Goal: Task Accomplishment & Management: Complete application form

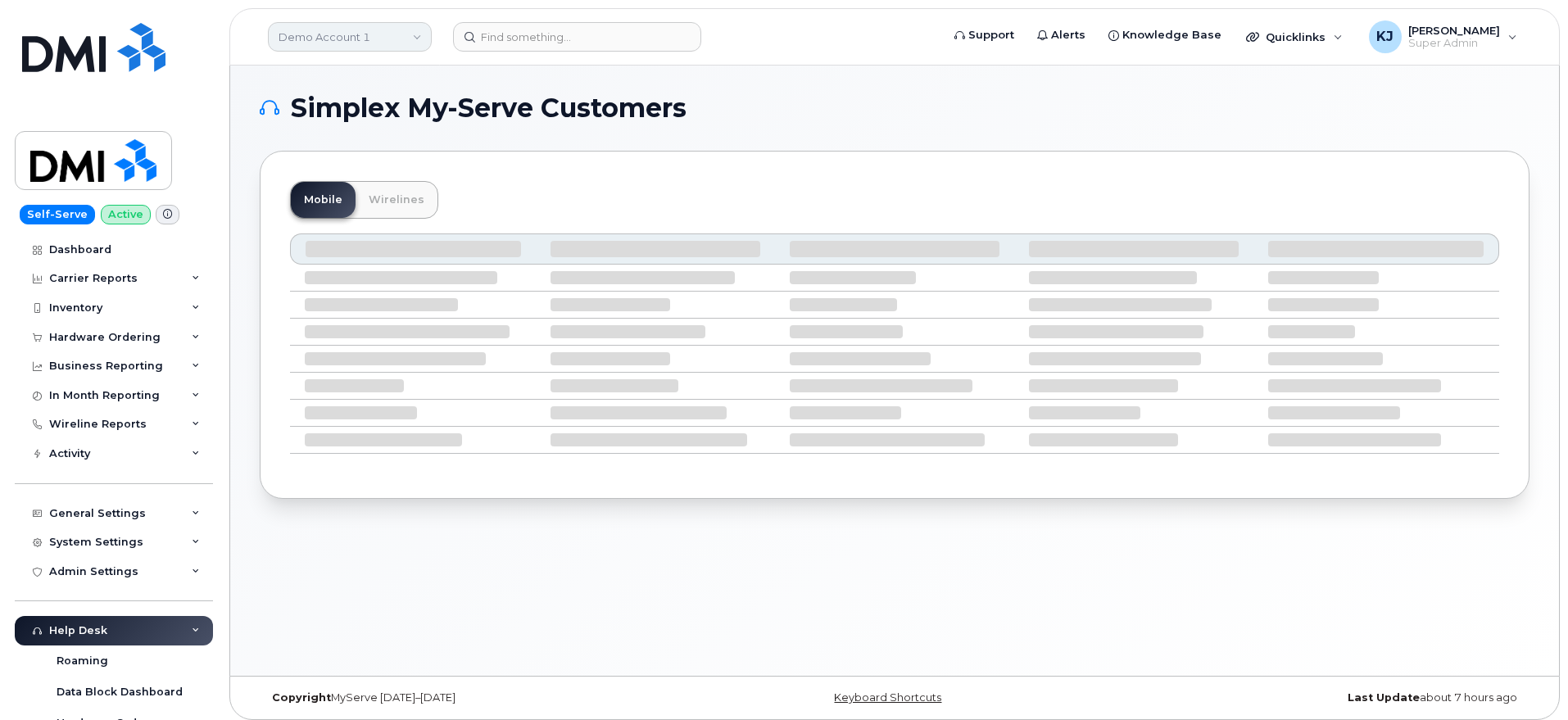
click at [409, 45] on link "Demo Account 1" at bounding box center [350, 37] width 164 height 30
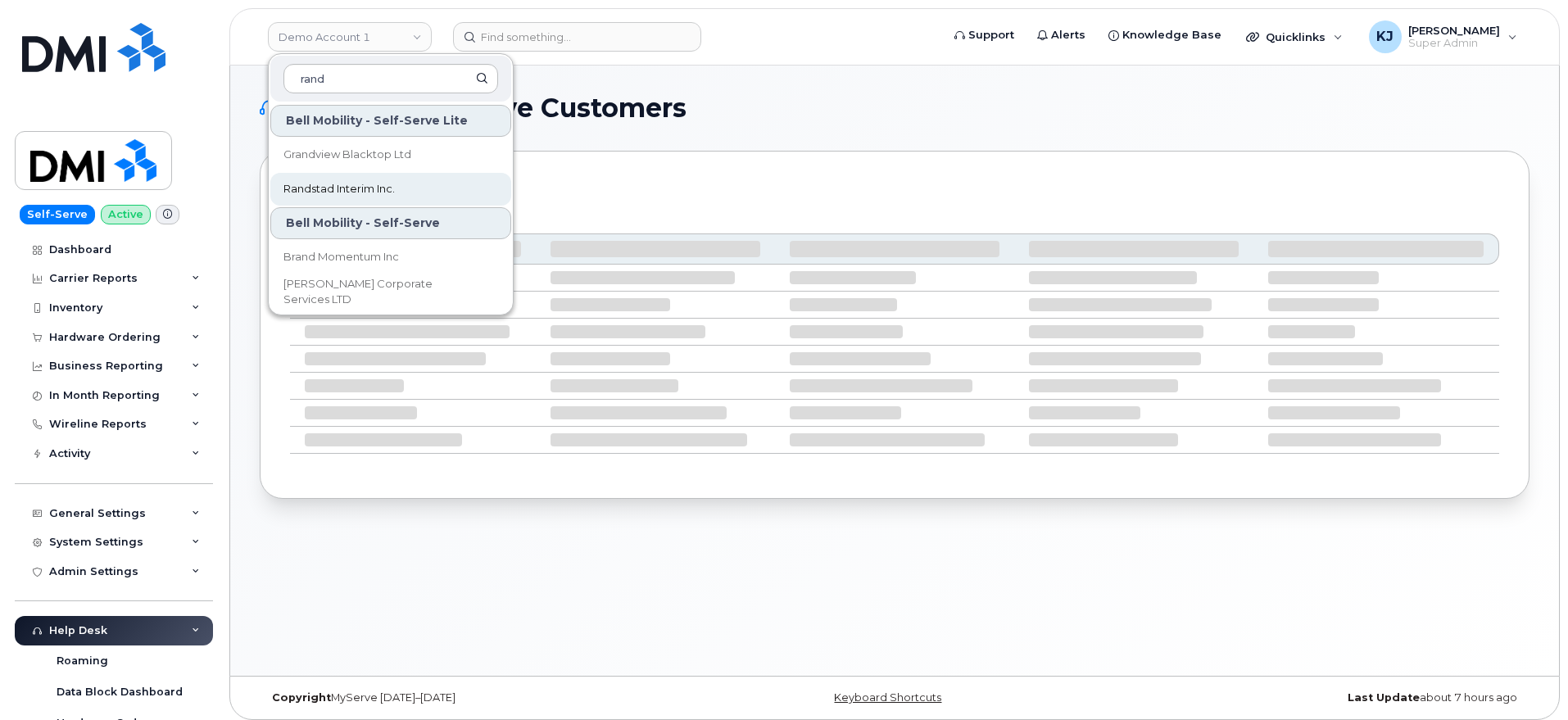
type input "rand"
click at [375, 176] on link "Randstad Interim Inc." at bounding box center [391, 189] width 241 height 32
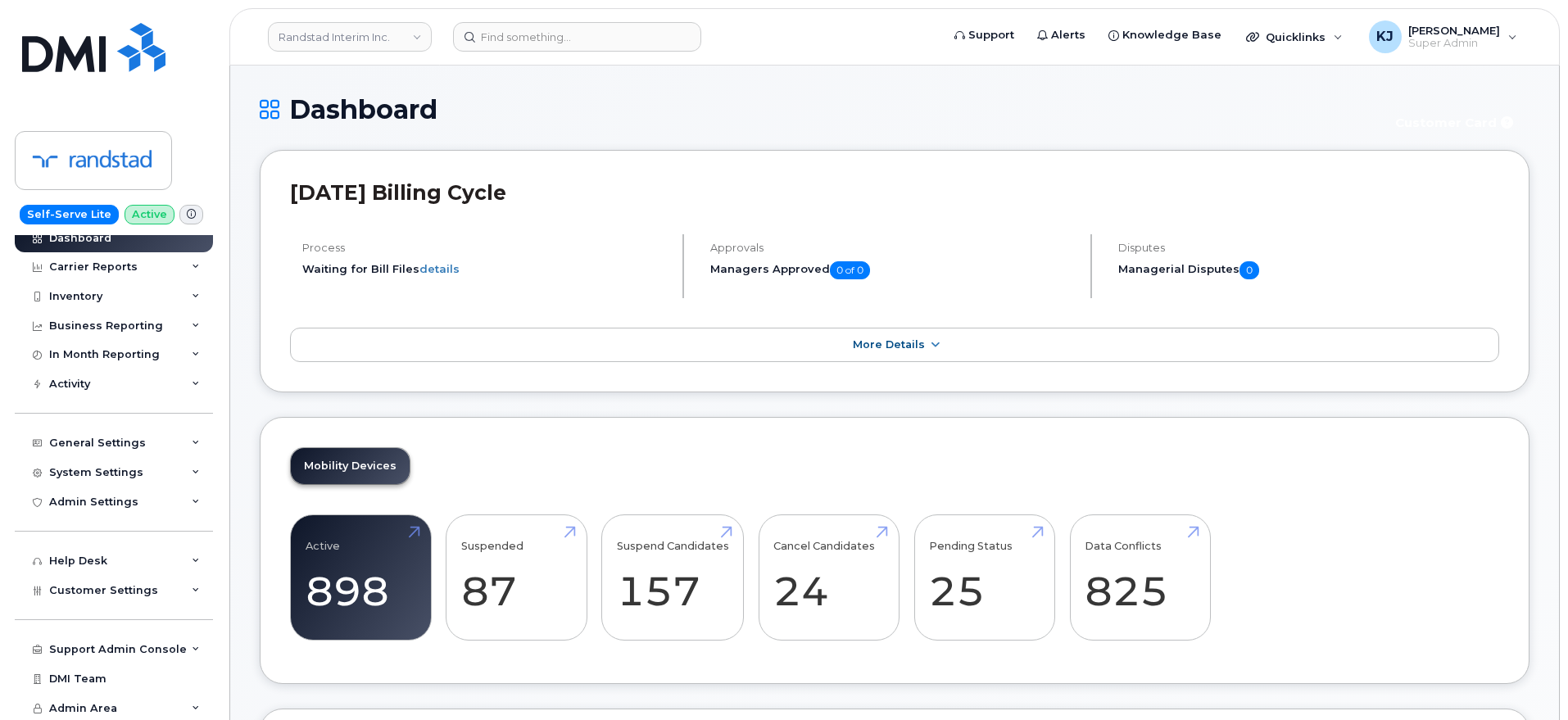
scroll to position [13, 0]
click at [151, 591] on div "Customer Settings" at bounding box center [113, 589] width 198 height 30
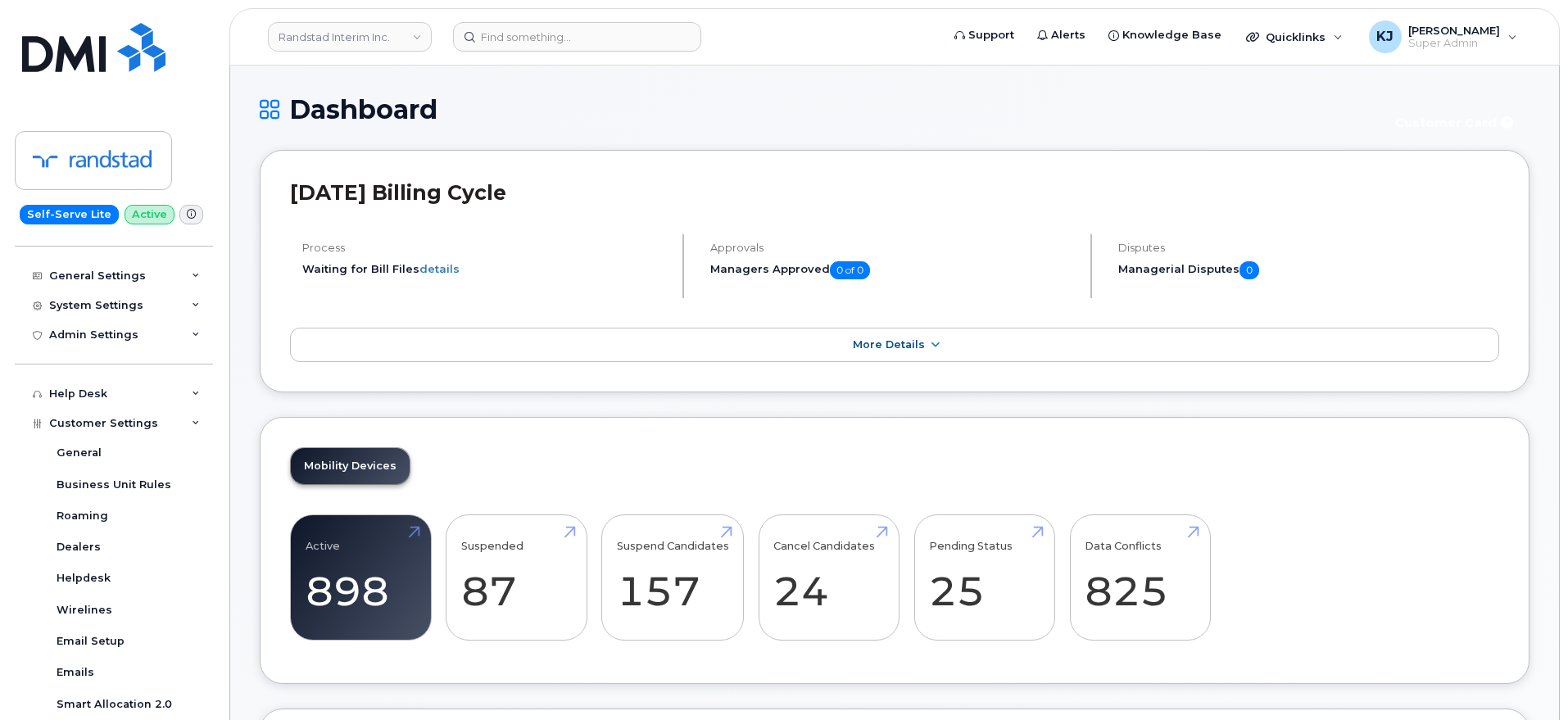
scroll to position [515, 0]
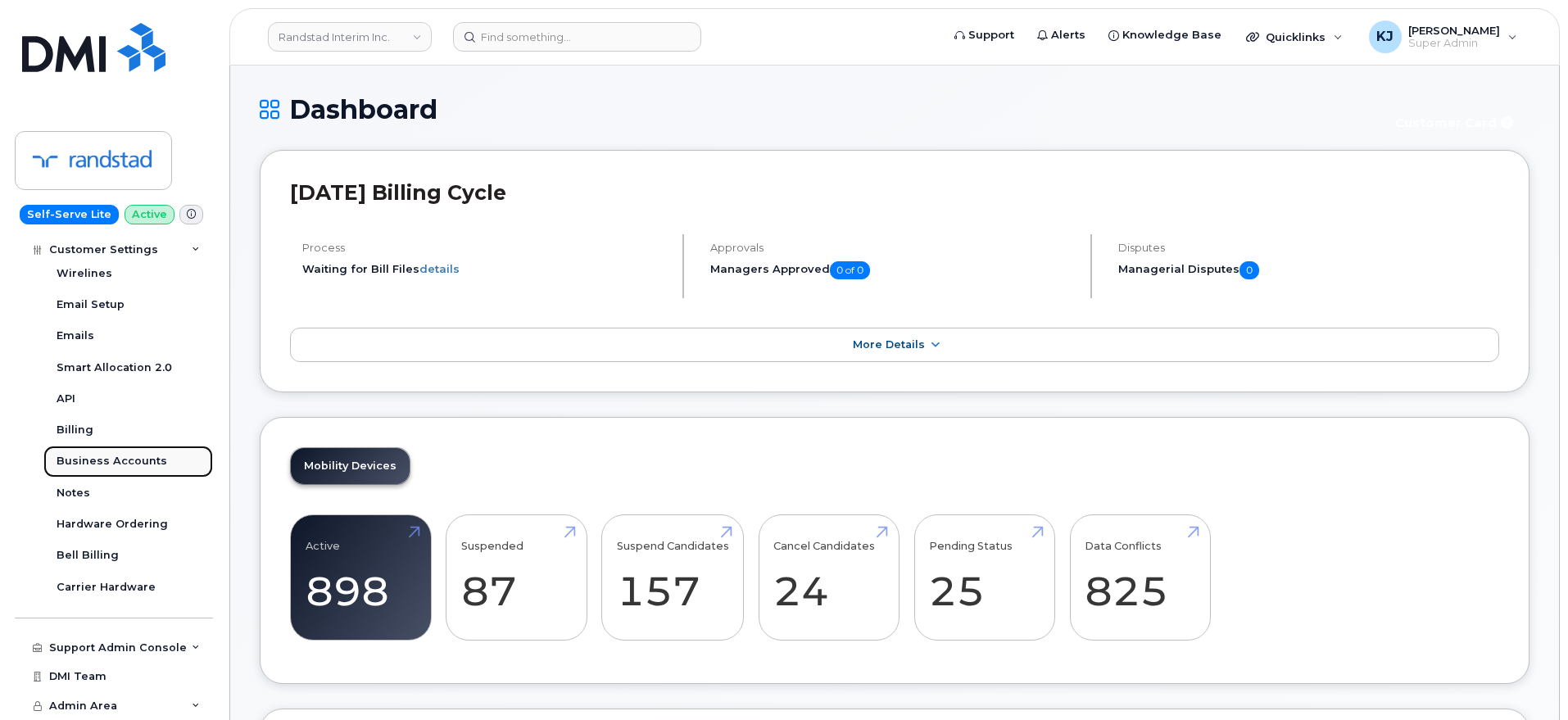
click at [133, 461] on div "Business Accounts" at bounding box center [111, 461] width 111 height 14
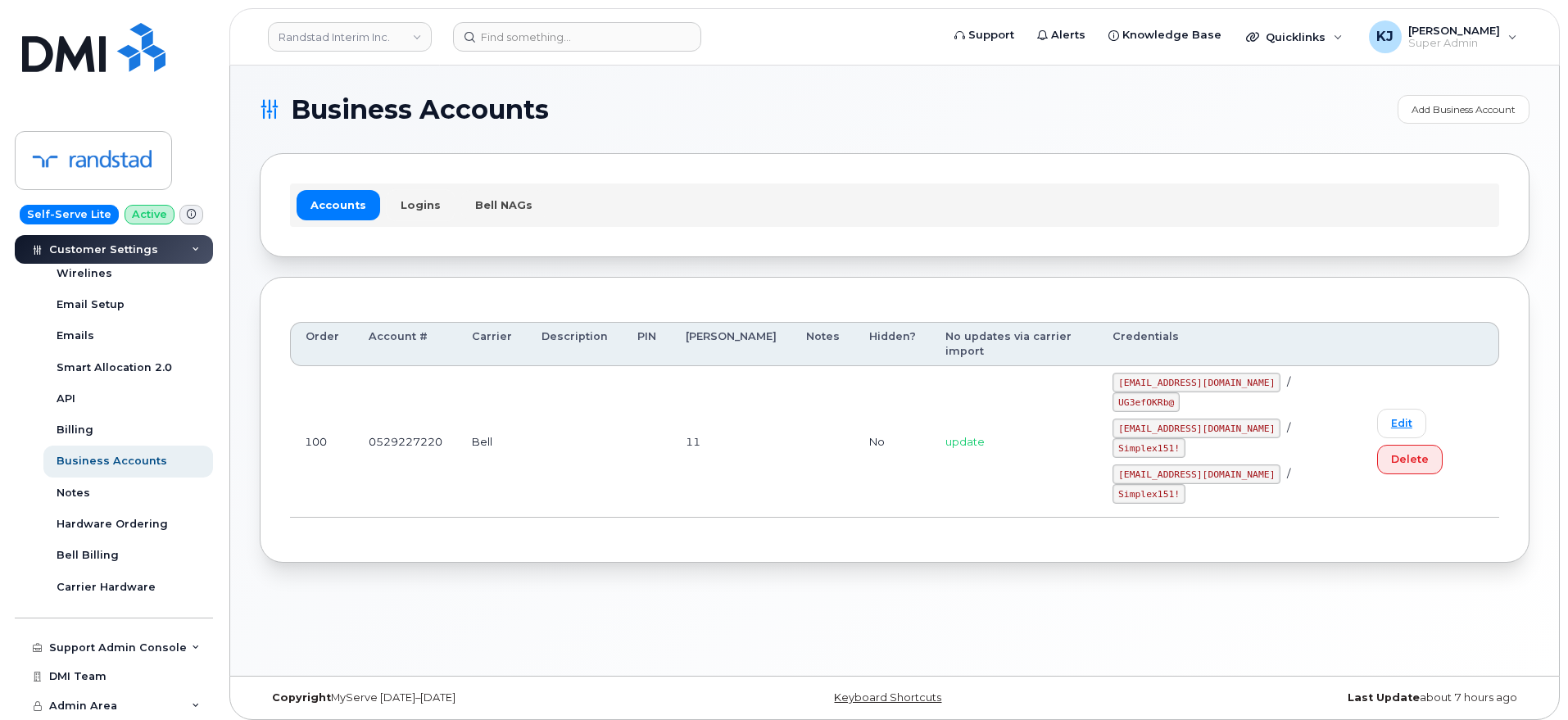
click at [414, 217] on link "Logins" at bounding box center [421, 204] width 68 height 30
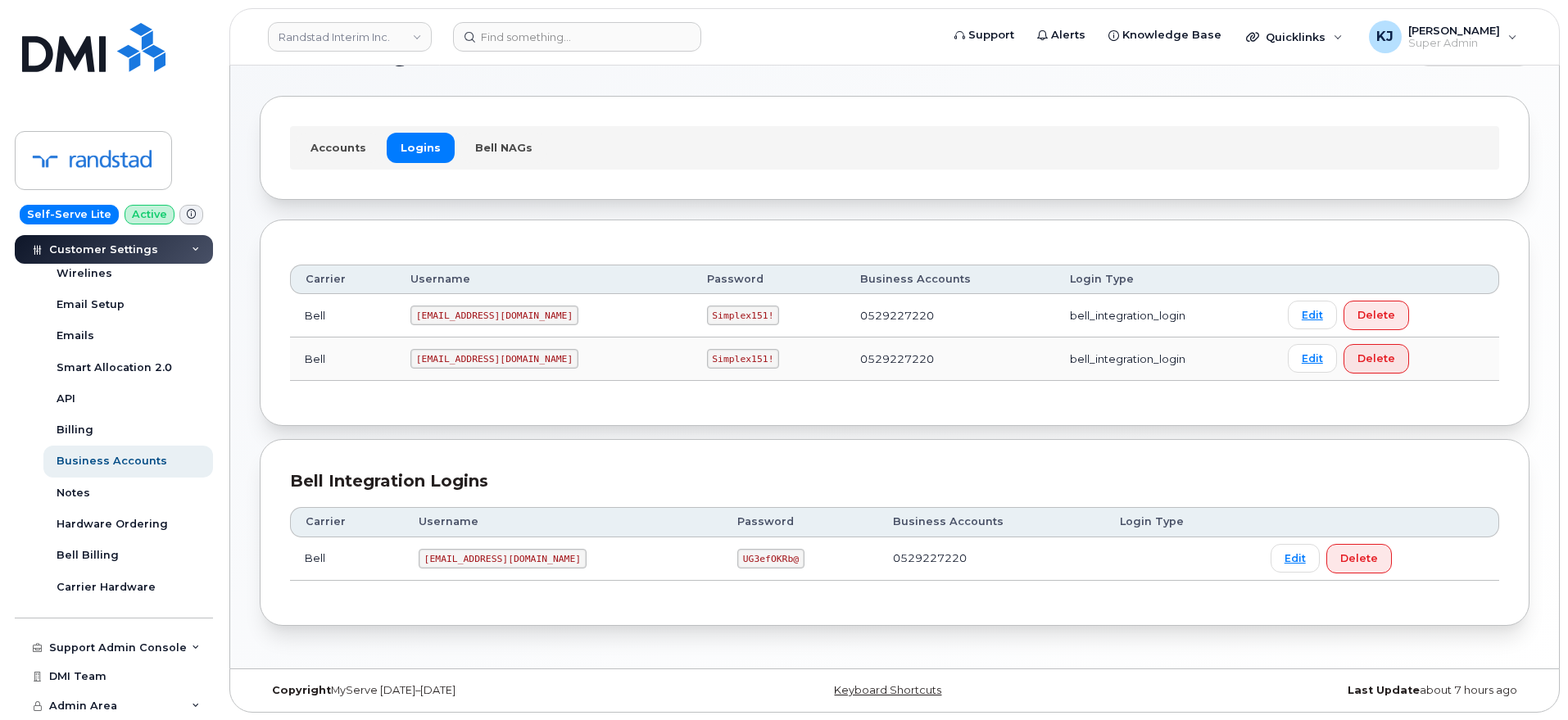
scroll to position [58, 0]
drag, startPoint x: 511, startPoint y: 314, endPoint x: 408, endPoint y: 315, distance: 103.0
click at [408, 315] on td "1Randst@myserve.ca" at bounding box center [544, 315] width 297 height 43
copy code "1Randst@myserve.ca"
drag, startPoint x: 657, startPoint y: 313, endPoint x: 721, endPoint y: 317, distance: 64.1
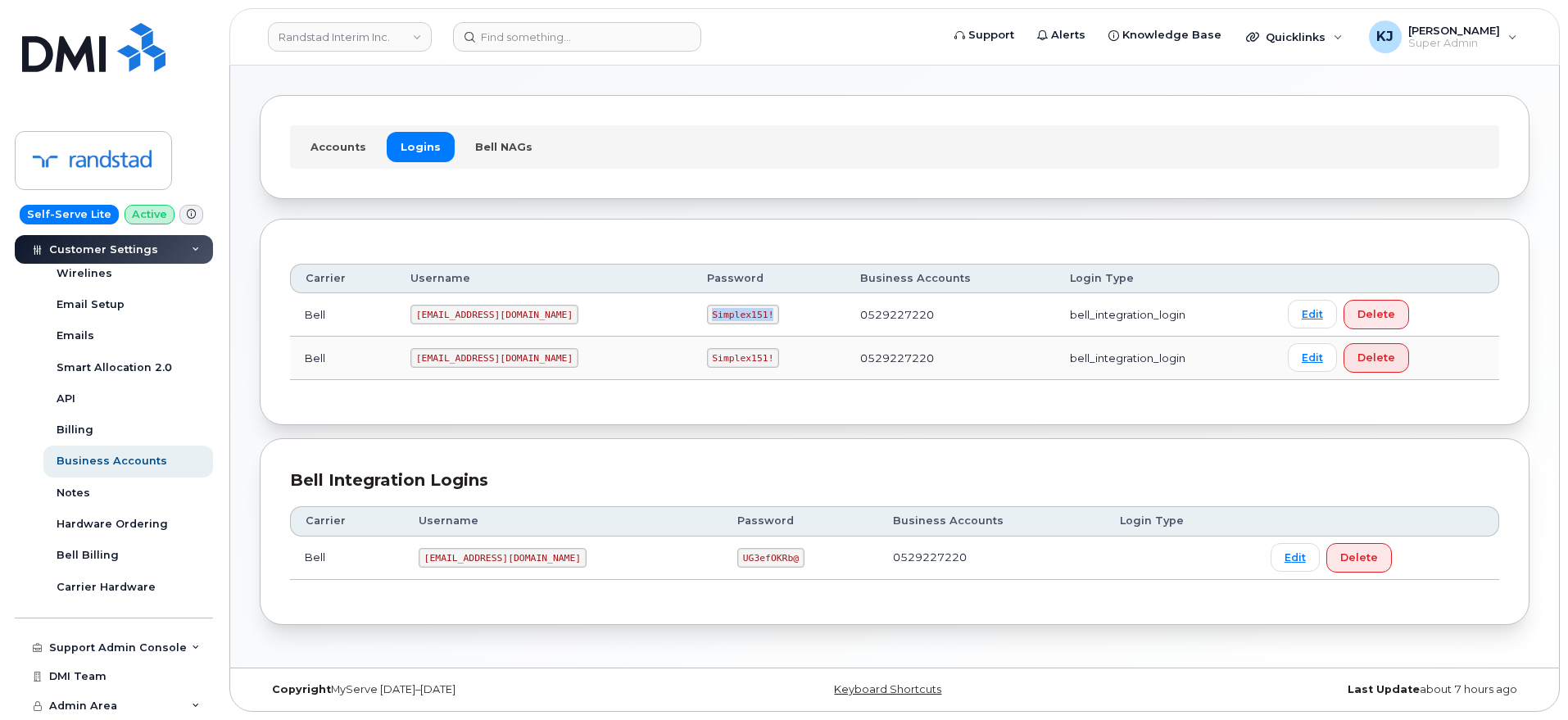
click at [721, 317] on td "Simplex151!" at bounding box center [769, 315] width 153 height 43
copy code "Simplex151!"
drag, startPoint x: 420, startPoint y: 353, endPoint x: 547, endPoint y: 369, distance: 128.0
click at [547, 369] on td "Randstad2@myserve.ca" at bounding box center [544, 358] width 297 height 43
copy code "Randstad2@myserve.ca"
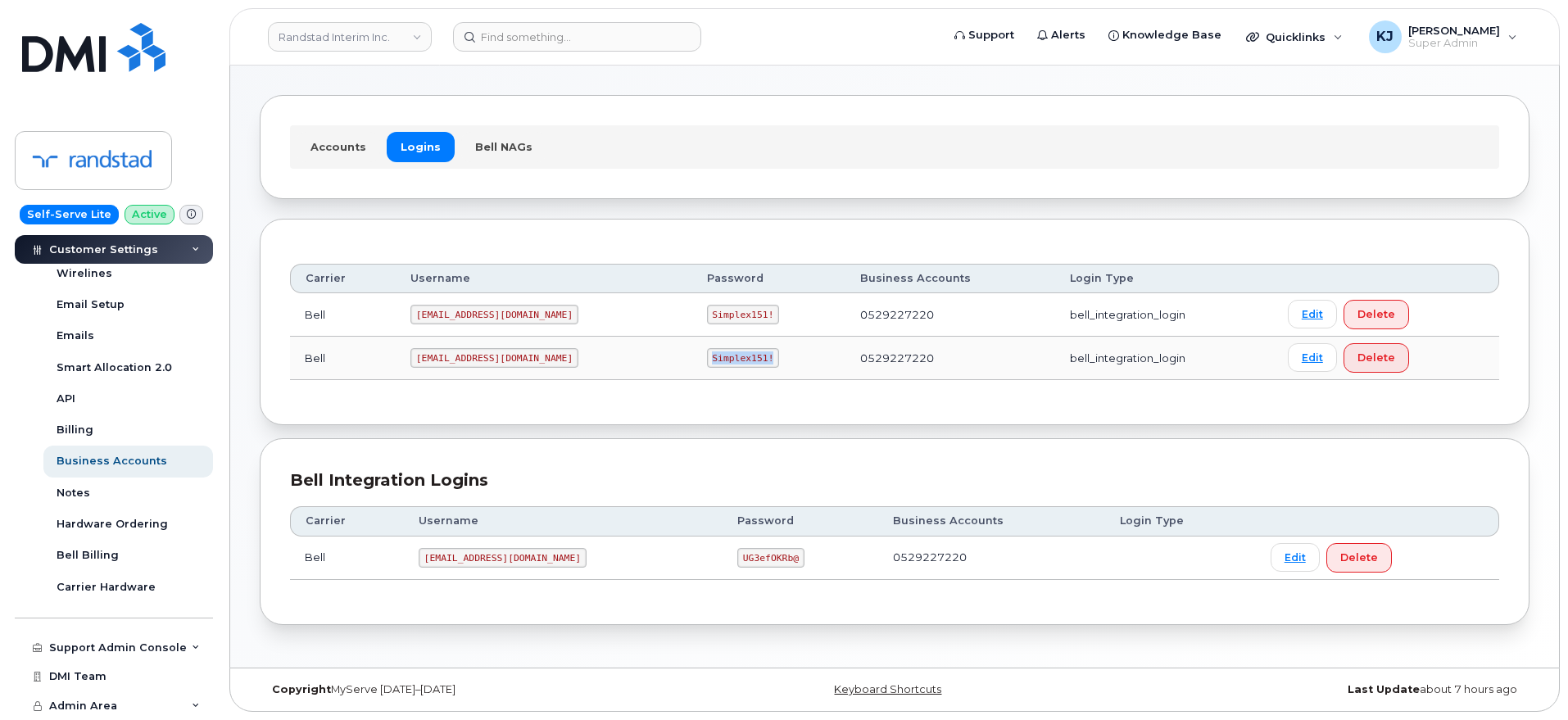
drag, startPoint x: 656, startPoint y: 358, endPoint x: 721, endPoint y: 362, distance: 65.1
click at [721, 362] on td "Simplex151!" at bounding box center [769, 358] width 153 height 43
copy code "Simplex151!"
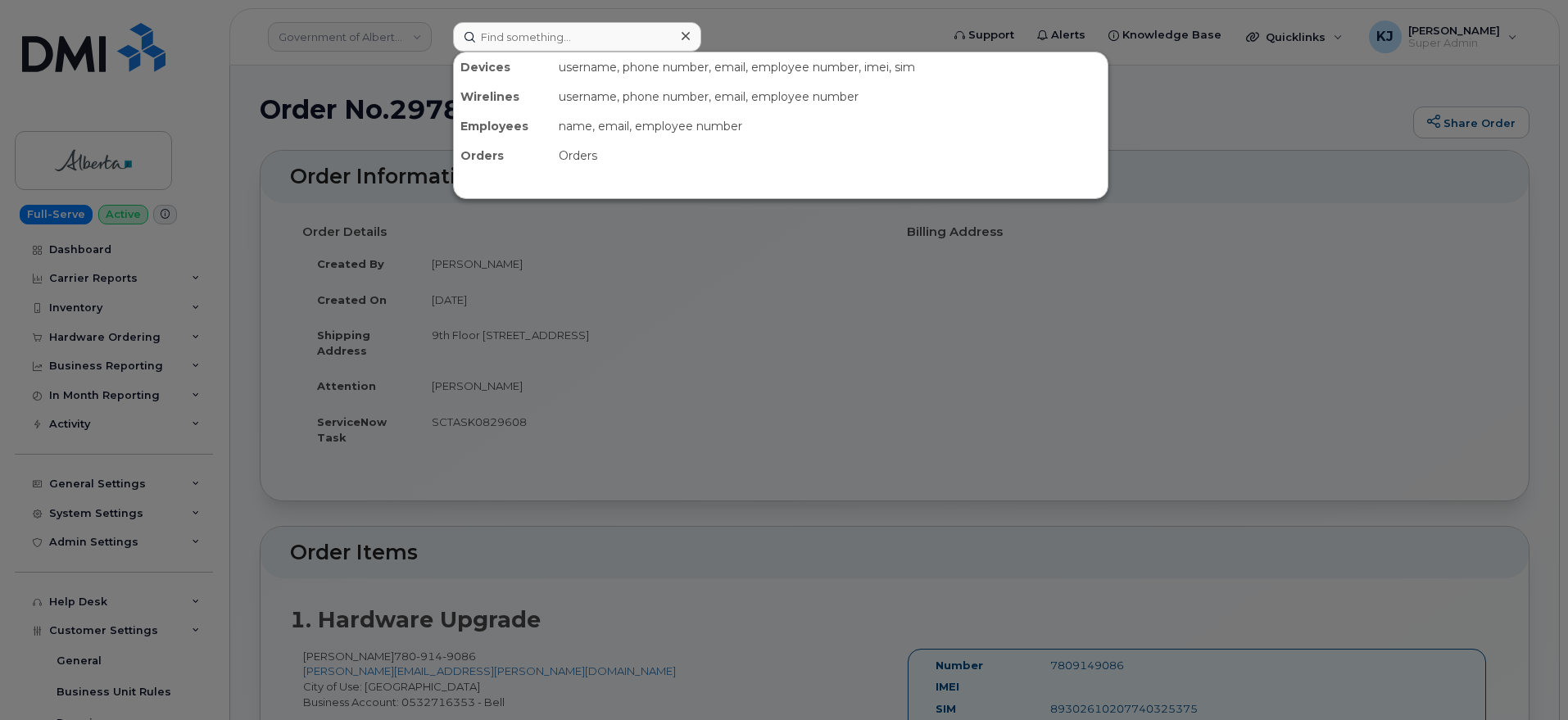
scroll to position [819, 0]
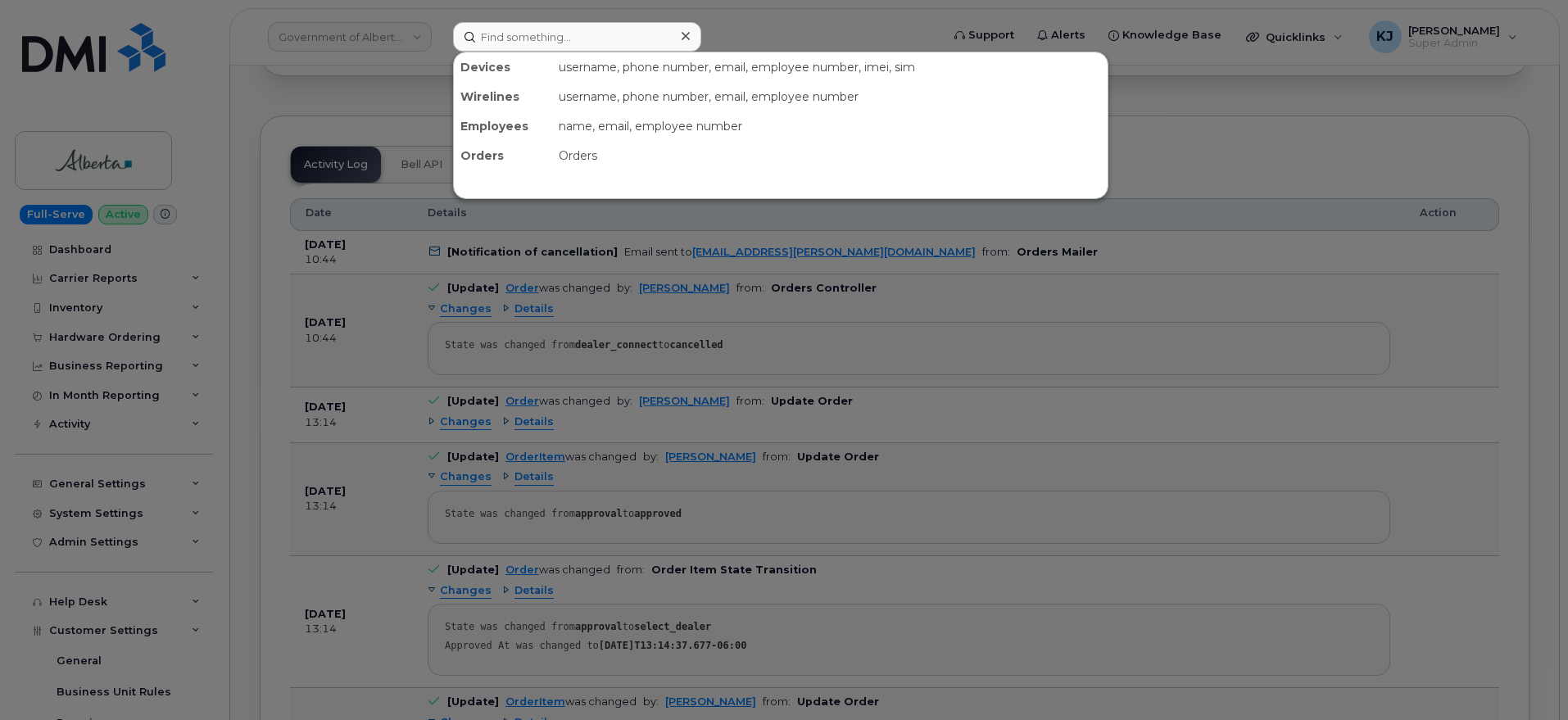
click at [516, 28] on input at bounding box center [577, 37] width 248 height 30
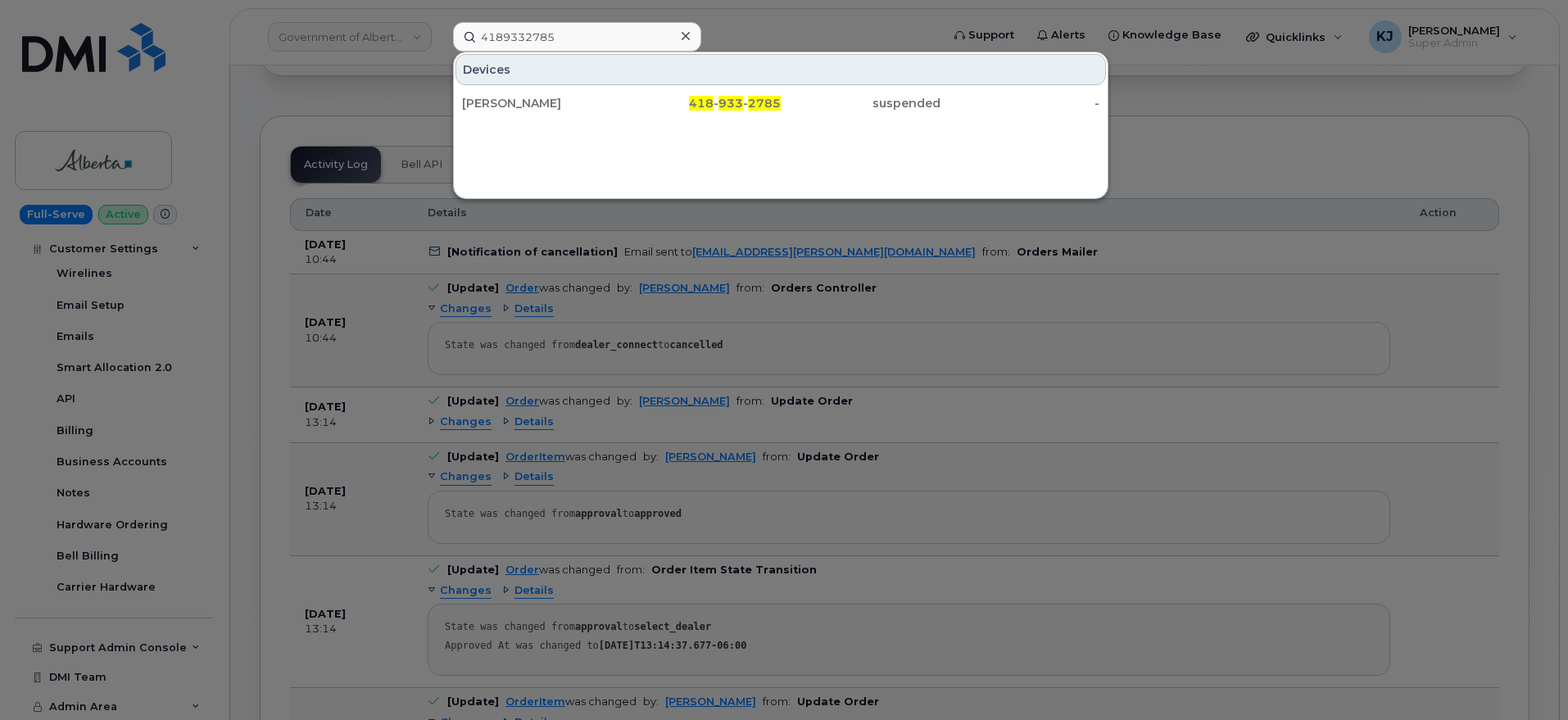
type input "4189332785"
click at [621, 93] on div "Amanda Chan" at bounding box center [701, 102] width 160 height 30
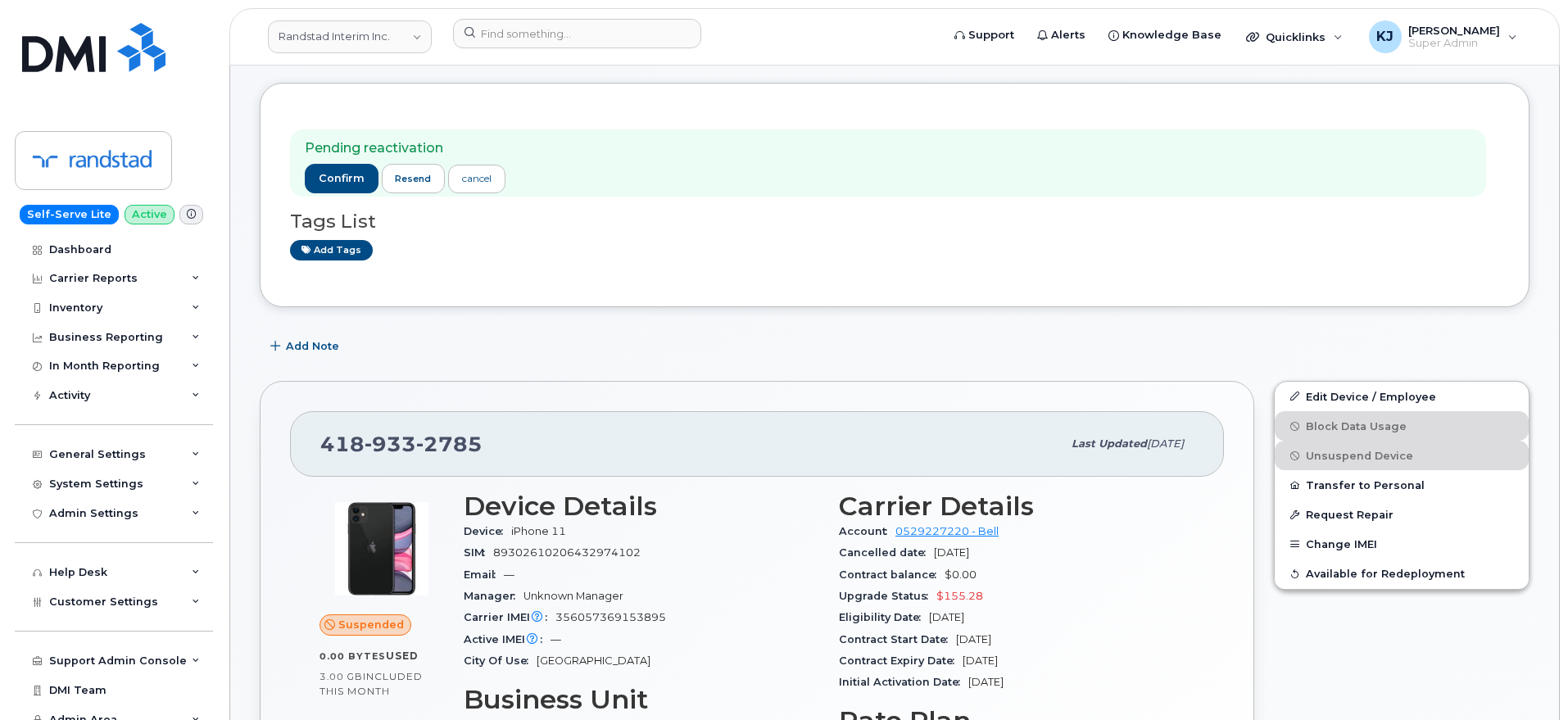
scroll to position [102, 0]
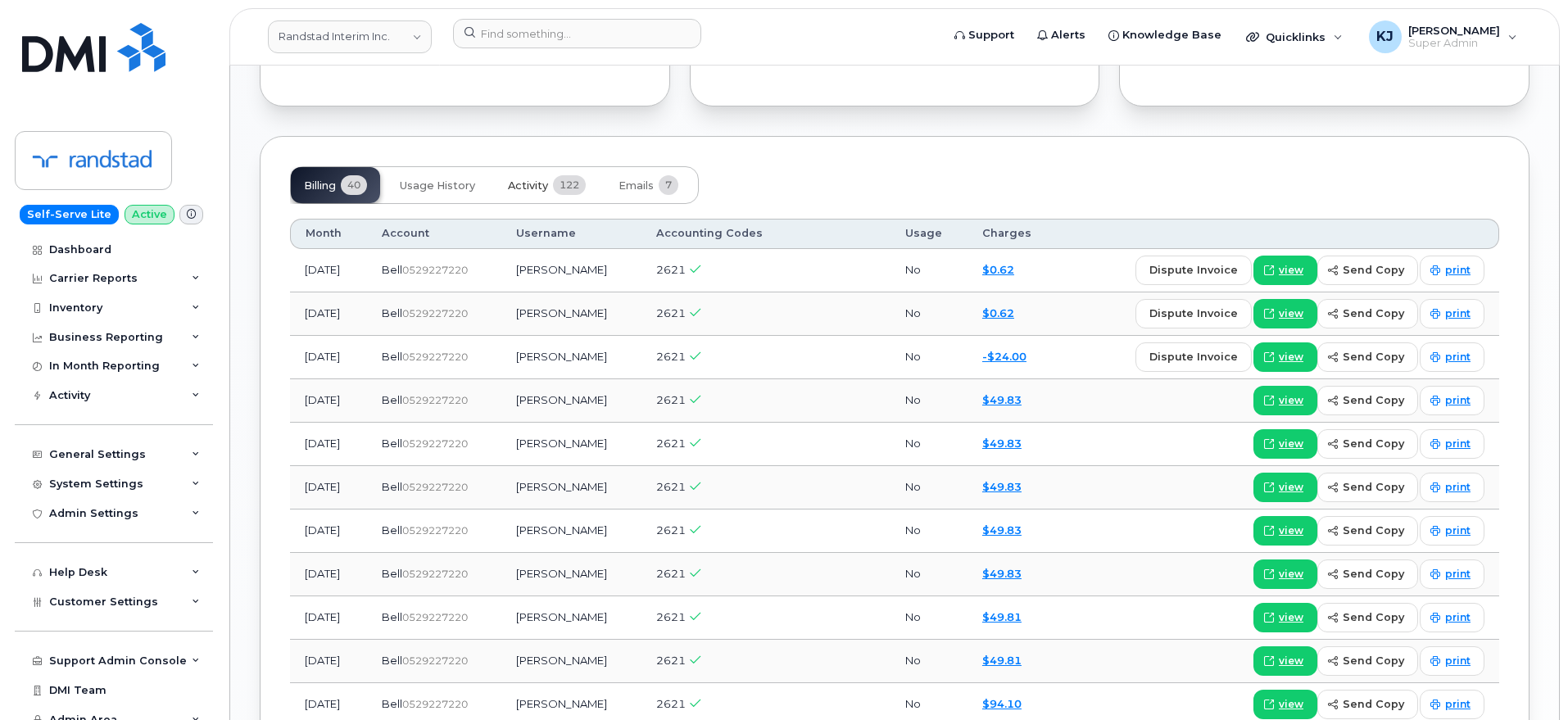
click at [531, 182] on span "Activity" at bounding box center [528, 186] width 40 height 13
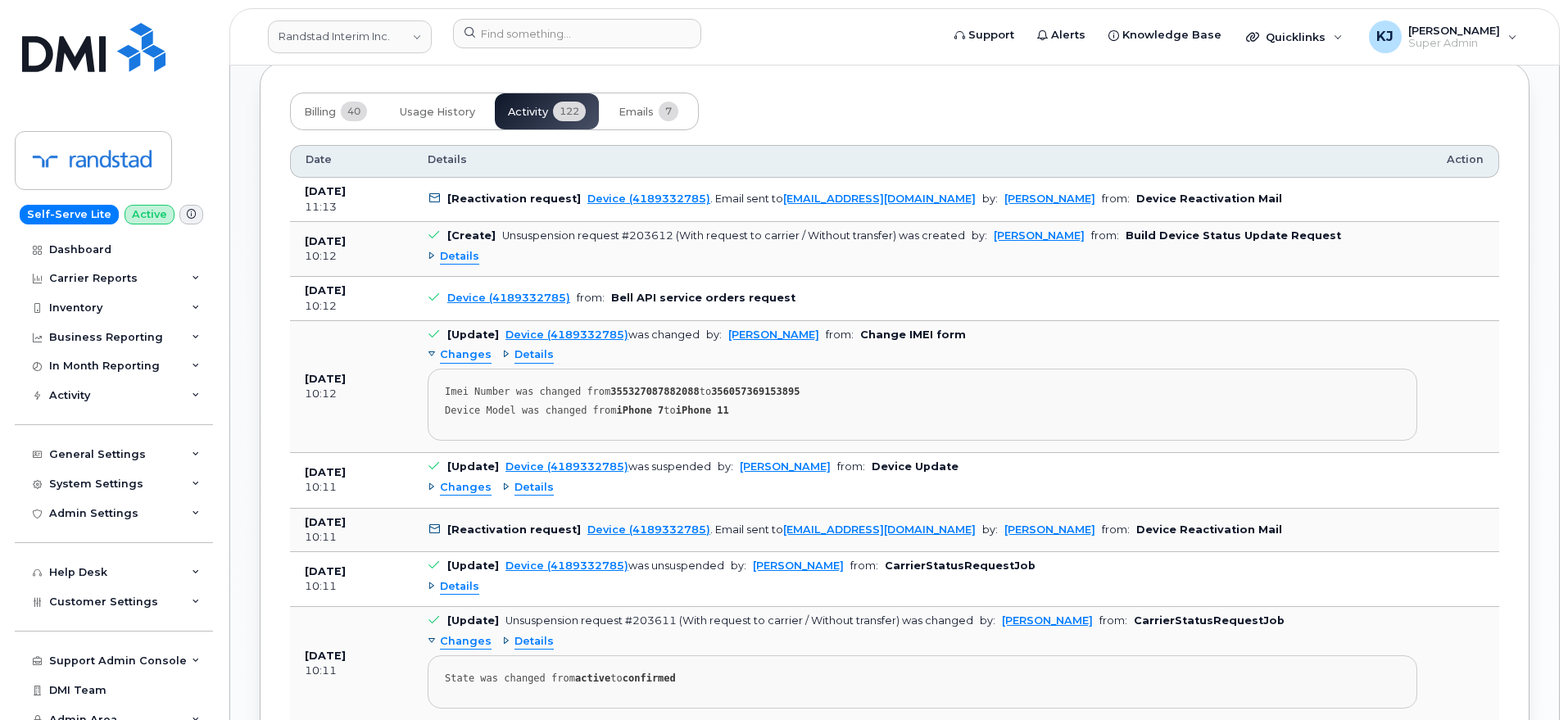
scroll to position [1433, 0]
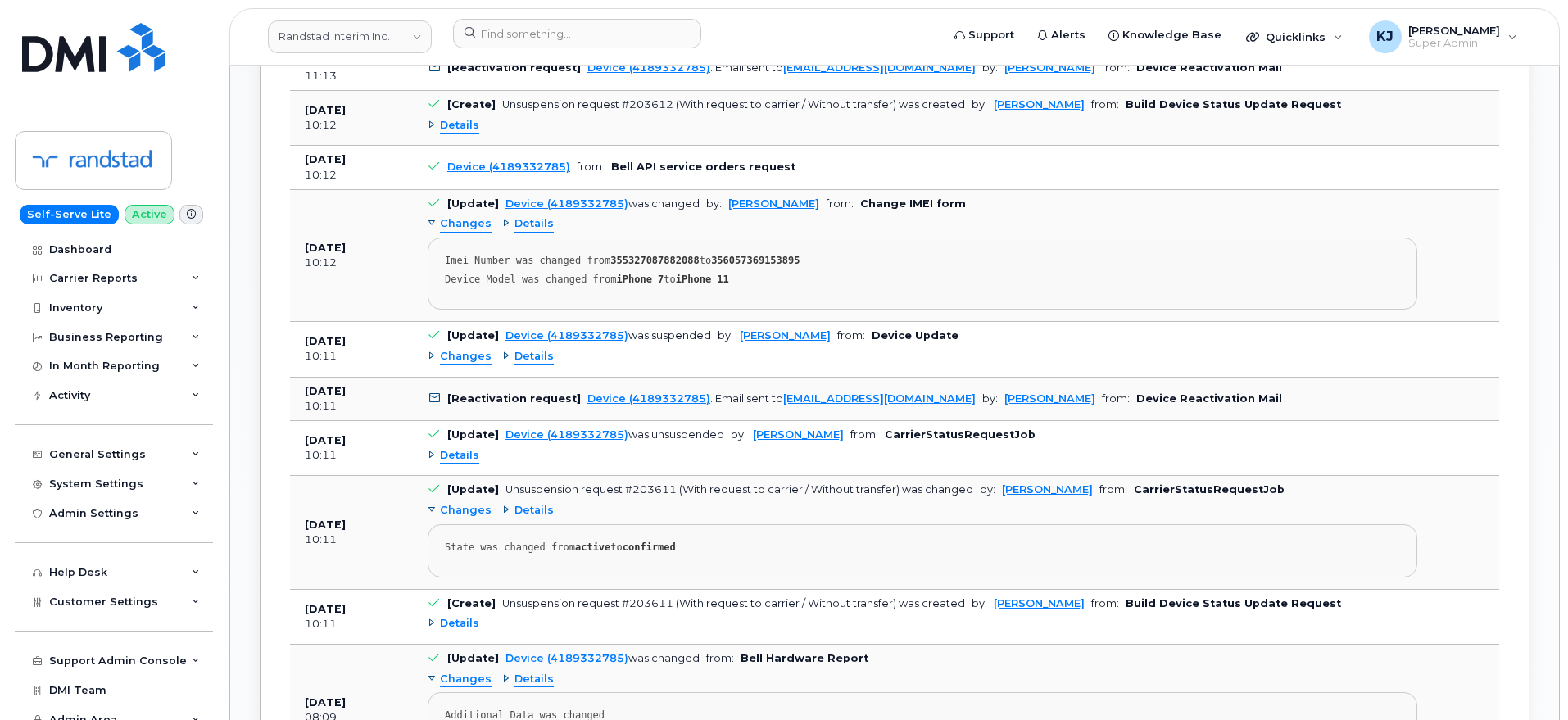
click at [456, 361] on span "Changes" at bounding box center [465, 356] width 51 height 15
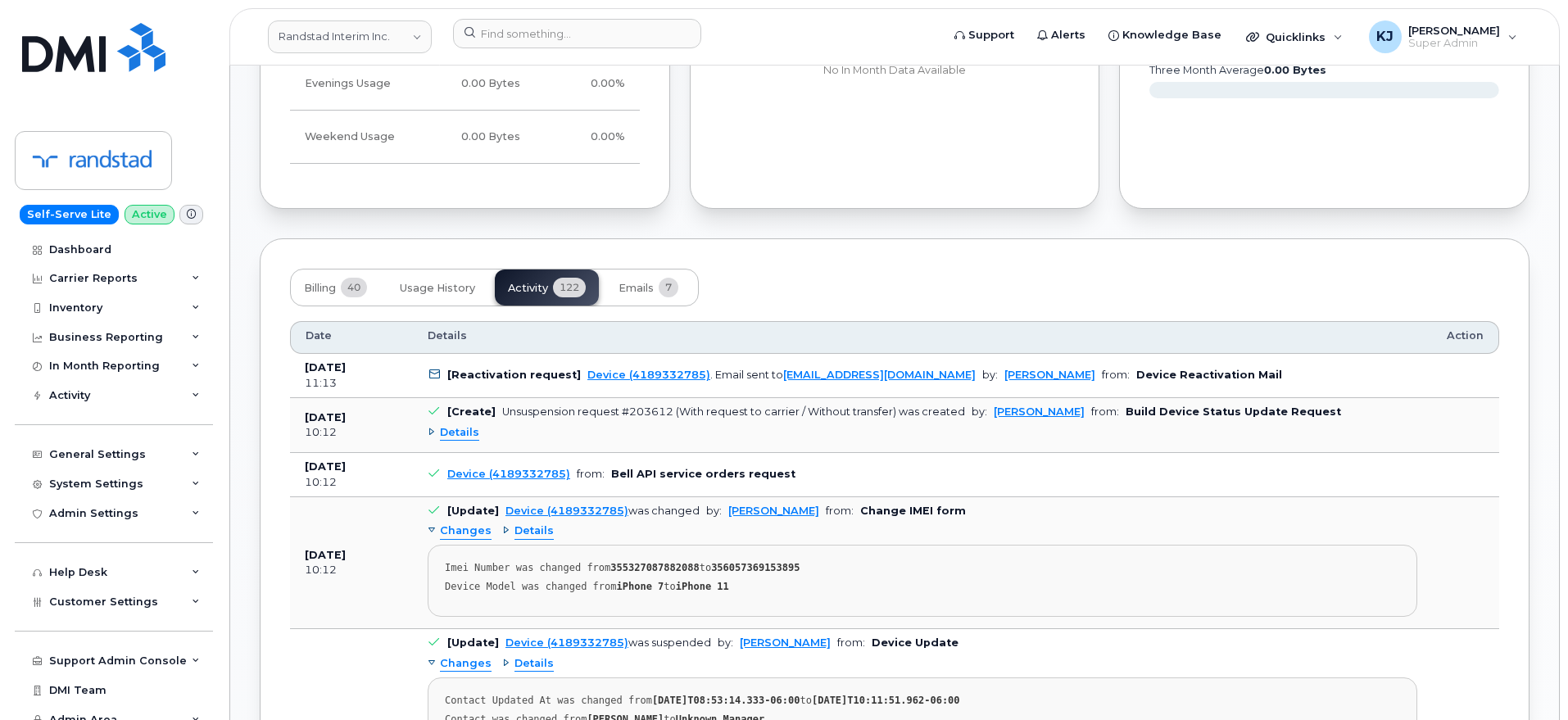
scroll to position [1229, 0]
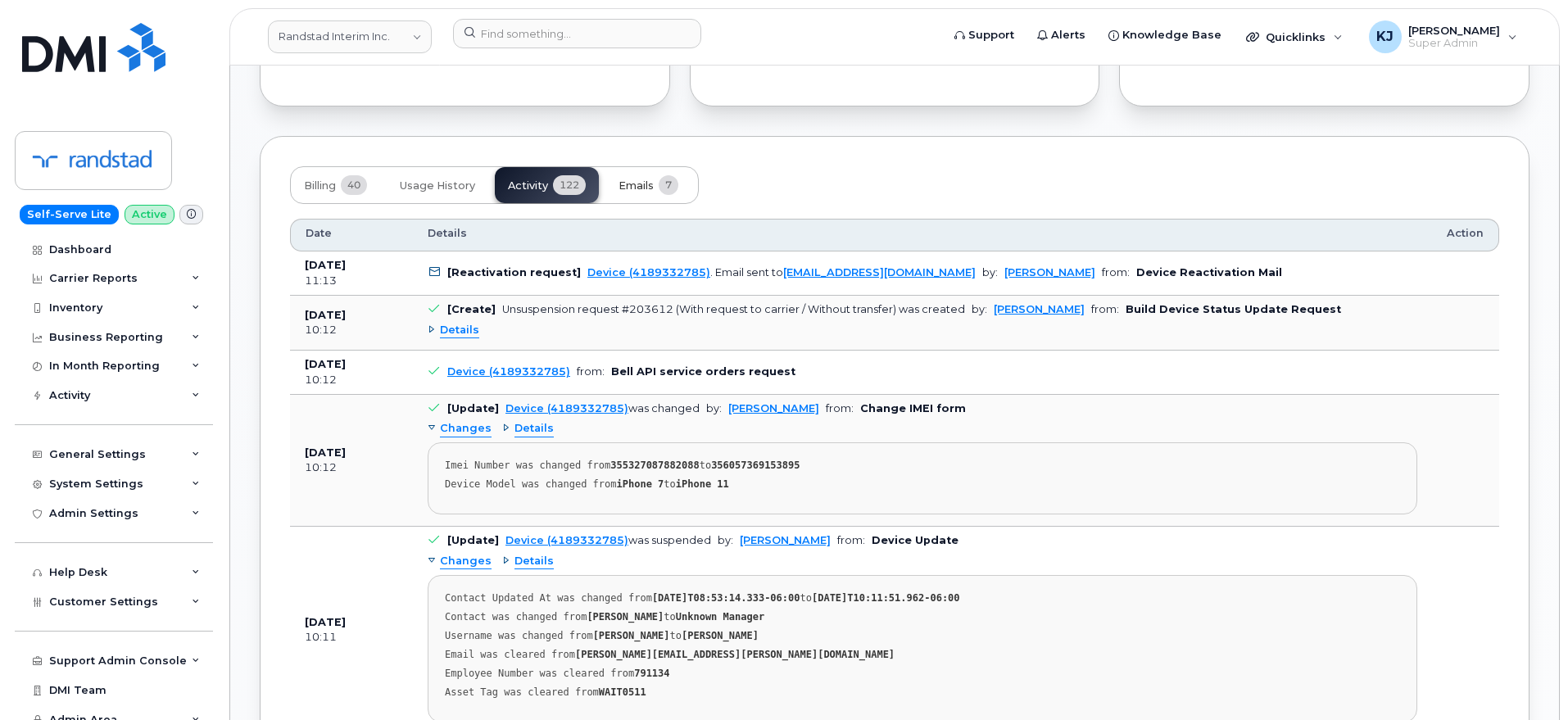
click at [646, 196] on button "Emails 7" at bounding box center [648, 185] width 86 height 36
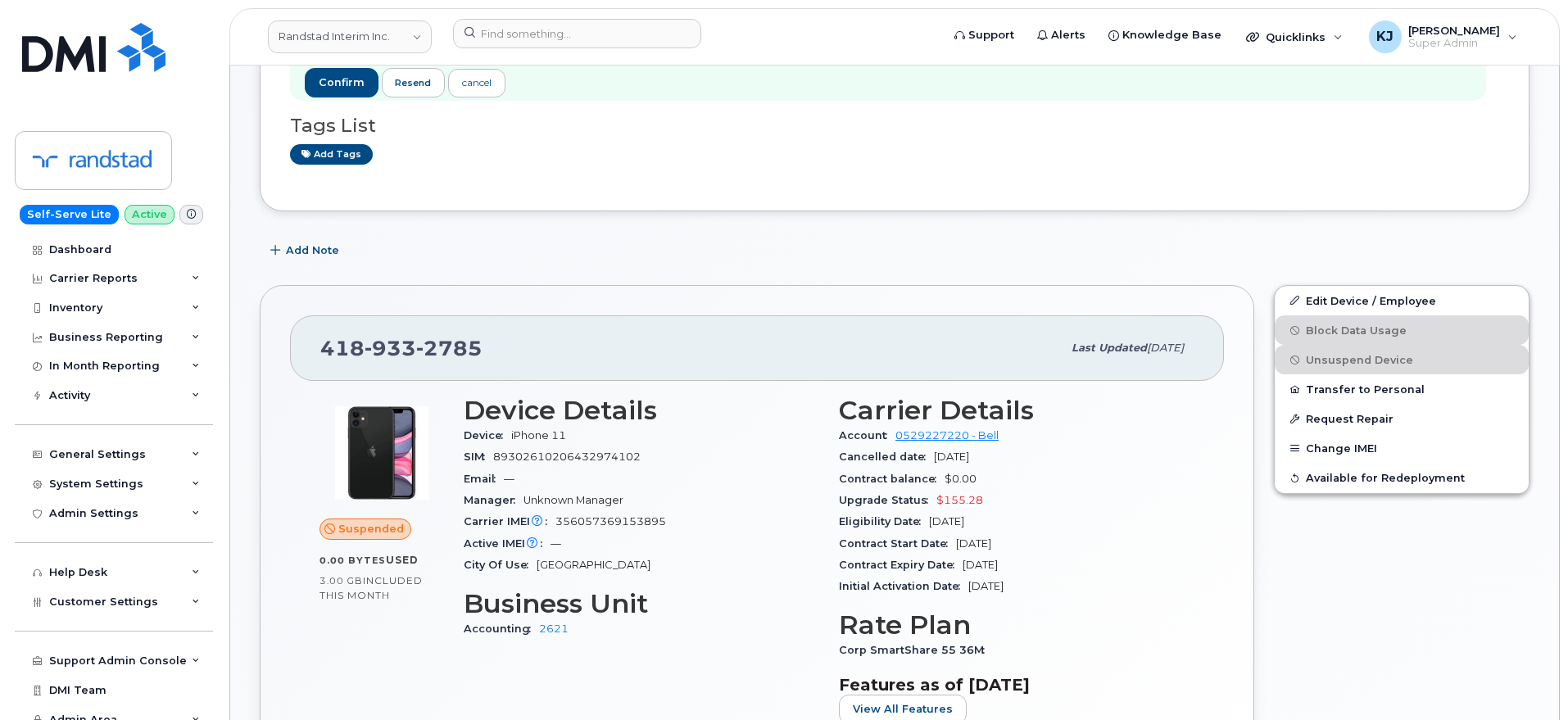
scroll to position [0, 0]
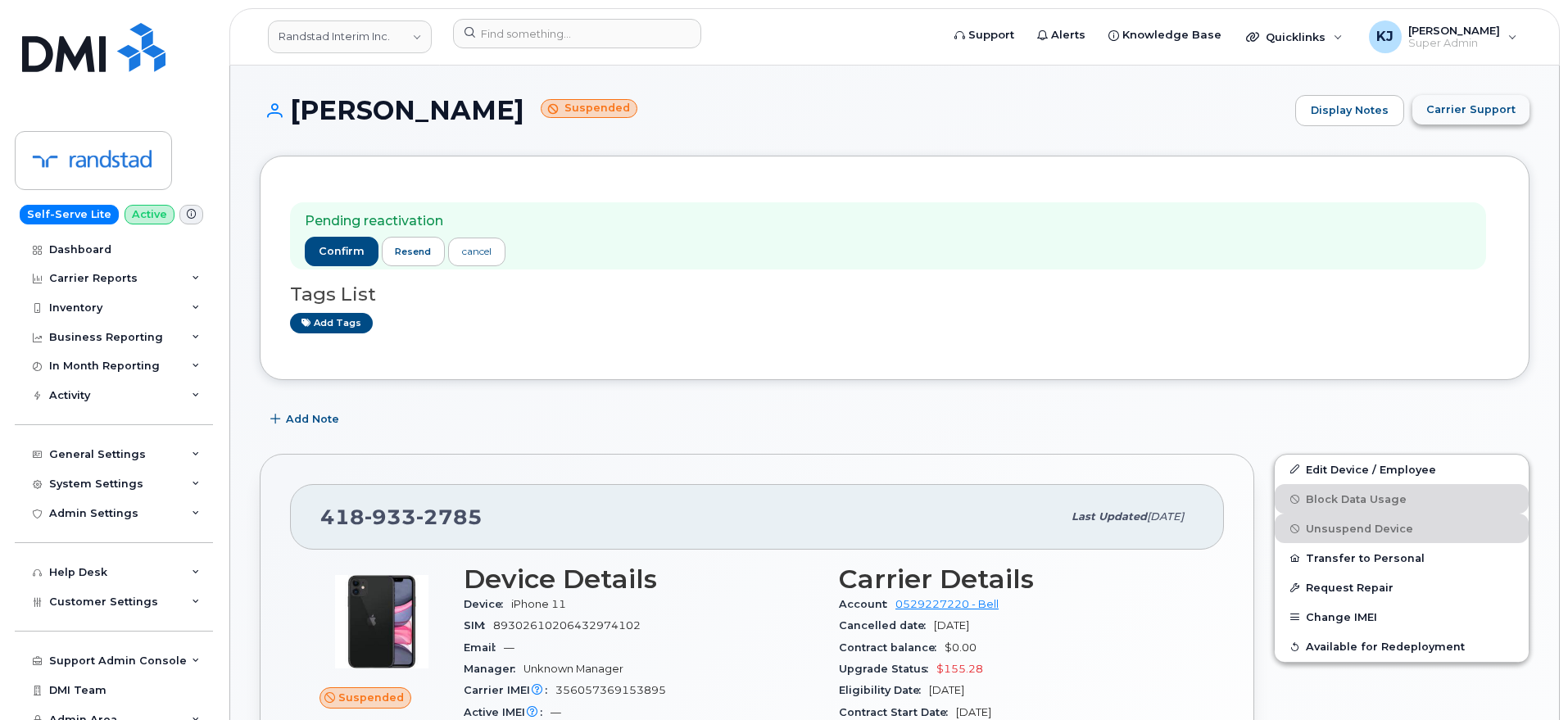
click at [1490, 115] on span "Carrier Support" at bounding box center [1470, 109] width 89 height 15
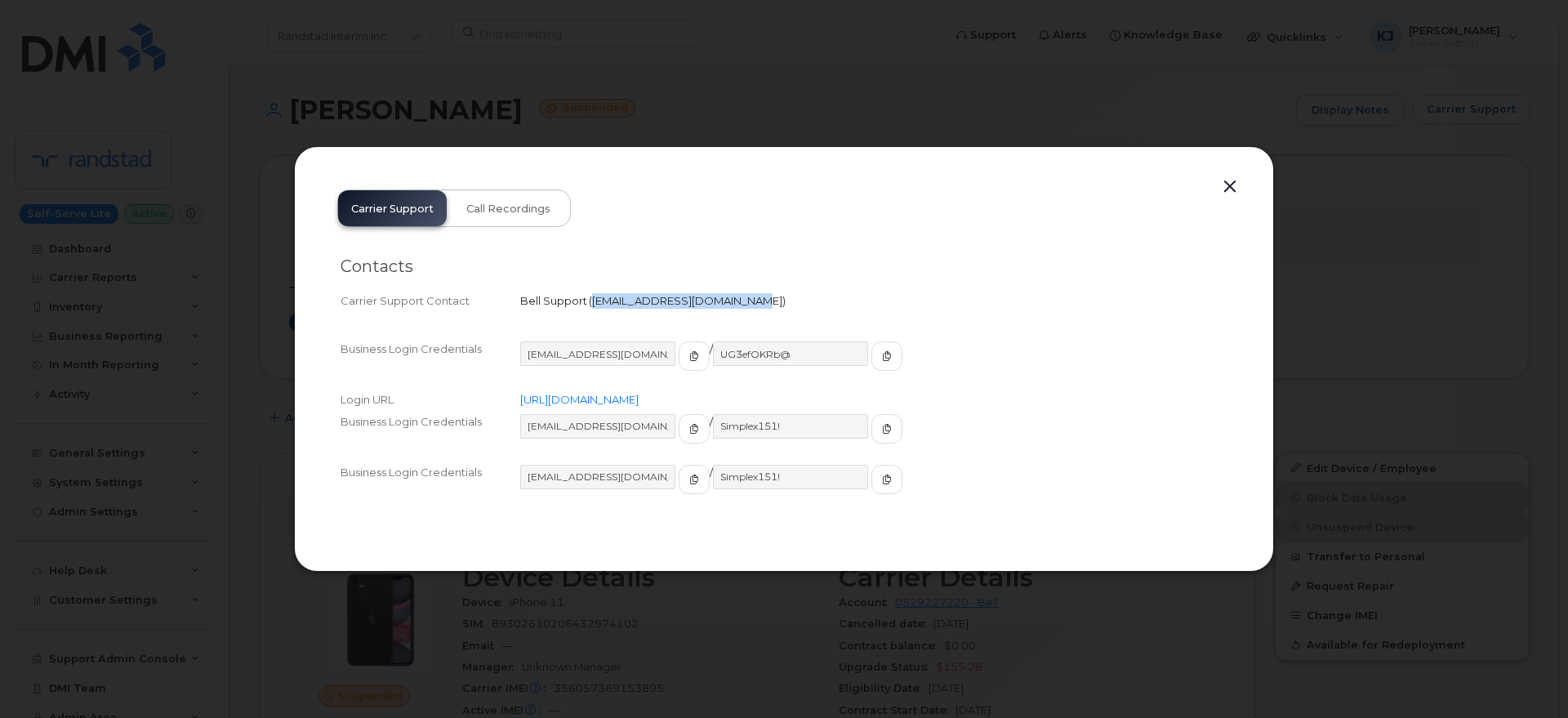
drag, startPoint x: 592, startPoint y: 303, endPoint x: 730, endPoint y: 311, distance: 138.2
click at [730, 311] on div "Carrier Support Contact Bell Support   wirelessclientcare@bell.ca" at bounding box center [784, 300] width 887 height 22
copy span "wirelessclientcare@bell.ca"
click at [1233, 179] on button "button" at bounding box center [1229, 187] width 24 height 23
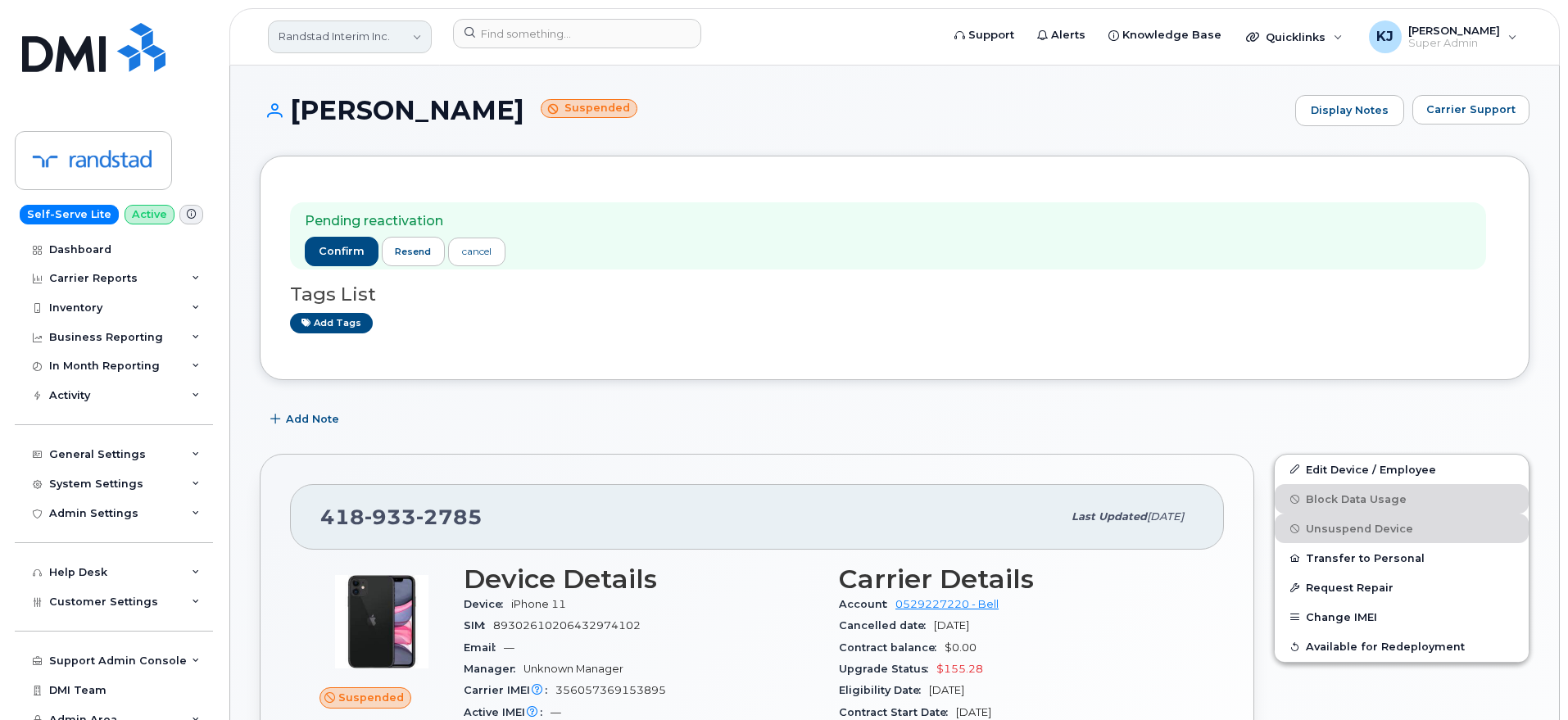
click at [378, 41] on link "Randstad Interim Inc." at bounding box center [350, 37] width 164 height 32
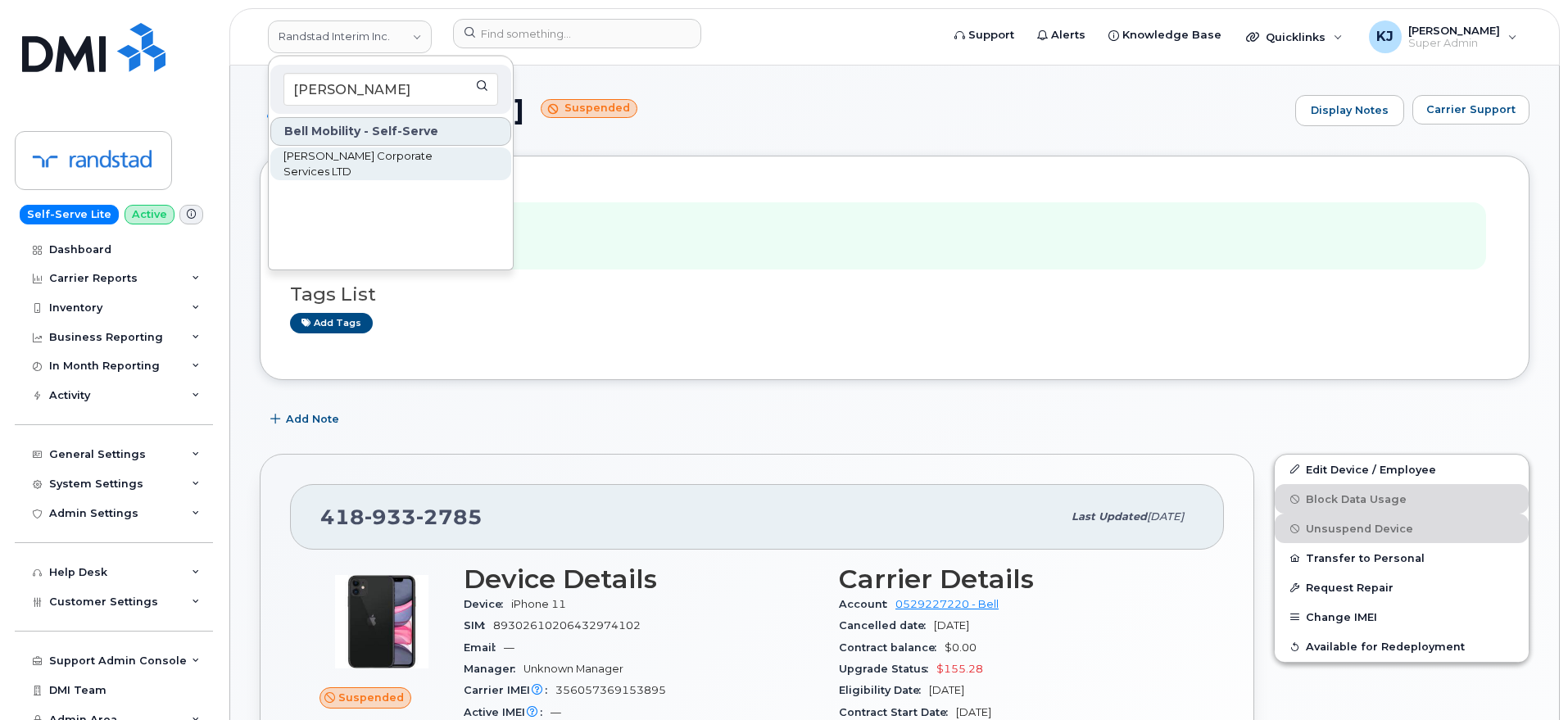
type input "brandt"
click at [389, 166] on span "Brandt Corporate Services LTD" at bounding box center [378, 164] width 189 height 32
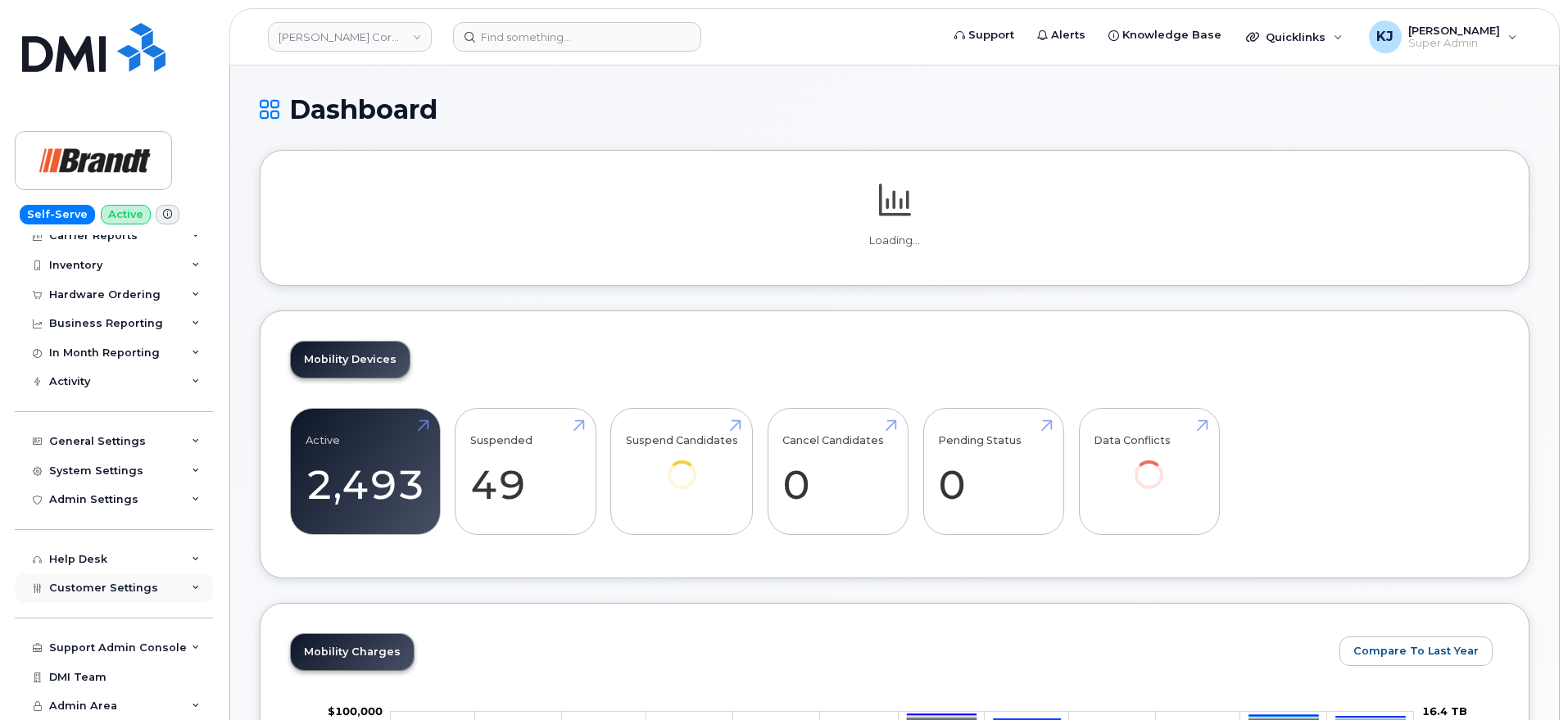
click at [137, 587] on span "Customer Settings" at bounding box center [103, 588] width 109 height 13
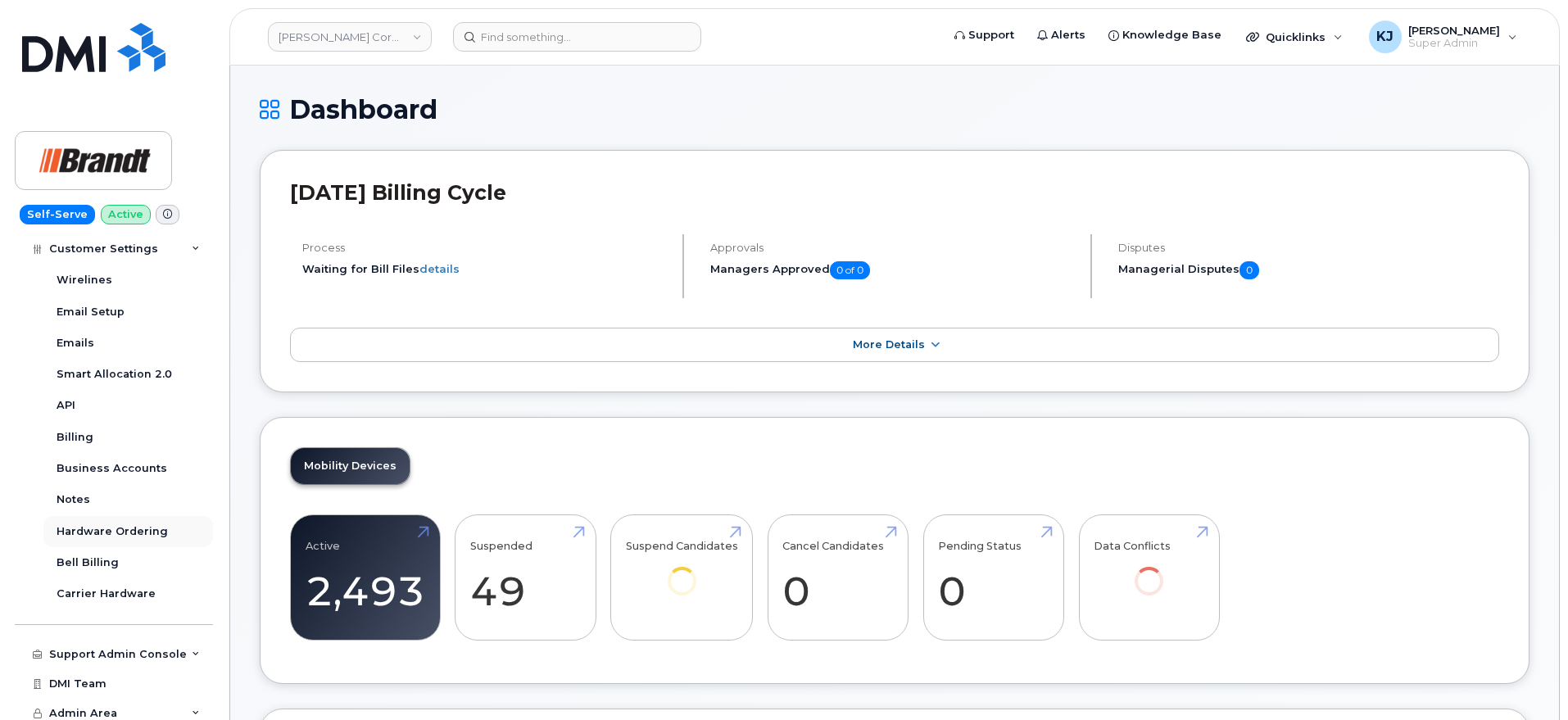
scroll to position [544, 0]
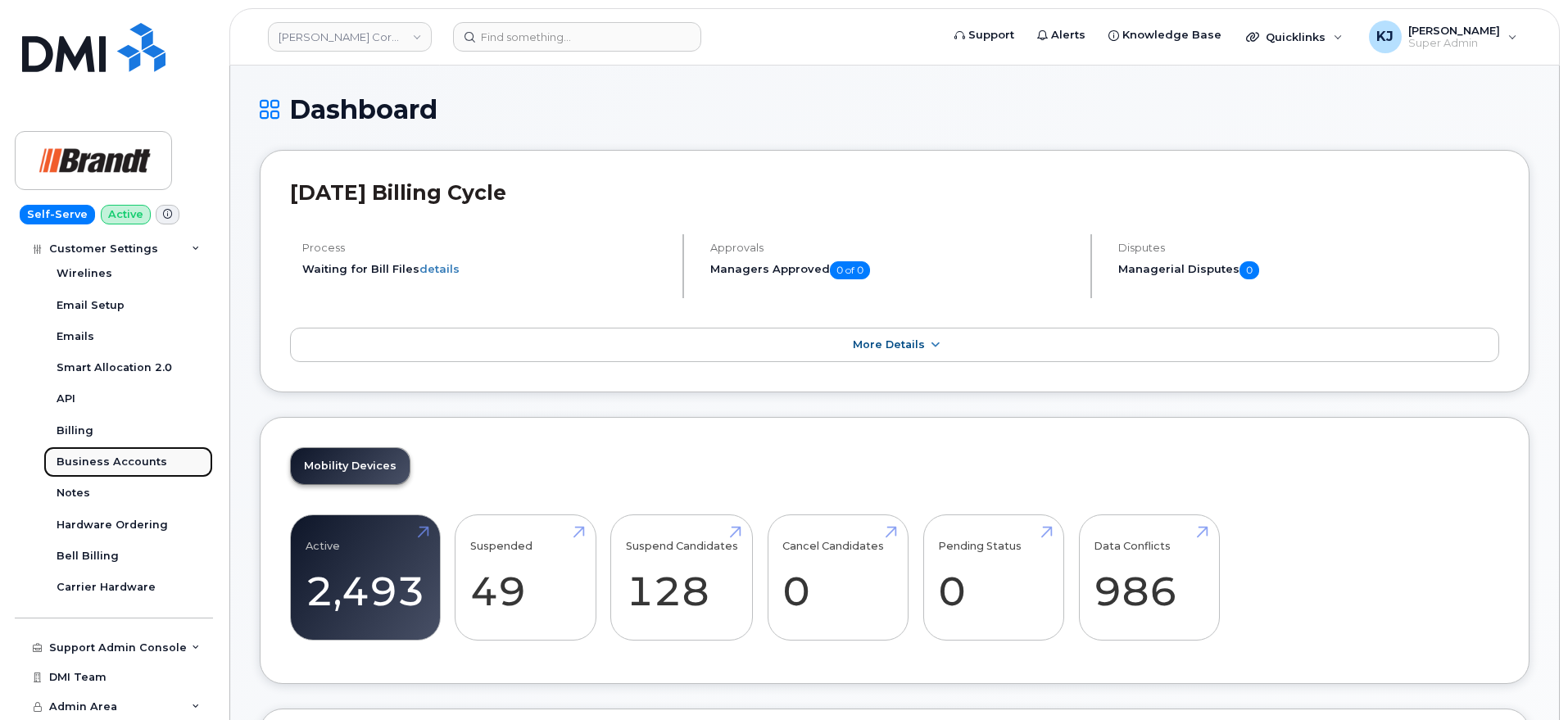
click at [128, 451] on link "Business Accounts" at bounding box center [128, 462] width 170 height 31
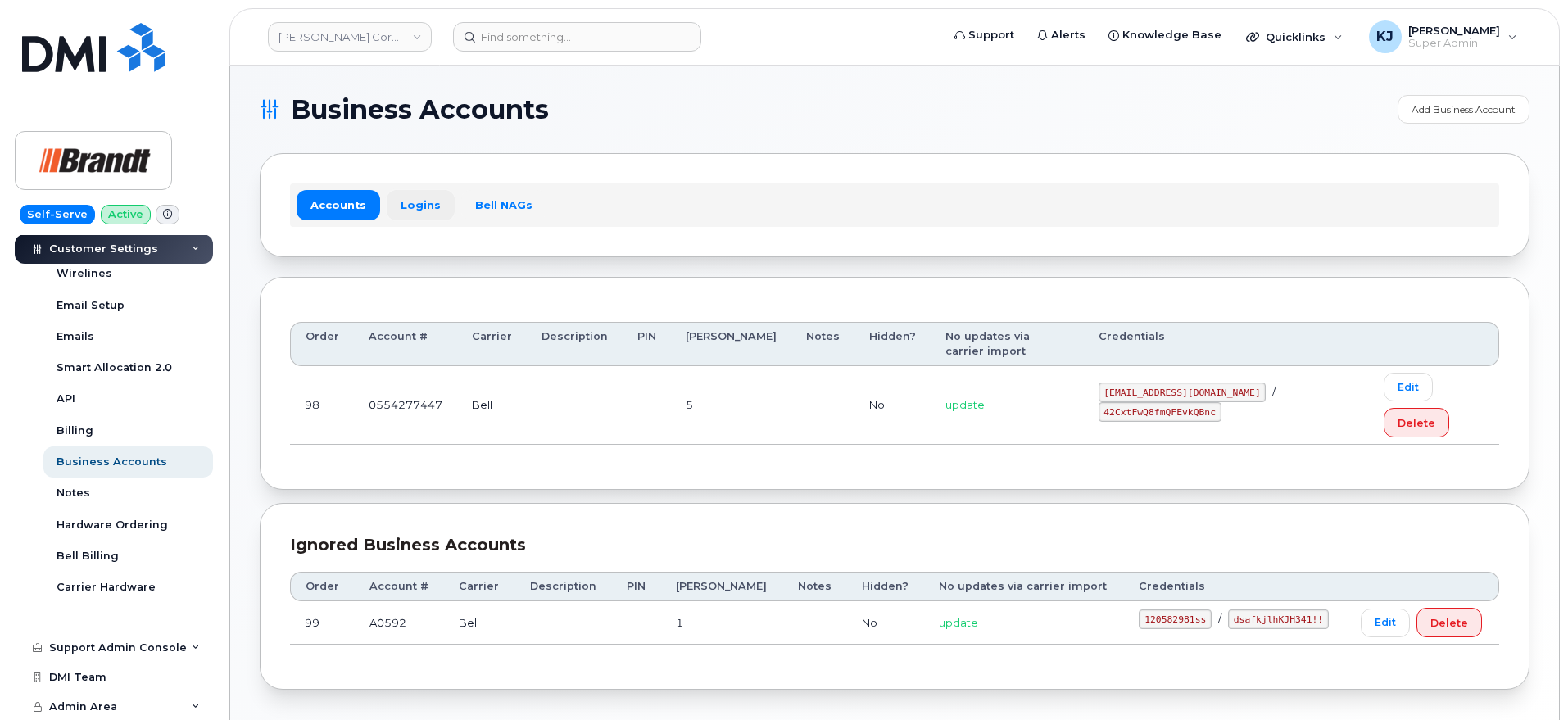
click at [424, 198] on link "Logins" at bounding box center [421, 204] width 68 height 30
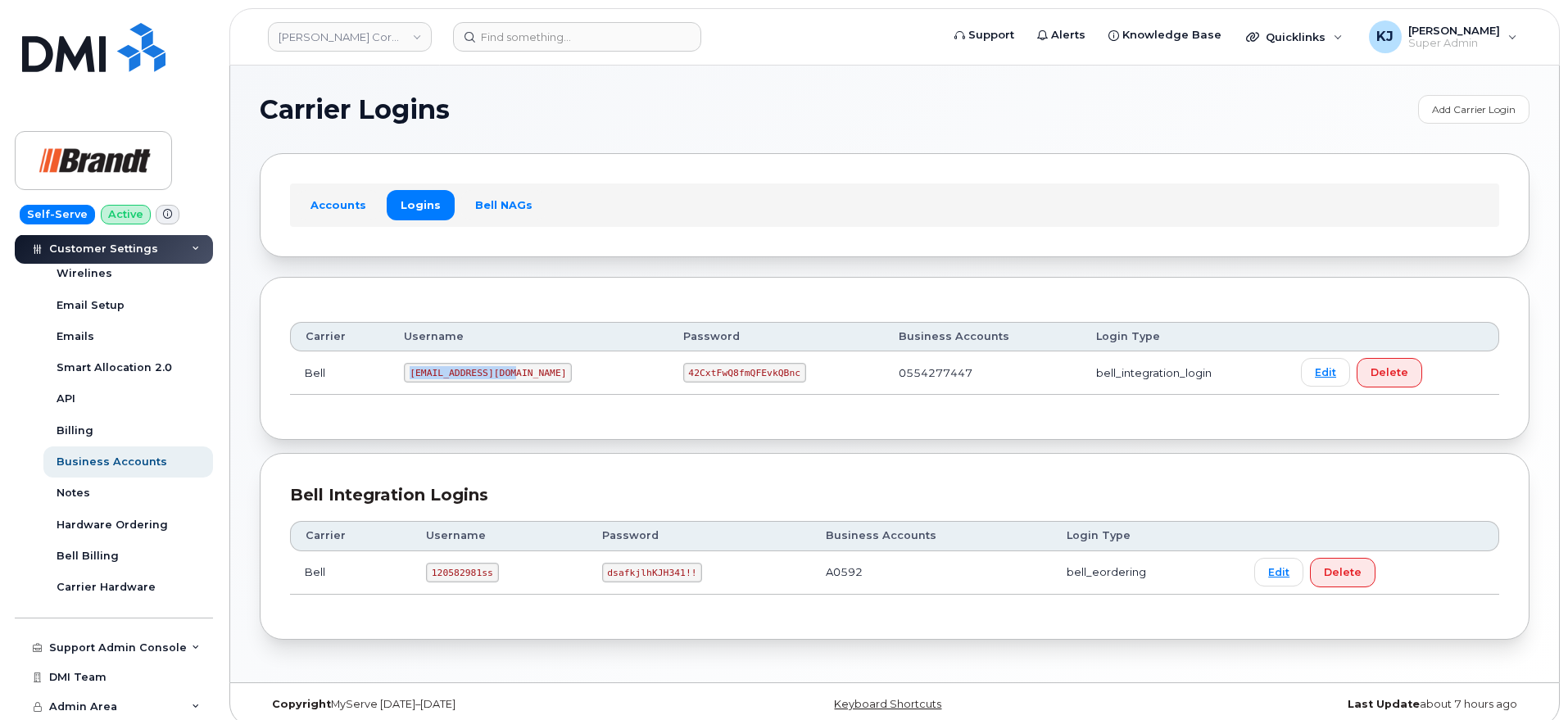
drag, startPoint x: 513, startPoint y: 368, endPoint x: 414, endPoint y: 375, distance: 99.2
click at [414, 375] on code "tphillips@dminc.com" at bounding box center [487, 373] width 168 height 20
copy code "tphillips@dminc.com"
drag, startPoint x: 630, startPoint y: 373, endPoint x: 733, endPoint y: 377, distance: 103.1
click at [733, 377] on code "42CxtFwQ8fmQFEvkQBnc" at bounding box center [744, 373] width 123 height 20
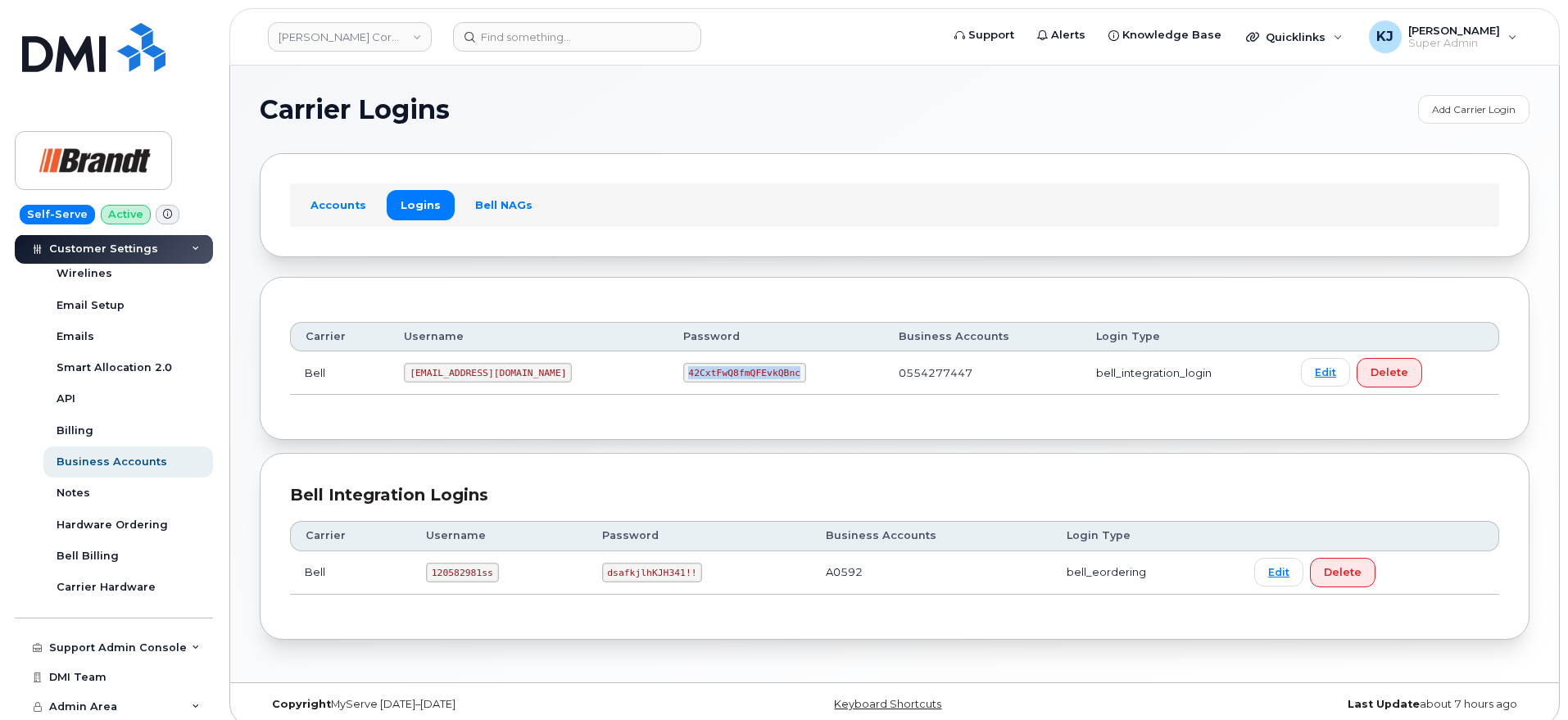
copy code "42CxtFwQ8fmQFEvkQBnc"
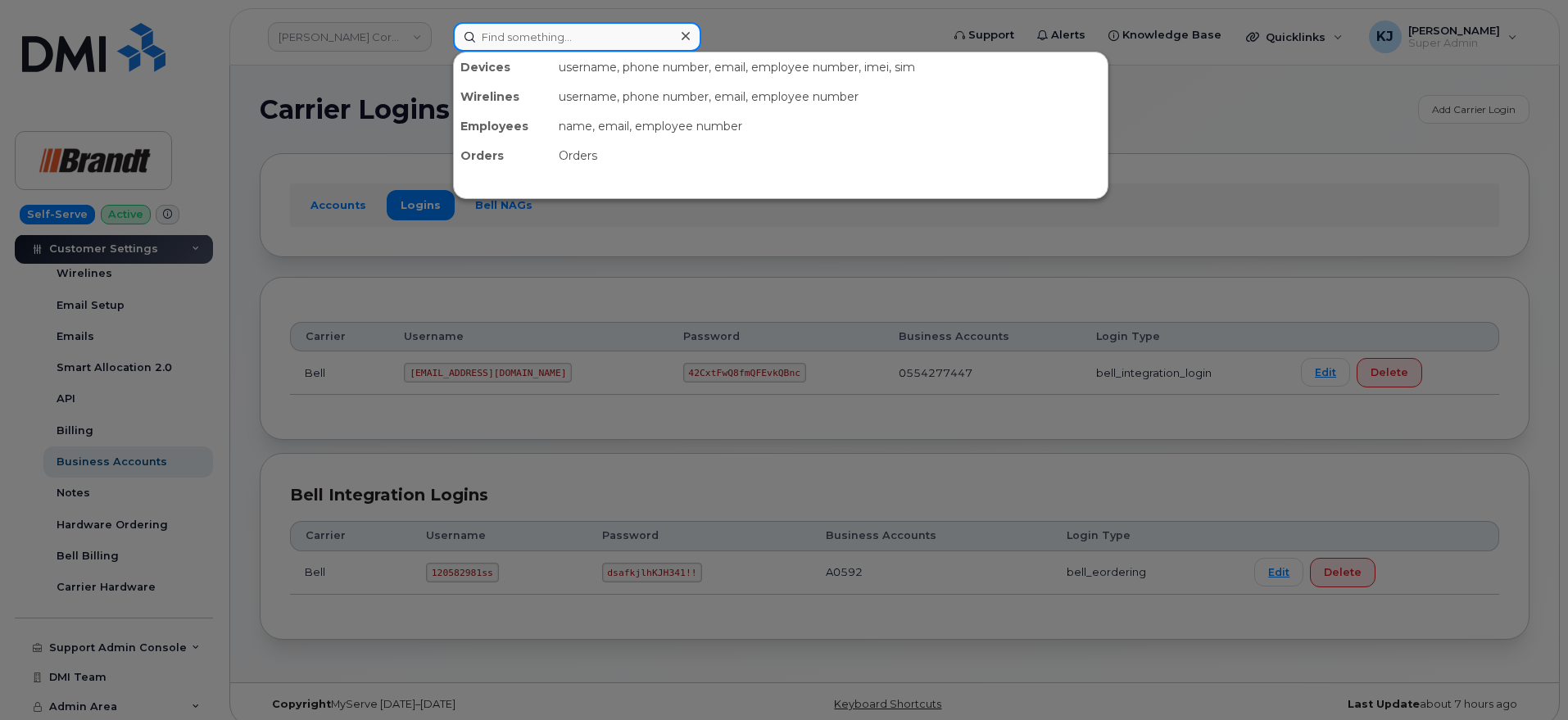
click at [534, 47] on input at bounding box center [577, 37] width 248 height 30
paste input "298717"
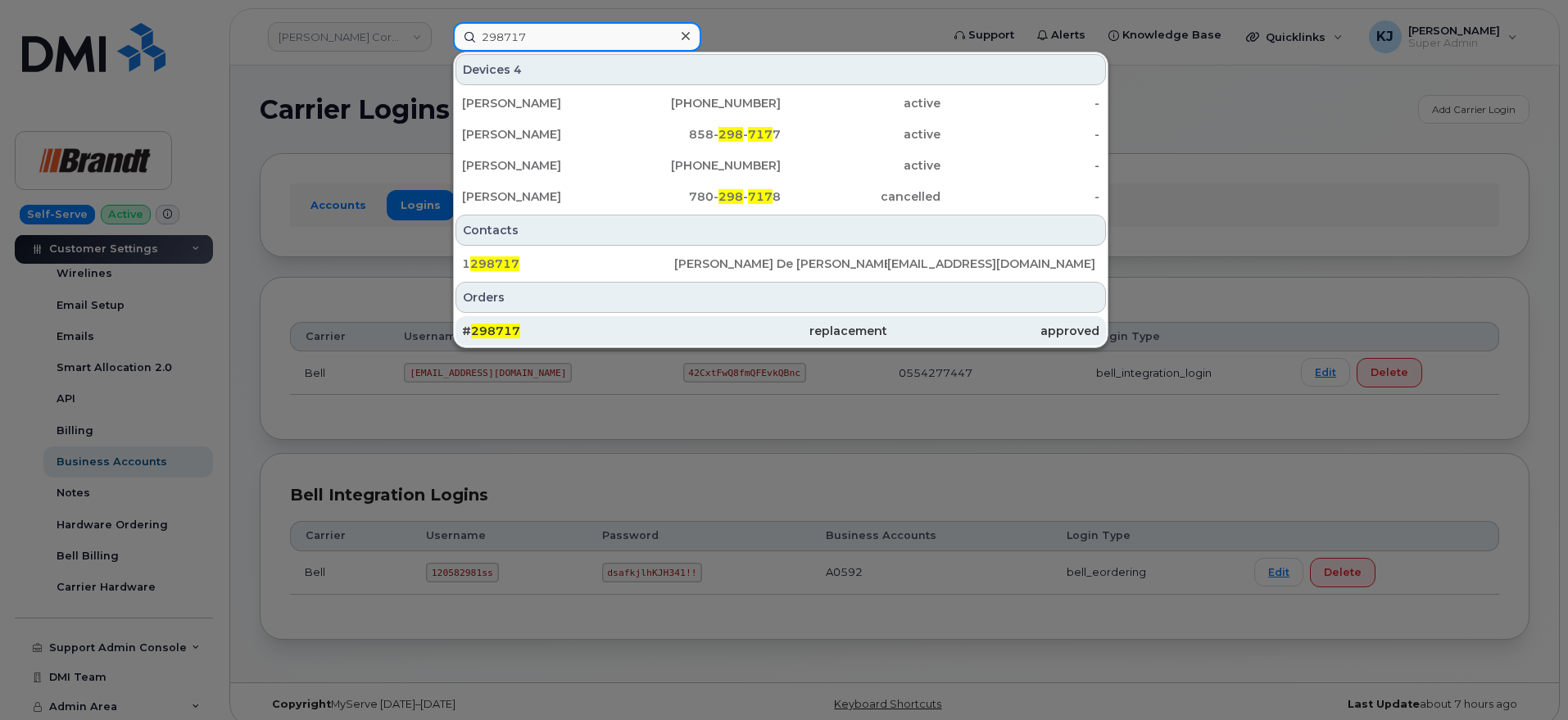
type input "298717"
click at [769, 330] on div "replacement" at bounding box center [780, 331] width 212 height 16
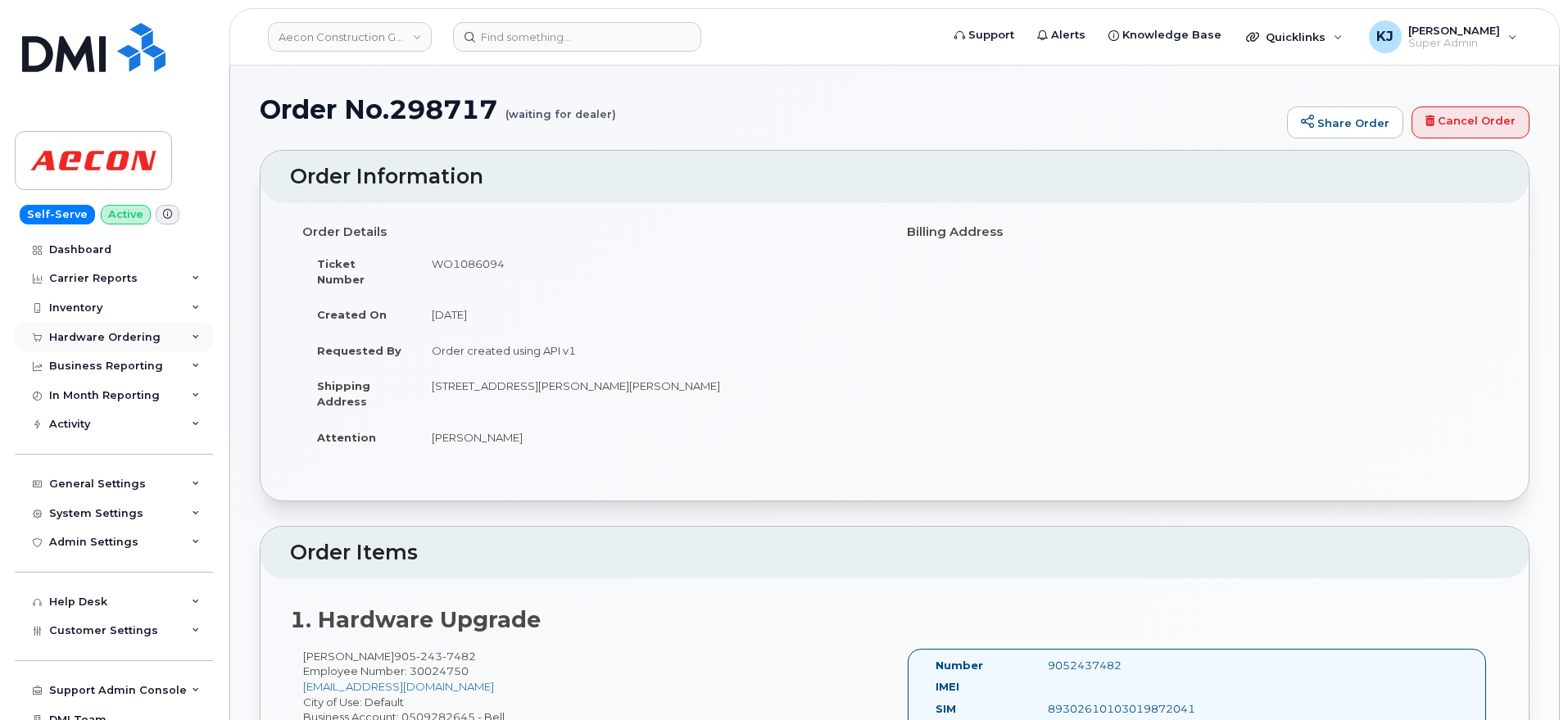
click at [128, 333] on div "Hardware Ordering" at bounding box center [105, 337] width 111 height 13
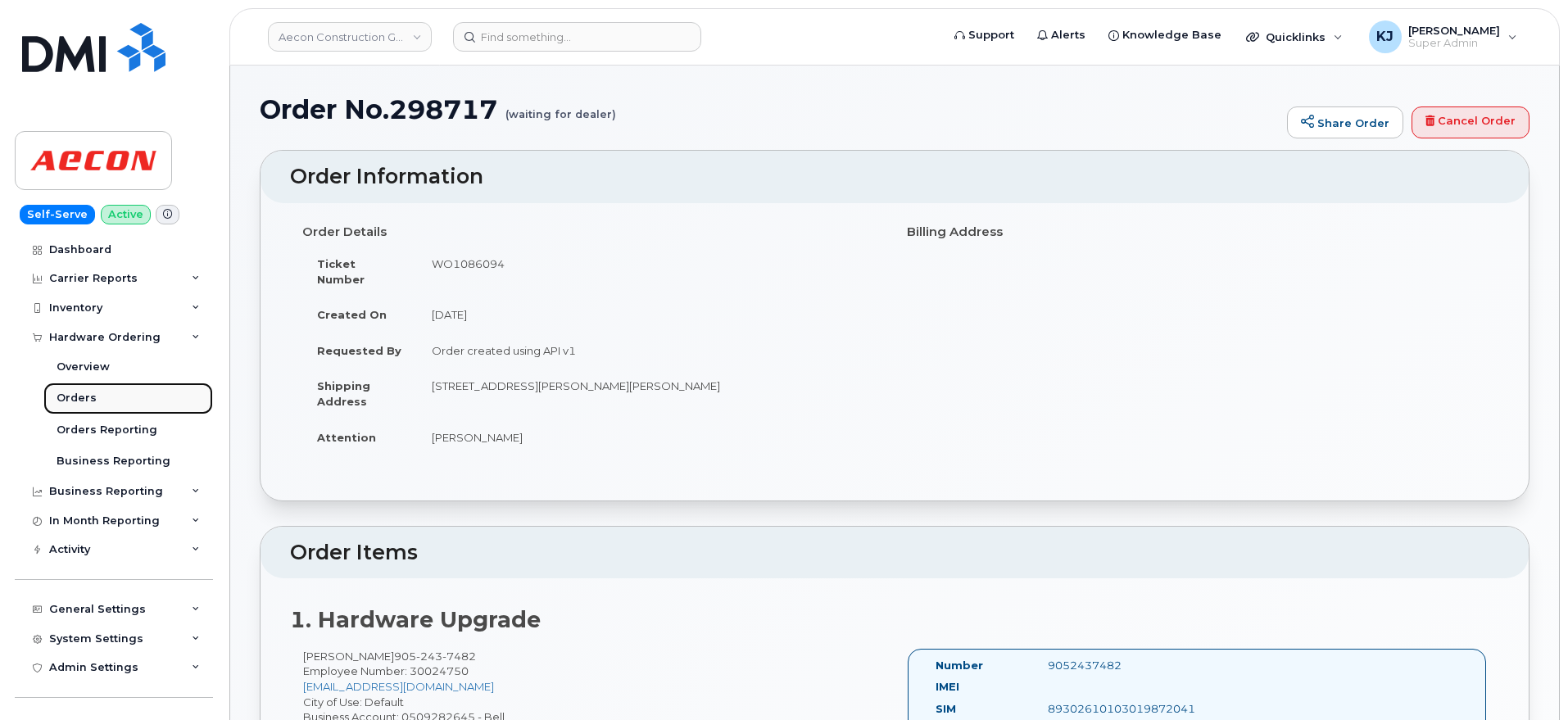
click at [110, 394] on link "Orders" at bounding box center [128, 397] width 170 height 31
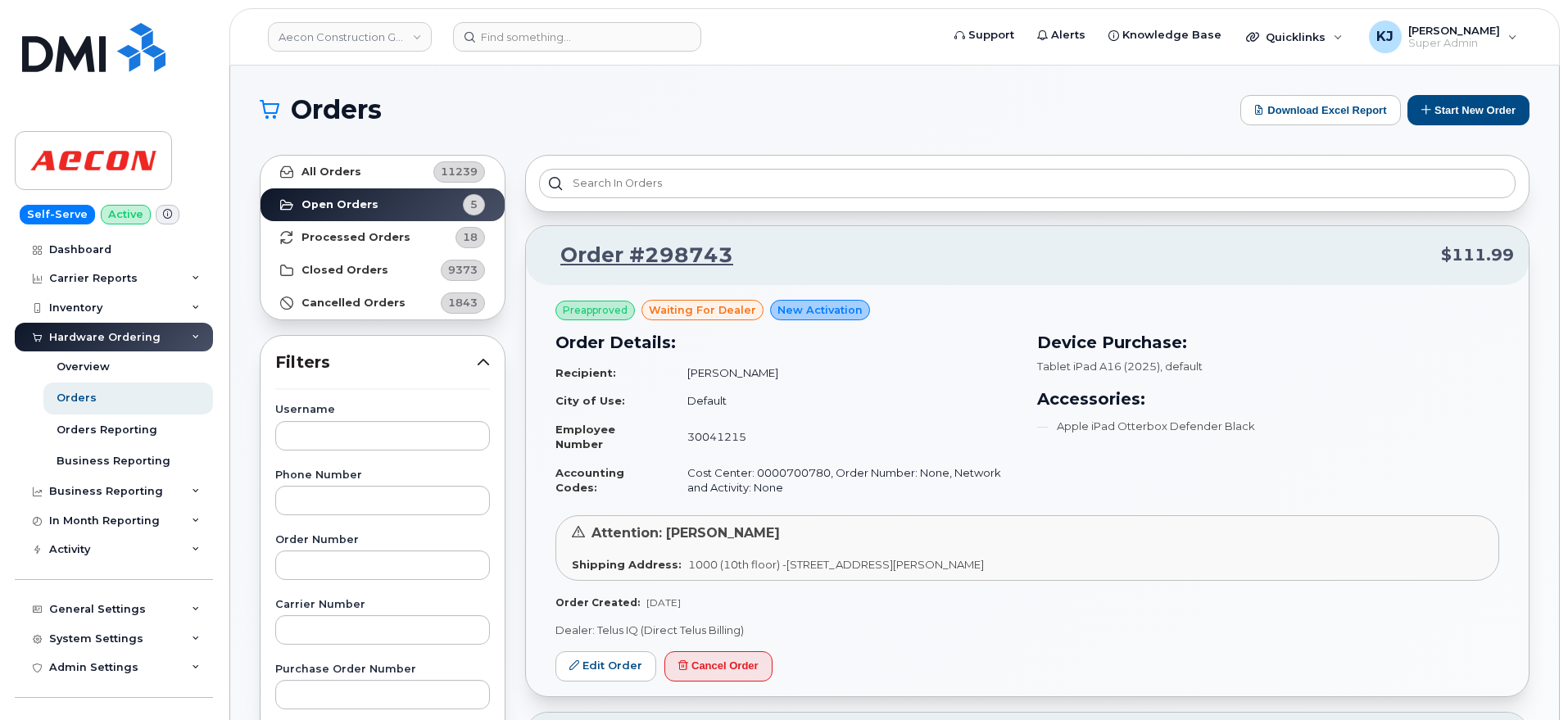
click at [381, 545] on div "Order Number" at bounding box center [382, 557] width 215 height 45
click at [379, 556] on input "text" at bounding box center [382, 564] width 215 height 30
paste input "298717"
type input "298717"
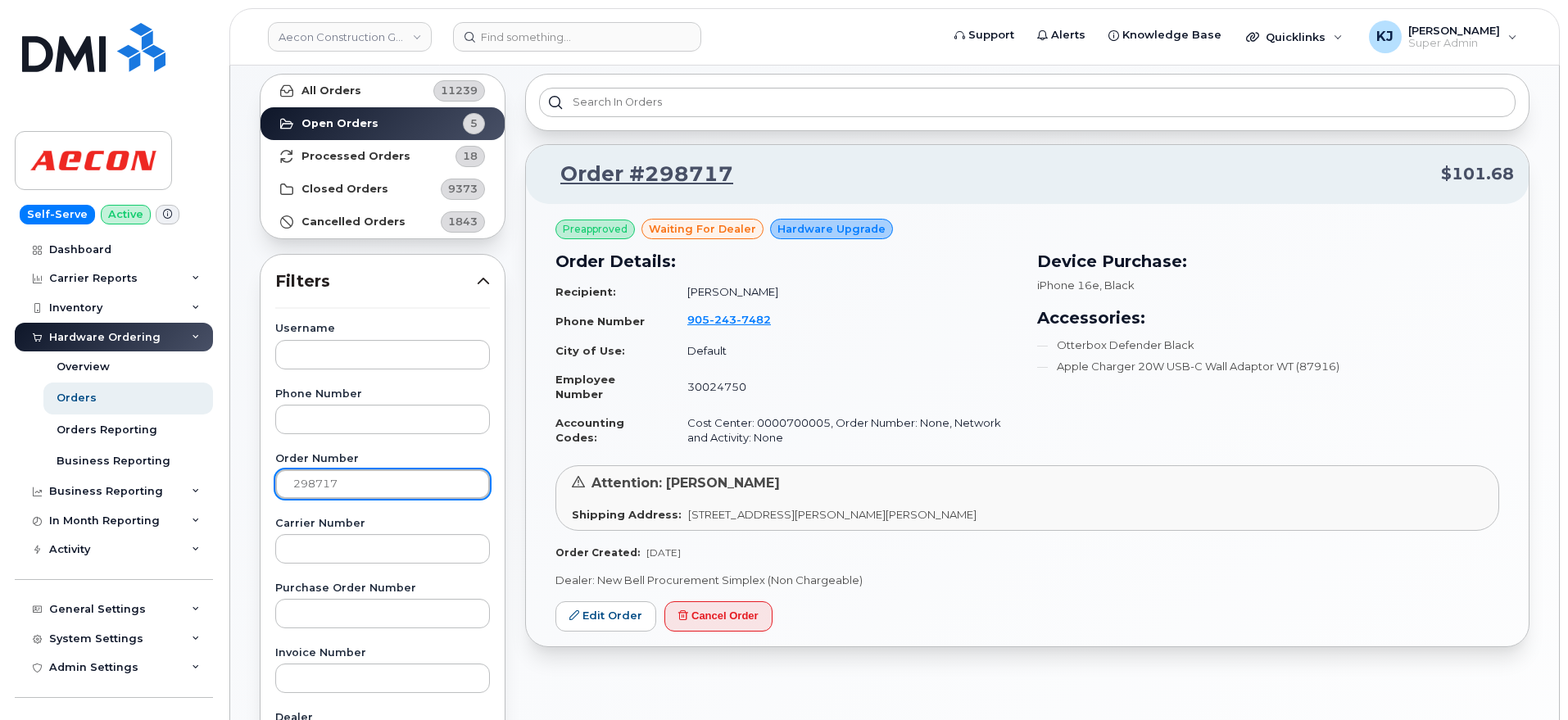
scroll to position [205, 0]
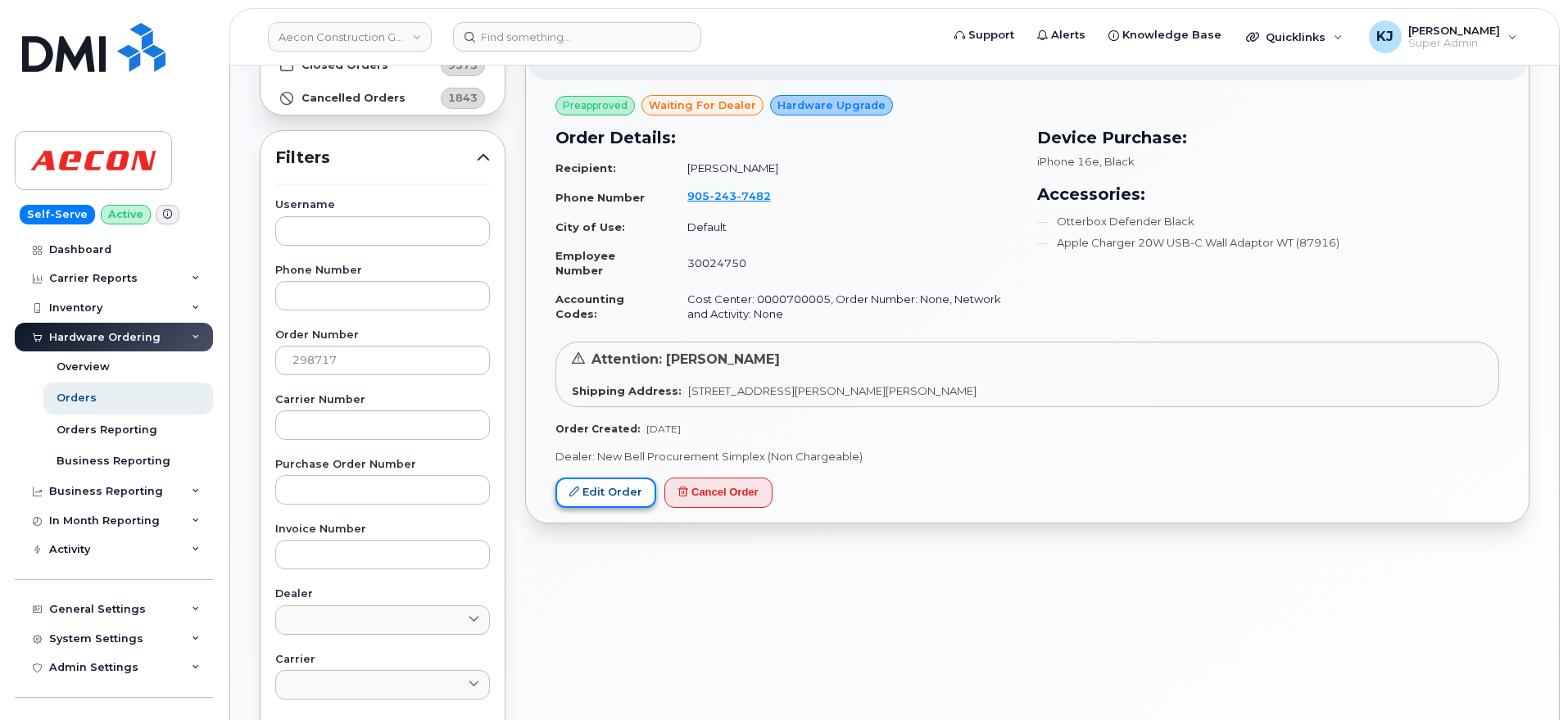
click at [612, 484] on link "Edit Order" at bounding box center [606, 493] width 101 height 31
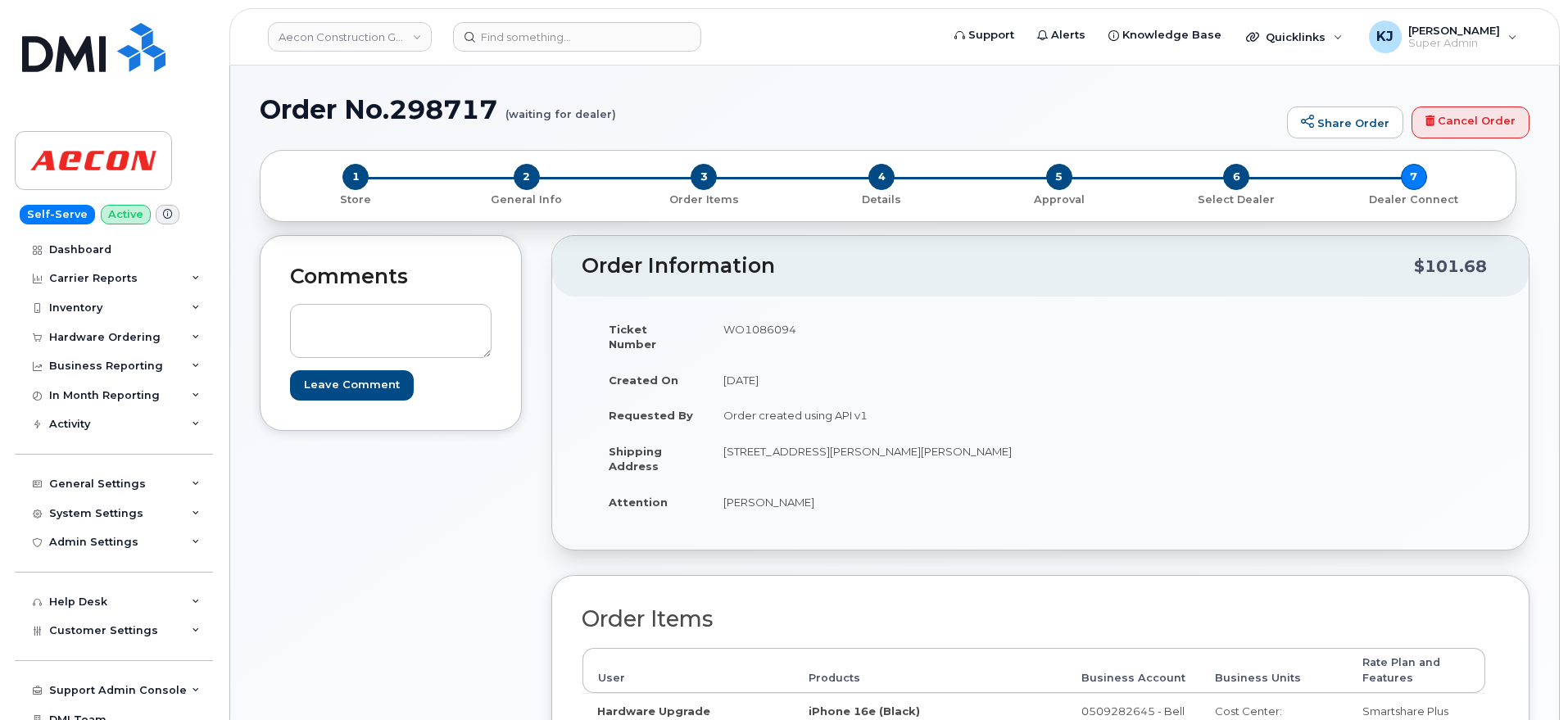
scroll to position [42, 0]
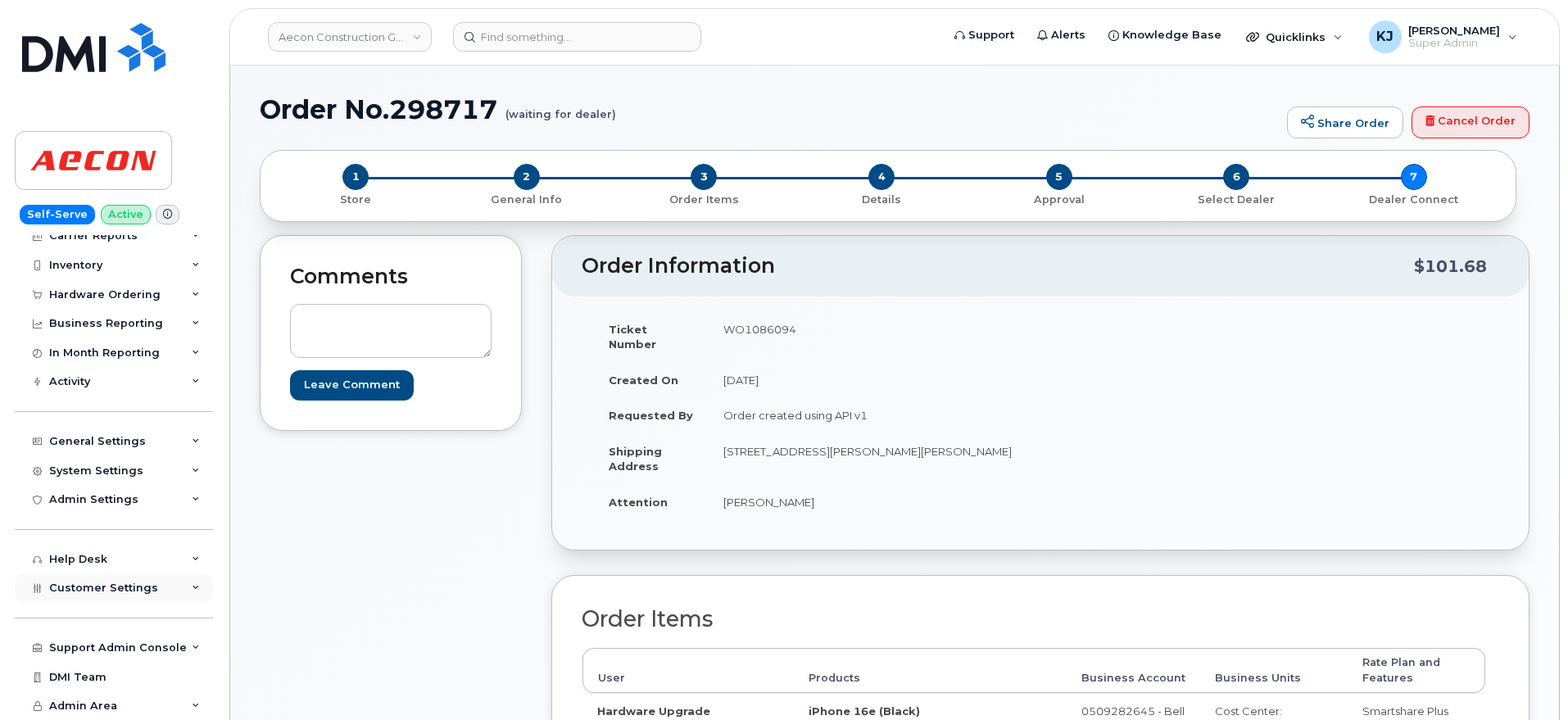
click at [122, 583] on span "Customer Settings" at bounding box center [103, 588] width 109 height 13
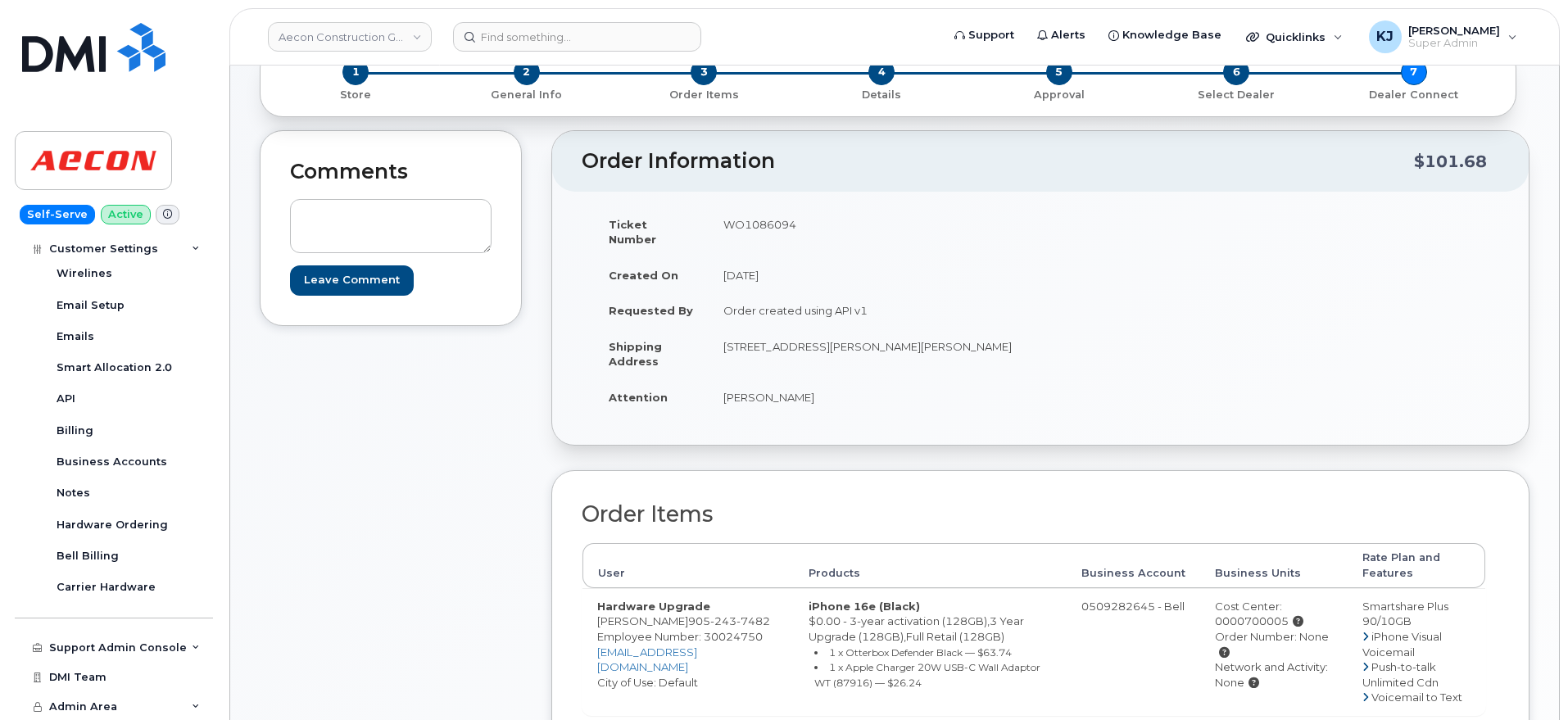
scroll to position [102, 0]
drag, startPoint x: 689, startPoint y: 609, endPoint x: 692, endPoint y: 622, distance: 13.3
click at [692, 626] on td "Hardware Upgrade Brandon Collins 905 243 7482 Employee Number: 30024750 bcollin…" at bounding box center [688, 653] width 211 height 127
drag, startPoint x: 685, startPoint y: 604, endPoint x: 625, endPoint y: 621, distance: 62.4
click at [688, 621] on span "905 243 7482" at bounding box center [728, 623] width 82 height 13
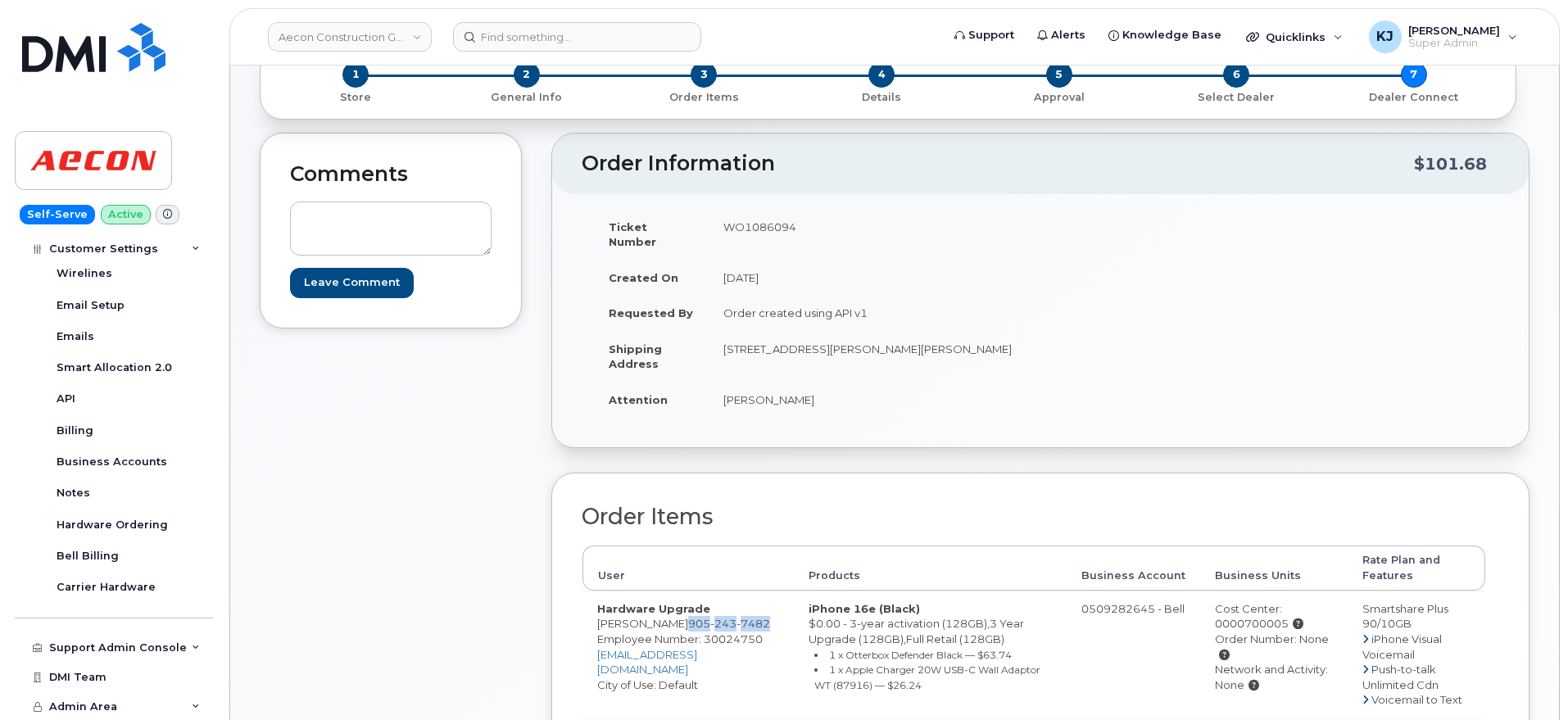
copy span "905 243 7482"
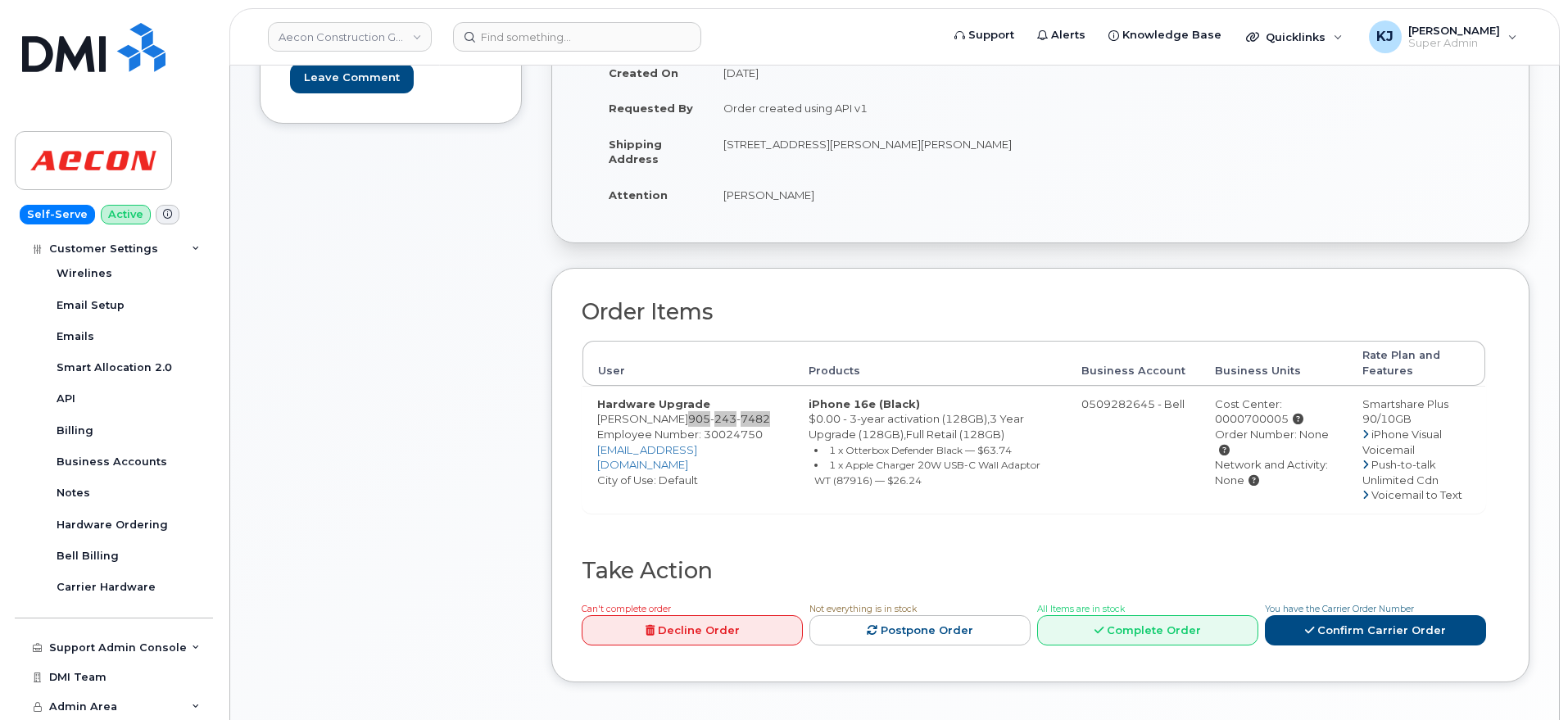
scroll to position [205, 0]
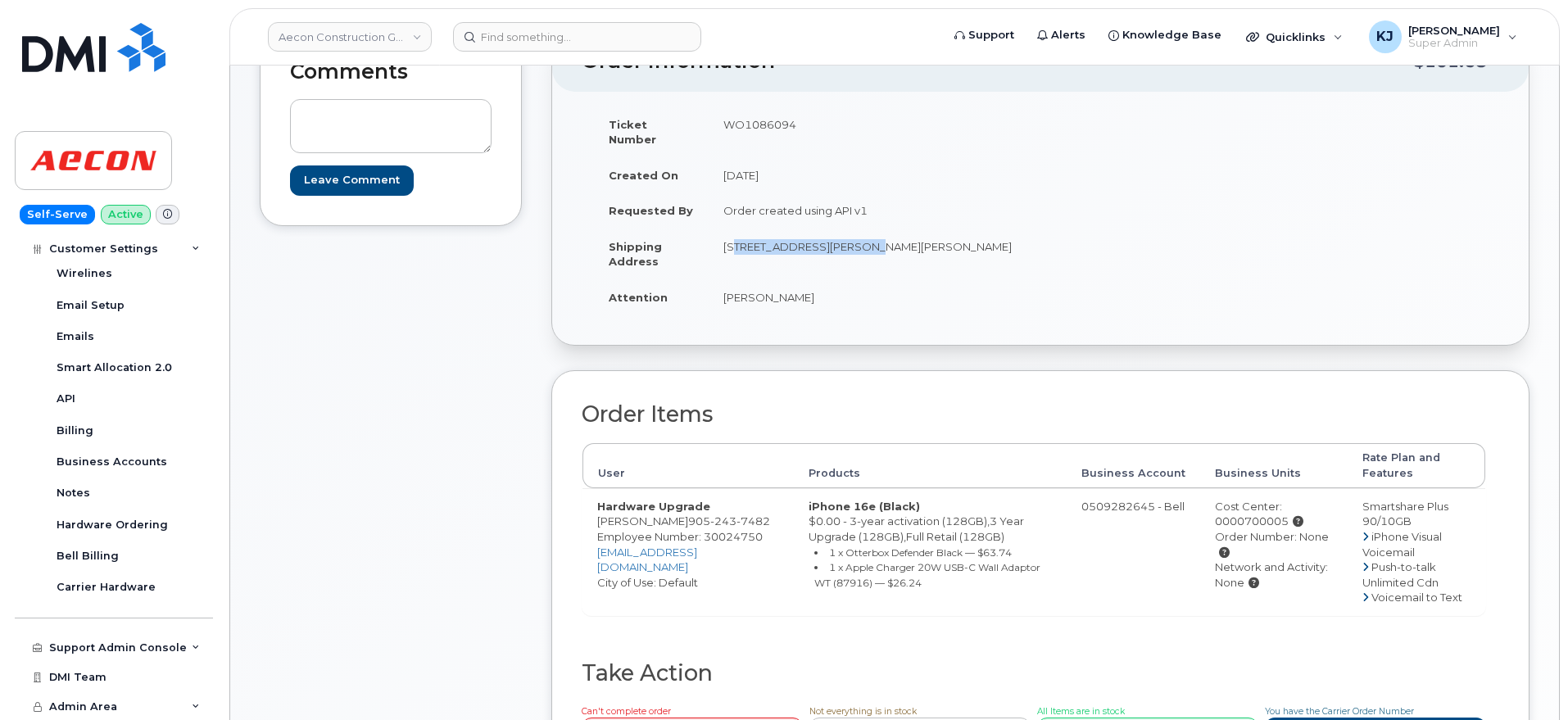
drag, startPoint x: 724, startPoint y: 227, endPoint x: 855, endPoint y: 232, distance: 131.1
click at [855, 232] on td "1465 Pickering Parkway Pickering ON L1V 7G7" at bounding box center [868, 253] width 319 height 50
copy td "1465 Pickering Parkway"
drag, startPoint x: 971, startPoint y: 229, endPoint x: 931, endPoint y: 231, distance: 40.0
click at [931, 231] on td "1465 Pickering Parkway Pickering ON L1V 7G7" at bounding box center [868, 253] width 319 height 50
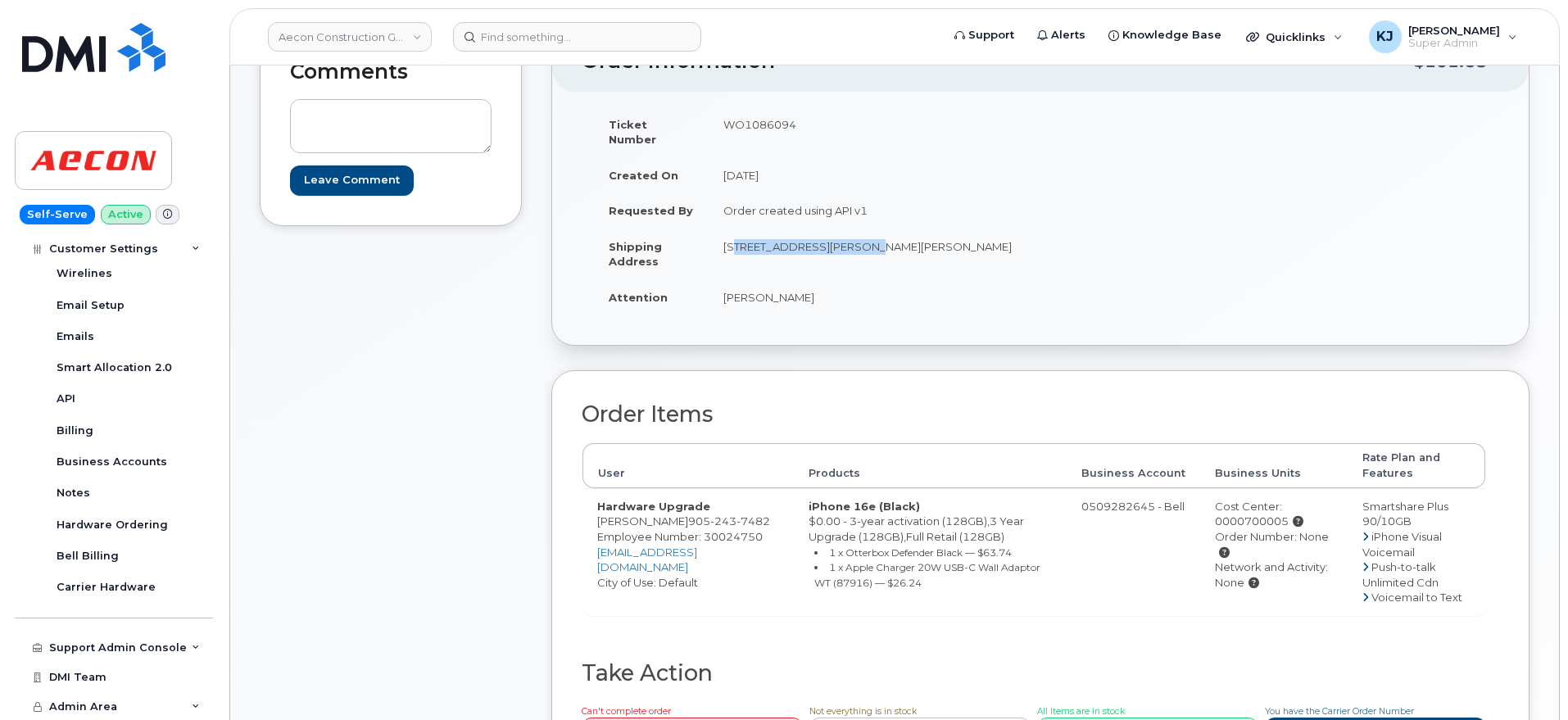
copy td "L1V 7G7"
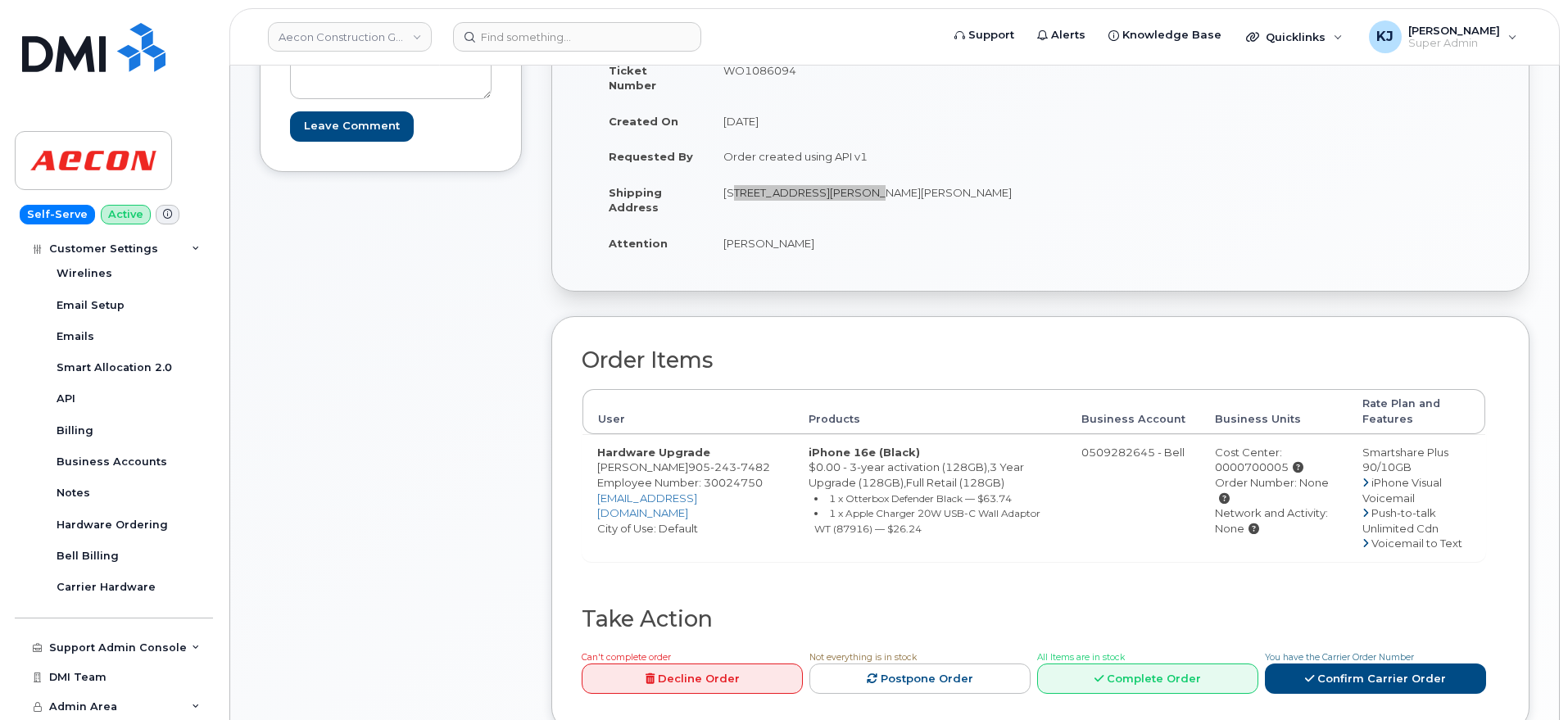
scroll to position [307, 0]
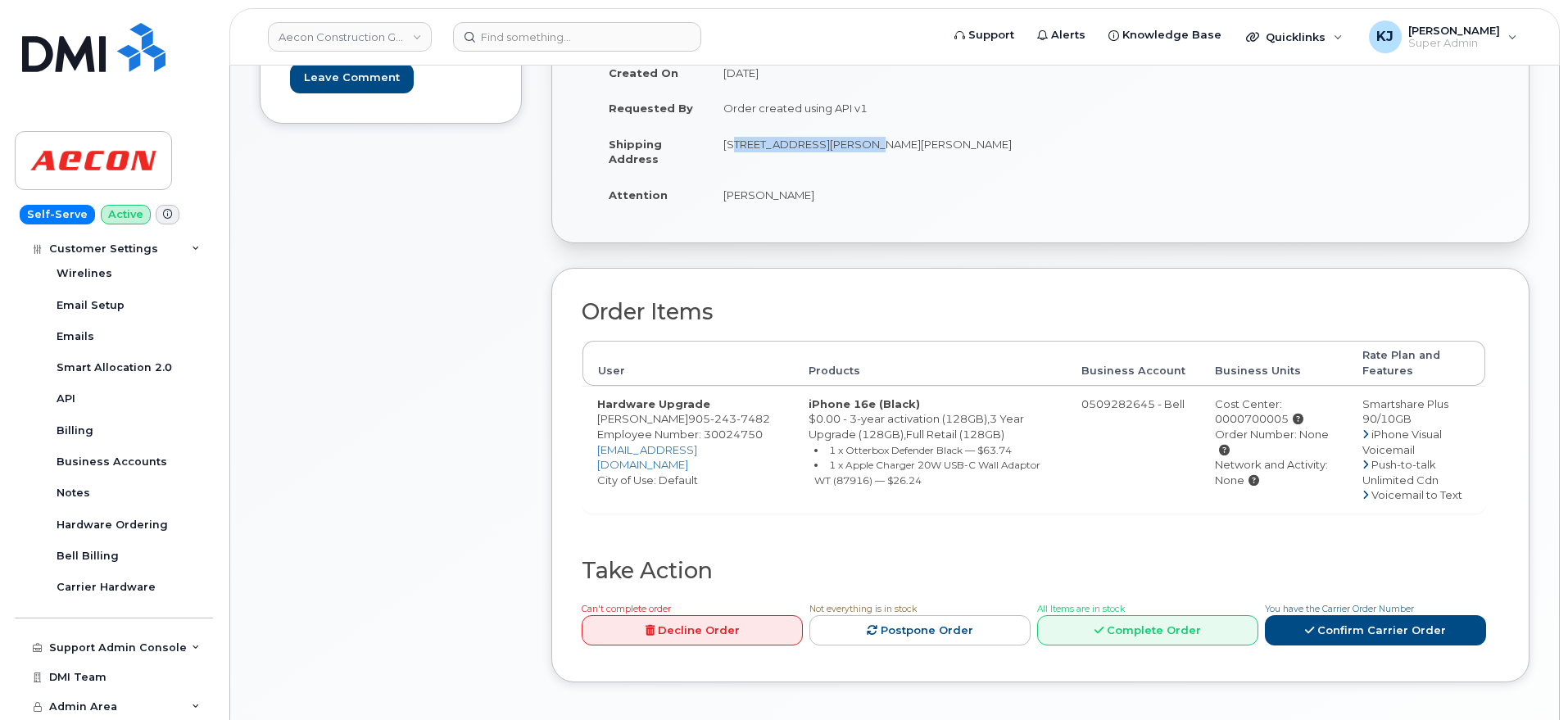
drag, startPoint x: 598, startPoint y: 404, endPoint x: 680, endPoint y: 410, distance: 82.2
click at [680, 410] on td "Hardware Upgrade Brandon Collins 905 243 7482 Employee Number: 30024750 bcollin…" at bounding box center [688, 449] width 211 height 127
copy td "Brandon Collins"
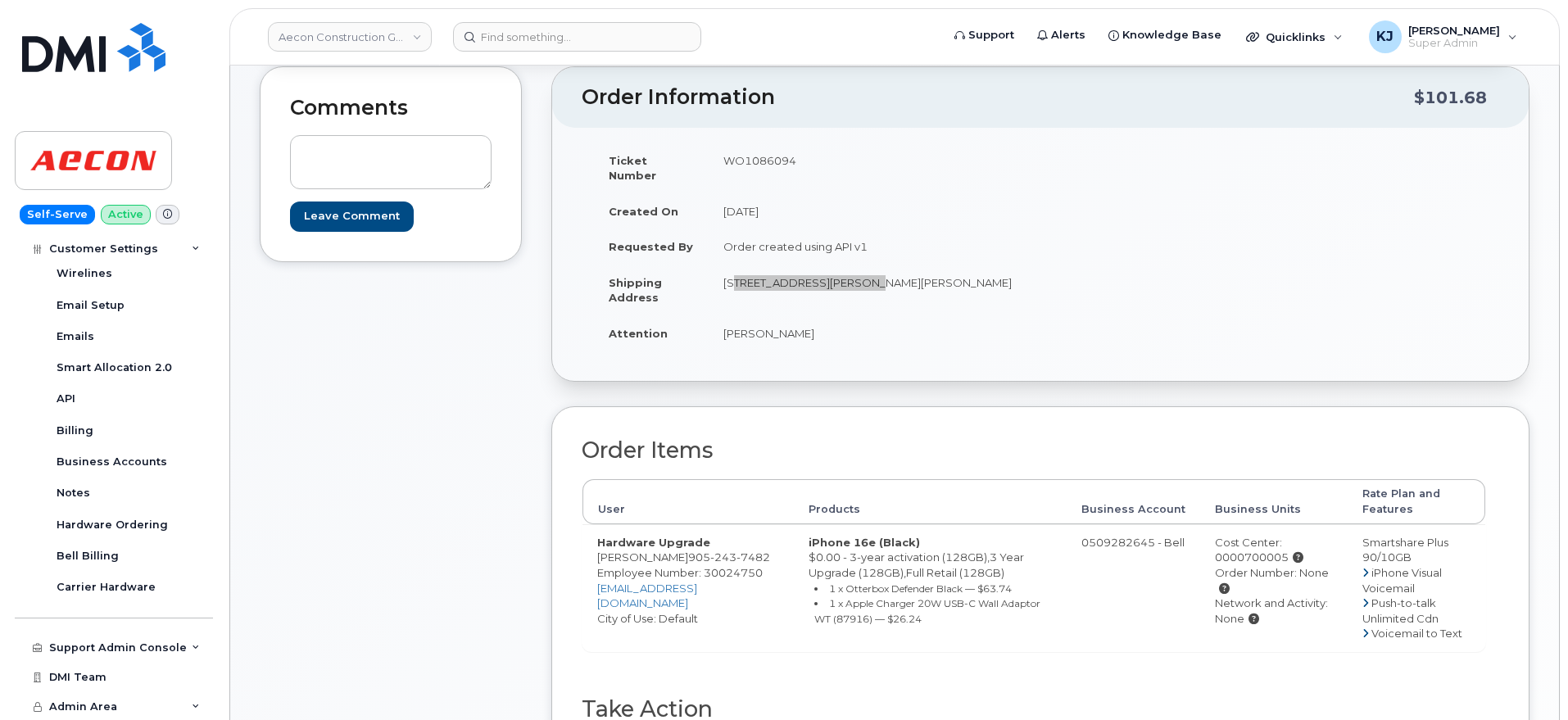
scroll to position [205, 0]
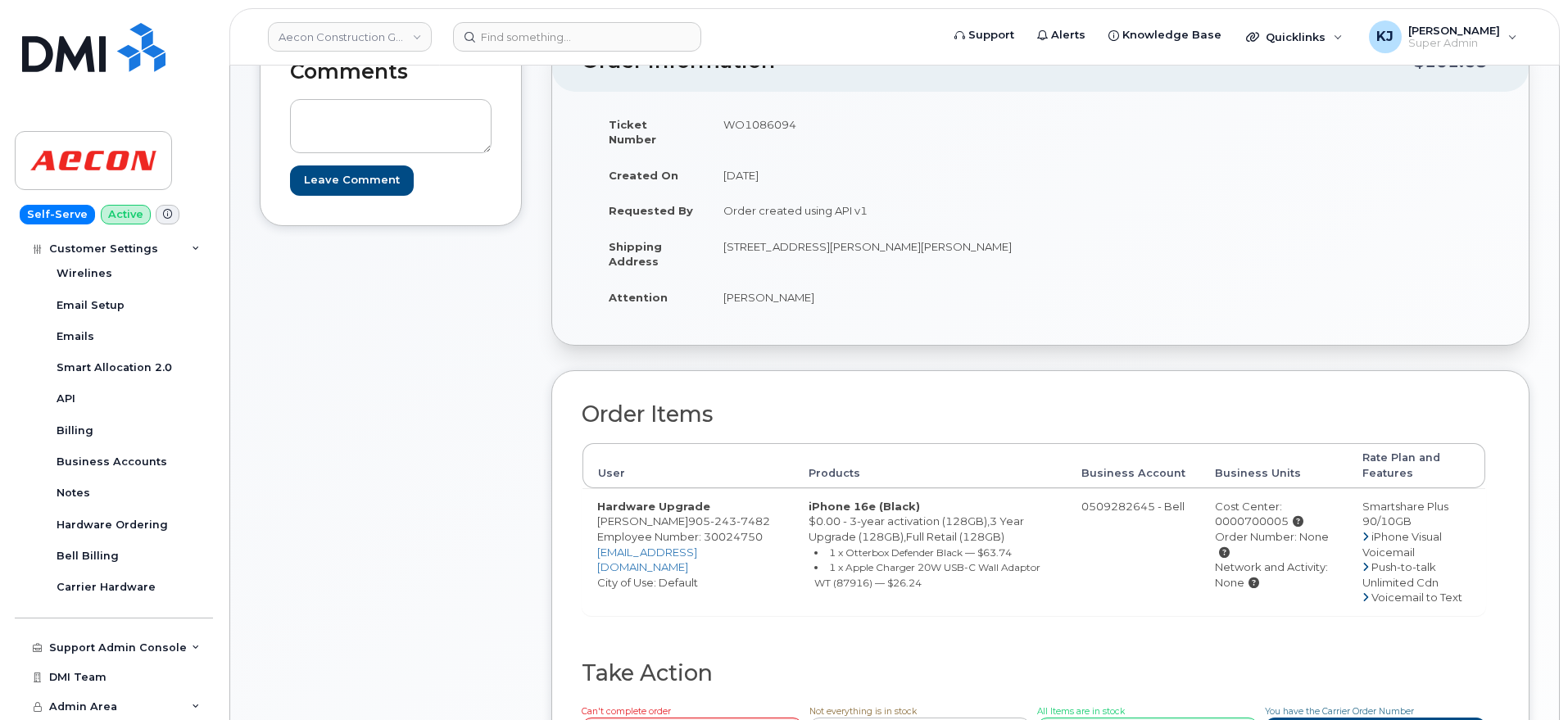
click at [1245, 508] on div "Cost Center: 0000700005" at bounding box center [1273, 514] width 118 height 31
copy div "0000700005"
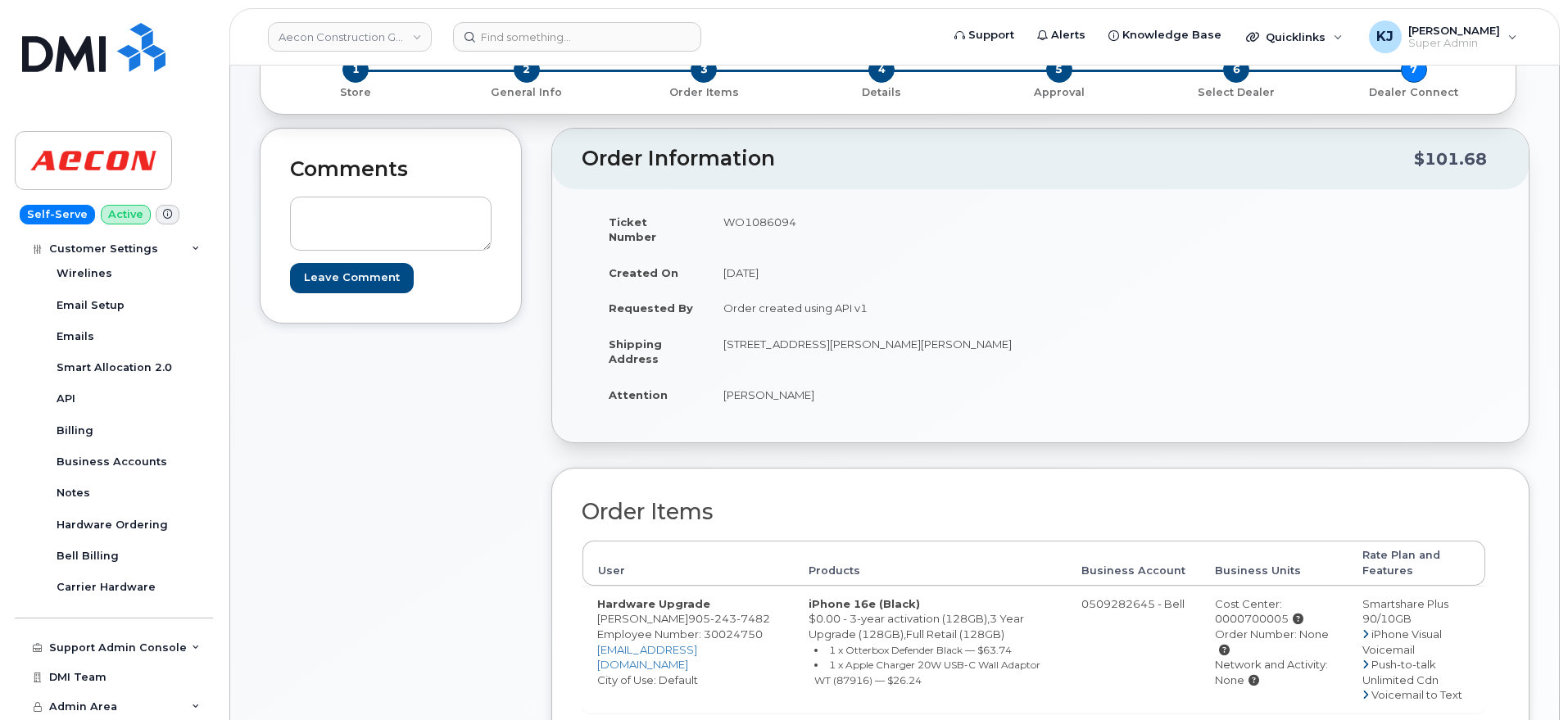
scroll to position [102, 0]
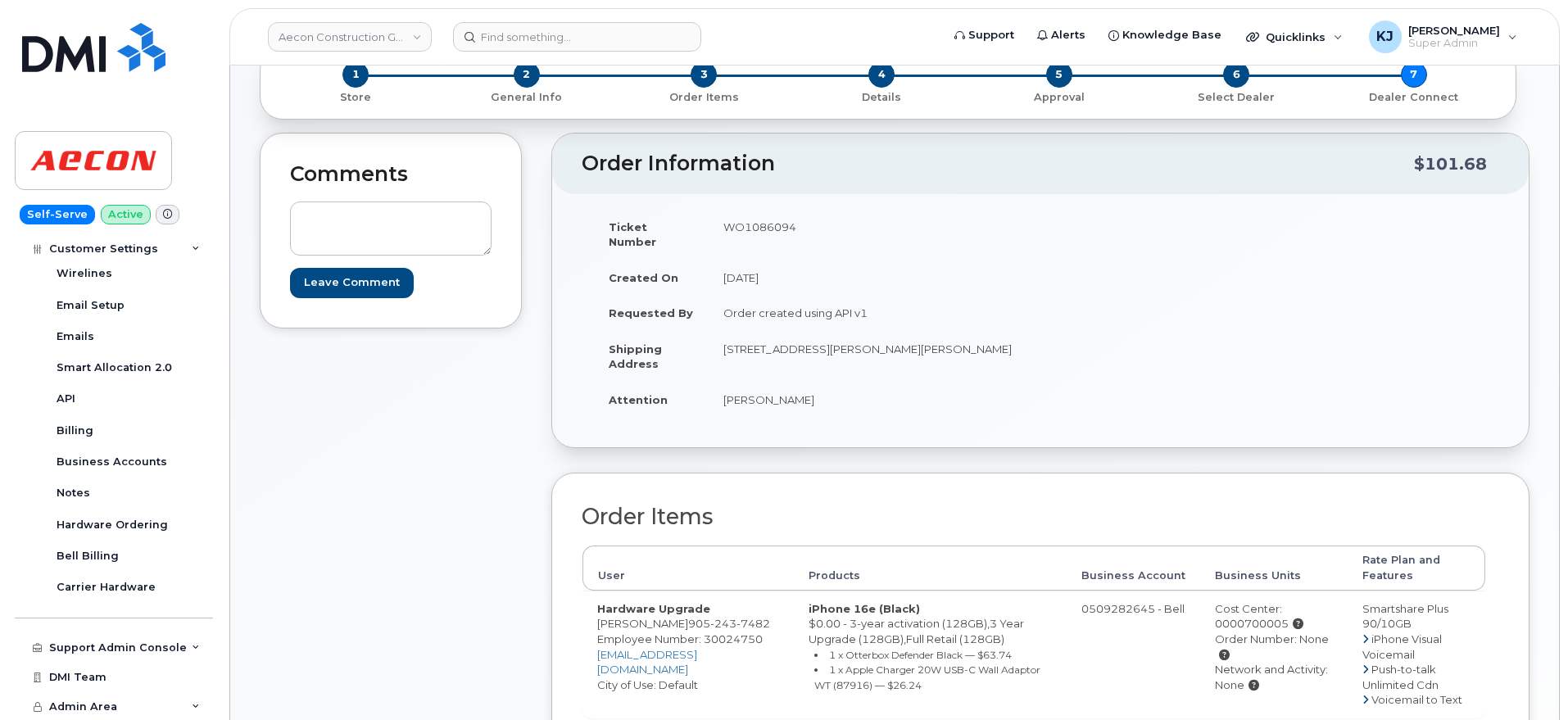
click at [778, 226] on td "WO1086094" at bounding box center [868, 234] width 319 height 50
copy td "WO1086094"
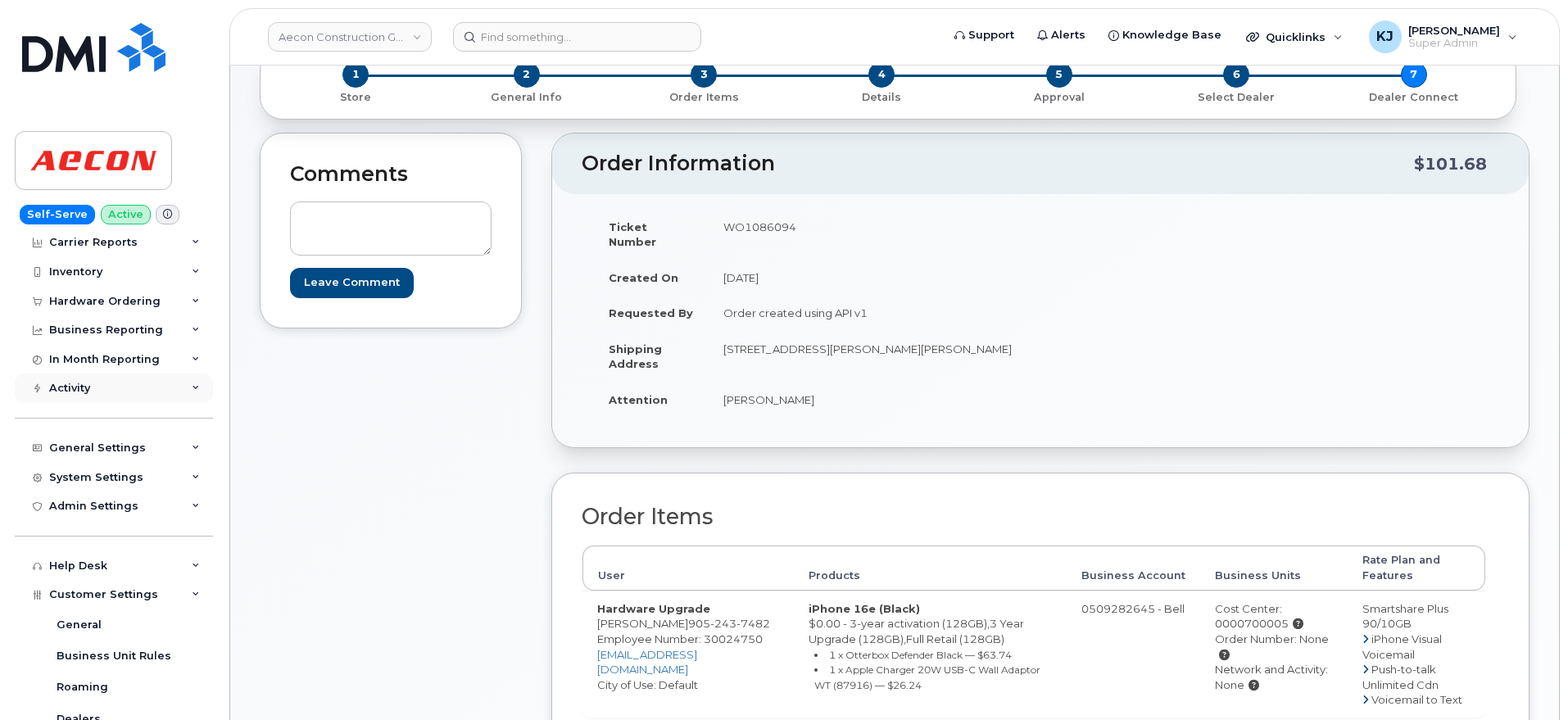
scroll to position [0, 0]
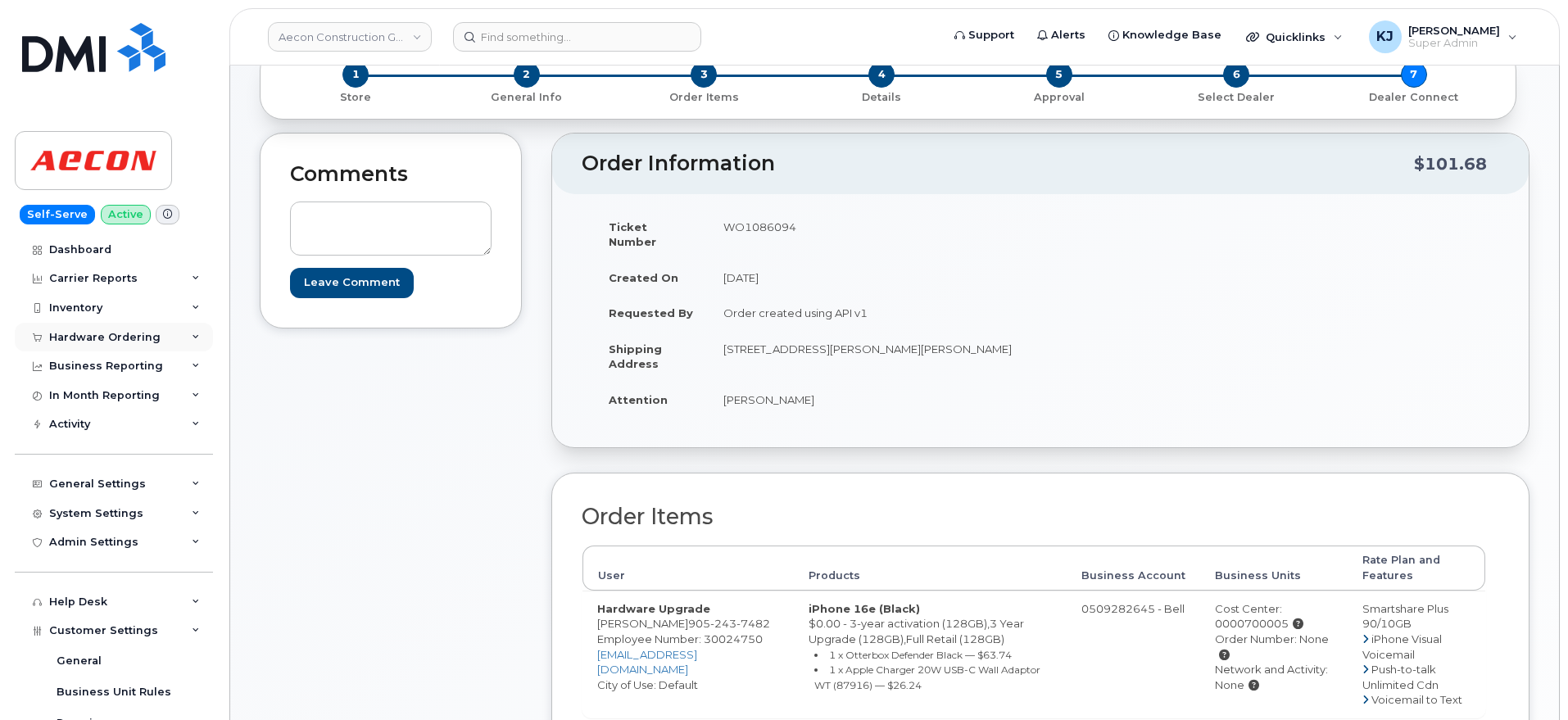
drag, startPoint x: 98, startPoint y: 329, endPoint x: 99, endPoint y: 338, distance: 9.1
click at [99, 331] on div "Hardware Ordering" at bounding box center [105, 337] width 111 height 13
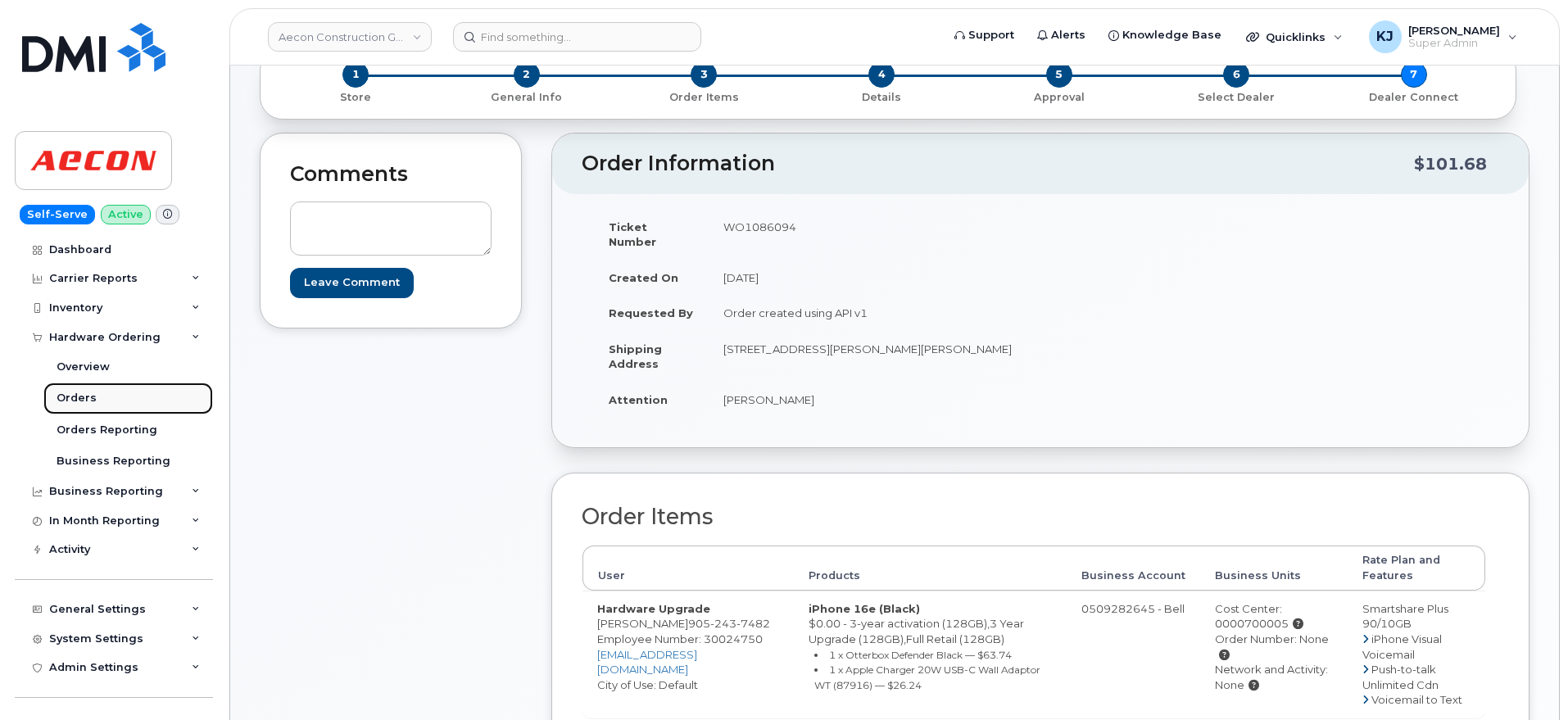
click at [92, 402] on div "Orders" at bounding box center [76, 398] width 40 height 14
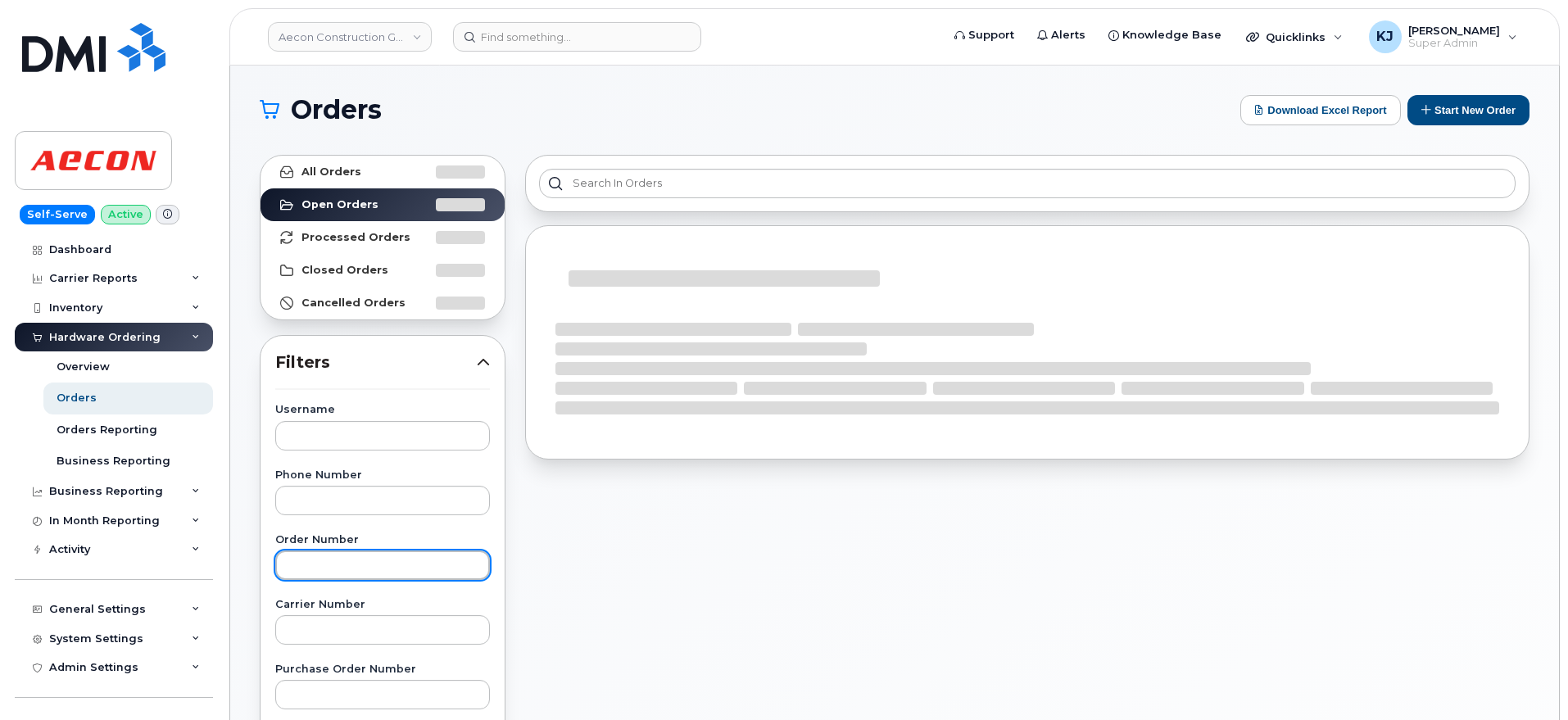
click at [354, 562] on input "text" at bounding box center [382, 564] width 215 height 30
paste input "298743"
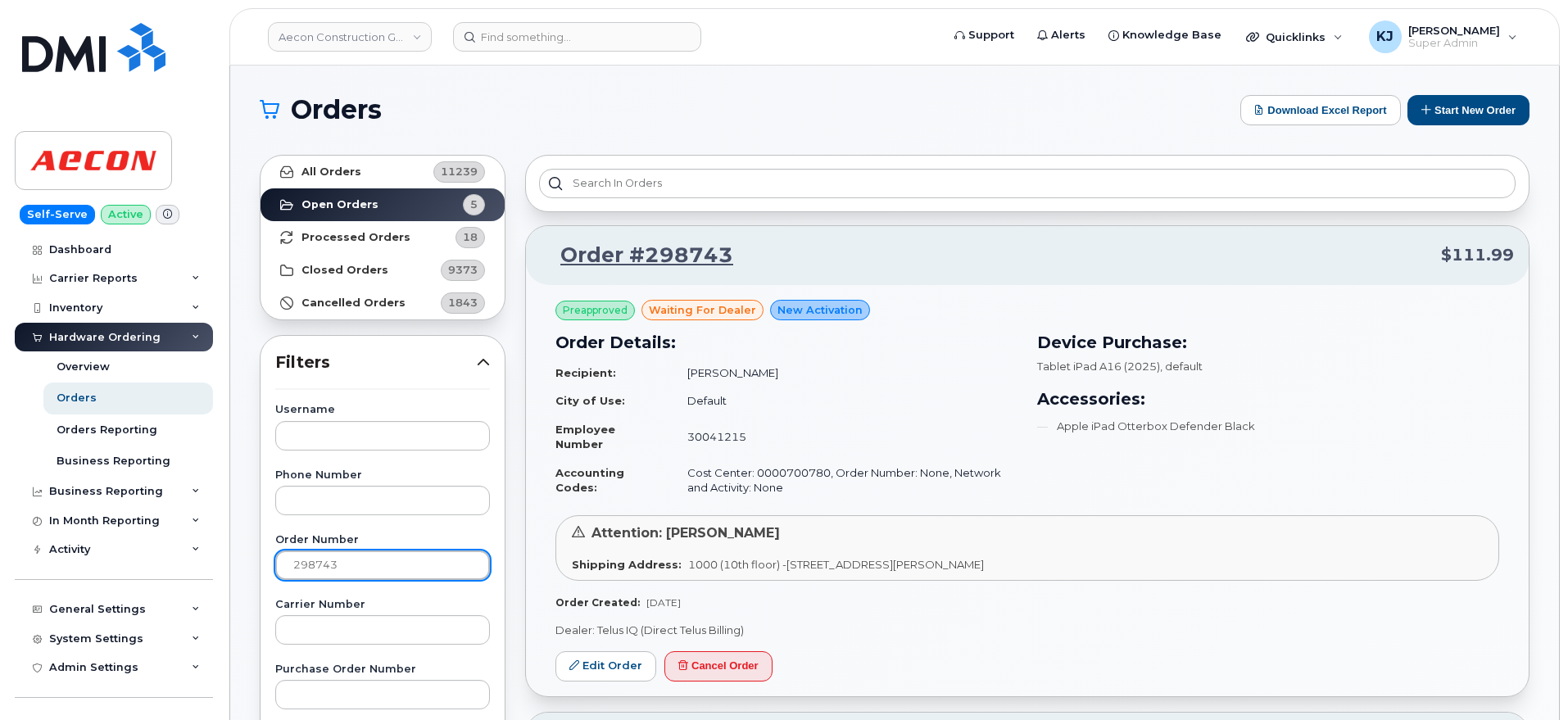
type input "298743"
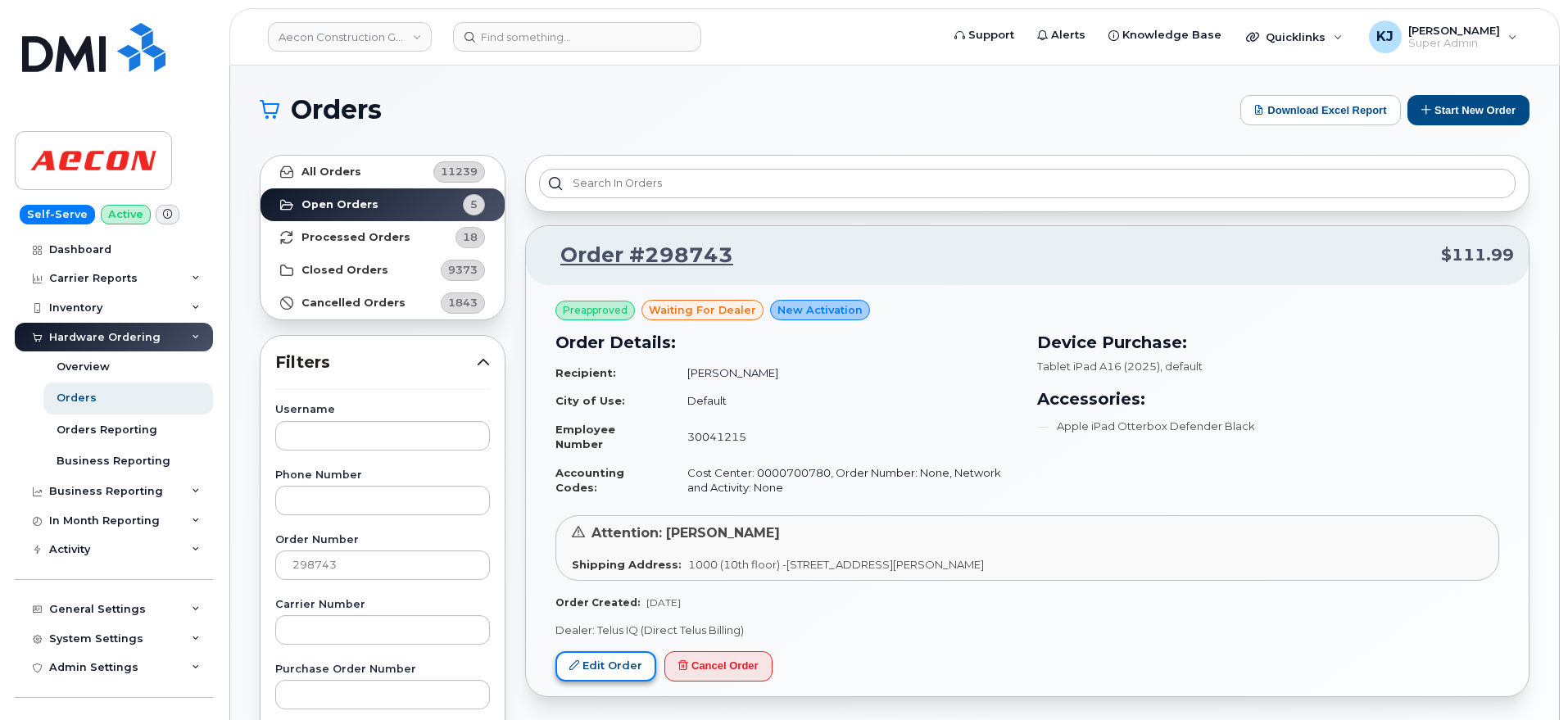
click at [605, 665] on link "Edit Order" at bounding box center [606, 666] width 101 height 31
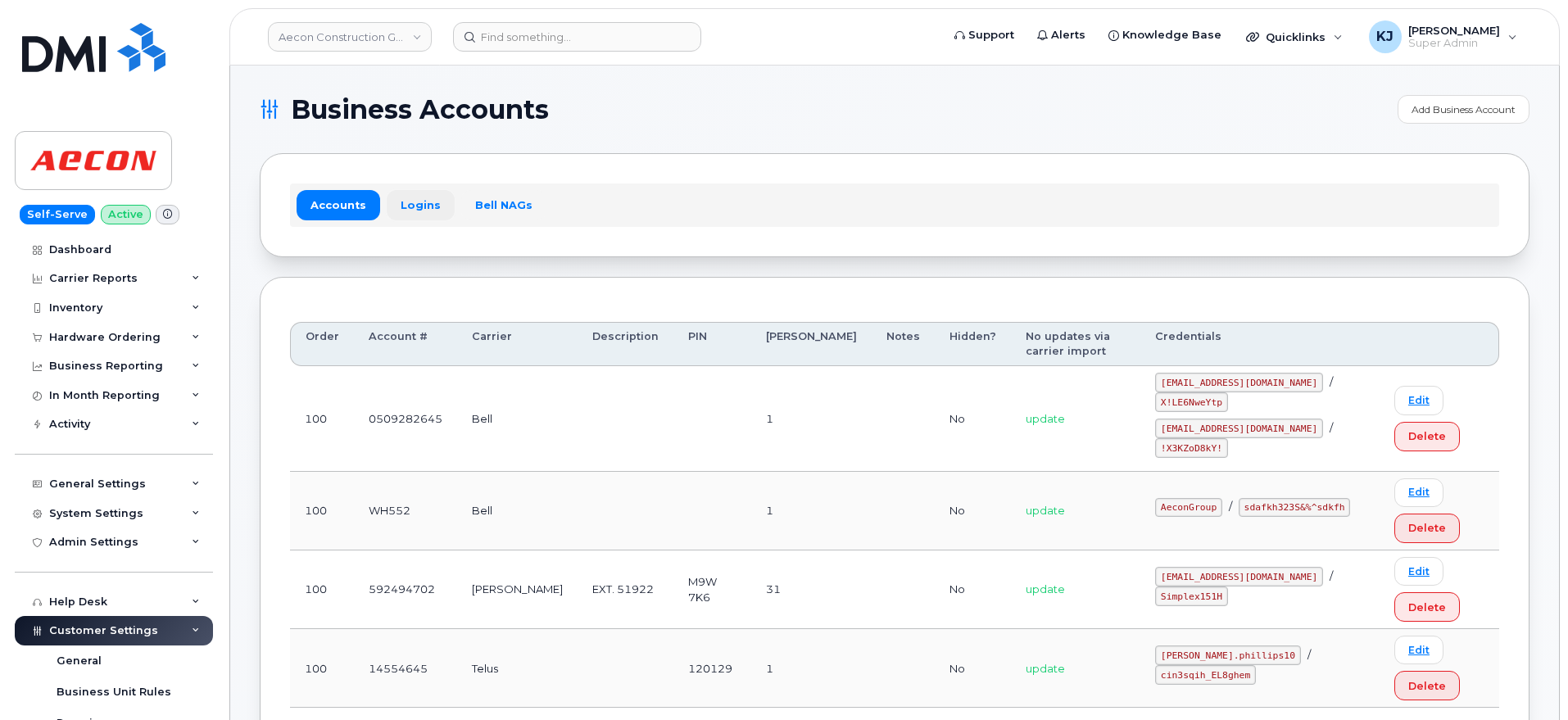
click at [411, 207] on link "Logins" at bounding box center [421, 204] width 68 height 30
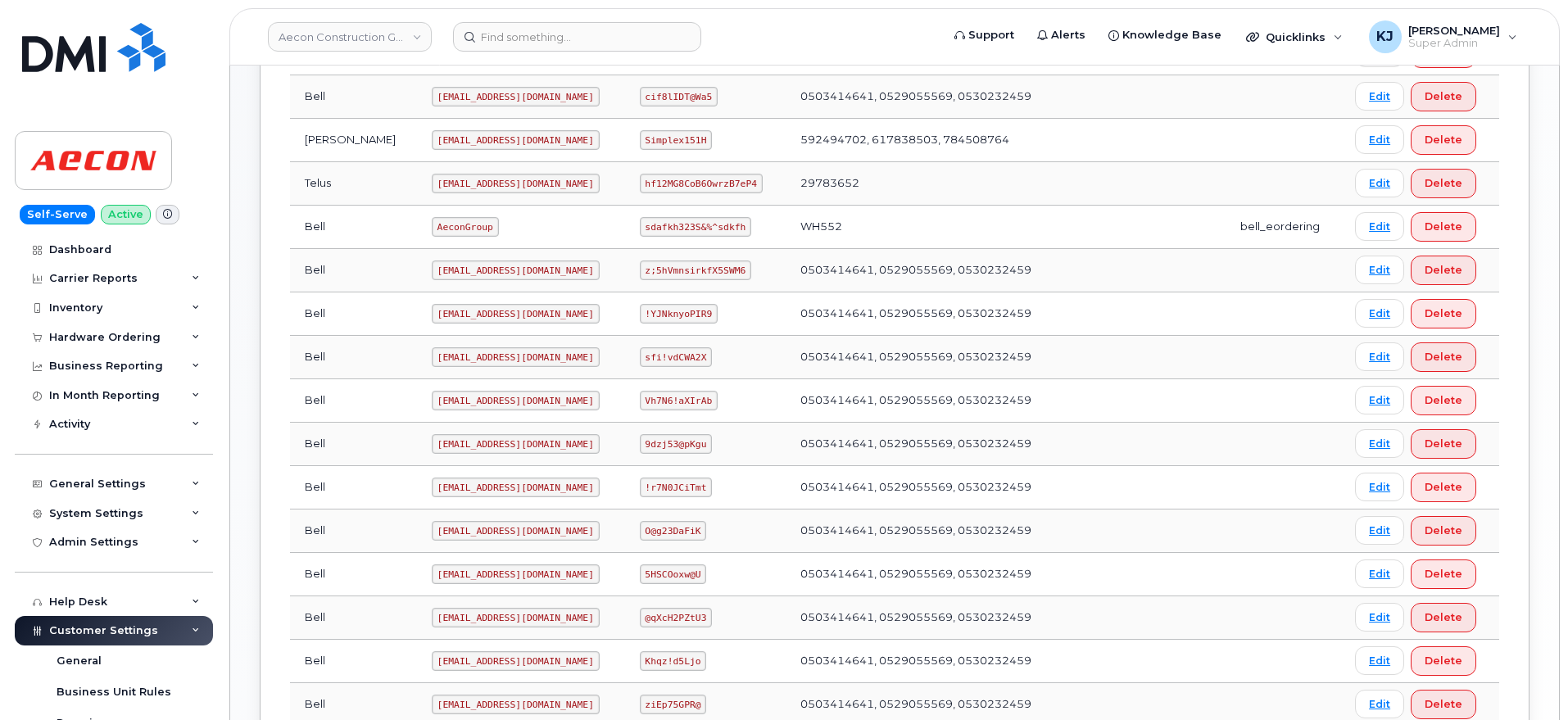
scroll to position [511, 0]
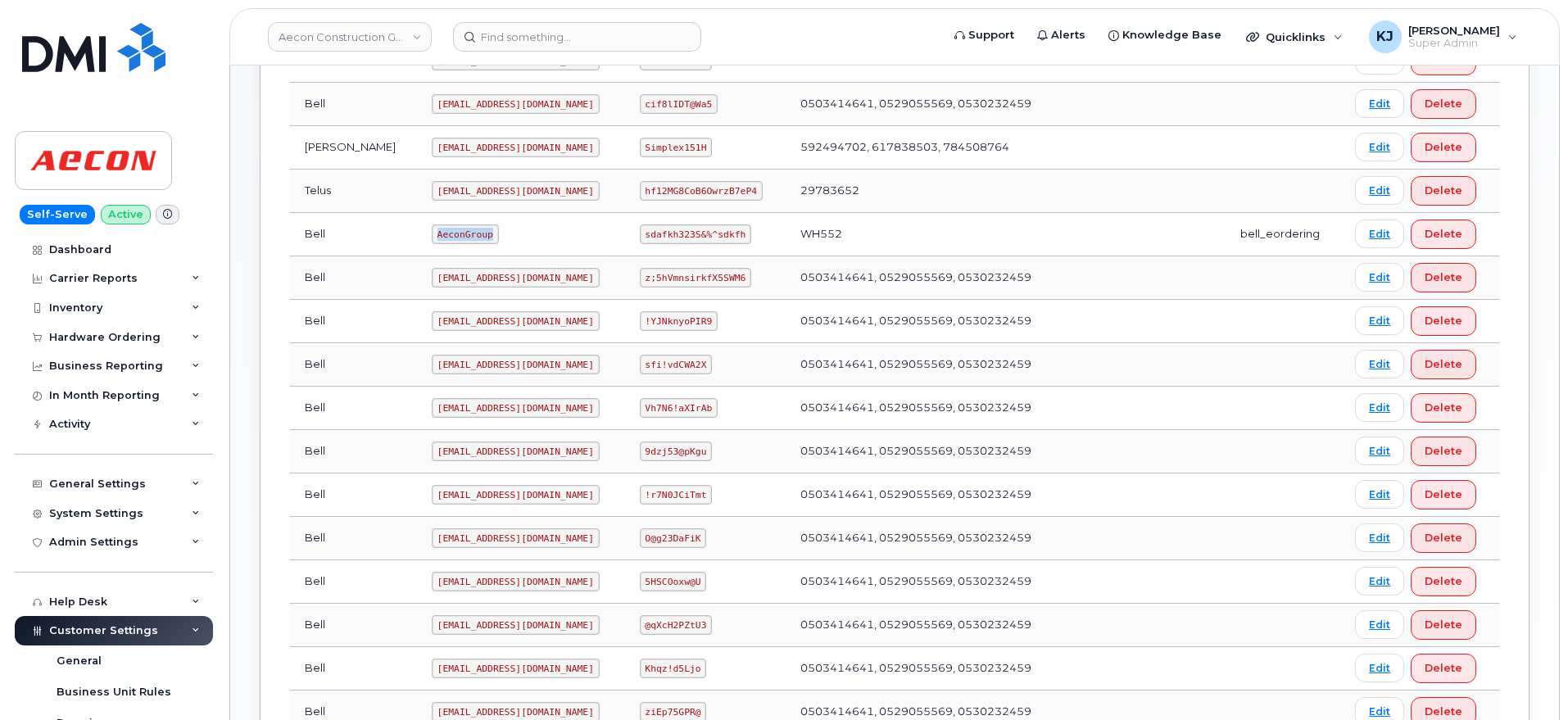
drag, startPoint x: 435, startPoint y: 230, endPoint x: 374, endPoint y: 230, distance: 61.0
click at [417, 230] on td "AeconGroup" at bounding box center [521, 235] width 208 height 43
copy code "AeconGroup"
drag, startPoint x: 625, startPoint y: 231, endPoint x: 716, endPoint y: 235, distance: 91.1
click at [716, 235] on code "sdafkh323S&%^sdkfh" at bounding box center [696, 235] width 111 height 20
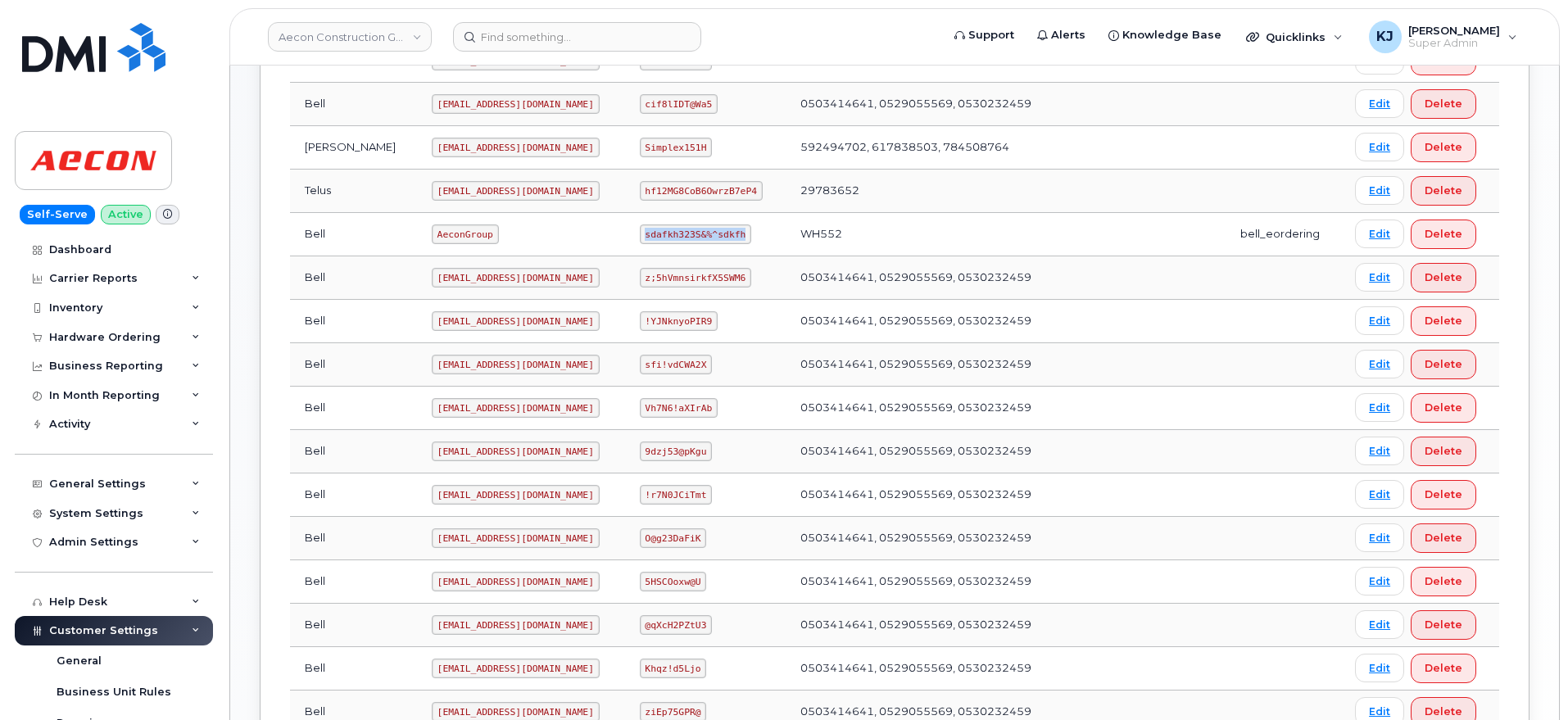
copy code "sdafkh323S&%^sdkfh"
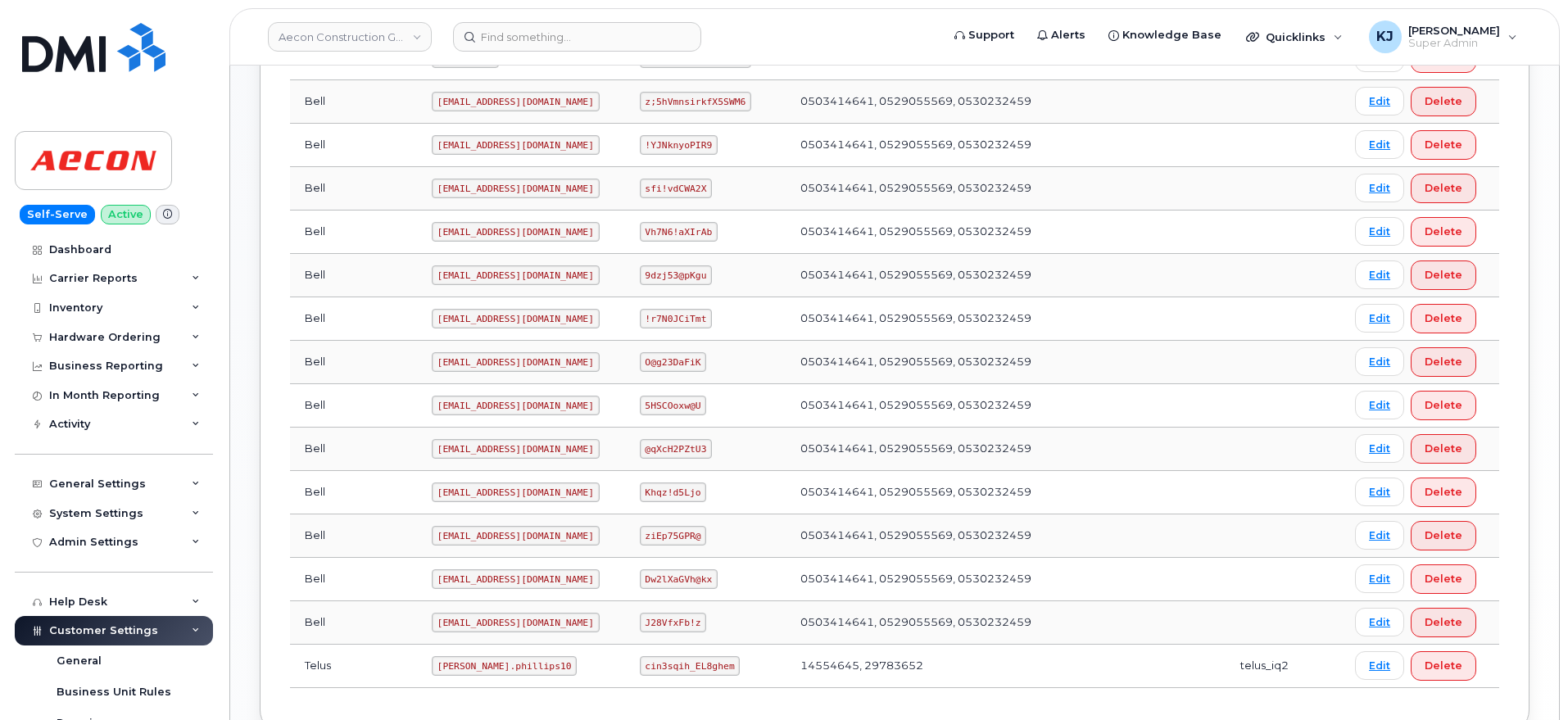
scroll to position [796, 0]
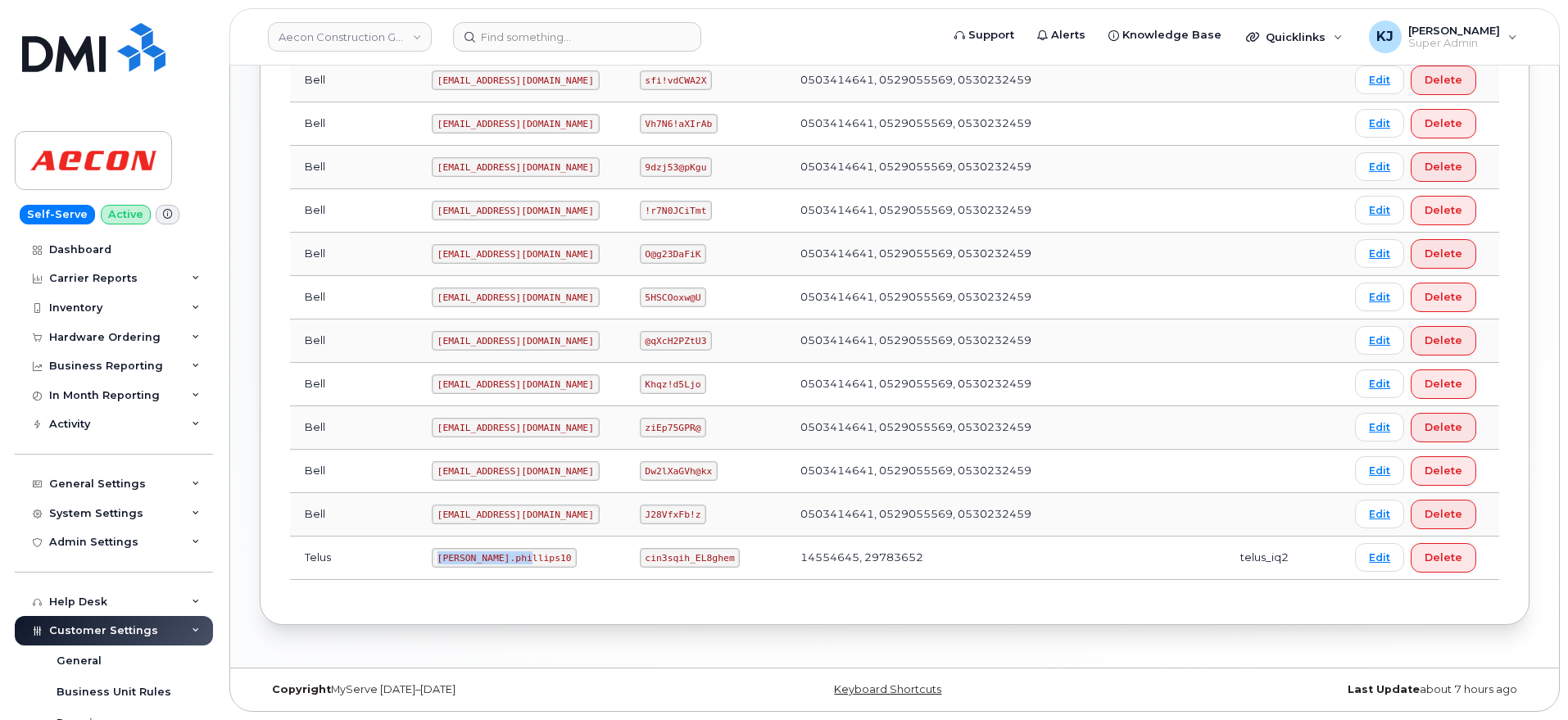
drag, startPoint x: 383, startPoint y: 553, endPoint x: 469, endPoint y: 558, distance: 86.1
click at [469, 558] on code "Taylor.phillips10" at bounding box center [504, 557] width 146 height 20
copy code "Taylor.phillips10"
drag, startPoint x: 624, startPoint y: 555, endPoint x: 712, endPoint y: 561, distance: 88.2
click at [712, 561] on td "cin3sqih_EL8ghem" at bounding box center [705, 558] width 161 height 43
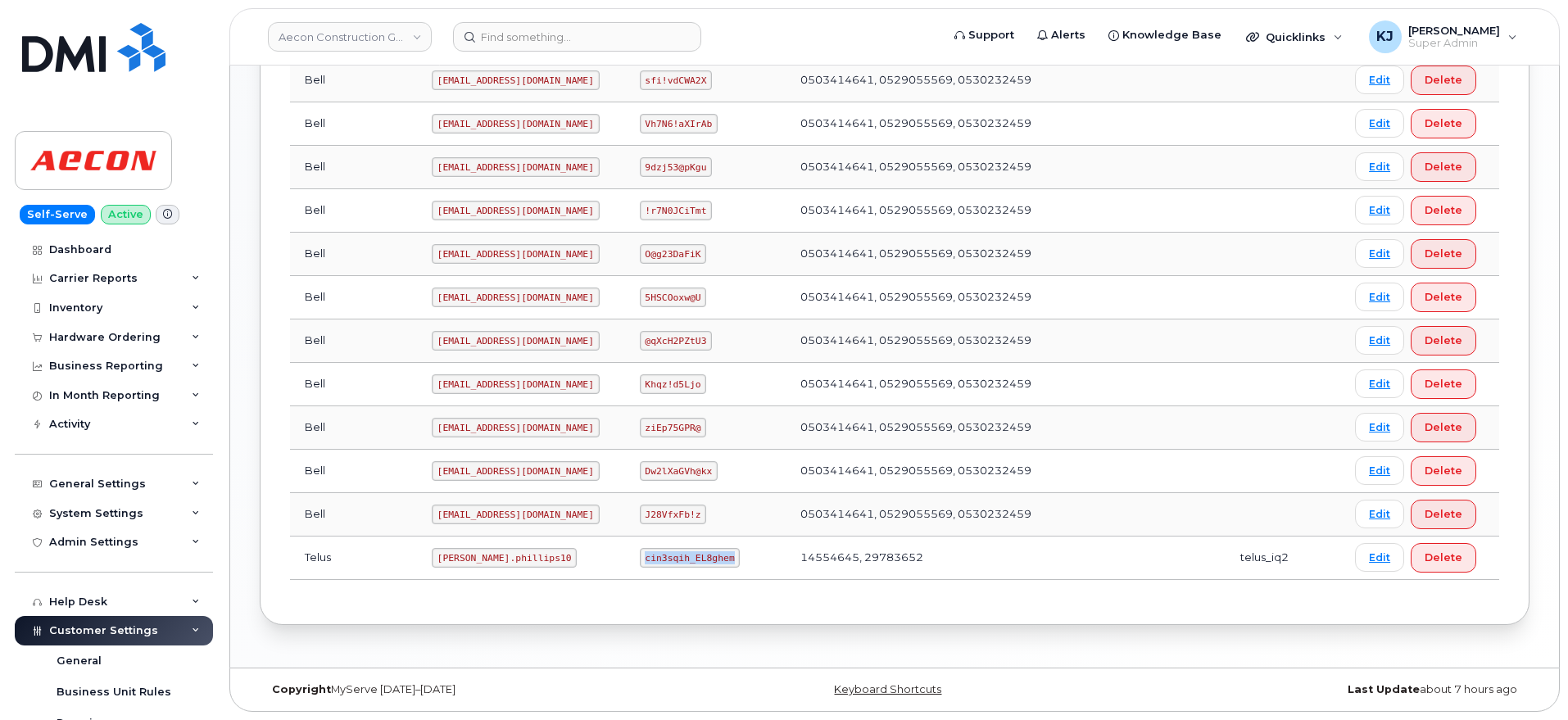
copy code "cin3sqih_EL8ghem"
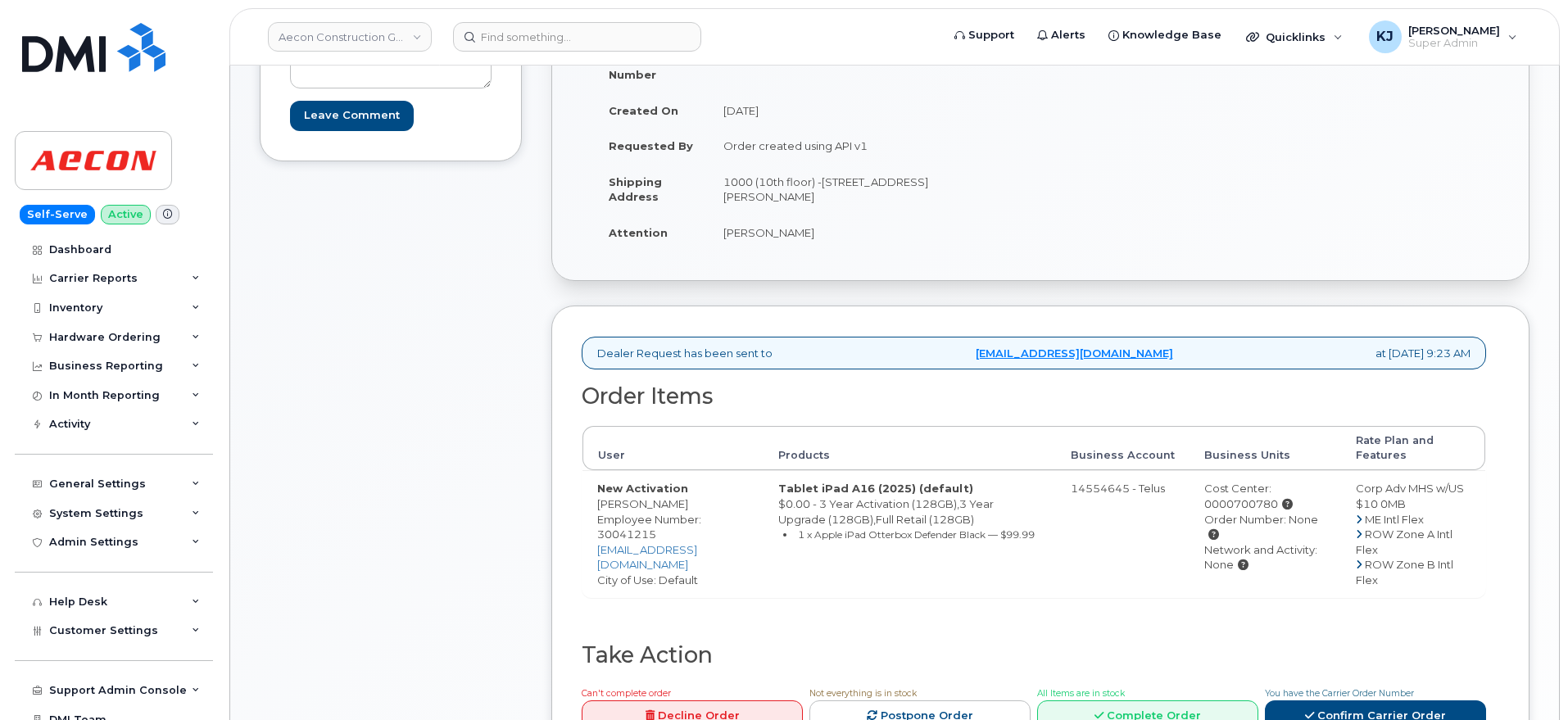
scroll to position [410, 0]
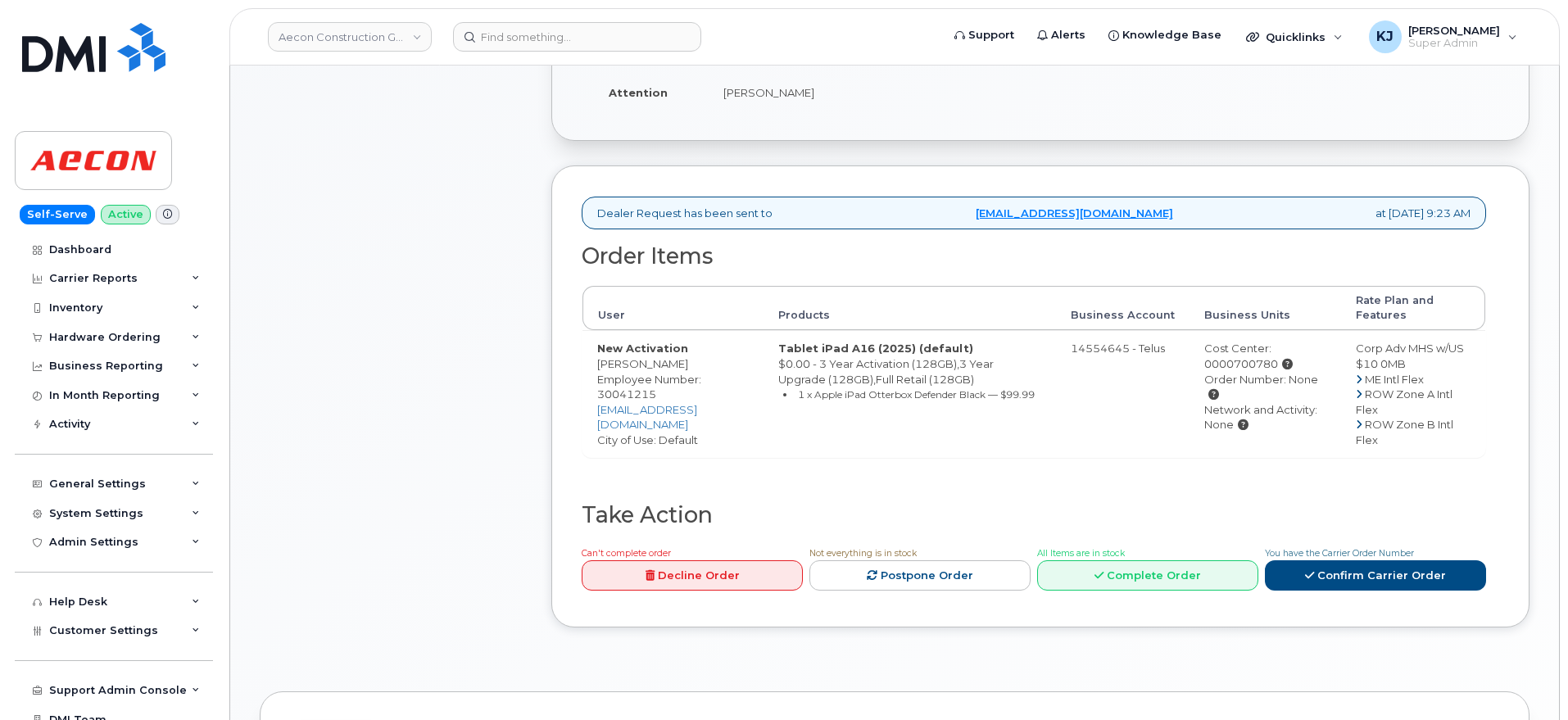
drag, startPoint x: 600, startPoint y: 347, endPoint x: 703, endPoint y: 345, distance: 103.0
click at [703, 345] on td "New Activation [PERSON_NAME] Employee Number: 30041215 [EMAIL_ADDRESS][DOMAIN_N…" at bounding box center [673, 393] width 181 height 127
copy td "[PERSON_NAME]"
click at [395, 36] on link "Aecon Construction Group Inc" at bounding box center [350, 37] width 164 height 30
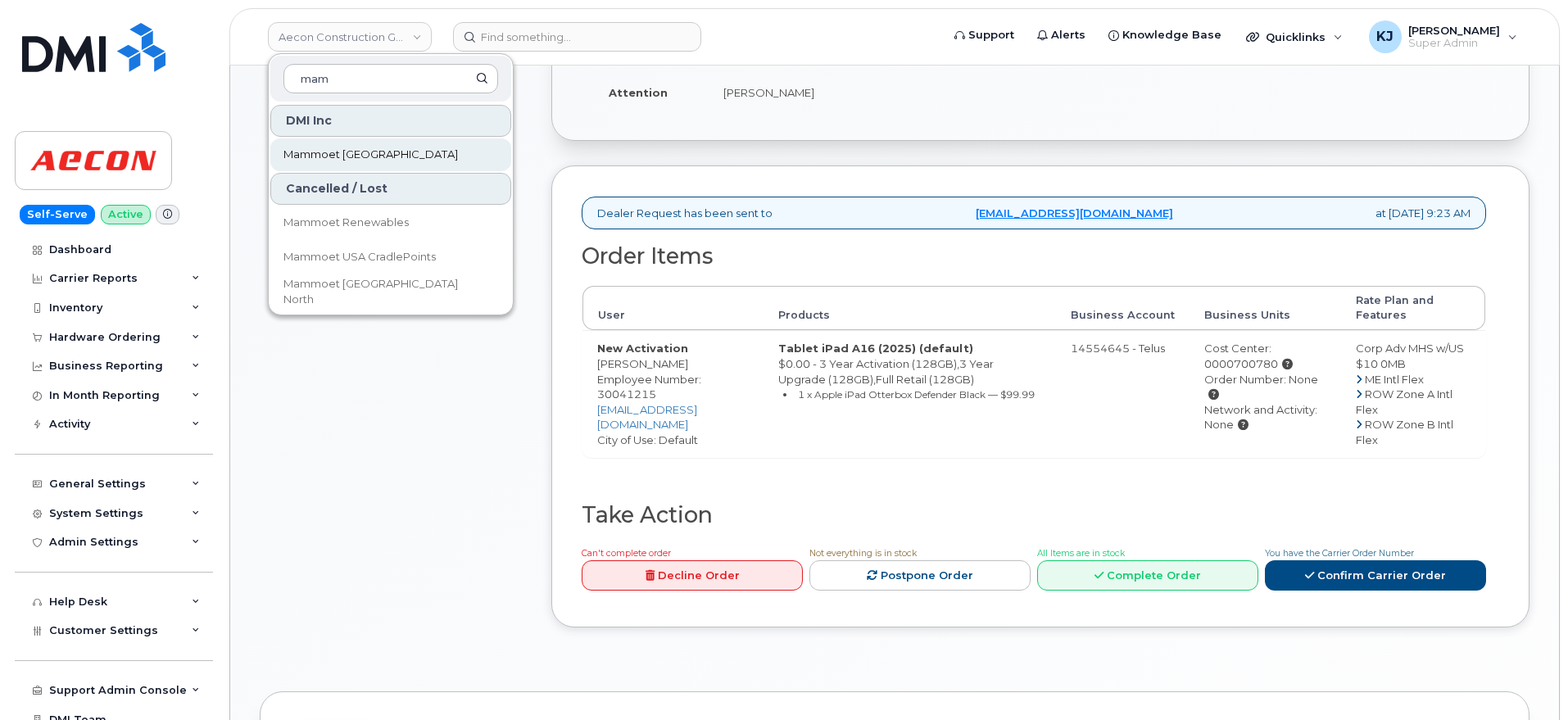
type input "mam"
click at [373, 150] on span "Mammoet [GEOGRAPHIC_DATA]" at bounding box center [370, 155] width 174 height 16
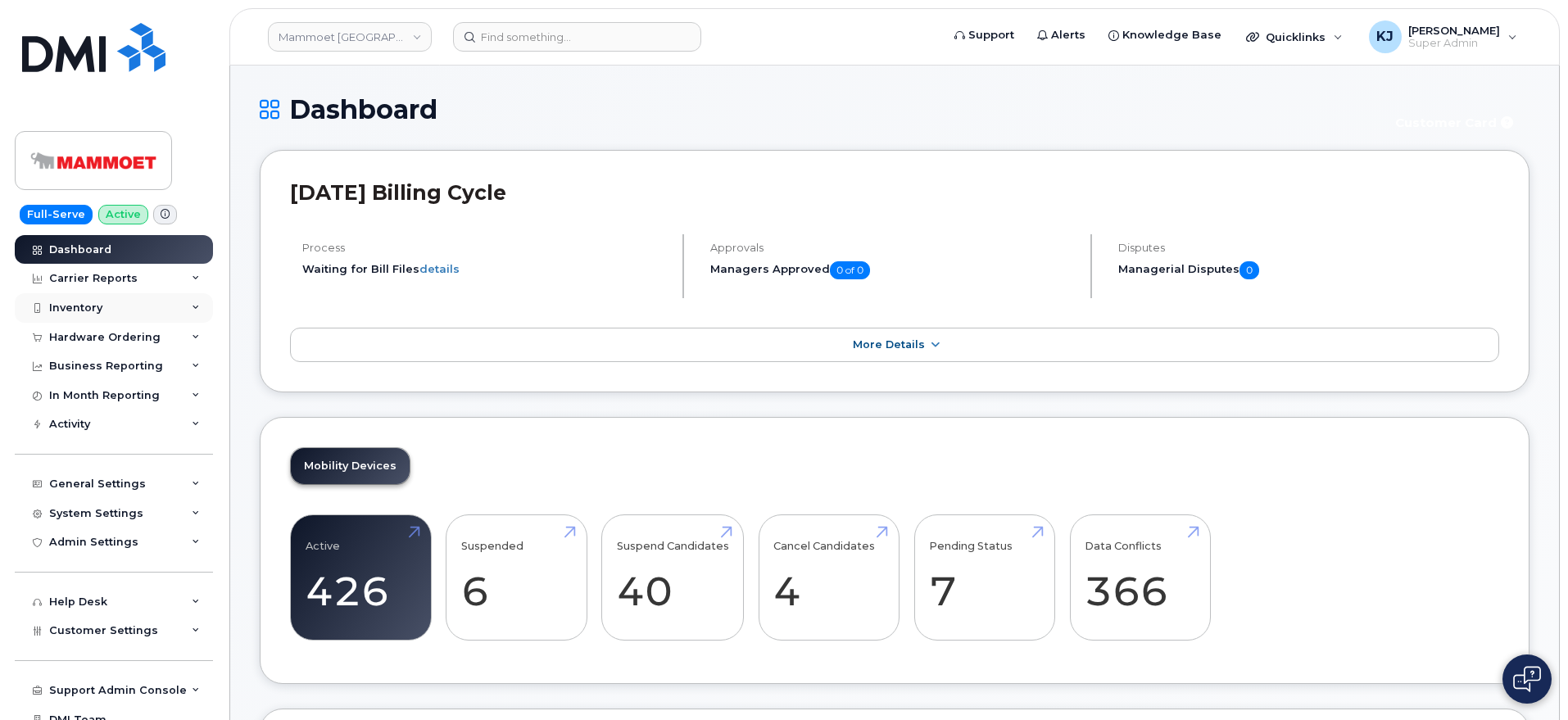
click at [112, 307] on div "Inventory" at bounding box center [113, 307] width 198 height 30
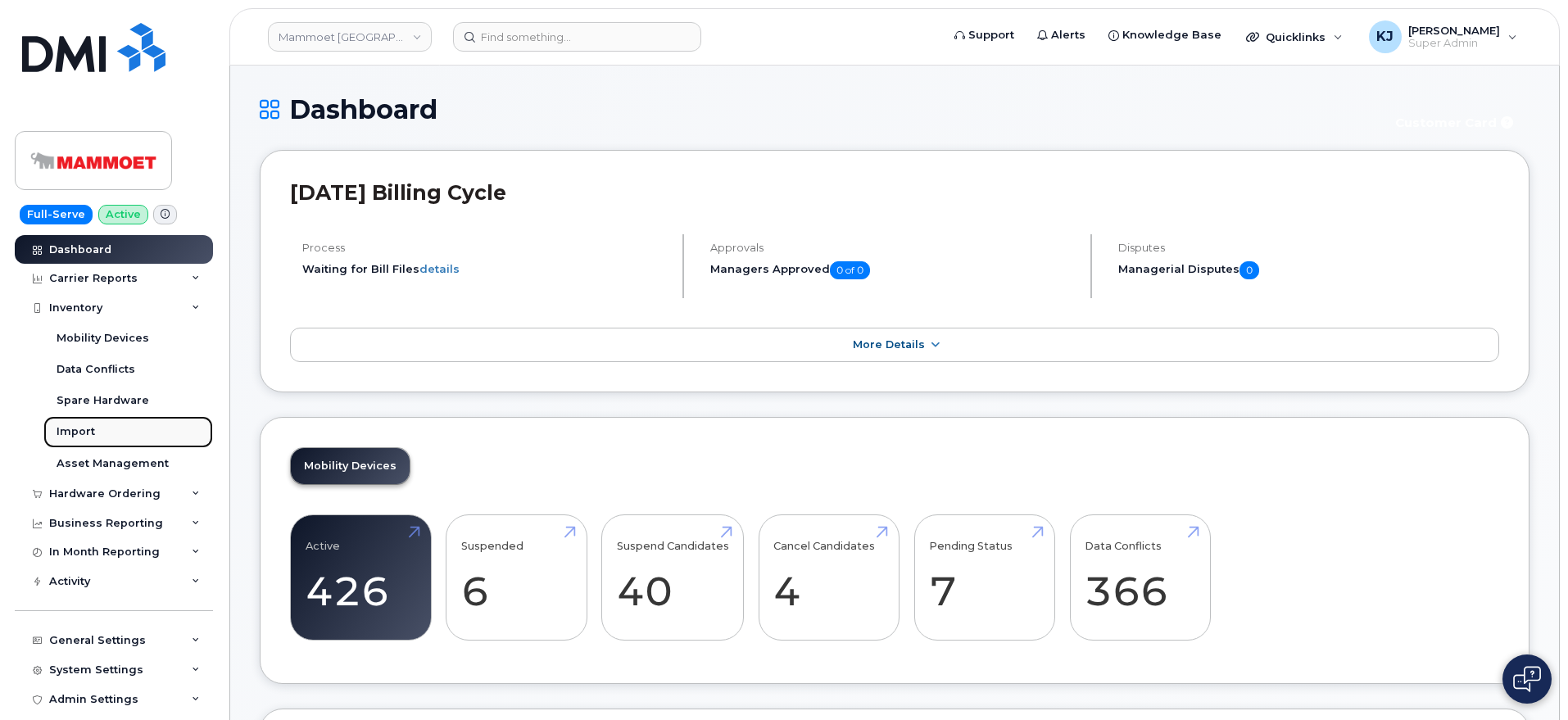
click at [94, 428] on div "Import" at bounding box center [76, 431] width 39 height 14
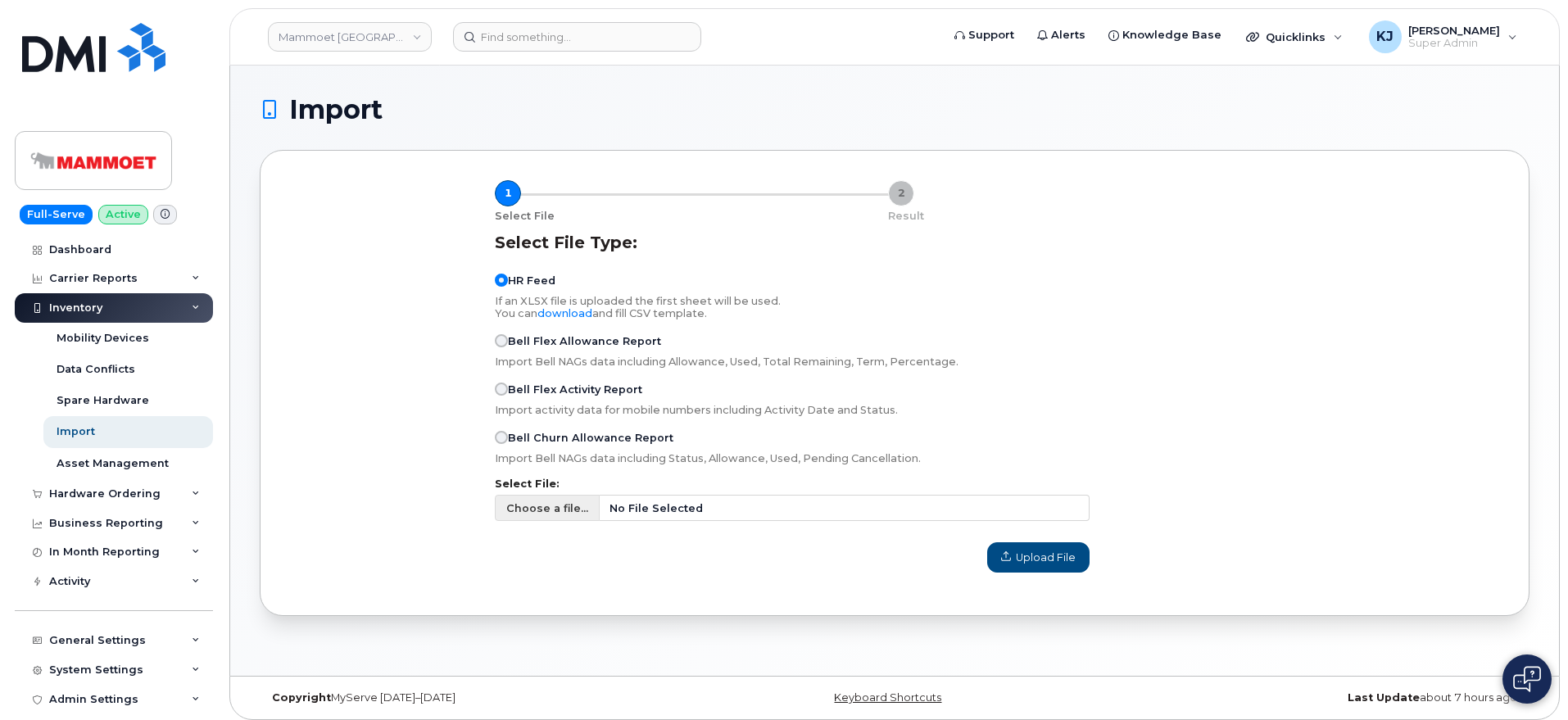
click at [521, 508] on span "Choose a file..." at bounding box center [547, 508] width 82 height 15
click at [521, 508] on input "Choose a file... No File Selected" at bounding box center [791, 507] width 594 height 26
type input "C:\fakepath\CC List [DATE].csv"
click at [1033, 564] on span "Upload File" at bounding box center [1038, 556] width 75 height 15
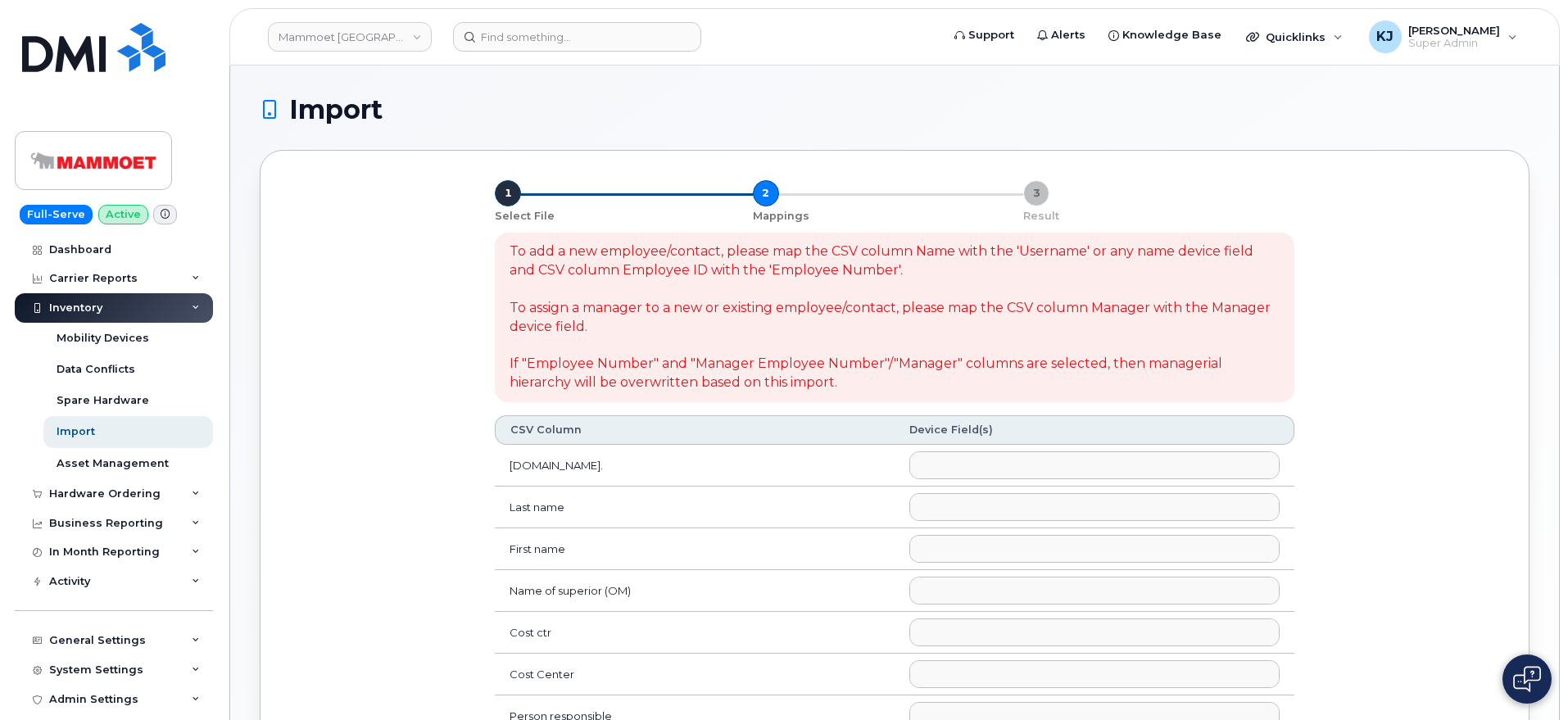
select select
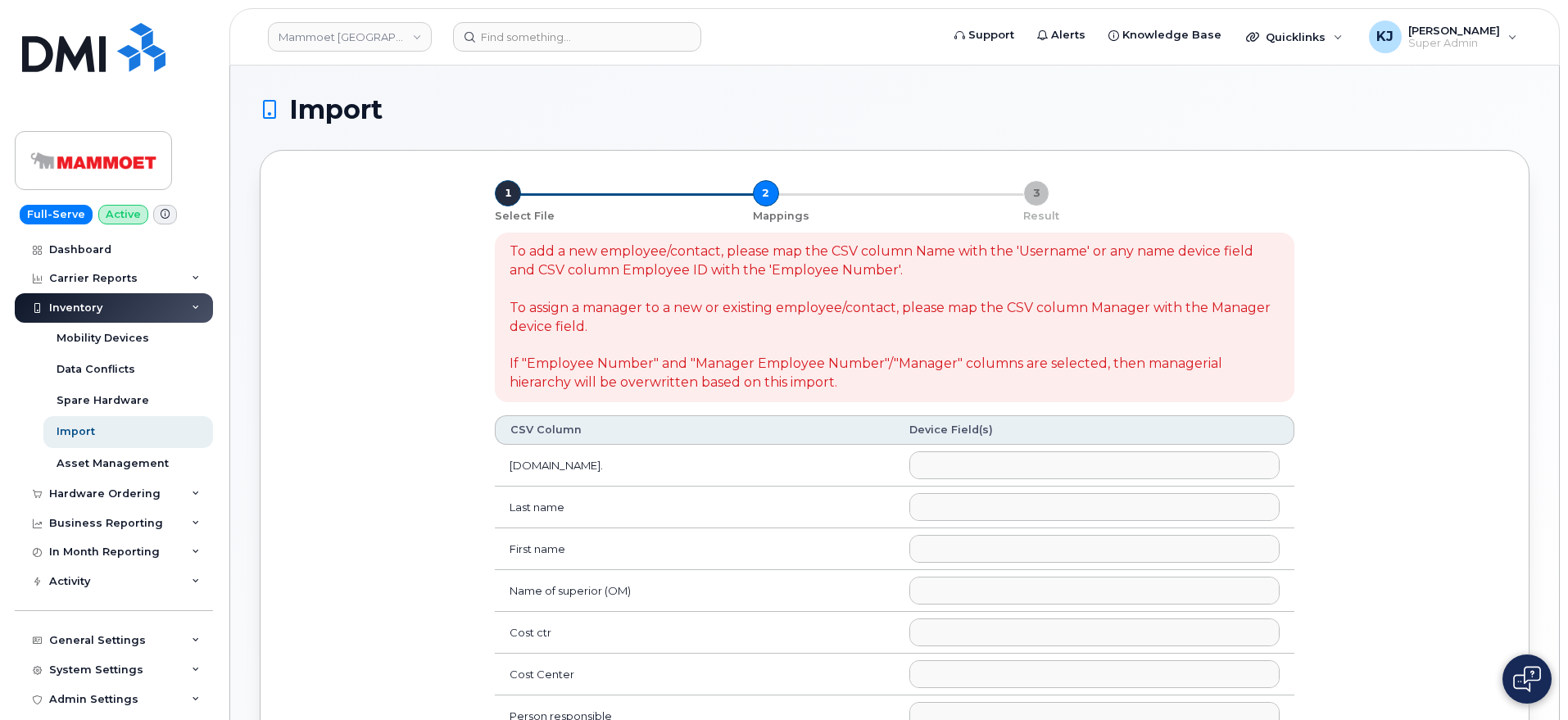
select select
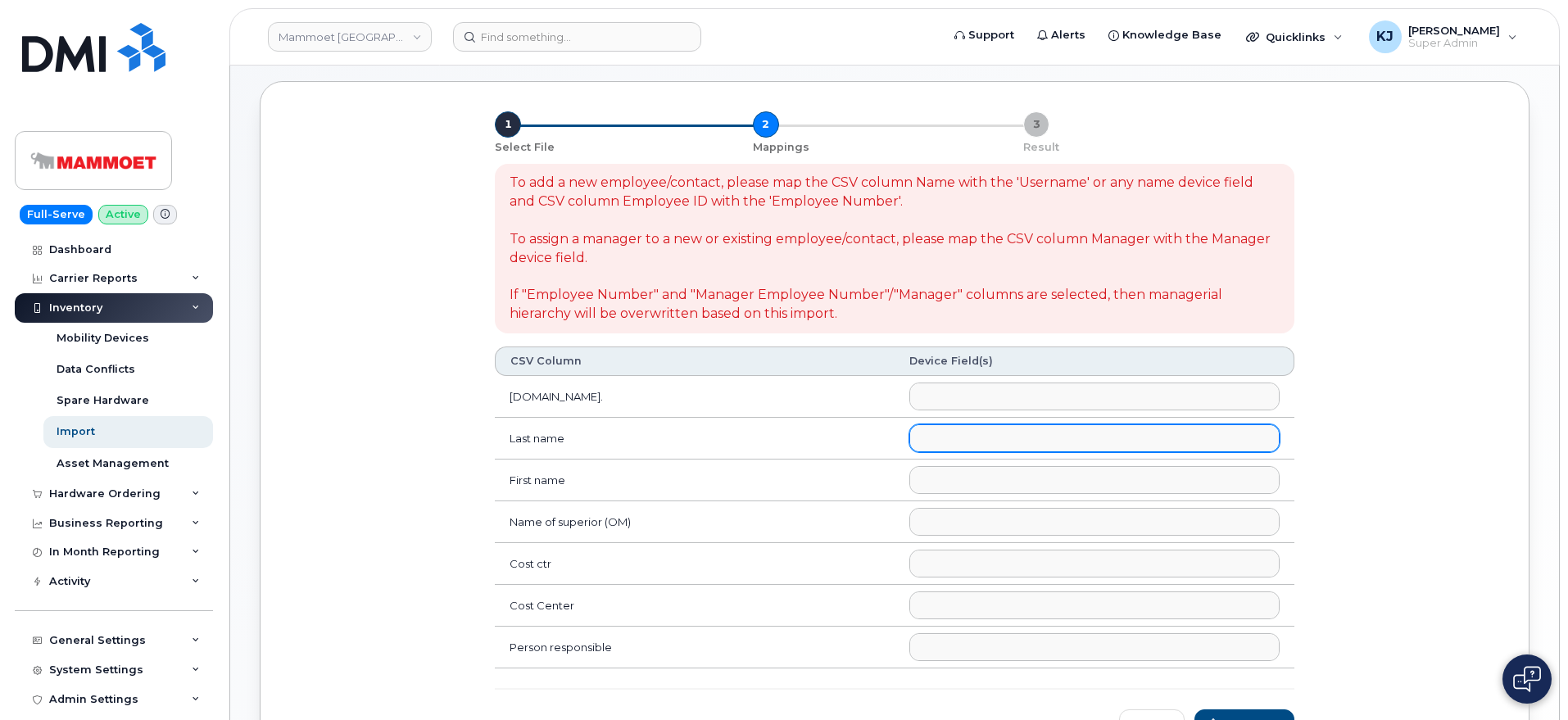
scroll to position [205, 0]
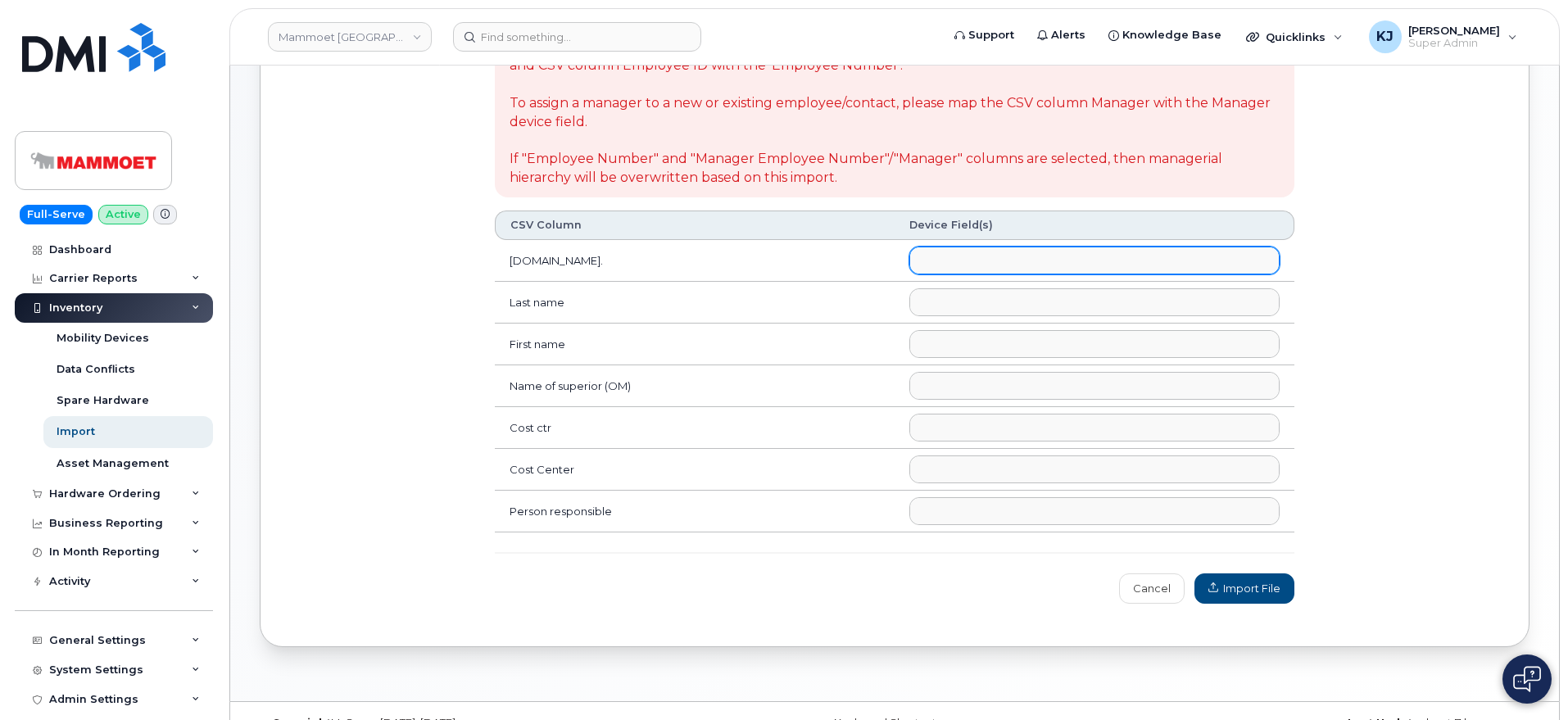
click at [1028, 267] on ul at bounding box center [1094, 260] width 369 height 26
type input "i"
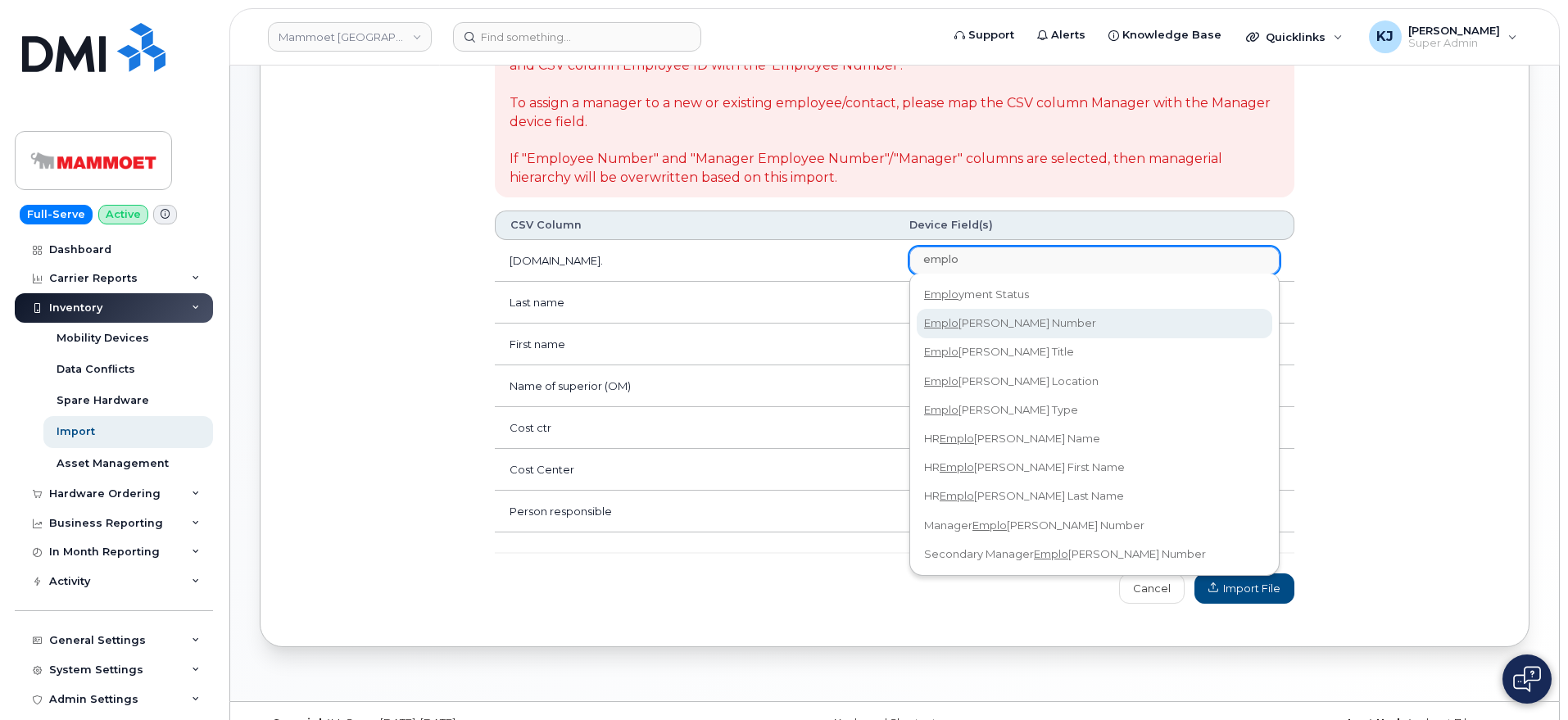
type input "emplo"
select select "employee_number"
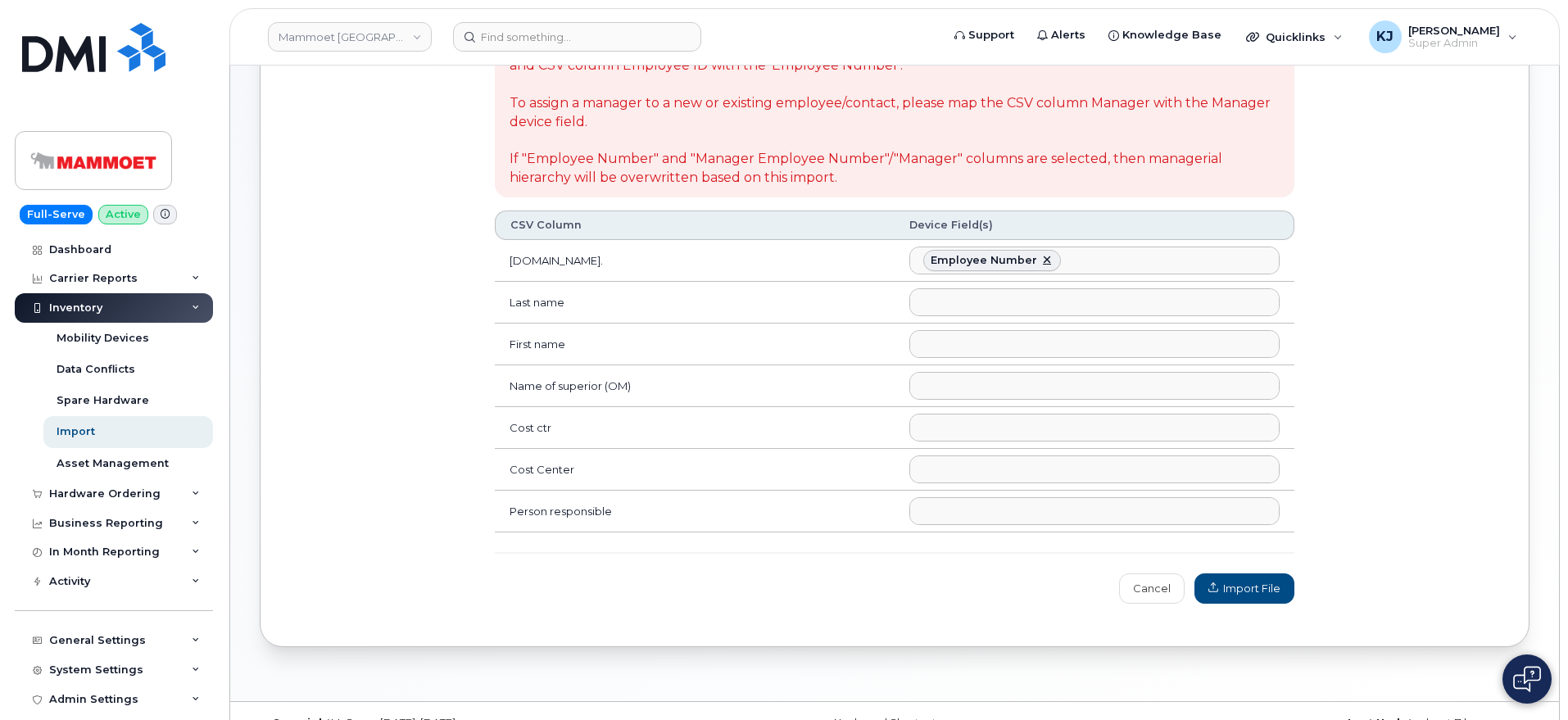
scroll to position [162, 0]
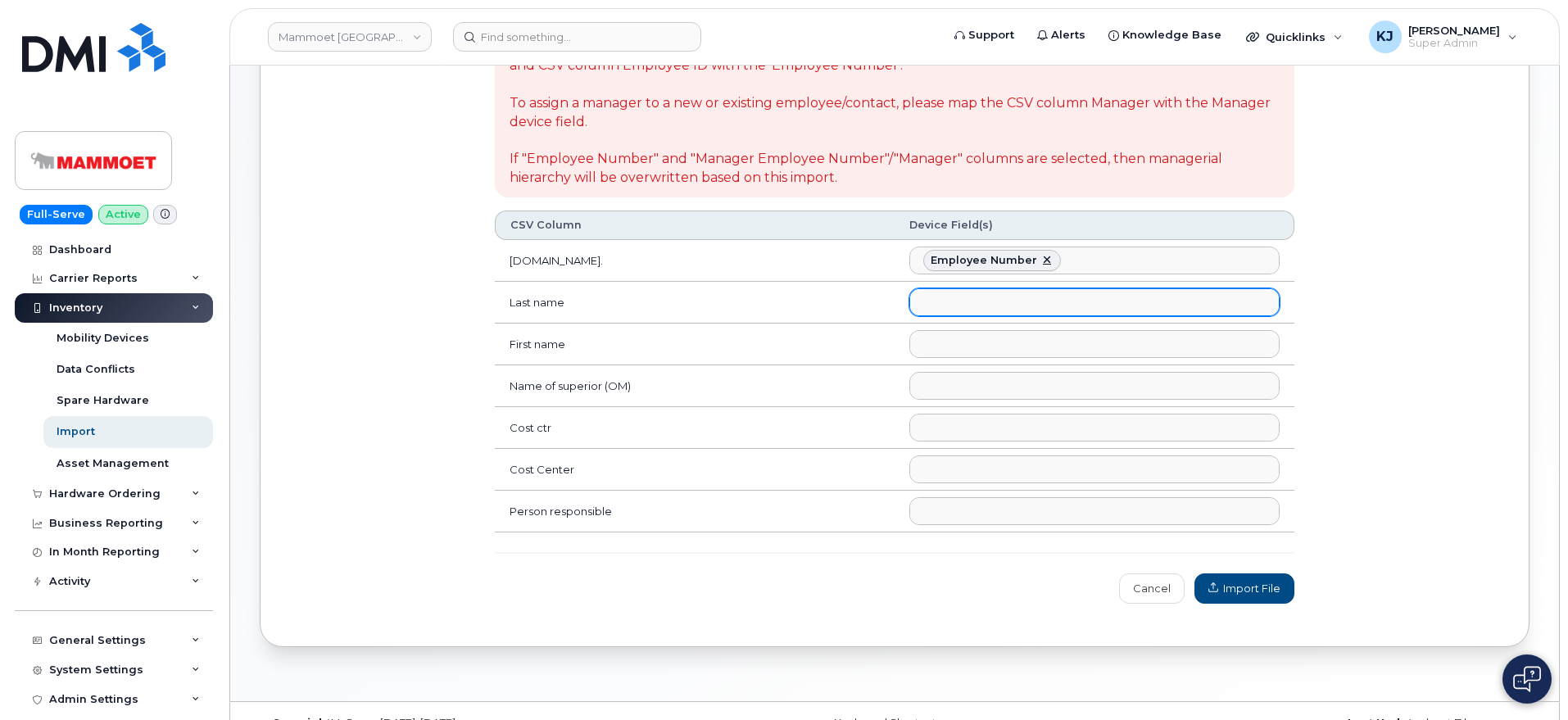
click at [1004, 297] on ul at bounding box center [1094, 302] width 369 height 26
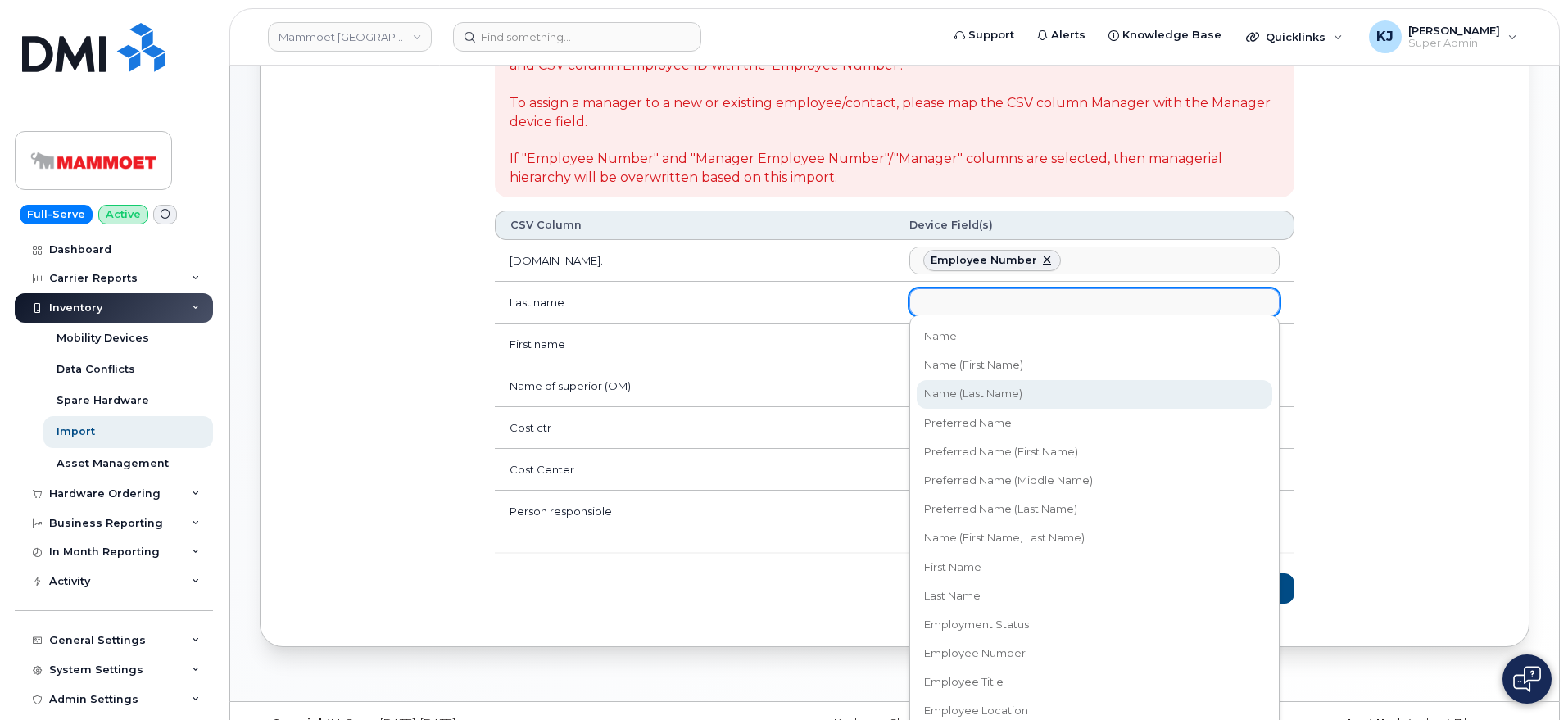
select select "username_last"
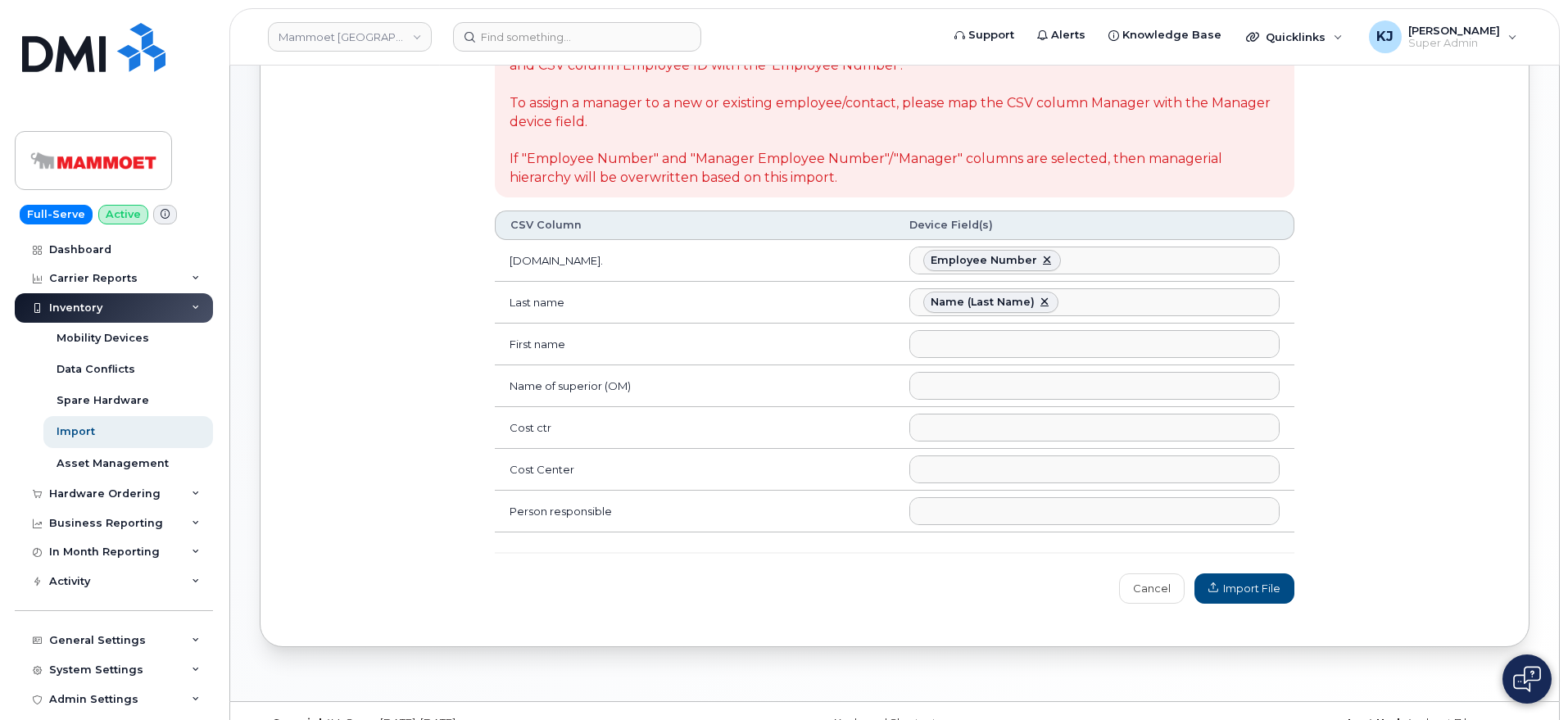
scroll to position [30, 0]
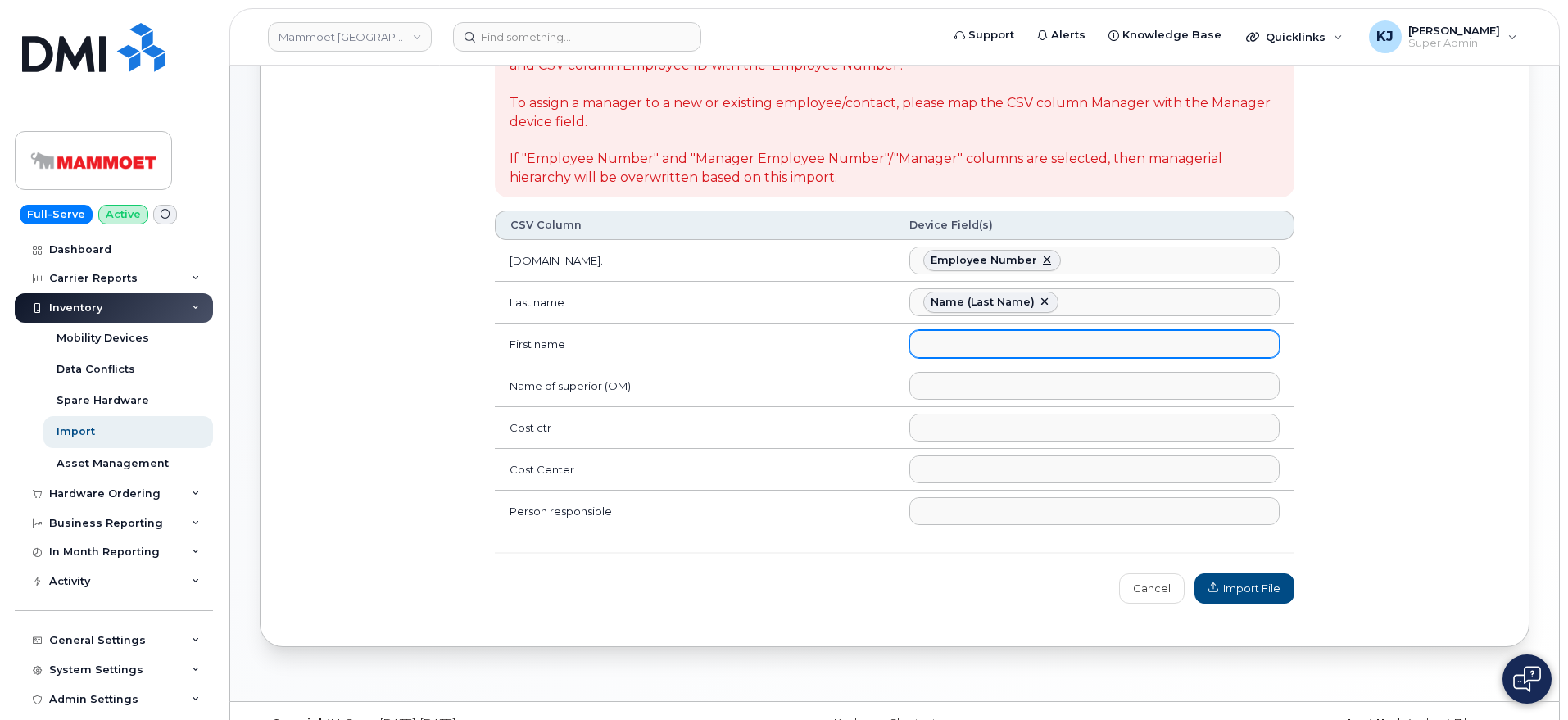
click at [993, 346] on ul at bounding box center [1094, 343] width 369 height 26
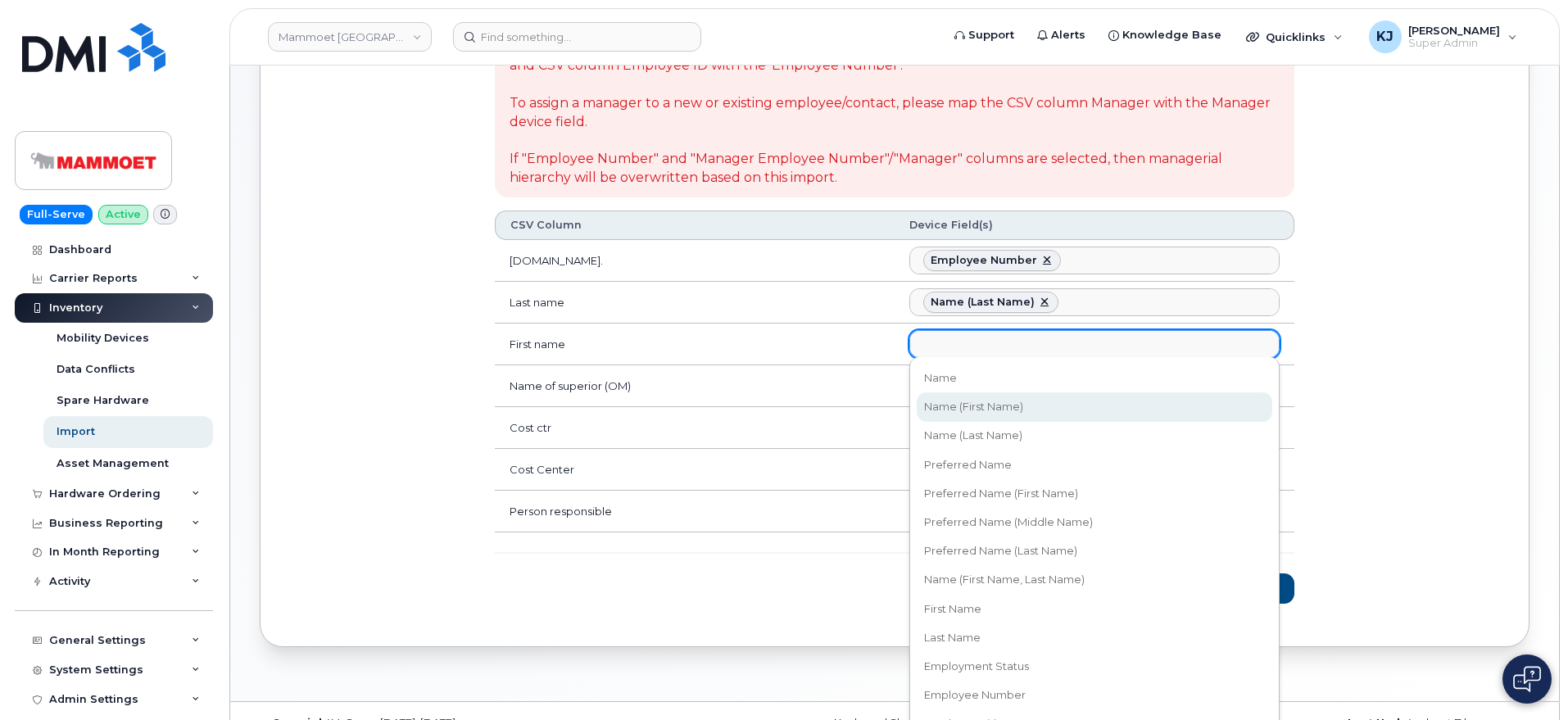
select select "username_first"
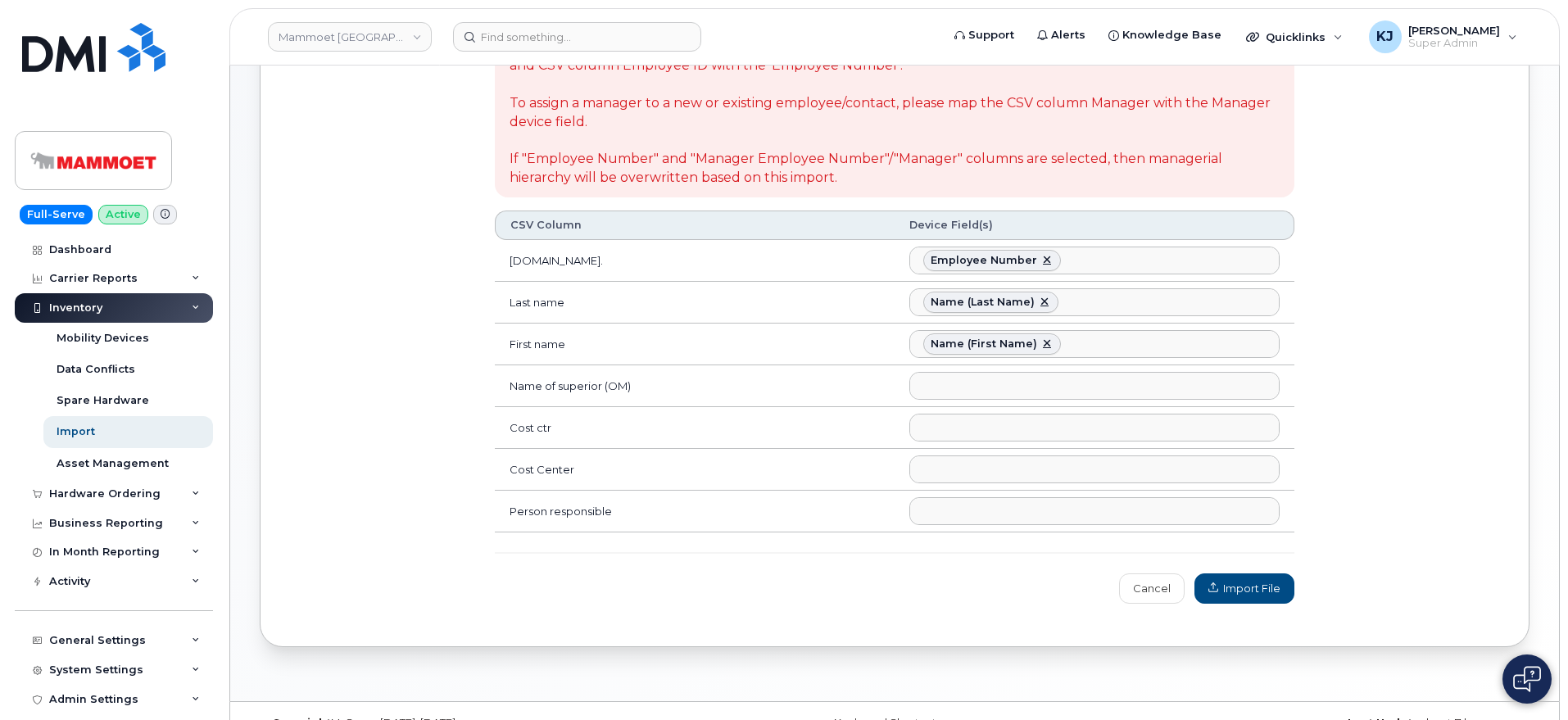
scroll to position [14, 0]
click at [1002, 378] on ul at bounding box center [1094, 386] width 369 height 26
type input "man"
select select "manager"
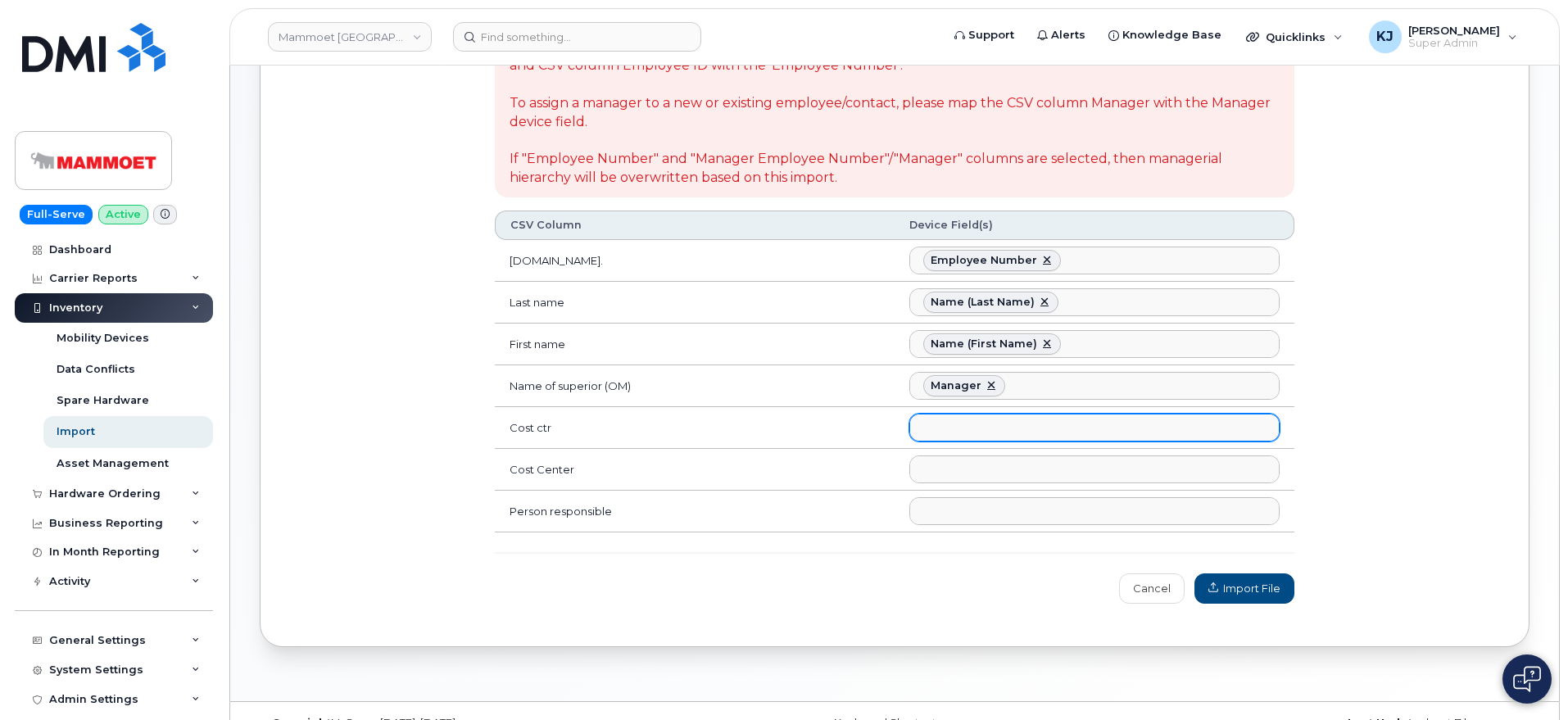
click at [981, 420] on ul at bounding box center [1094, 427] width 369 height 26
type input "cost"
select select "accounting_type_908"
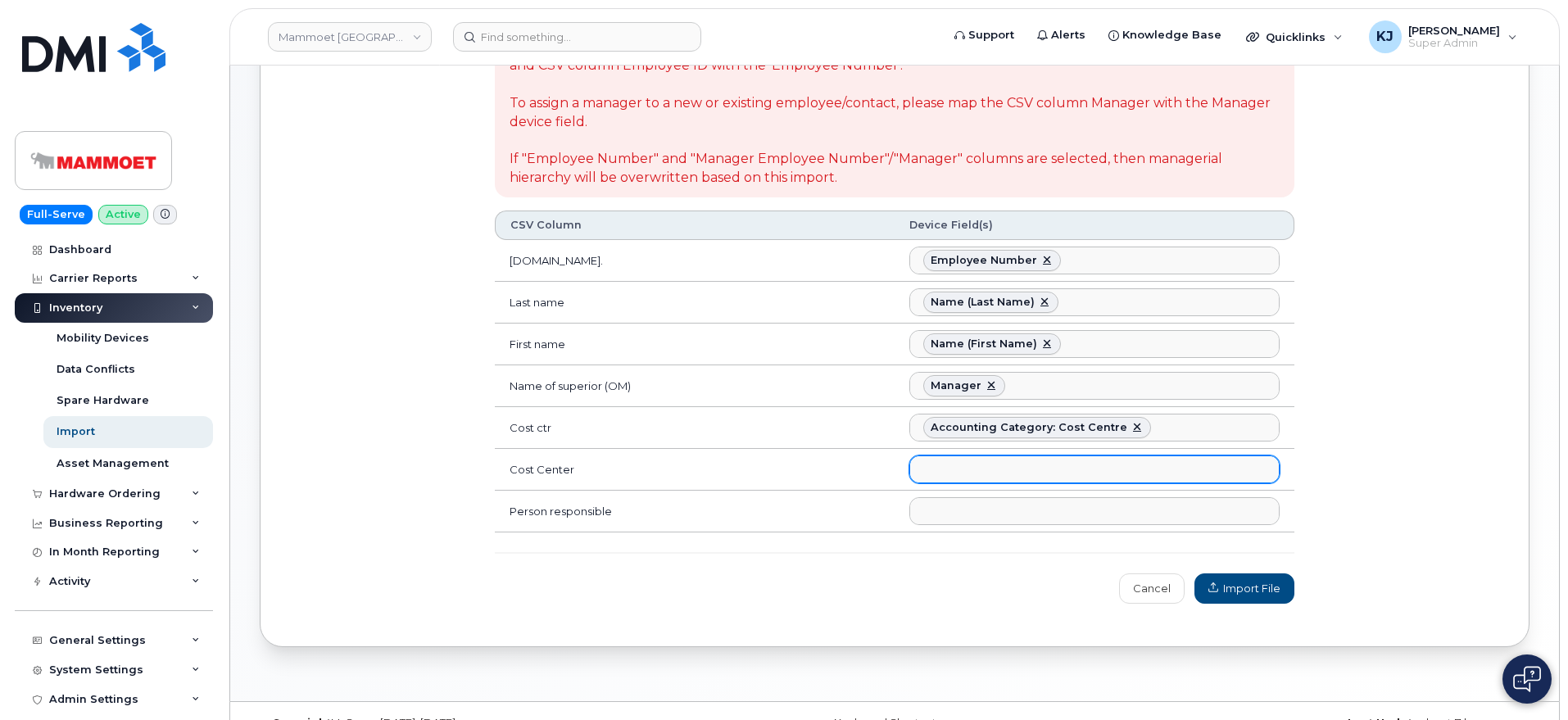
click at [1002, 465] on ul at bounding box center [1094, 468] width 369 height 26
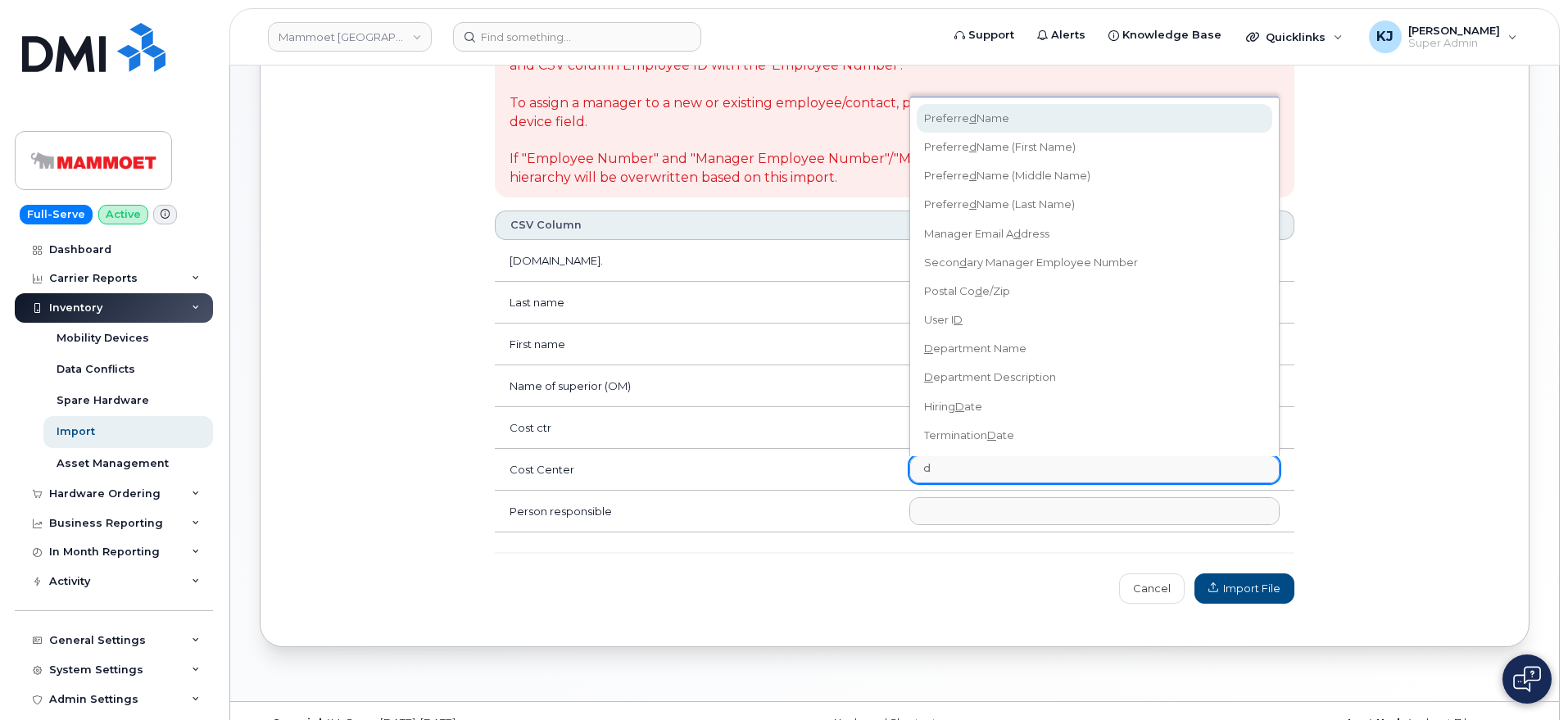
scroll to position [0, 0]
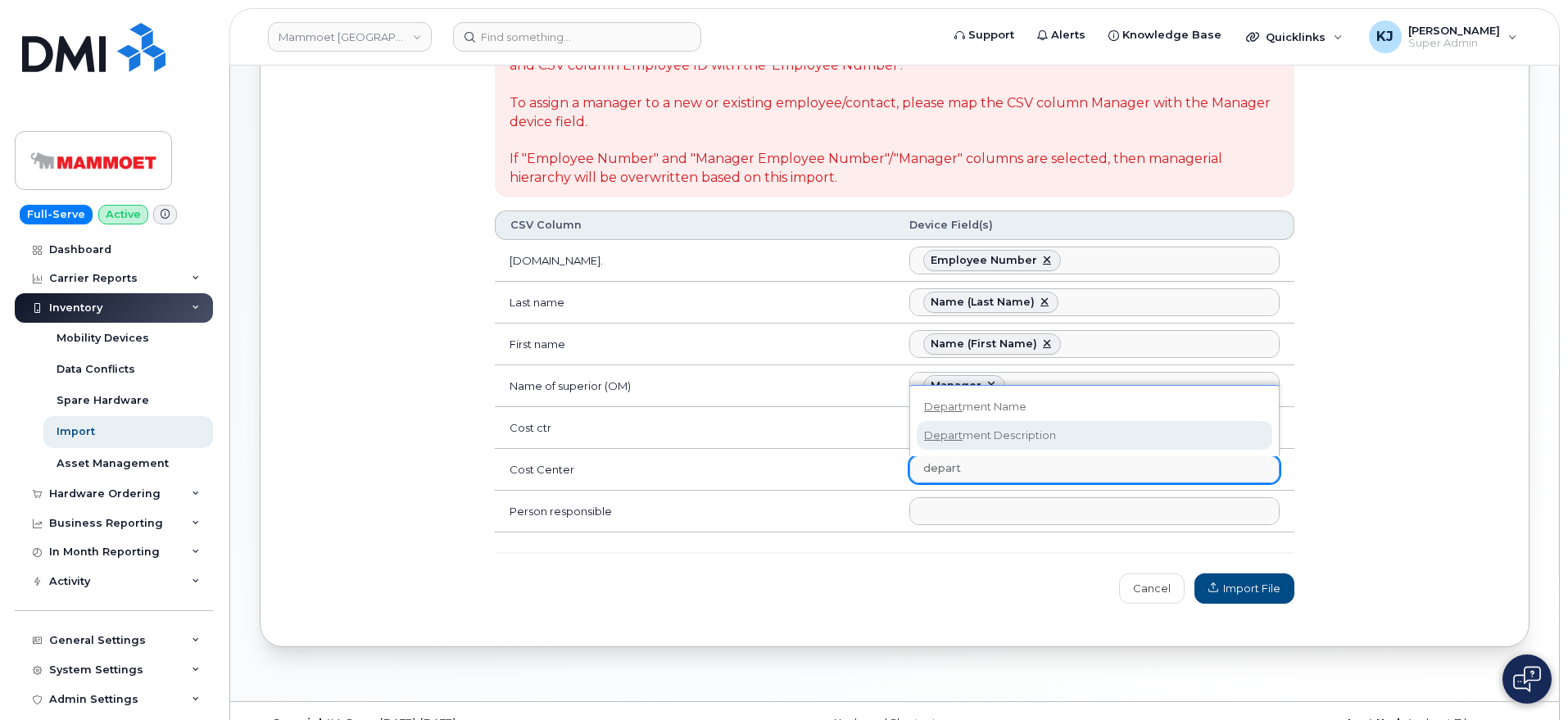
type input "depart"
select select "department_description"
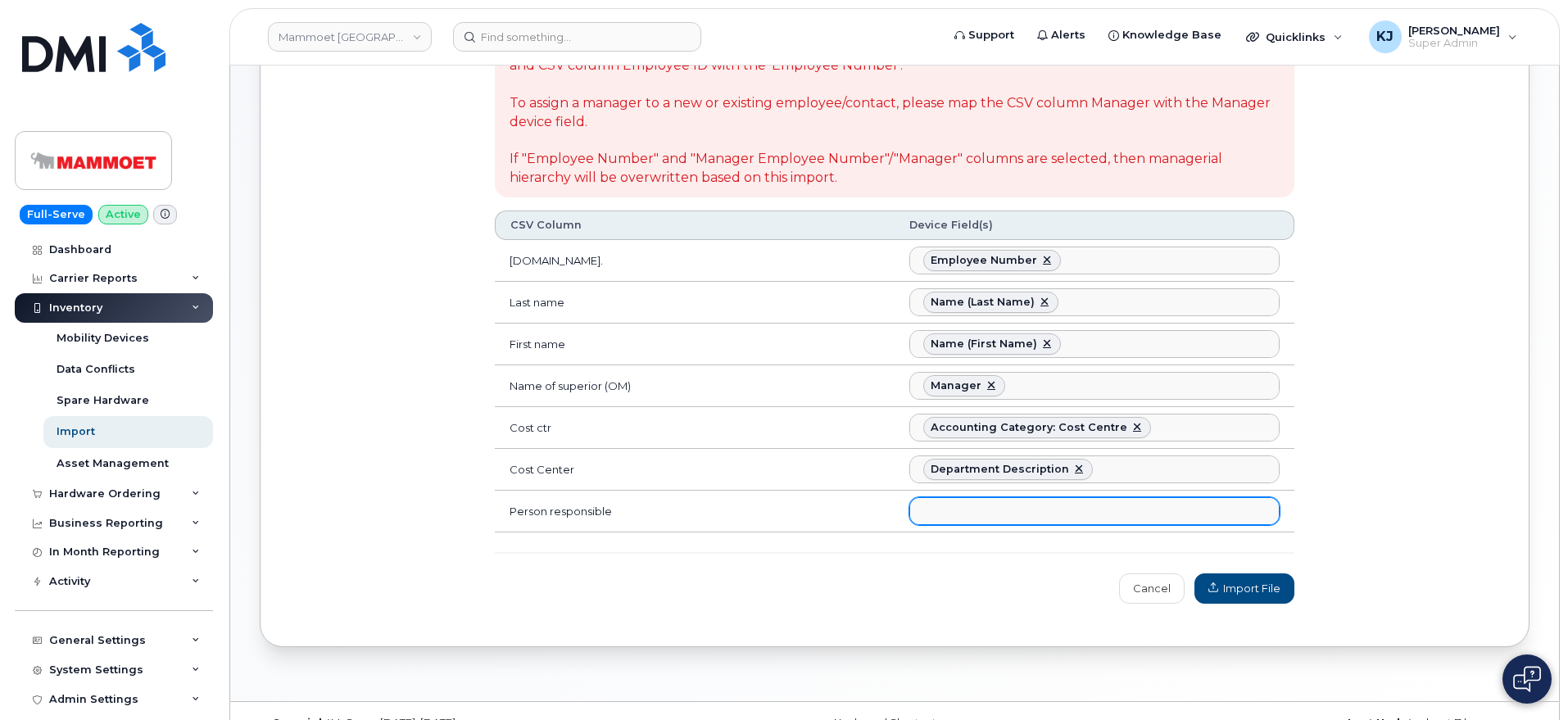
click at [976, 511] on ul at bounding box center [1094, 511] width 369 height 26
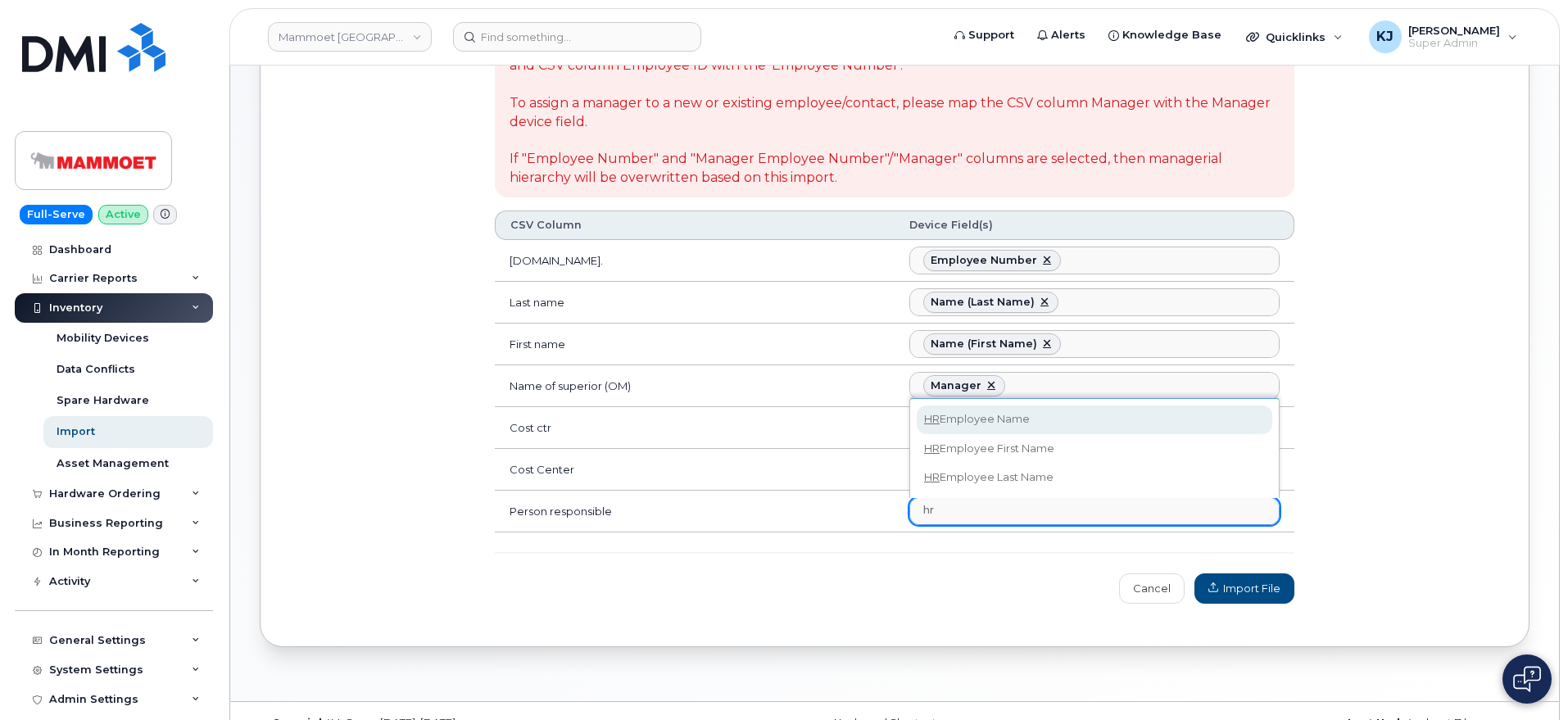
type input "hr"
select select "hr_employee_name"
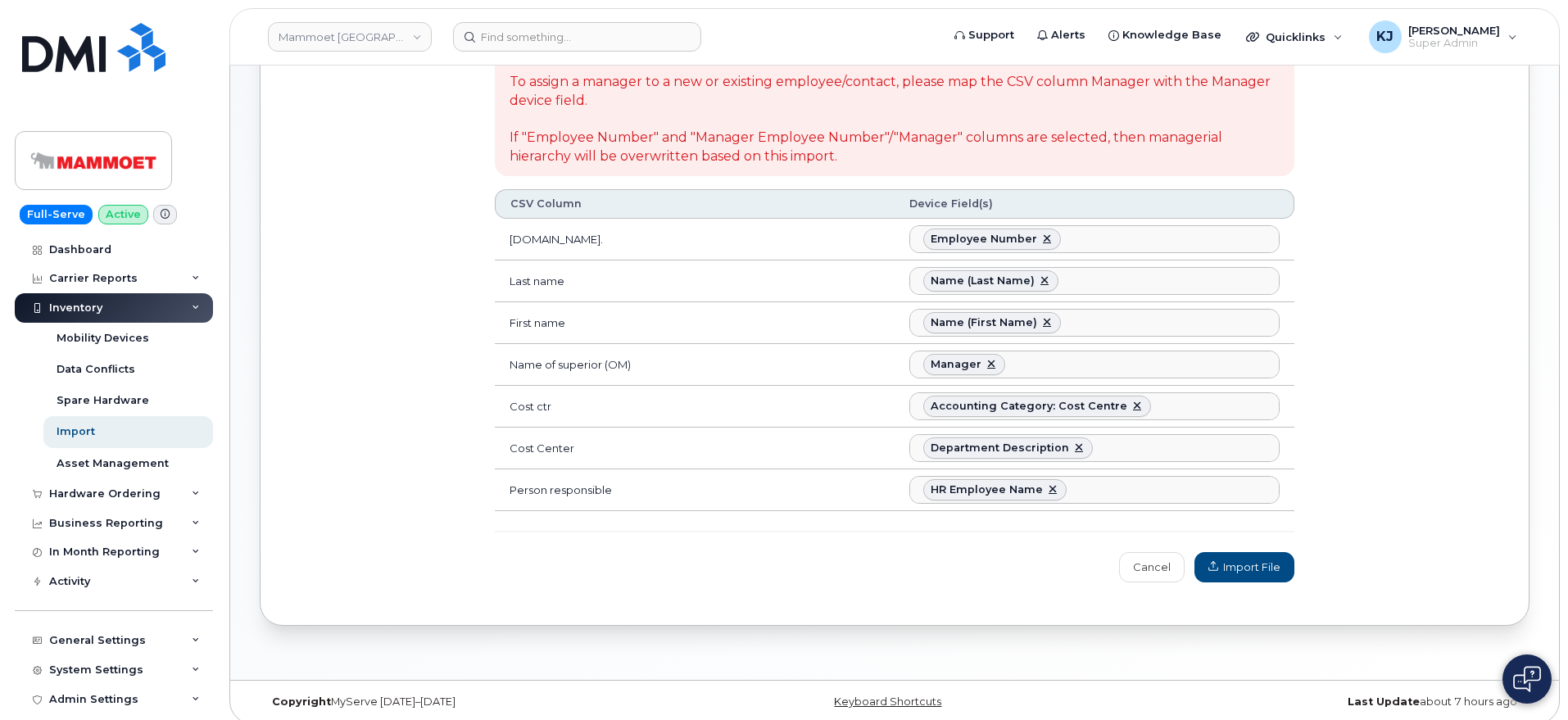
scroll to position [238, 0]
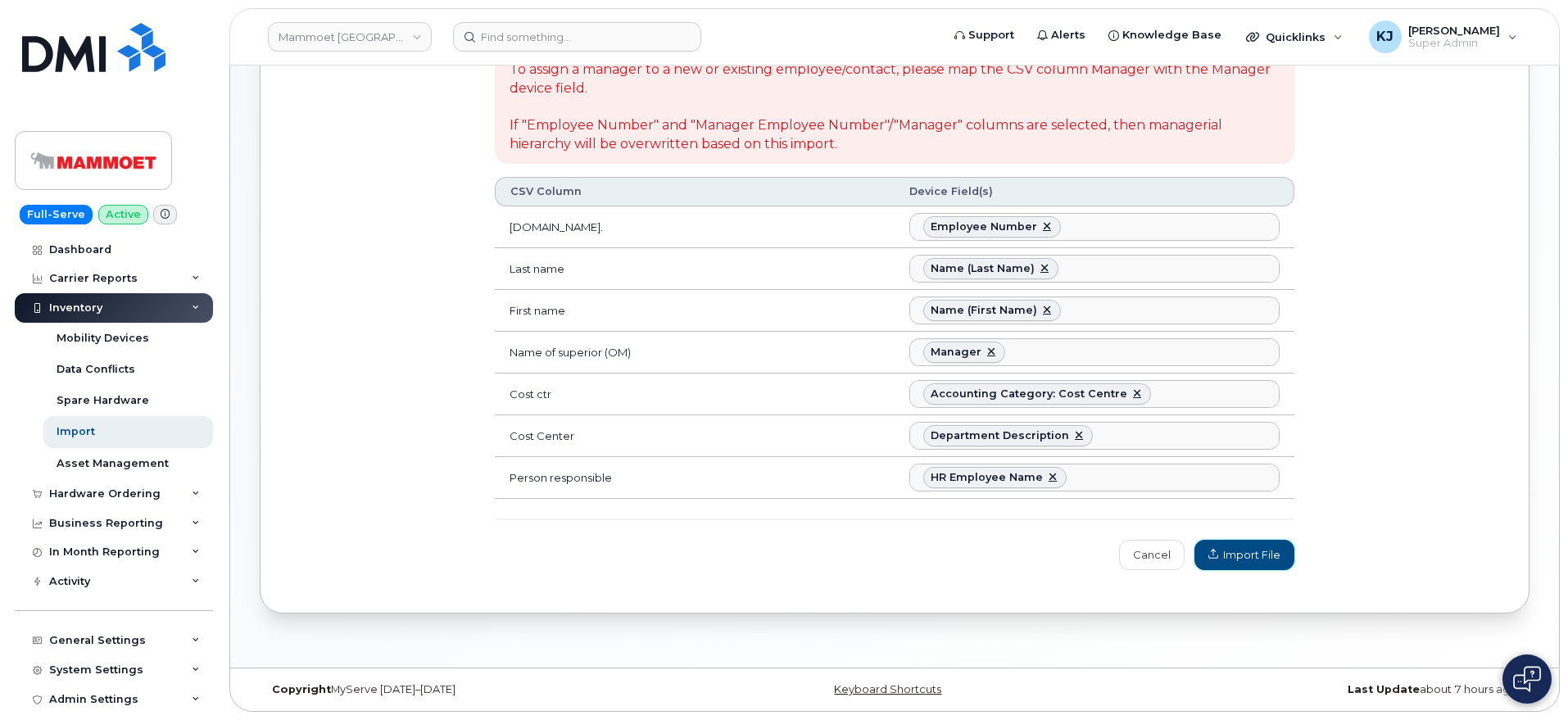
click at [1261, 557] on span "Import File" at bounding box center [1244, 555] width 72 height 15
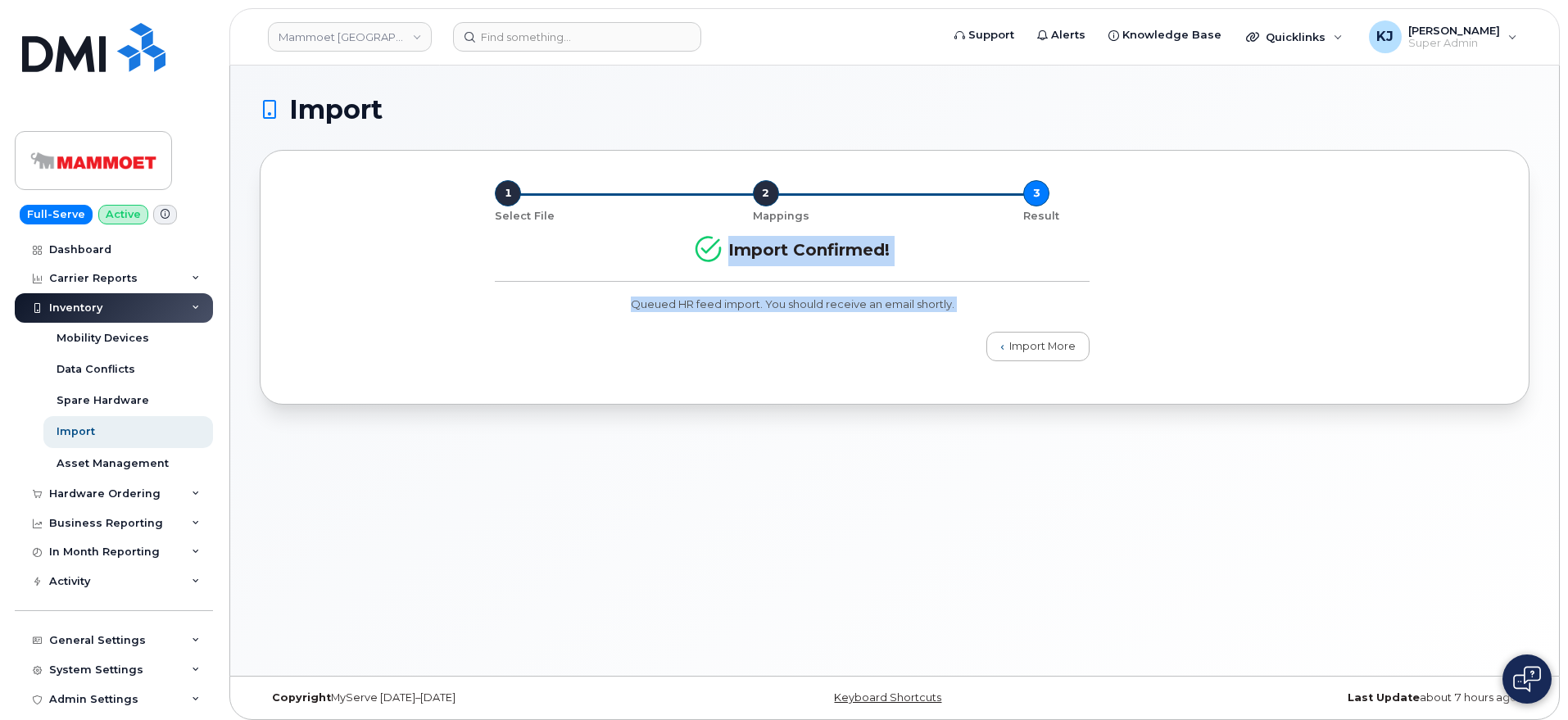
drag, startPoint x: 725, startPoint y: 252, endPoint x: 1002, endPoint y: 338, distance: 290.0
click at [1002, 338] on div "1 Select File 2 Mappings 3 Result Import Confirmed! Queued HR feed import. You …" at bounding box center [895, 270] width 1209 height 181
copy body "Import Confirmed! Queued HR feed import. You should receive an email shortly. I…"
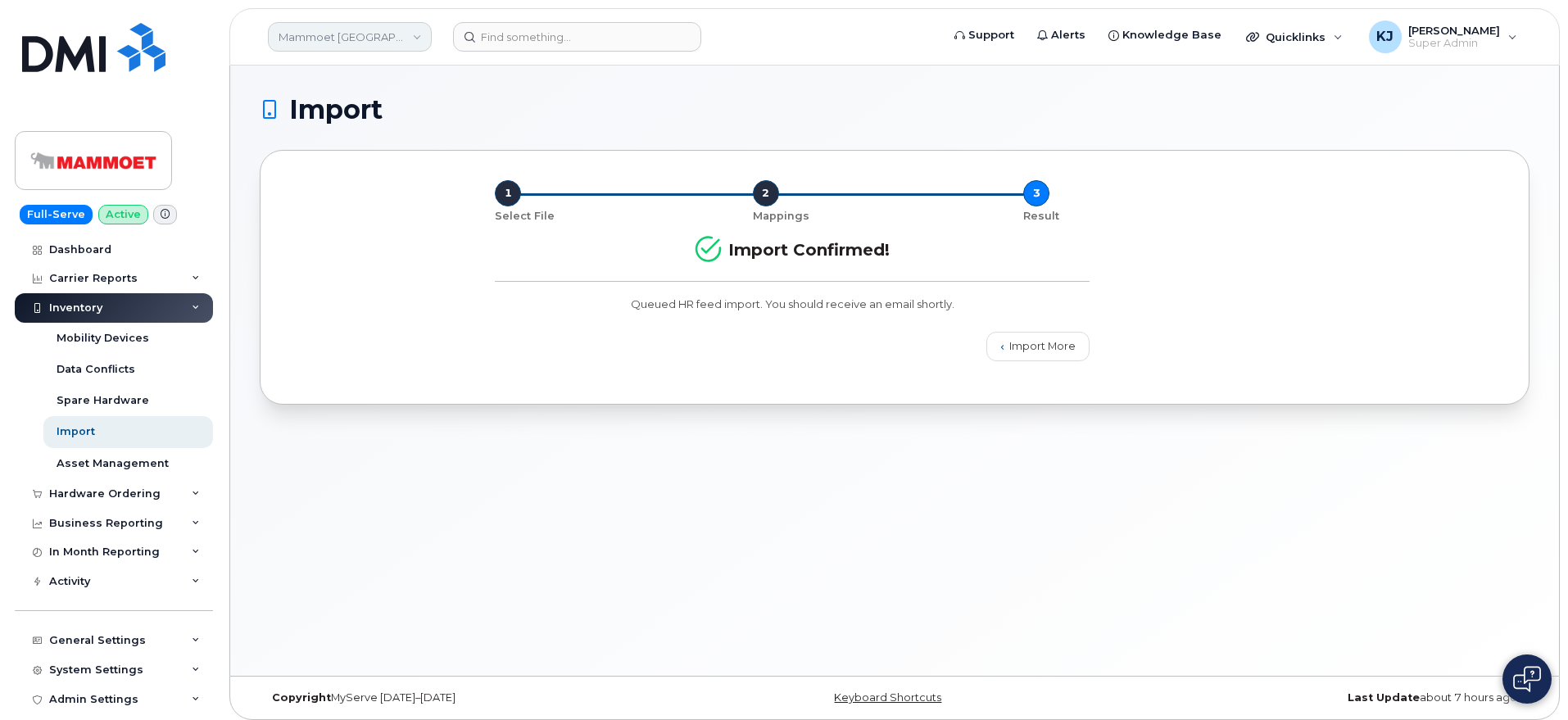
click at [298, 48] on link "Mammoet Canada" at bounding box center [350, 37] width 164 height 30
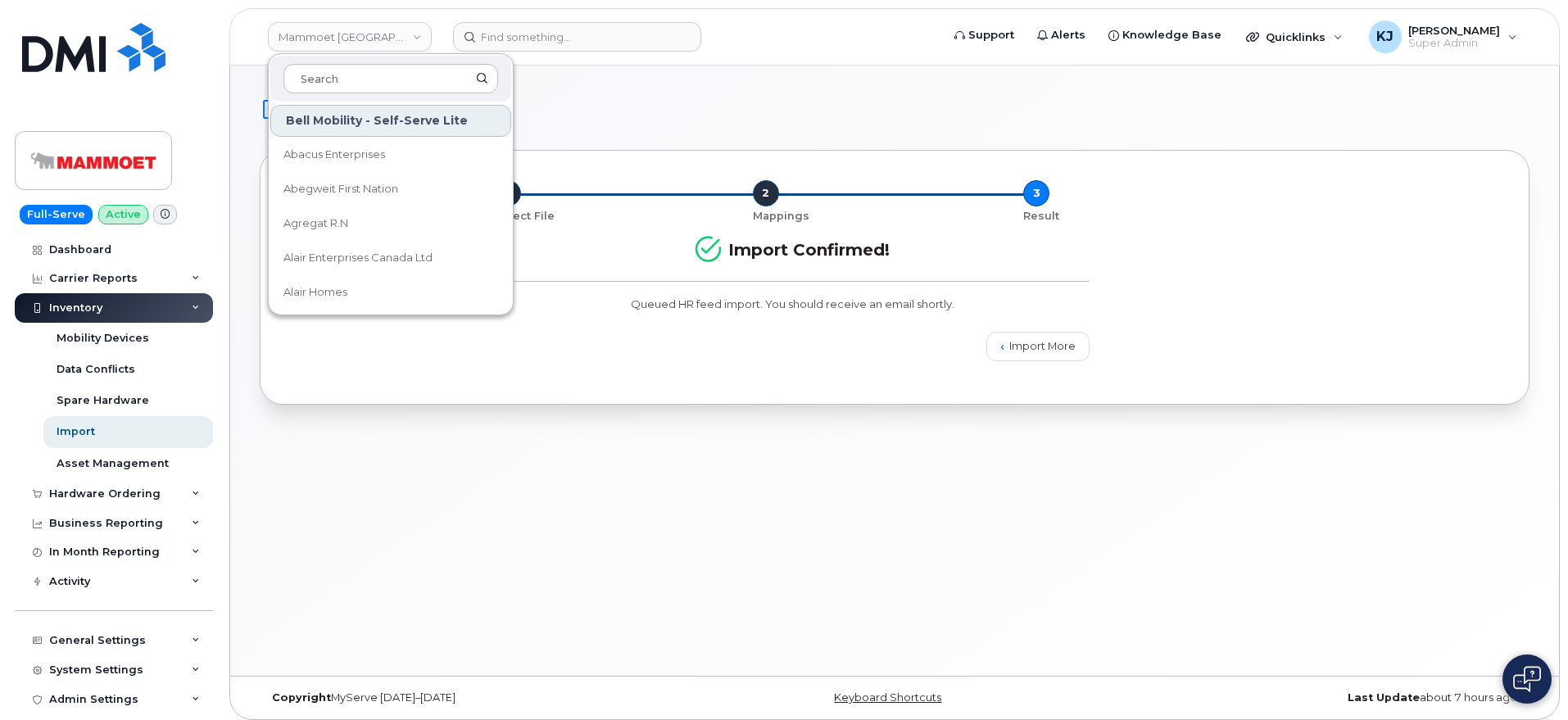
click at [355, 503] on div "Import 1 Select File 2 Mappings 3 Result Import Confirmed! Queued HR feed impor…" at bounding box center [895, 370] width 1329 height 610
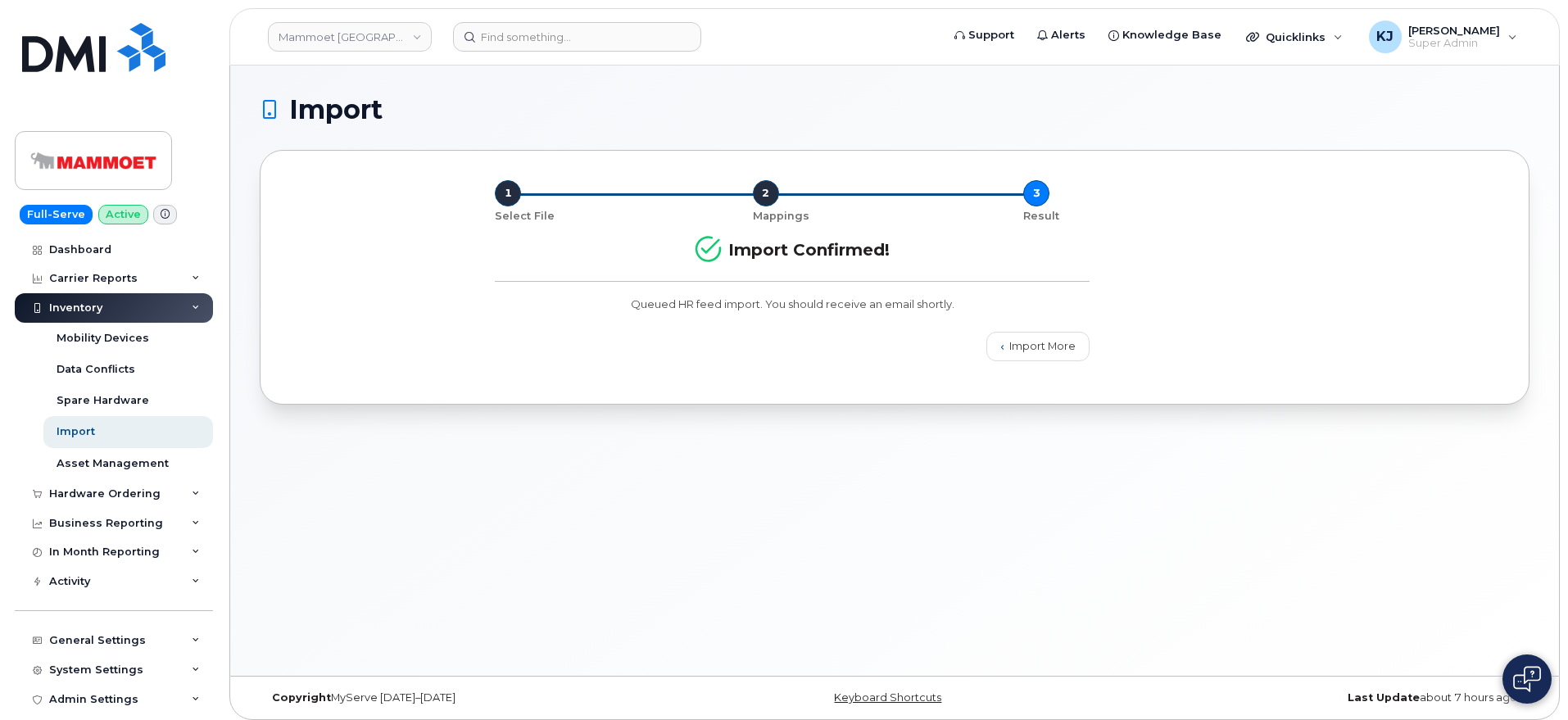
click at [135, 310] on div "Inventory" at bounding box center [113, 307] width 198 height 30
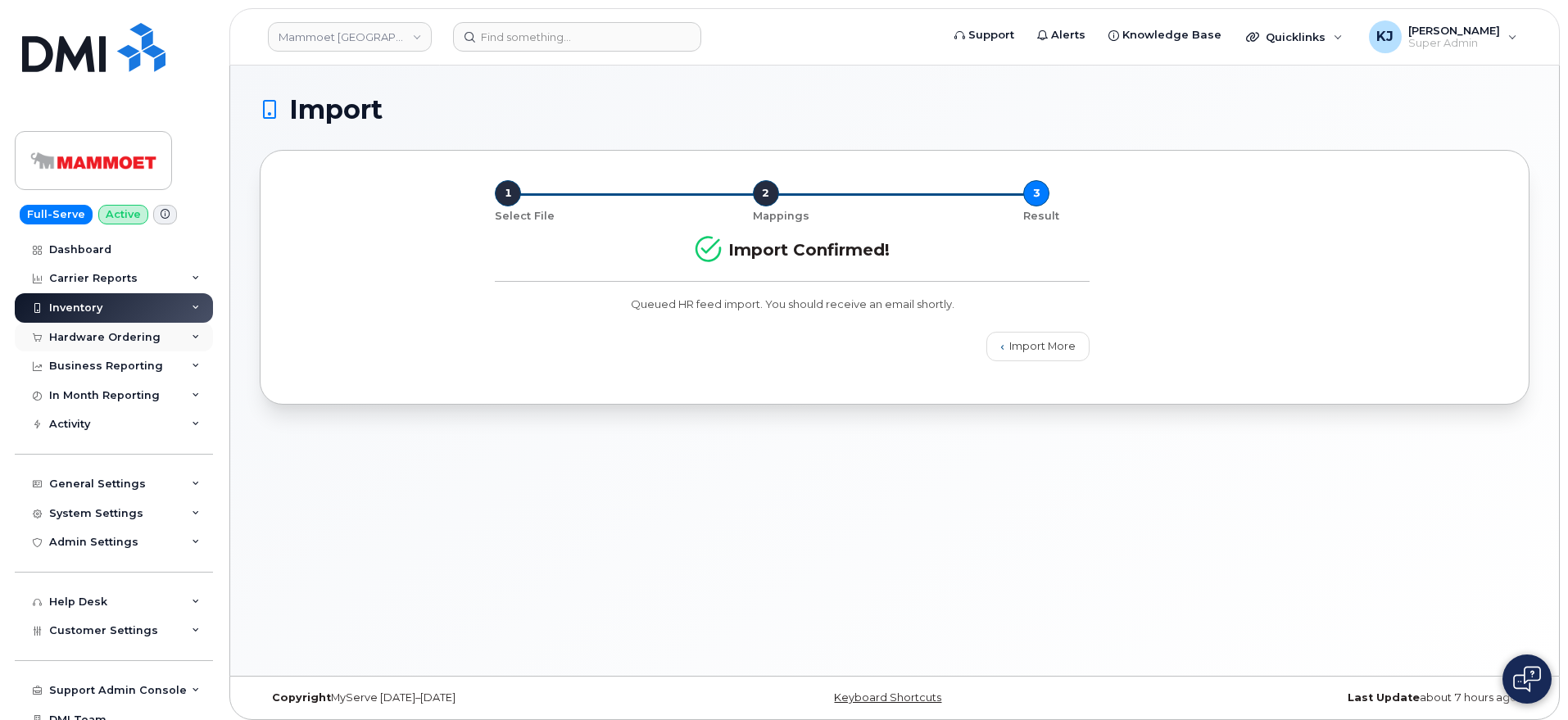
click at [133, 346] on div "Hardware Ordering" at bounding box center [113, 337] width 198 height 30
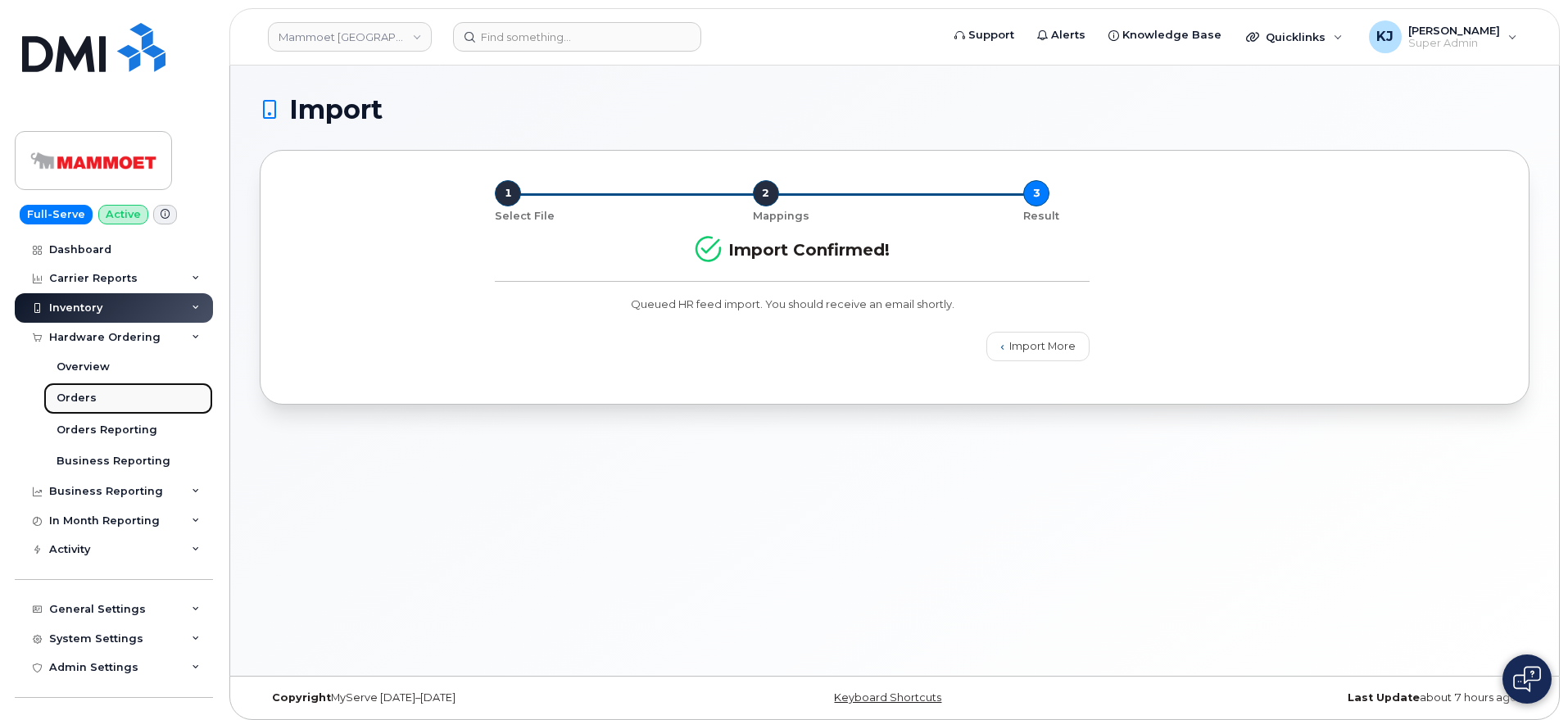
click at [120, 396] on link "Orders" at bounding box center [128, 397] width 170 height 31
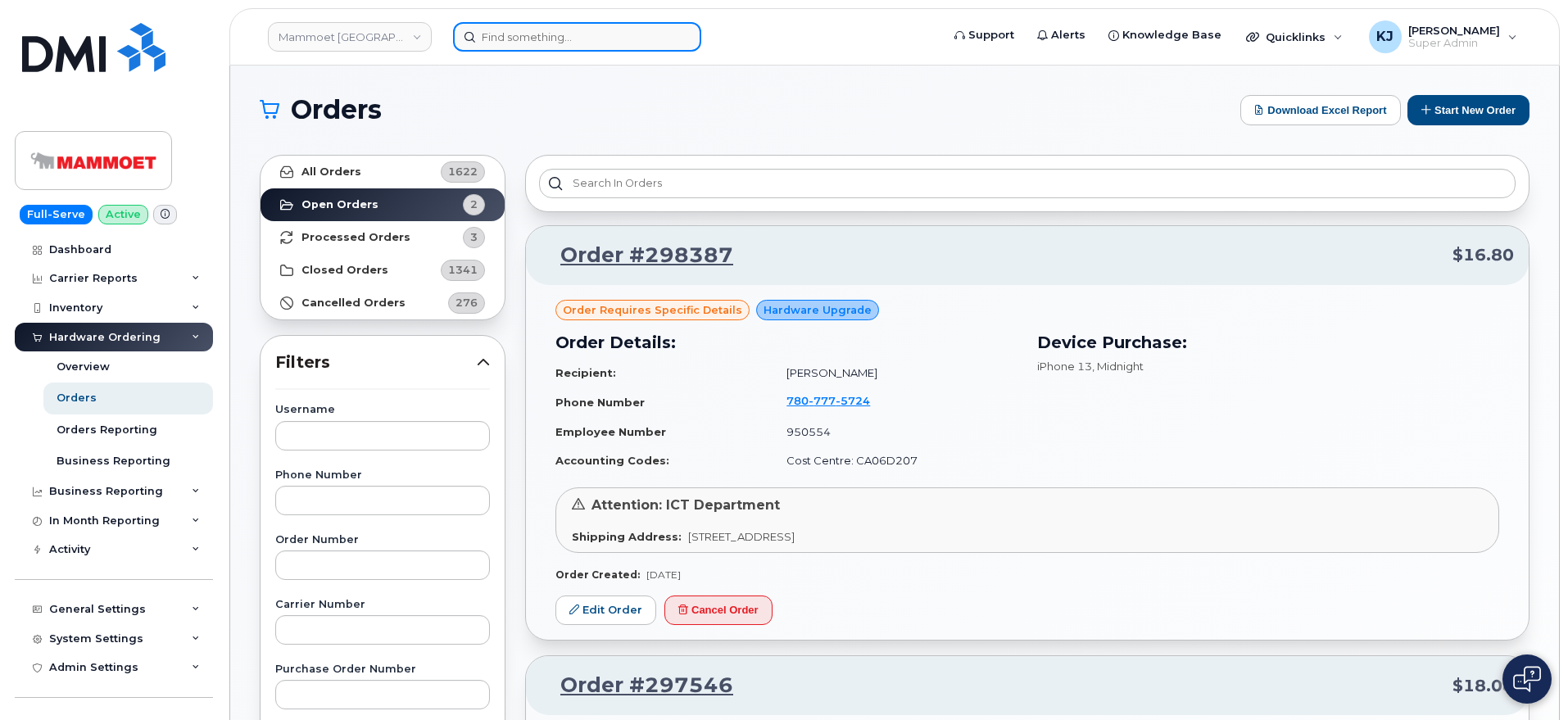
click at [588, 43] on input at bounding box center [577, 37] width 248 height 30
paste input "297599"
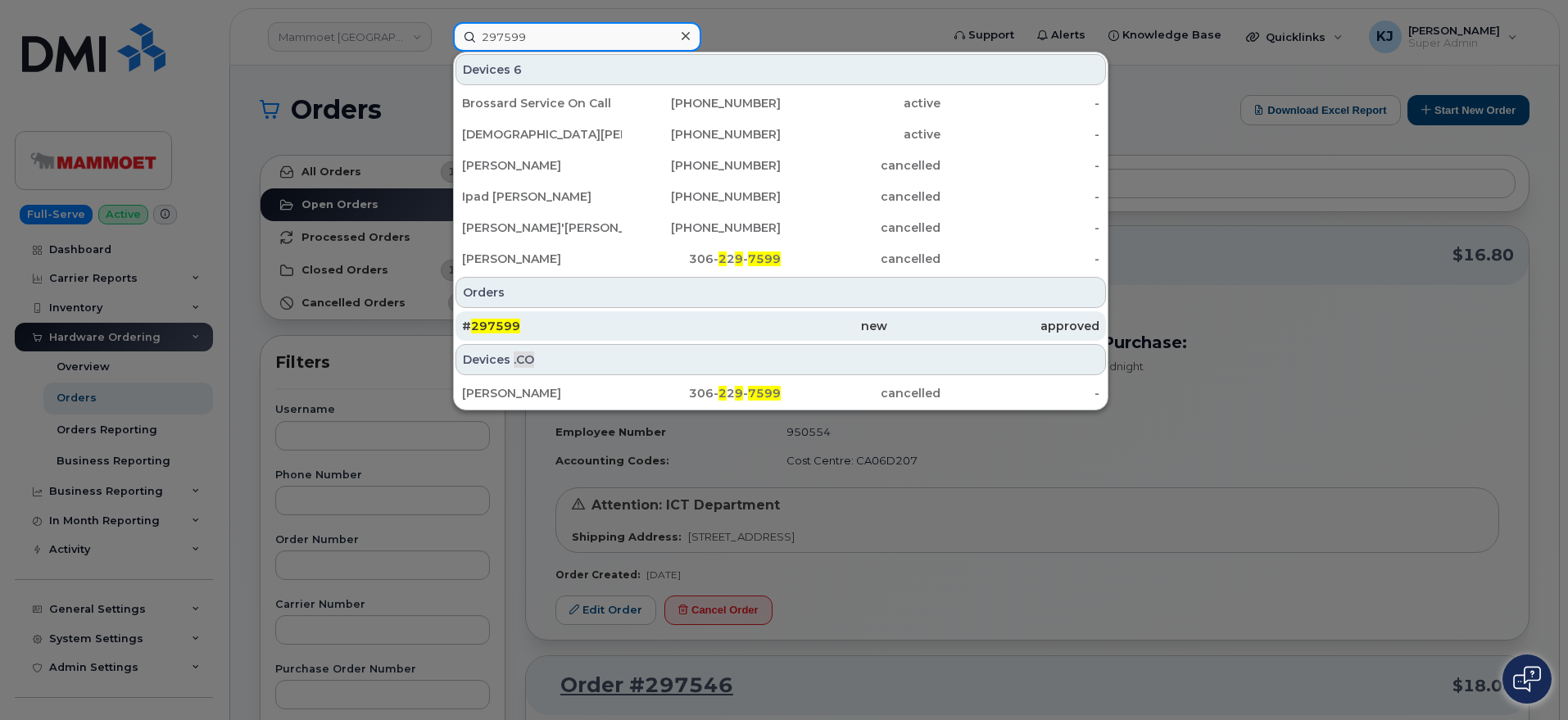
type input "297599"
click at [600, 332] on div "# 297599" at bounding box center [568, 325] width 212 height 16
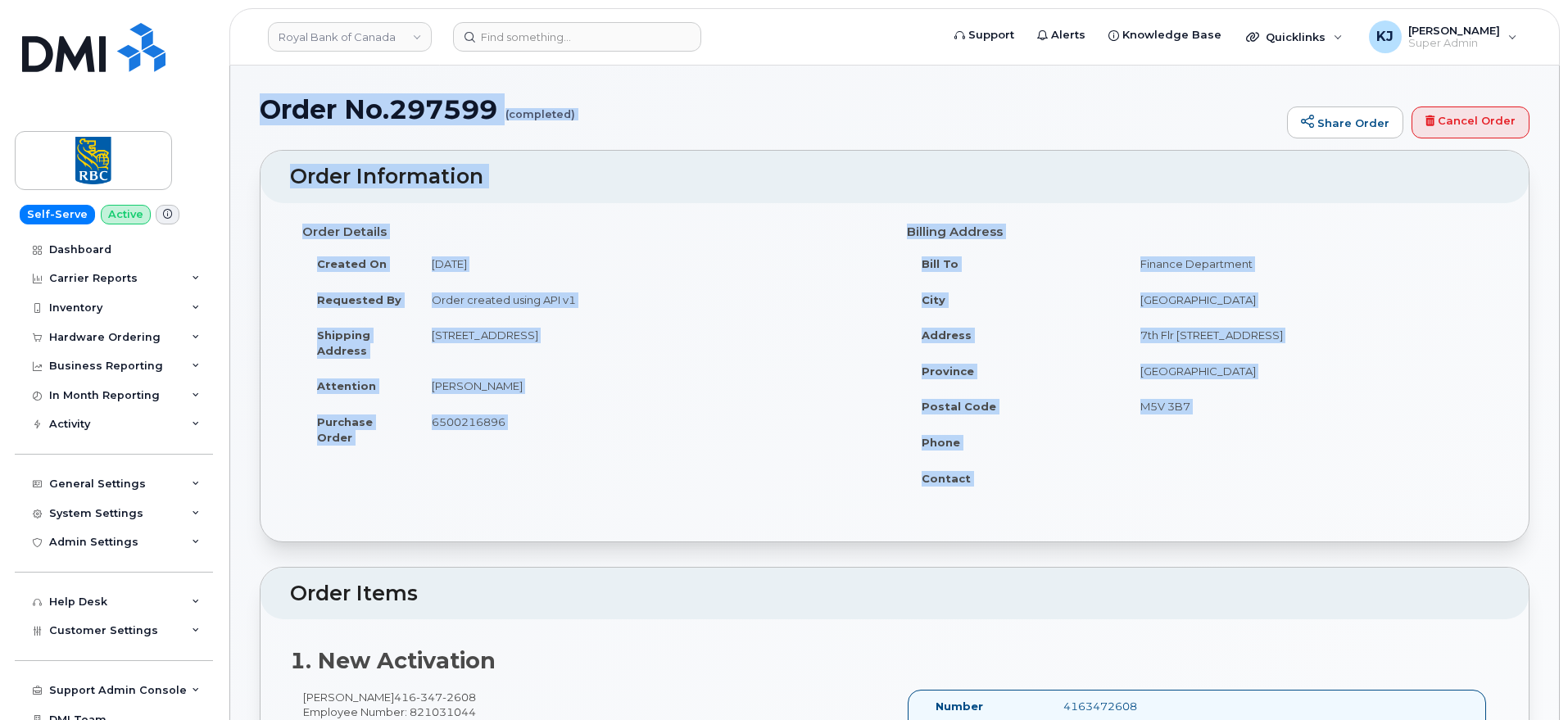
drag, startPoint x: 271, startPoint y: 106, endPoint x: 1184, endPoint y: 475, distance: 984.7
copy div "Order No.297599 (completed) Share Order Cancel Order × Share This Order If you …"
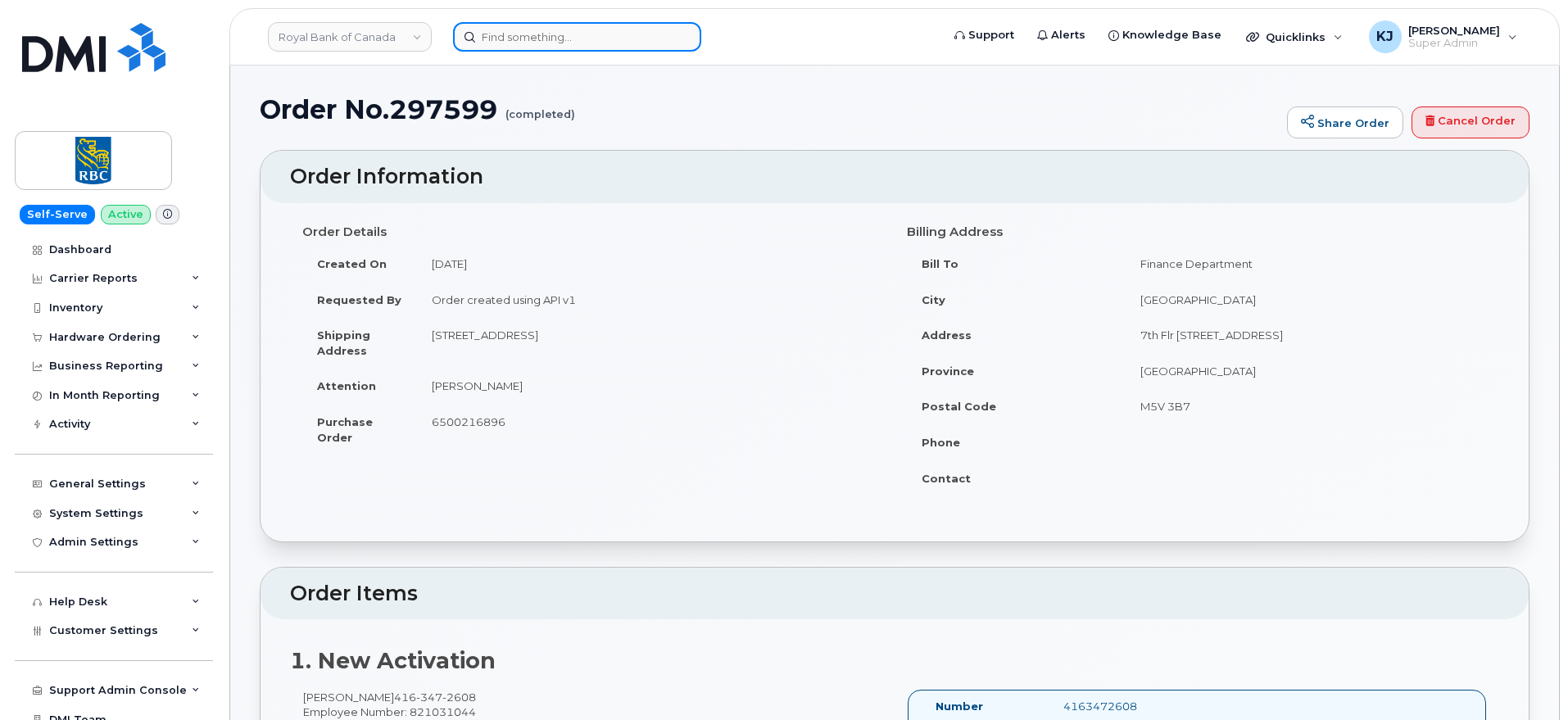
click at [626, 44] on input at bounding box center [577, 37] width 248 height 30
paste input "297430"
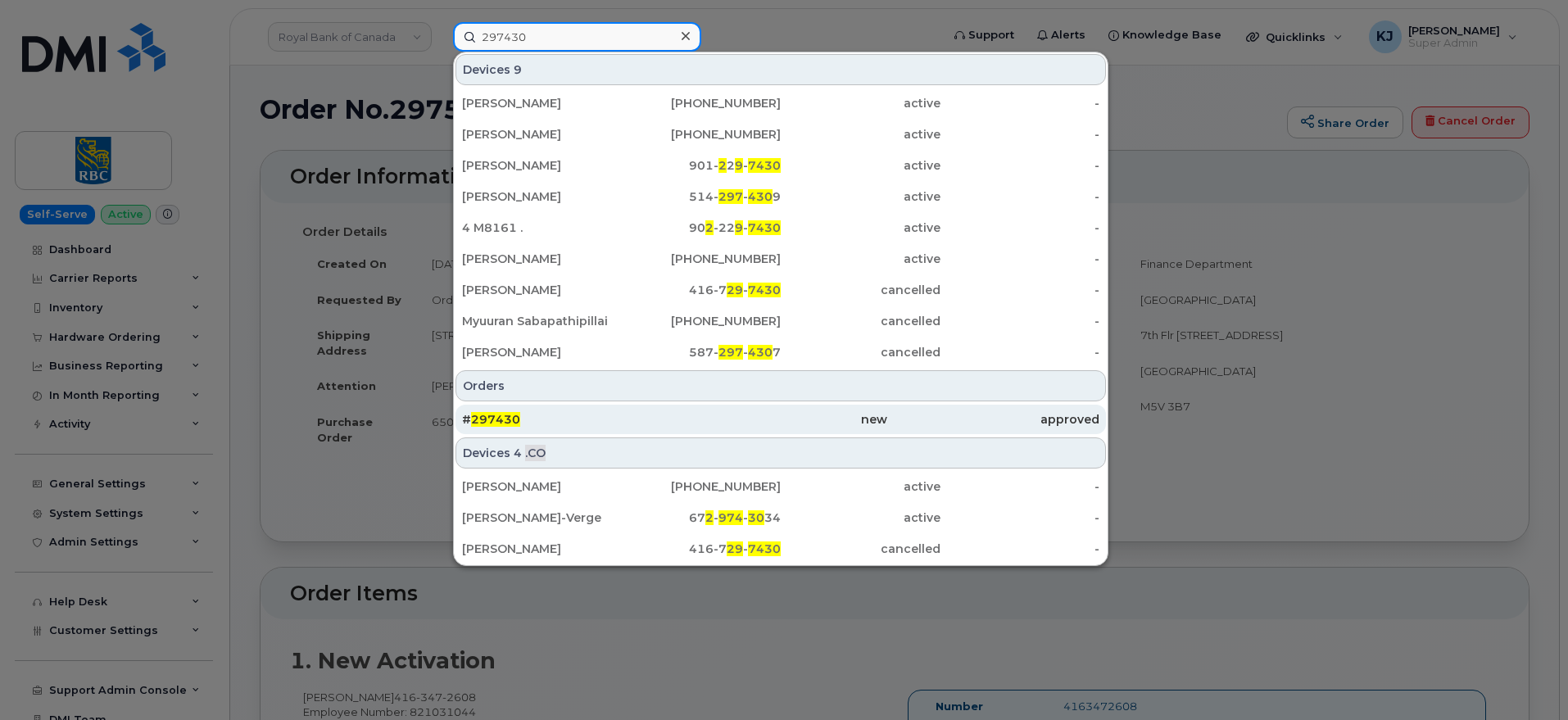
type input "297430"
click at [576, 427] on div "# 297430" at bounding box center [568, 419] width 212 height 16
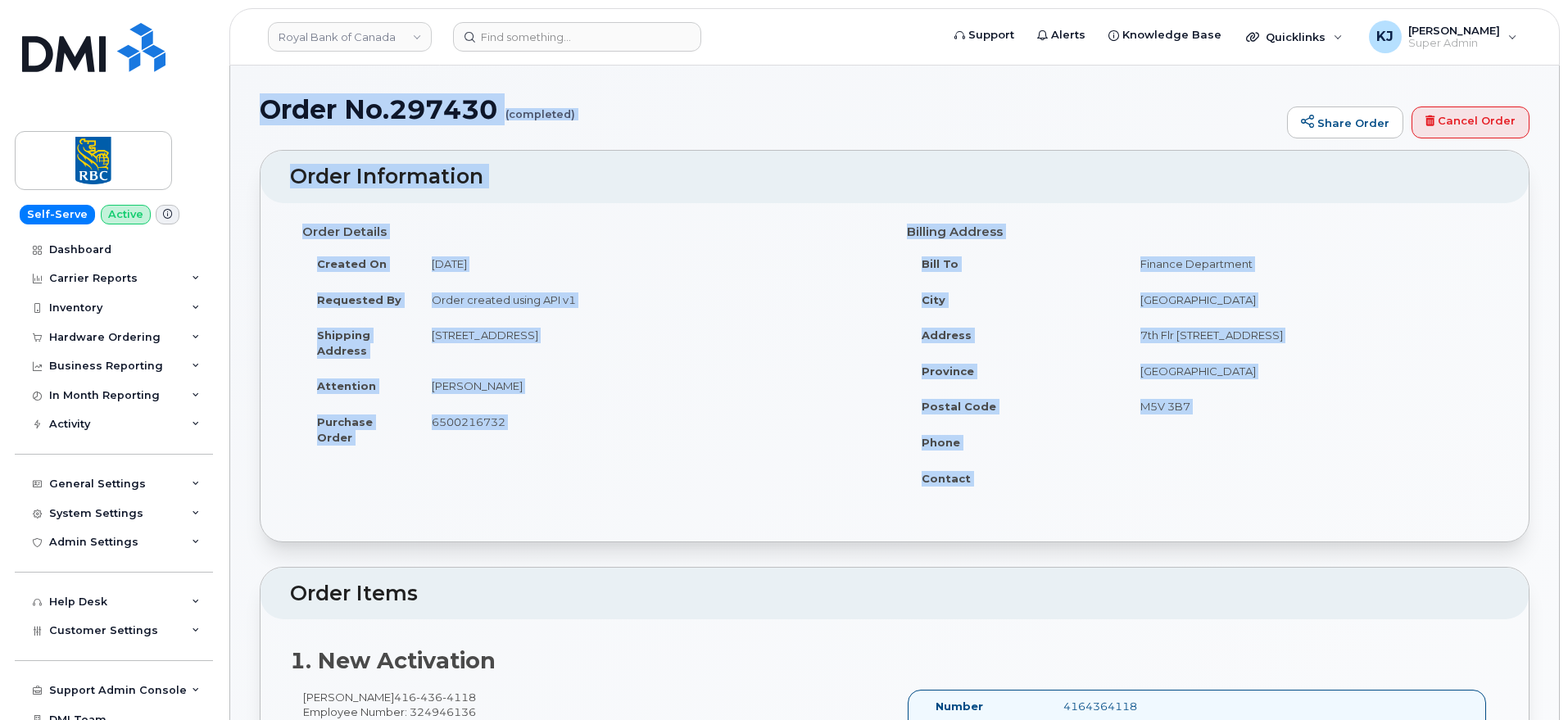
drag, startPoint x: 265, startPoint y: 109, endPoint x: 1349, endPoint y: 483, distance: 1146.7
copy div "Order No.297430 (completed) Share Order Cancel Order × Share This Order If you …"
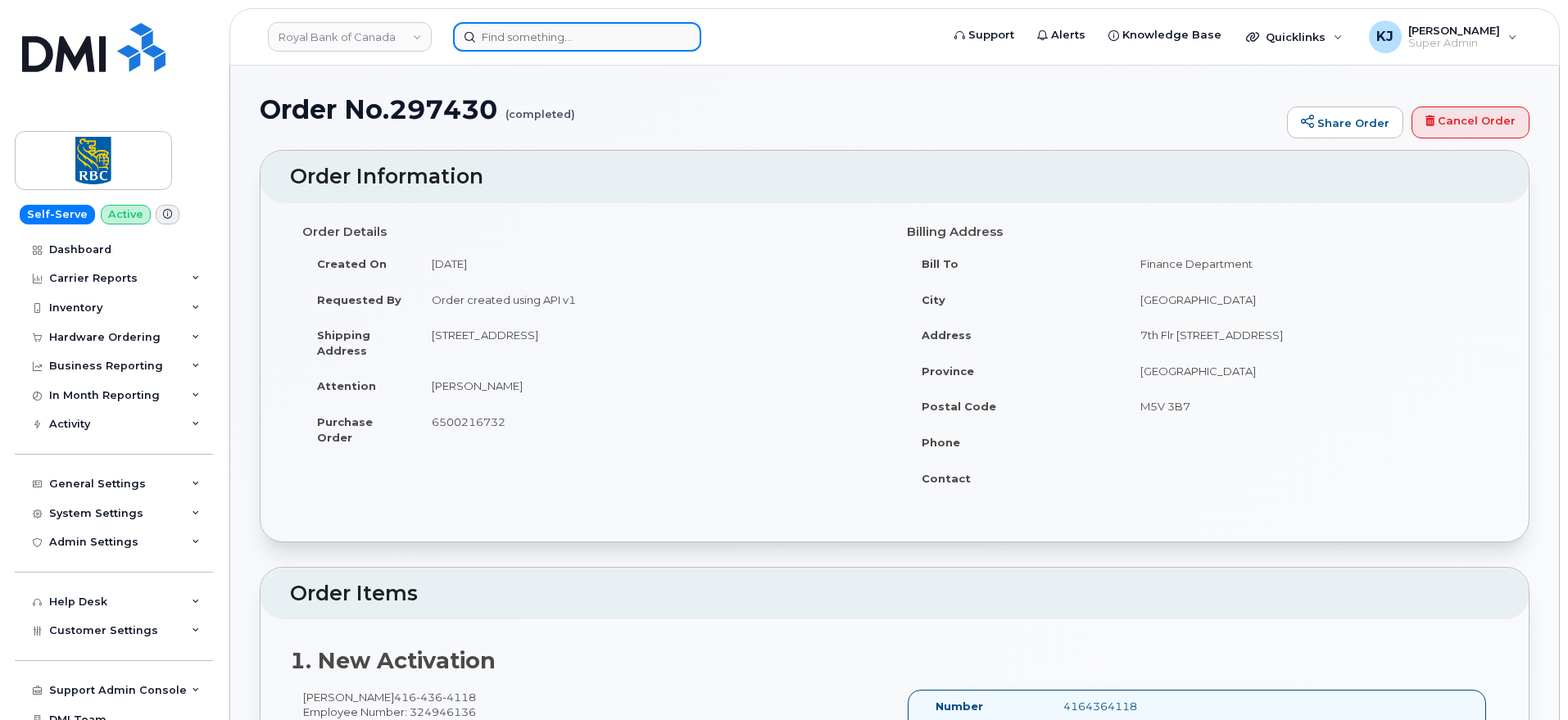
click at [512, 40] on input at bounding box center [577, 37] width 248 height 30
paste input "297550"
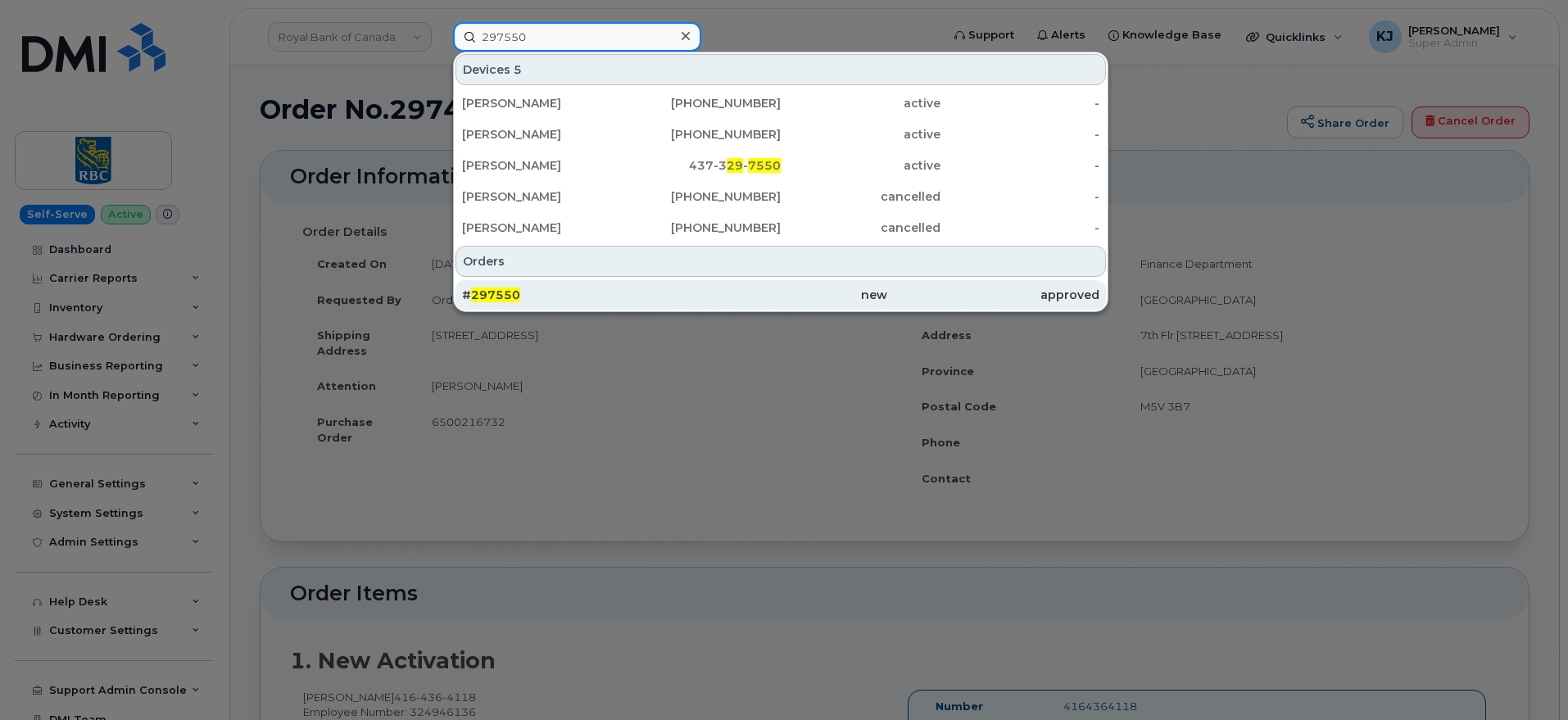
type input "297550"
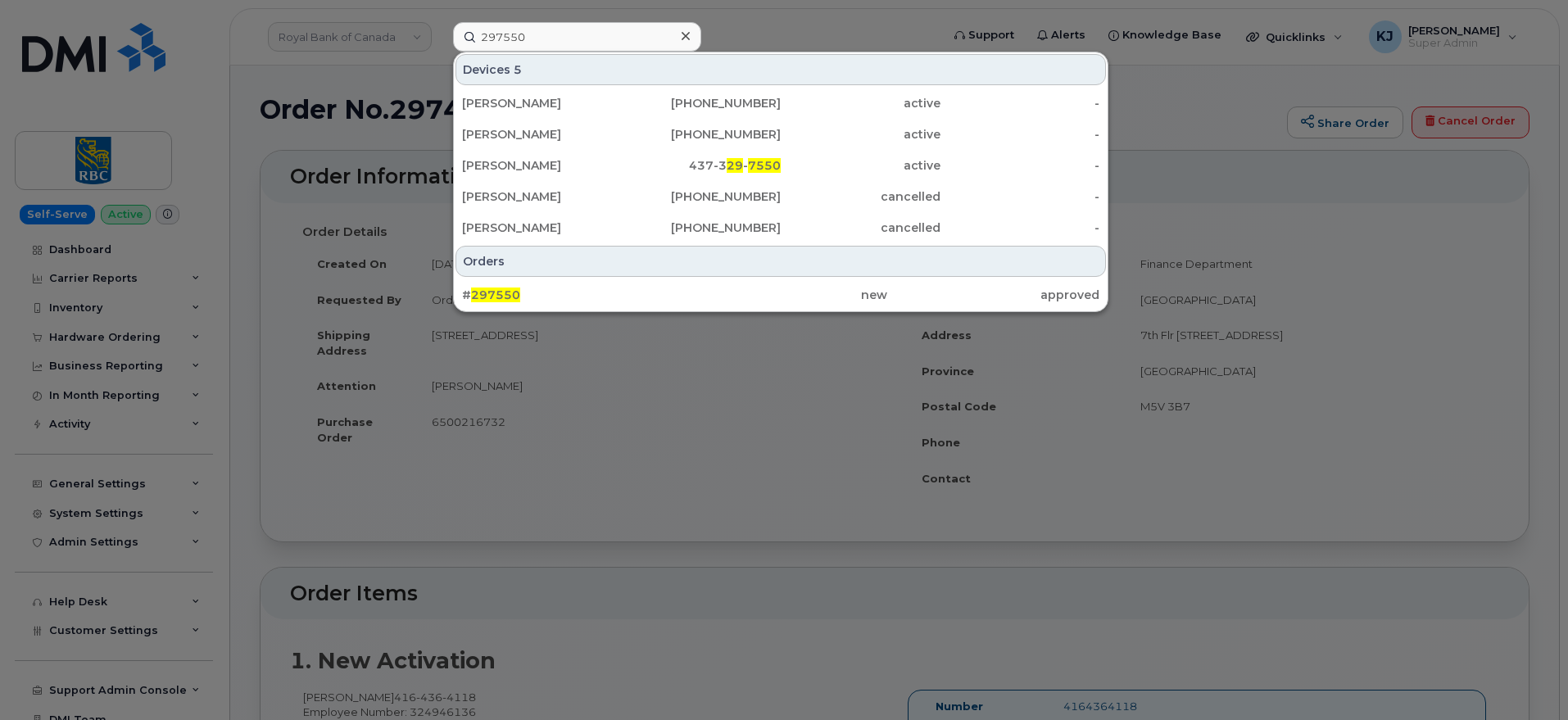
drag, startPoint x: 618, startPoint y: 291, endPoint x: 699, endPoint y: 434, distance: 164.3
click at [618, 293] on div "# 297550" at bounding box center [568, 295] width 212 height 16
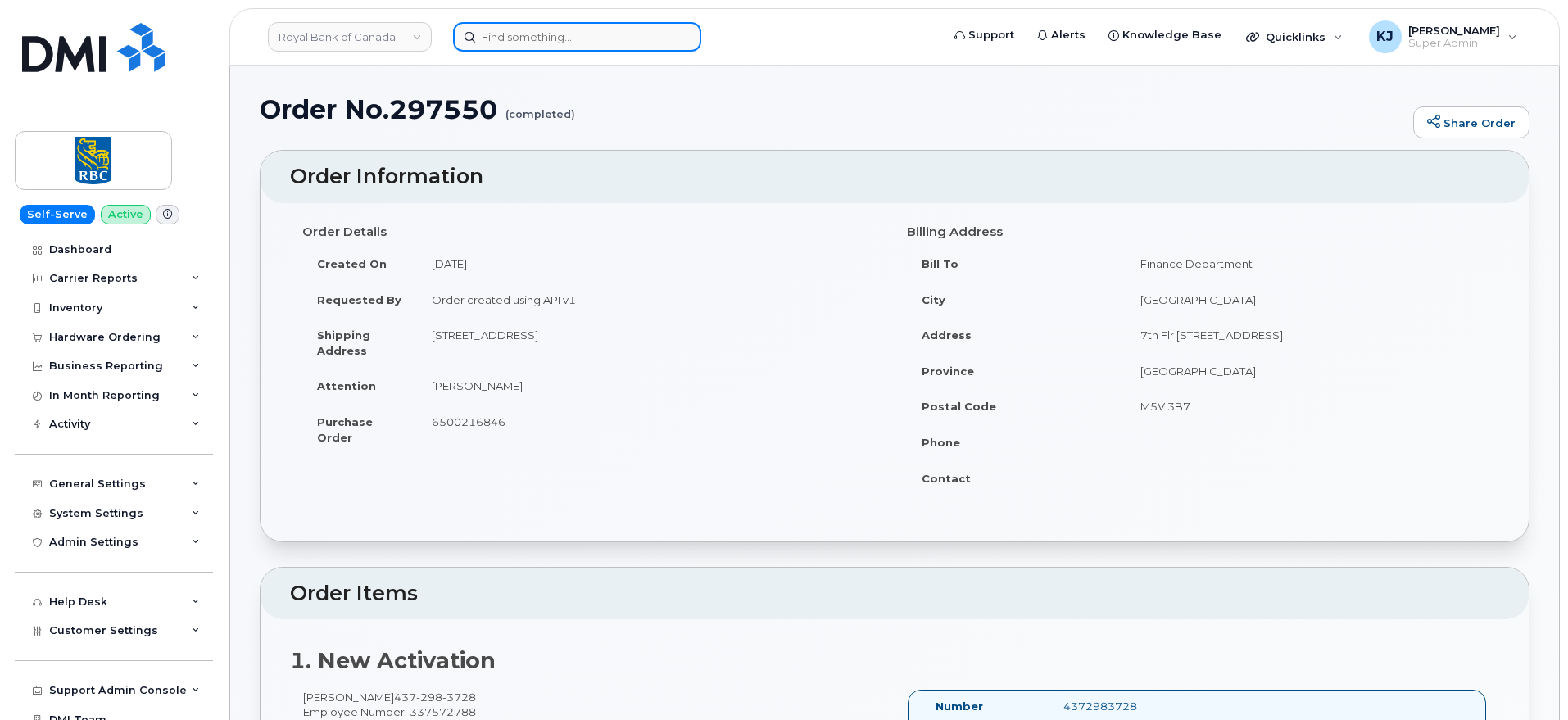
click at [577, 31] on input at bounding box center [577, 37] width 248 height 30
paste input "297550"
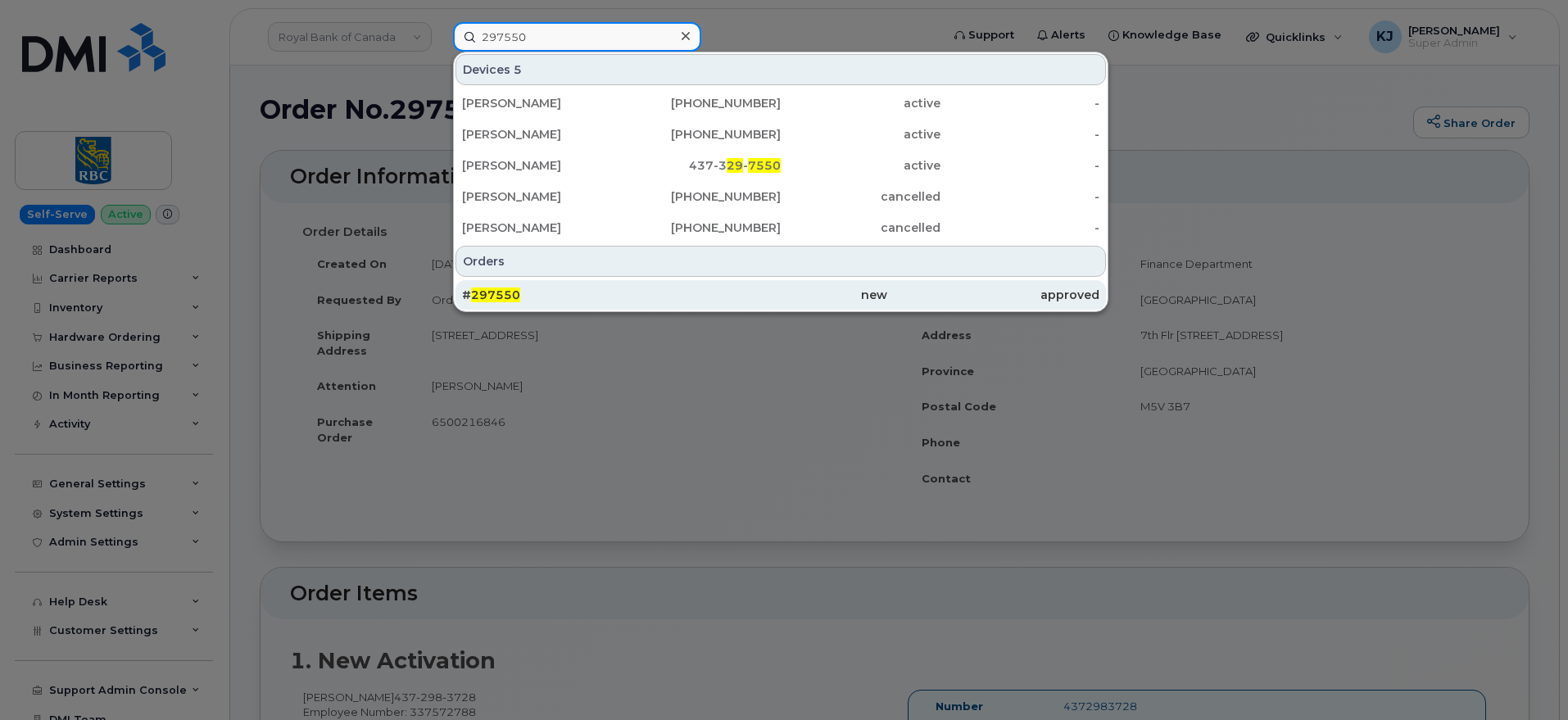
type input "297550"
click at [741, 298] on div "new" at bounding box center [780, 295] width 212 height 16
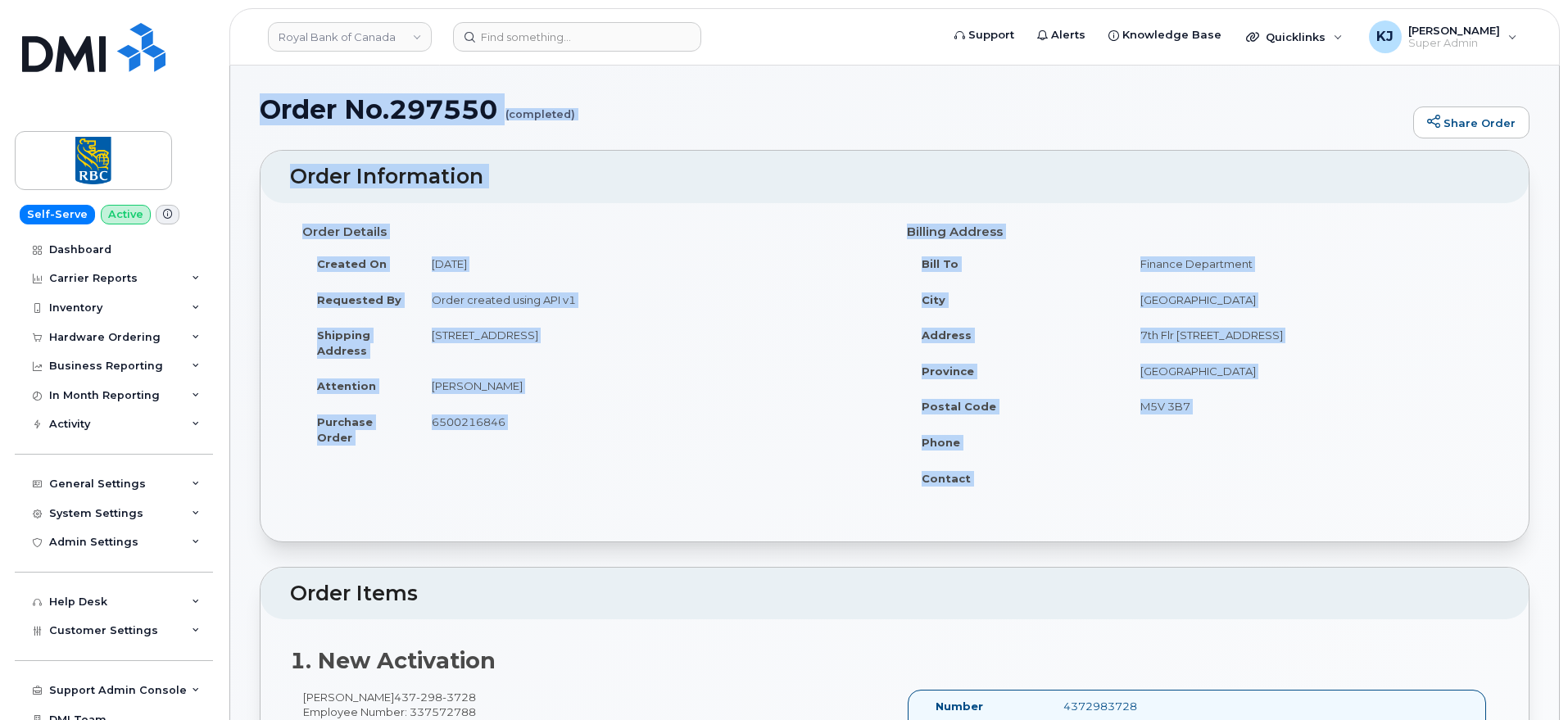
drag, startPoint x: 267, startPoint y: 110, endPoint x: 1166, endPoint y: 477, distance: 971.0
copy div "Order No.297550 (completed) Share Order × Share This Order If you want to allow…"
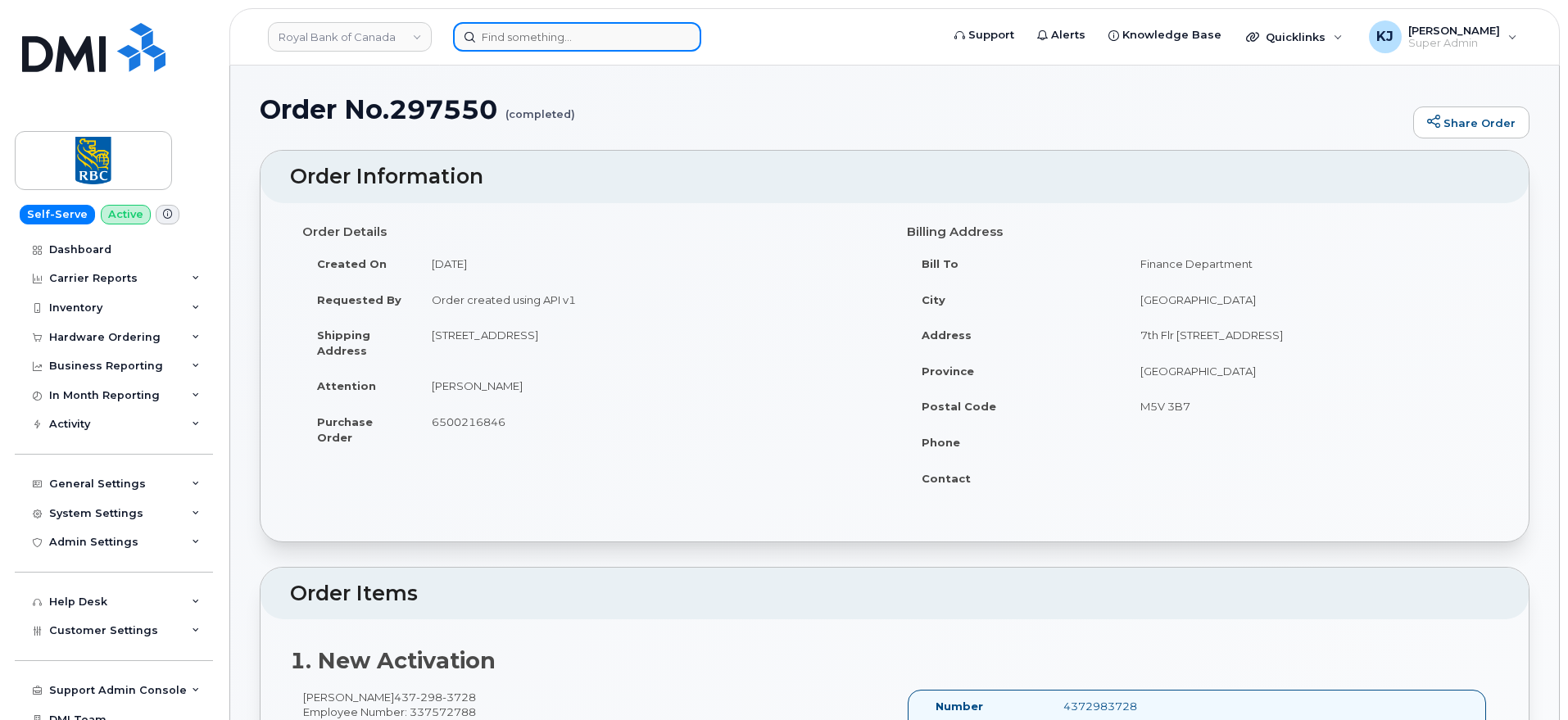
click at [525, 33] on input at bounding box center [577, 37] width 248 height 30
paste input "297584"
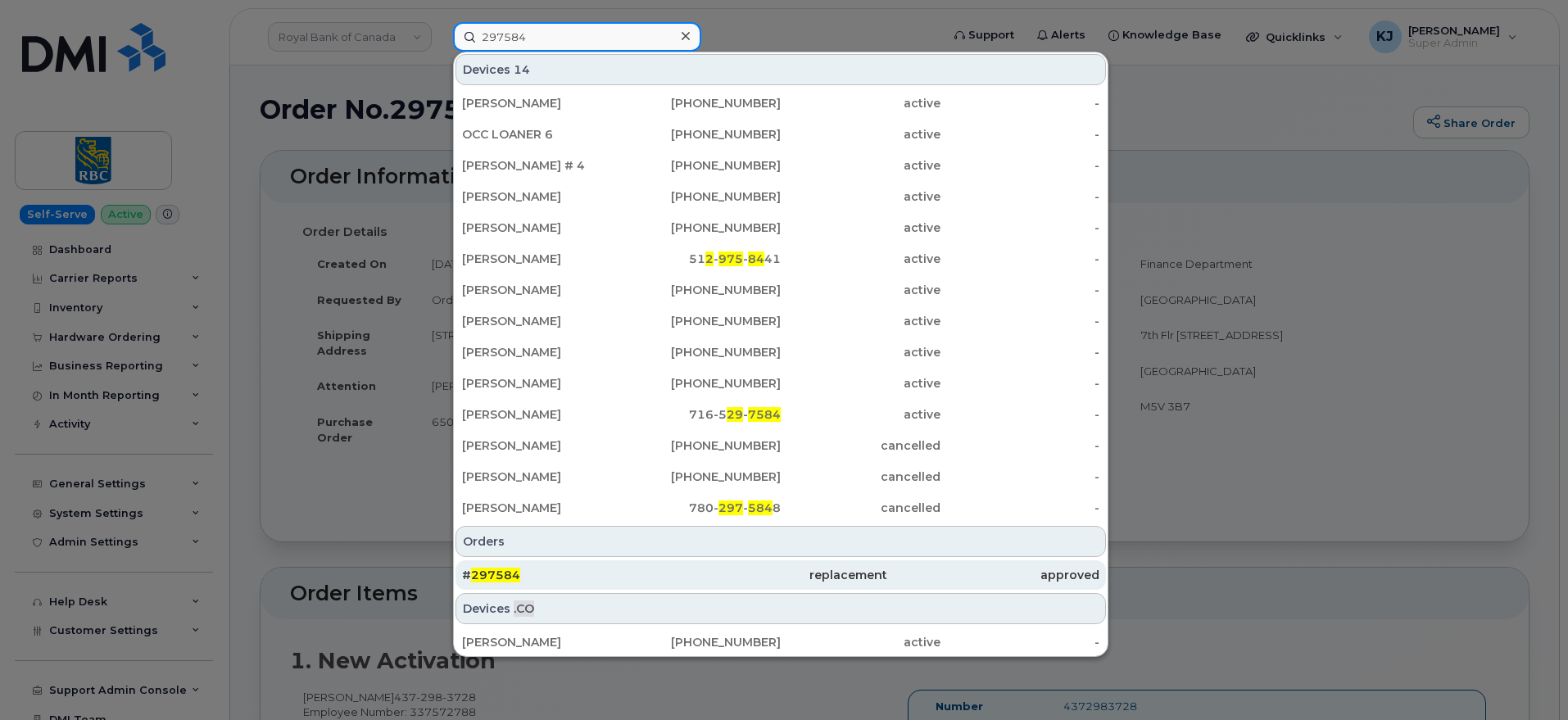
type input "297584"
click at [584, 567] on div "# 297584" at bounding box center [568, 574] width 212 height 16
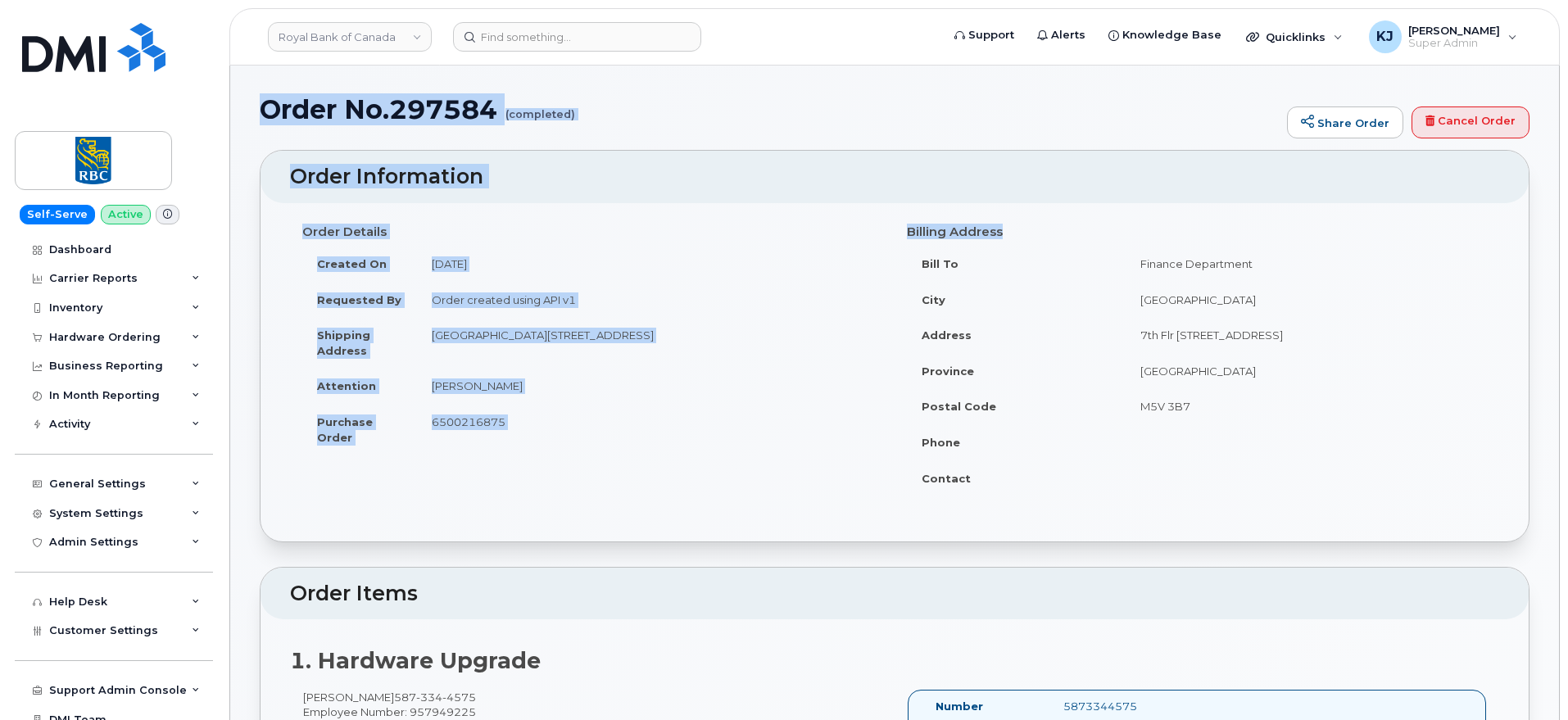
drag, startPoint x: 267, startPoint y: 111, endPoint x: 1181, endPoint y: 496, distance: 991.8
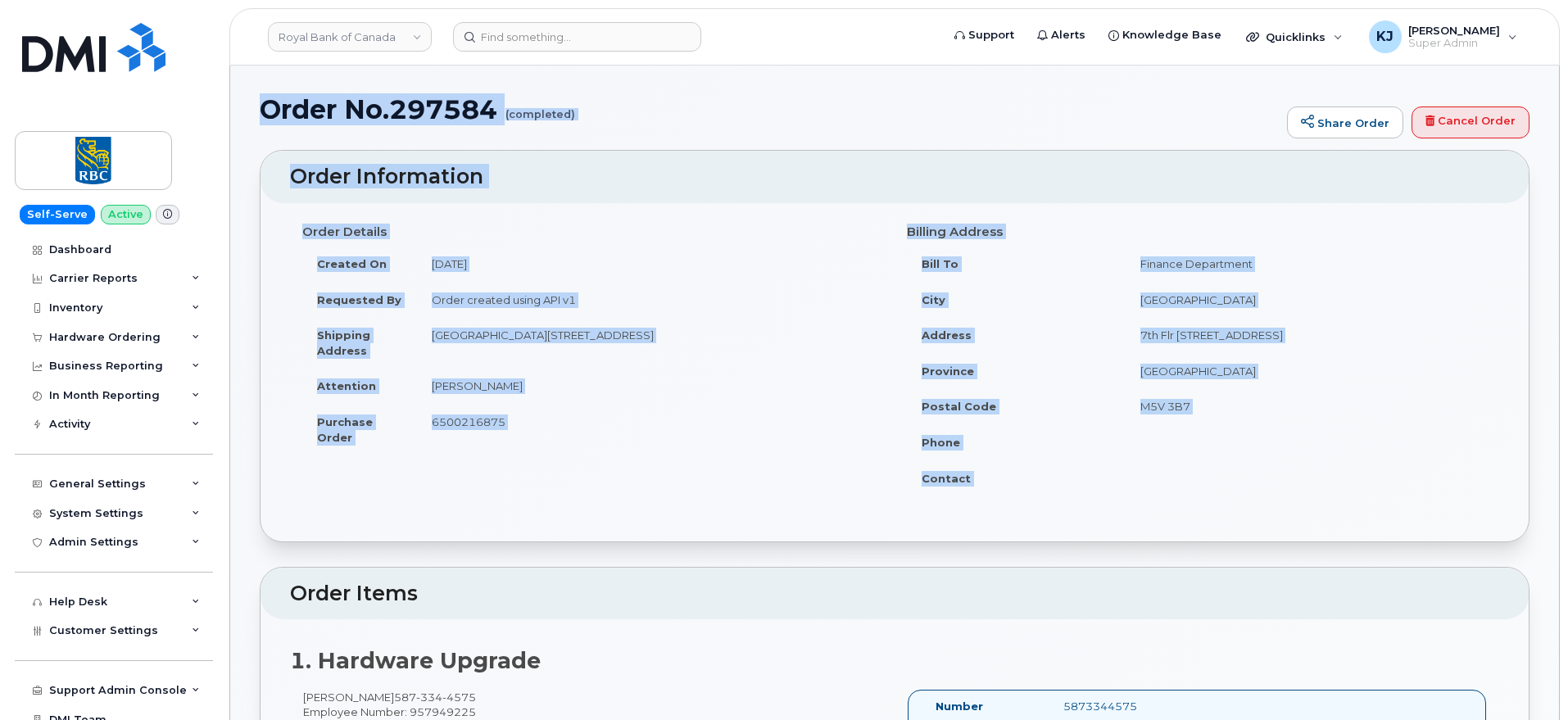
drag, startPoint x: 266, startPoint y: 109, endPoint x: 1233, endPoint y: 470, distance: 1032.2
copy div "Order No.297584 (completed) Share Order Cancel Order × Share This Order If you …"
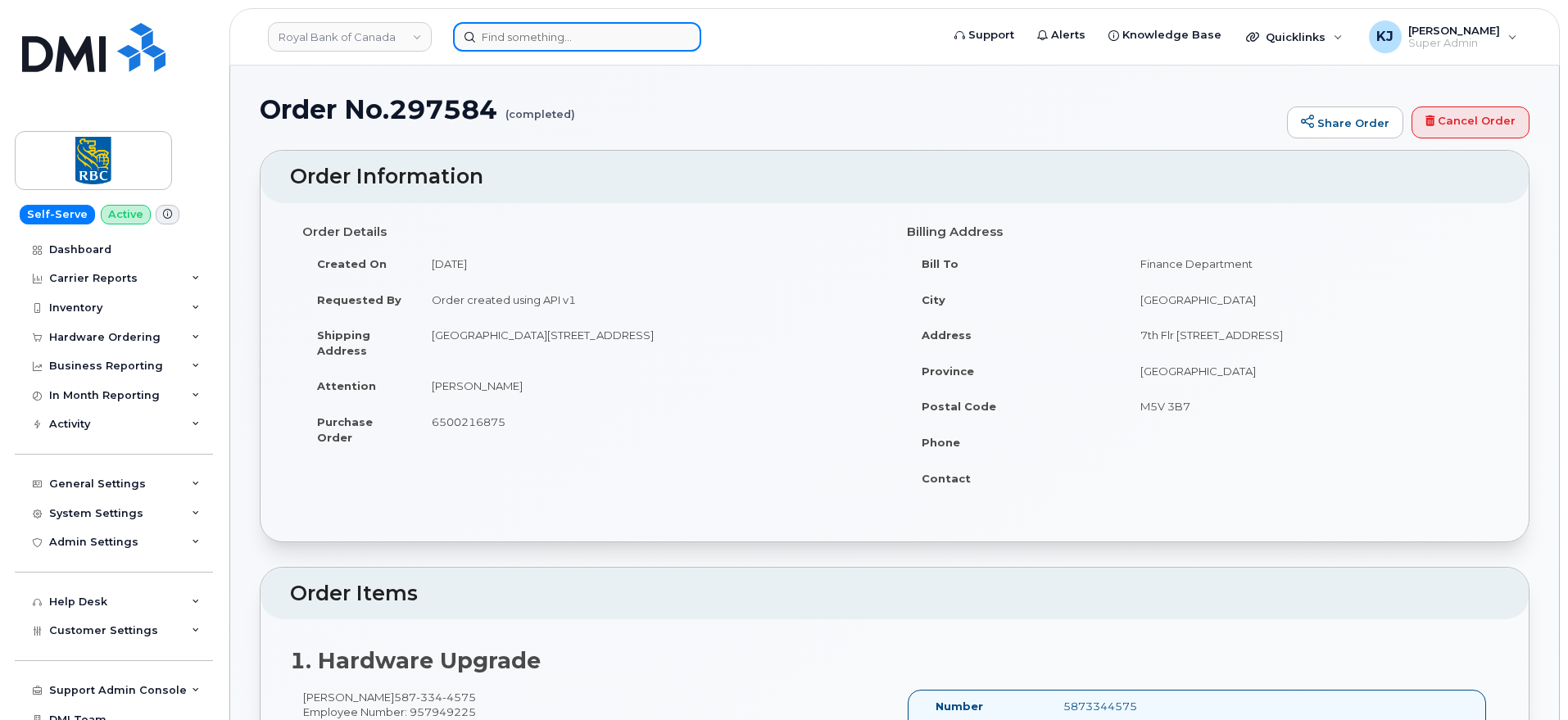
click at [606, 26] on input at bounding box center [577, 37] width 248 height 30
paste input "297708"
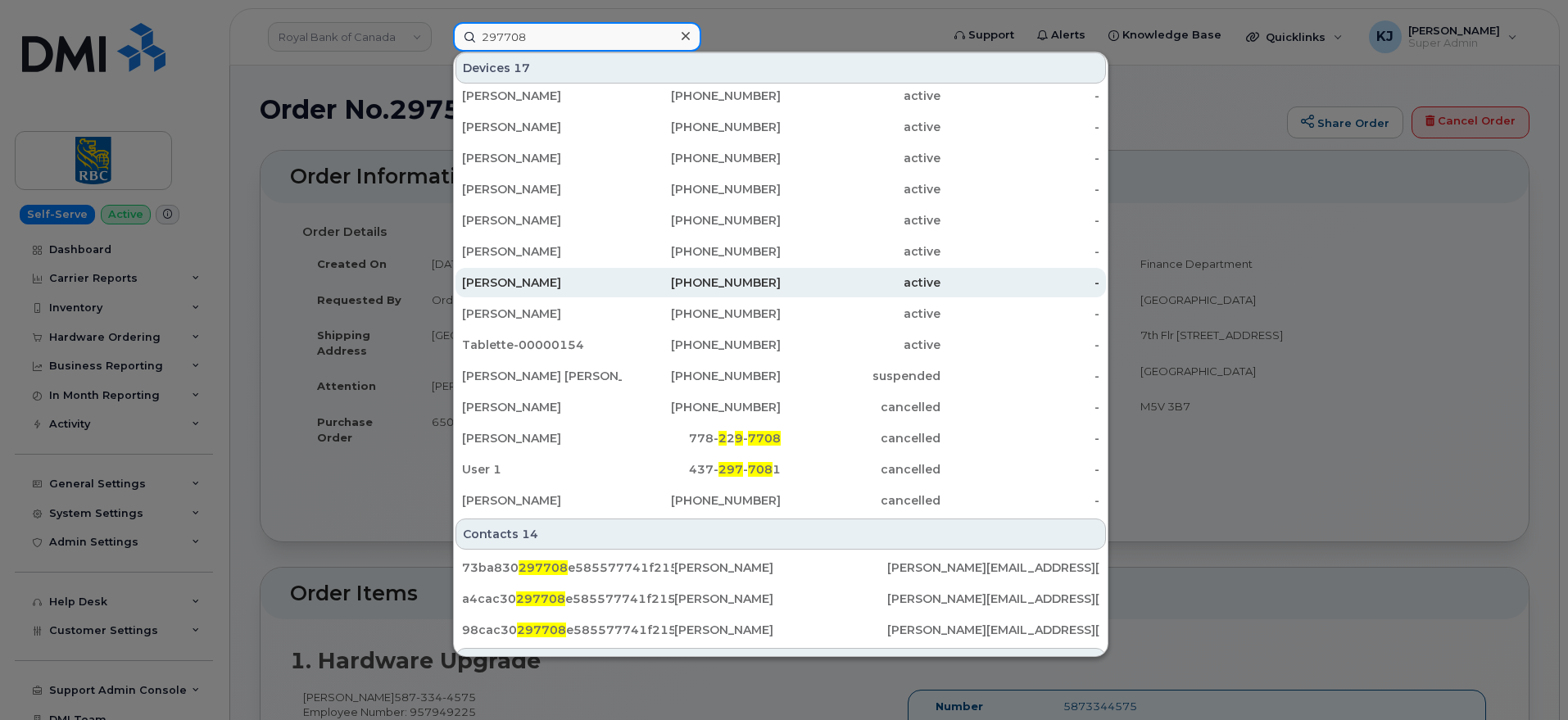
scroll to position [158, 0]
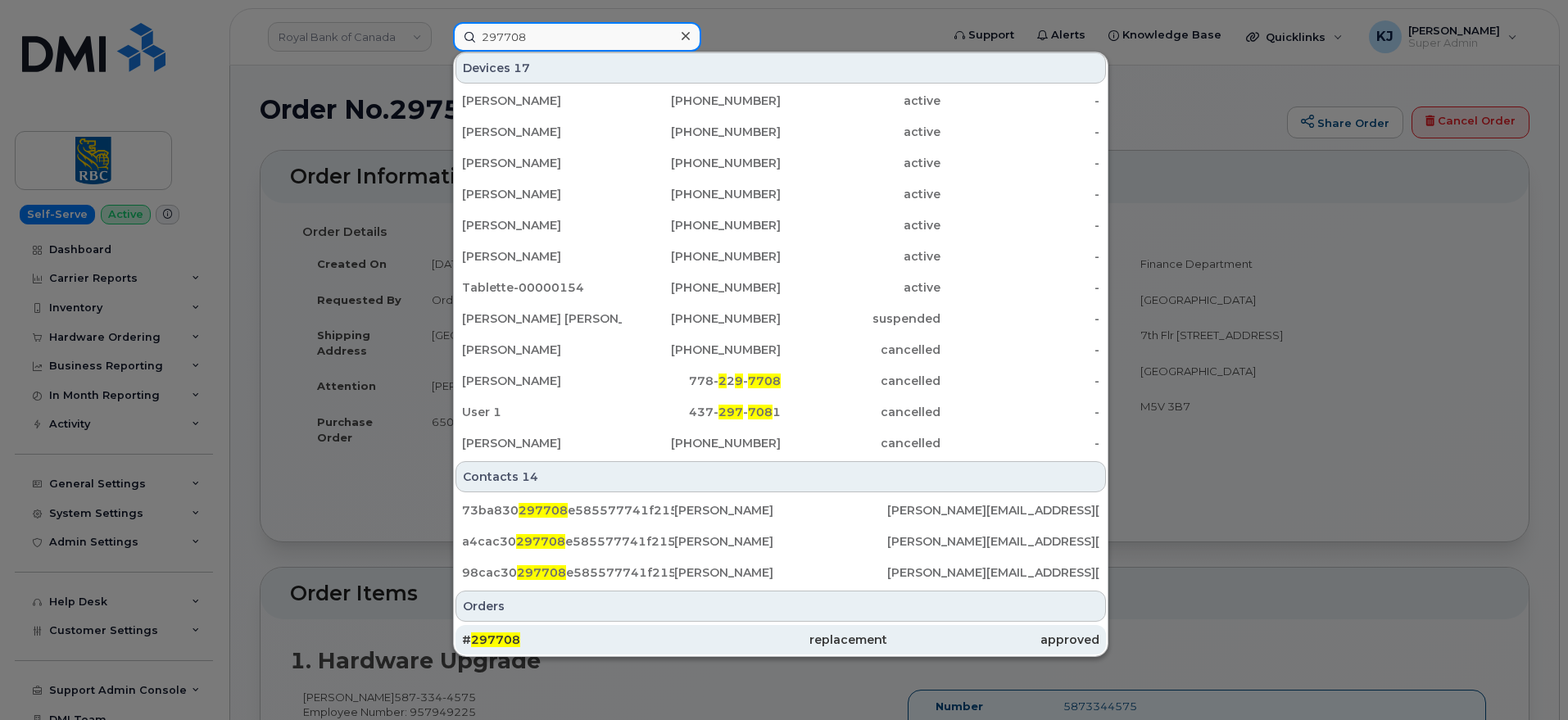
type input "297708"
click at [529, 638] on div "# 297708" at bounding box center [568, 639] width 212 height 16
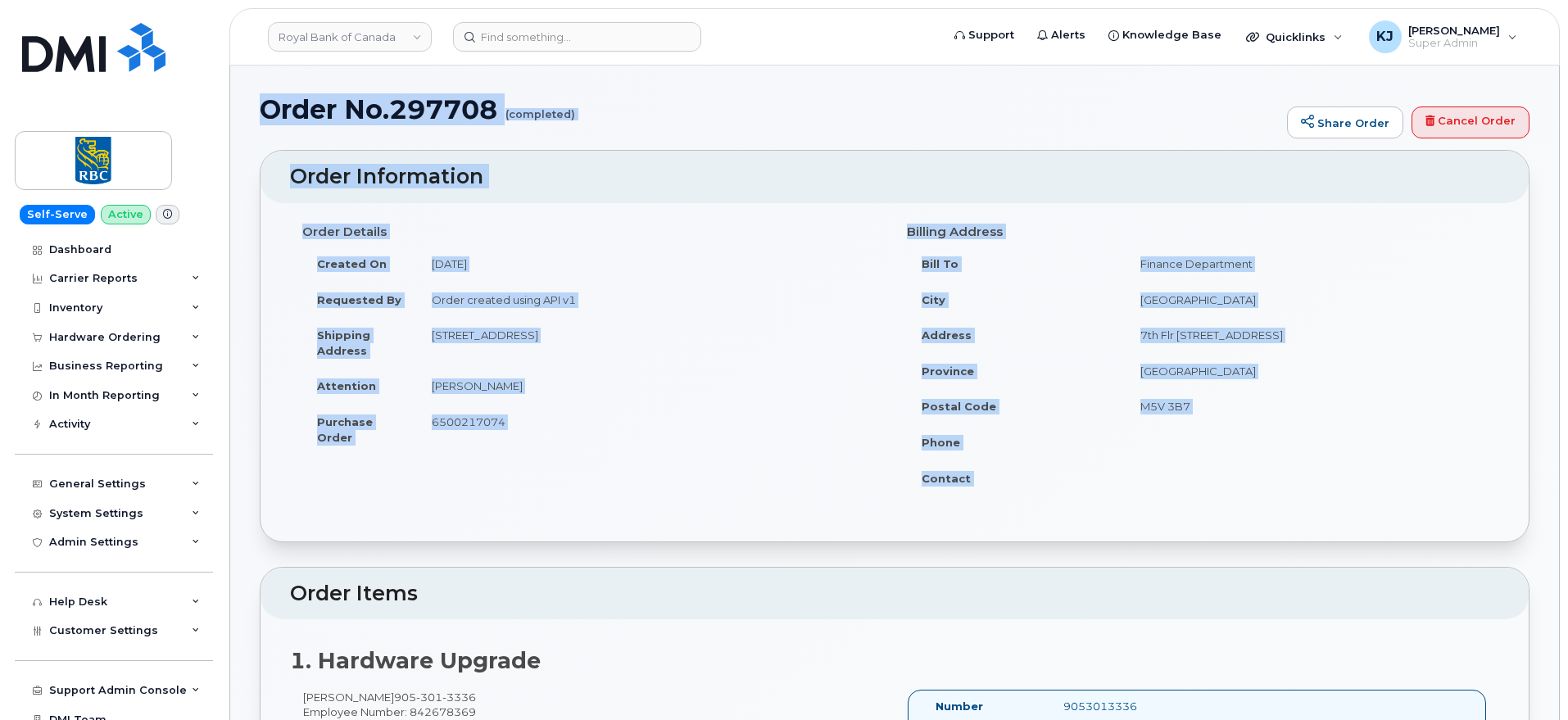
drag, startPoint x: 262, startPoint y: 98, endPoint x: 1229, endPoint y: 484, distance: 1041.2
copy div "Order No.297708 (completed) Share Order Cancel Order × Share This Order If you …"
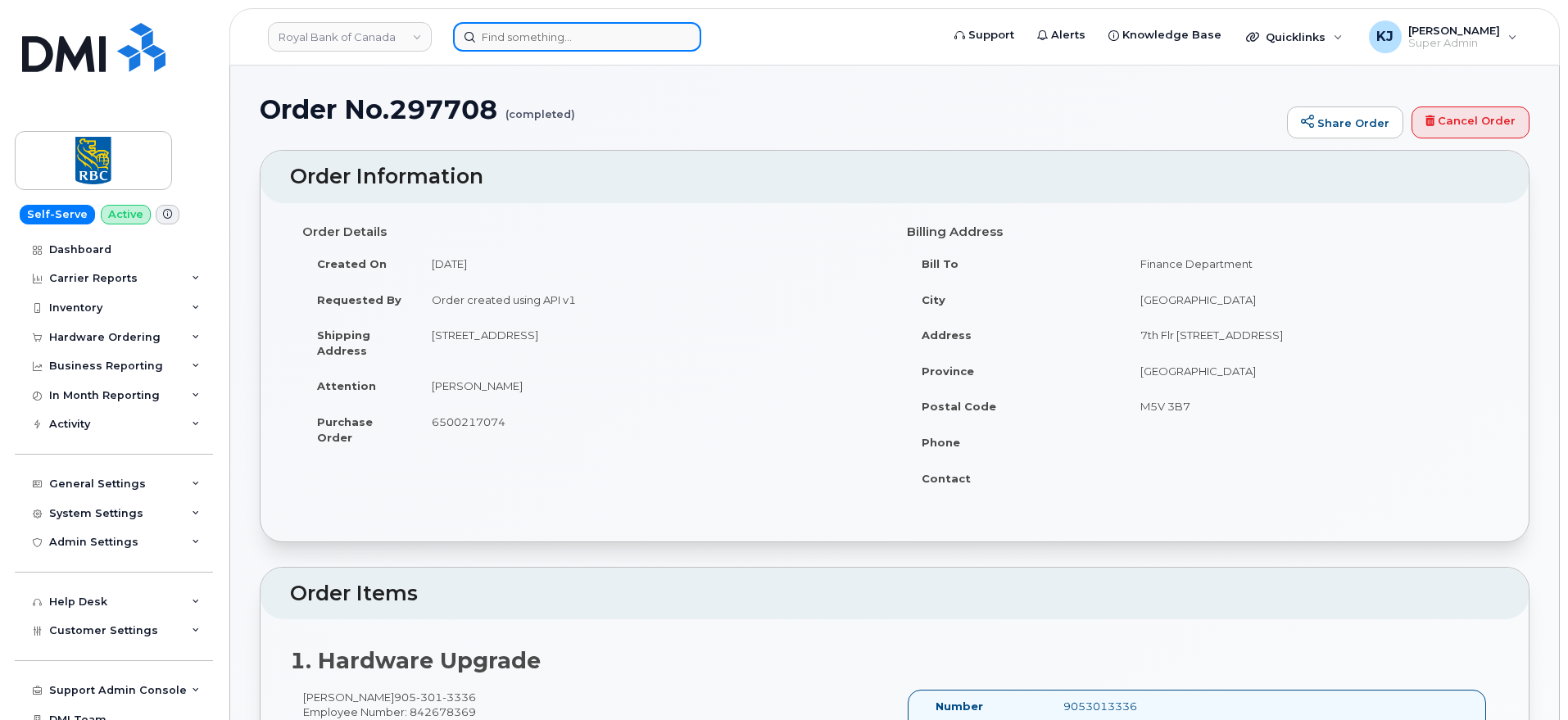
click at [557, 36] on input at bounding box center [577, 37] width 248 height 30
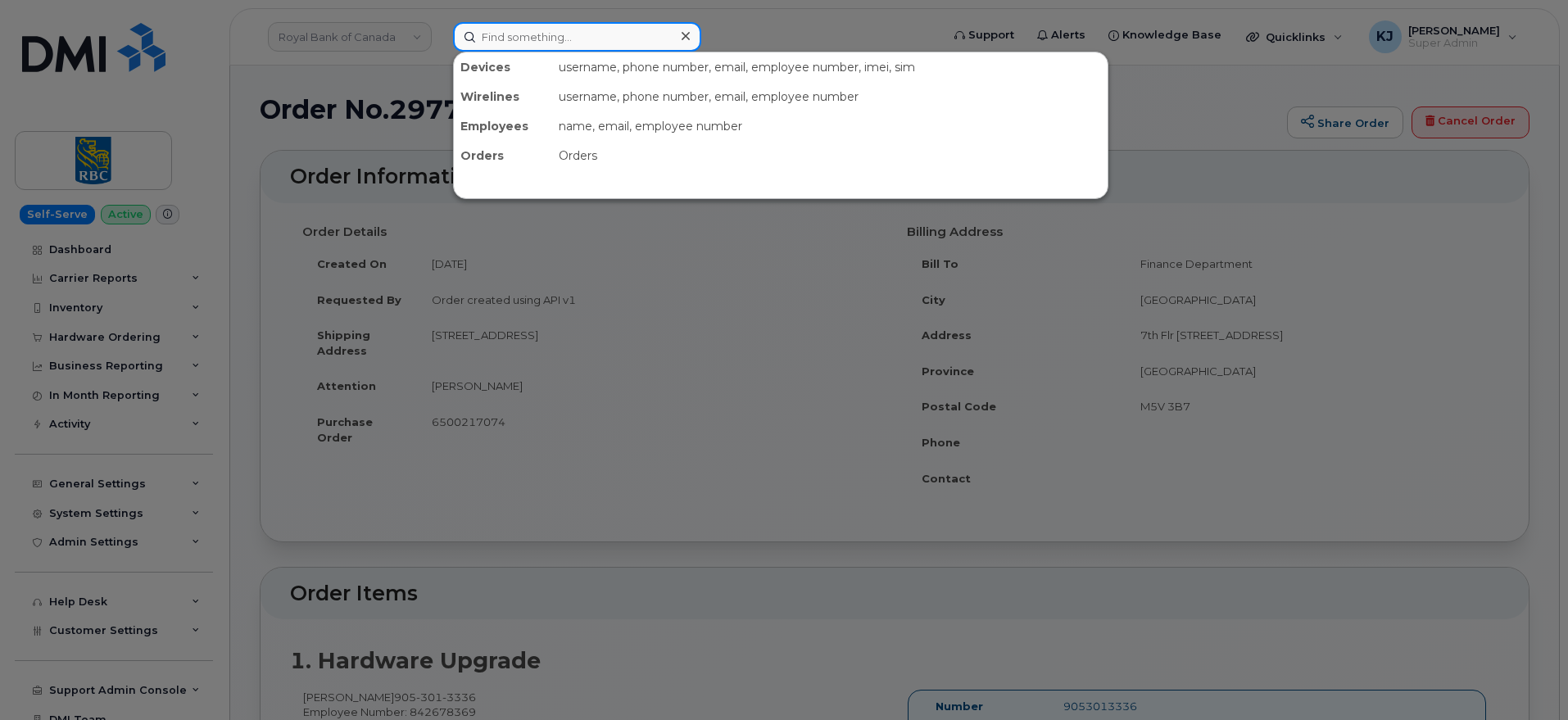
paste input "298016"
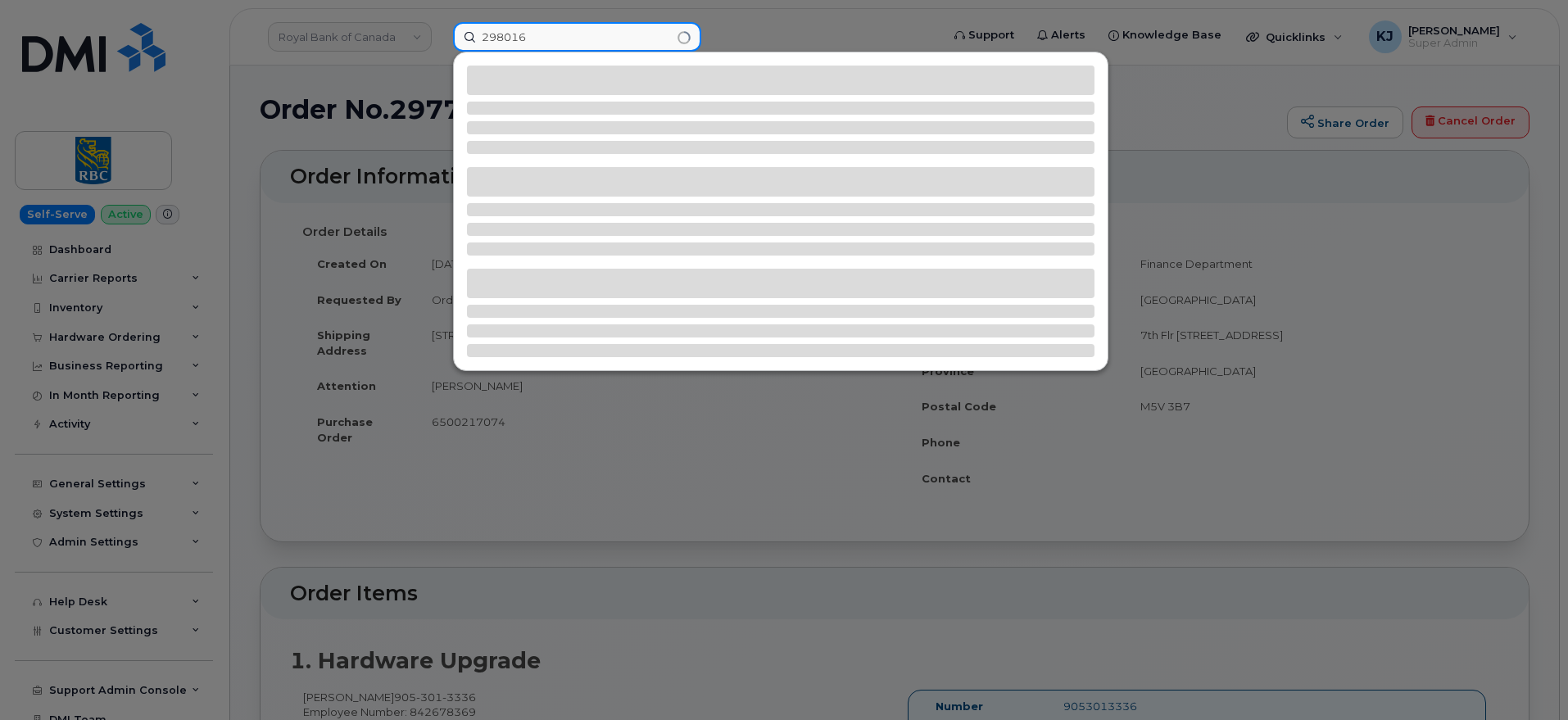
type input "298016"
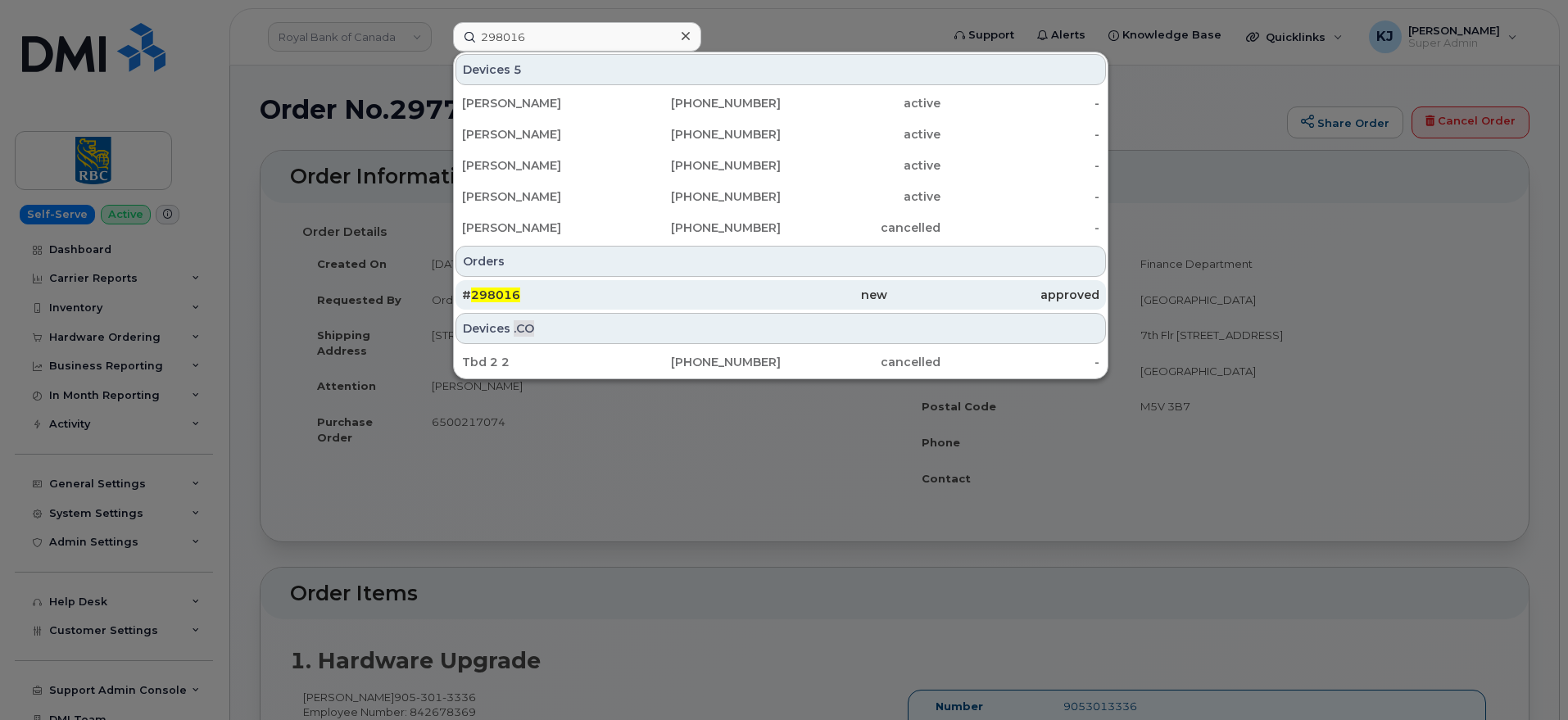
click at [674, 304] on div "# 298016" at bounding box center [780, 295] width 212 height 30
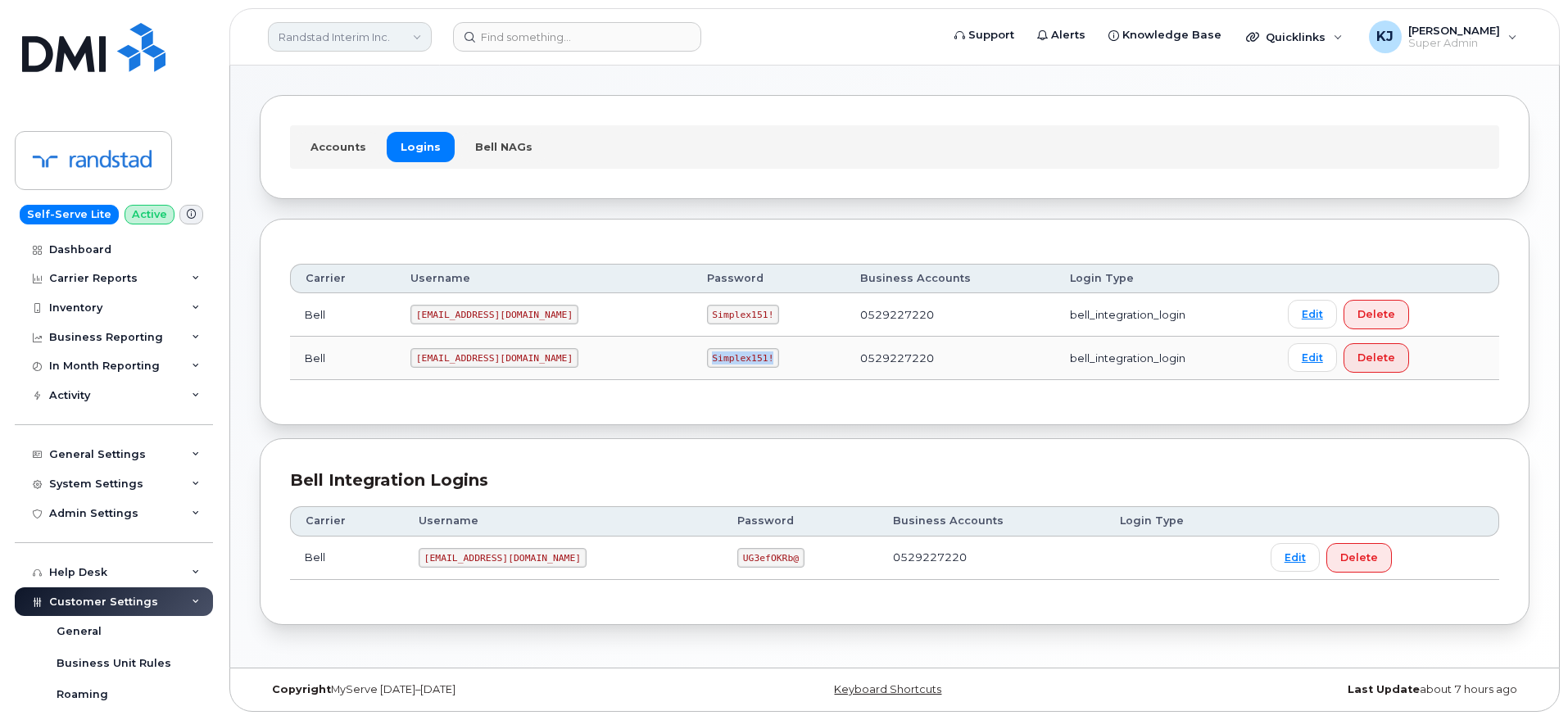
scroll to position [515, 0]
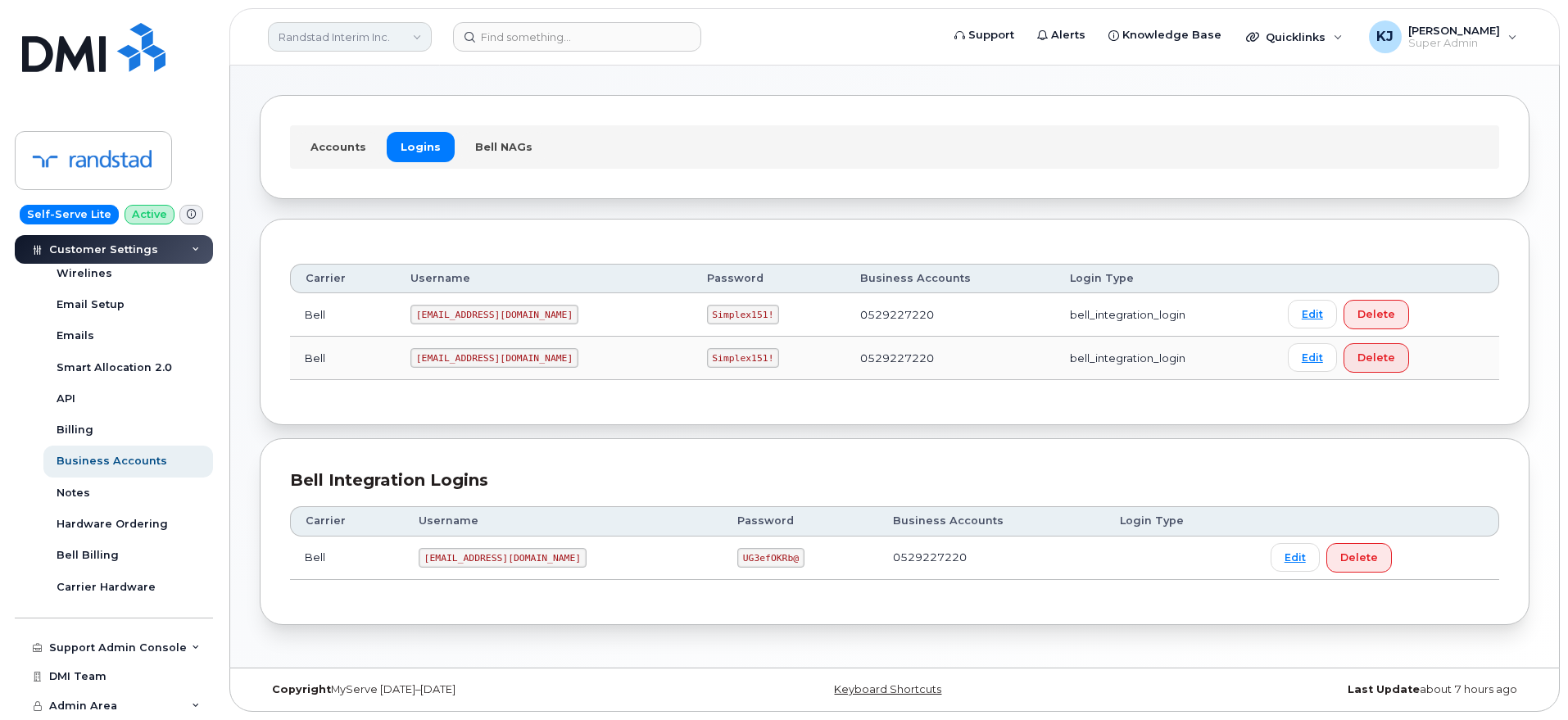
click at [335, 41] on link "Randstad Interim Inc." at bounding box center [350, 37] width 164 height 30
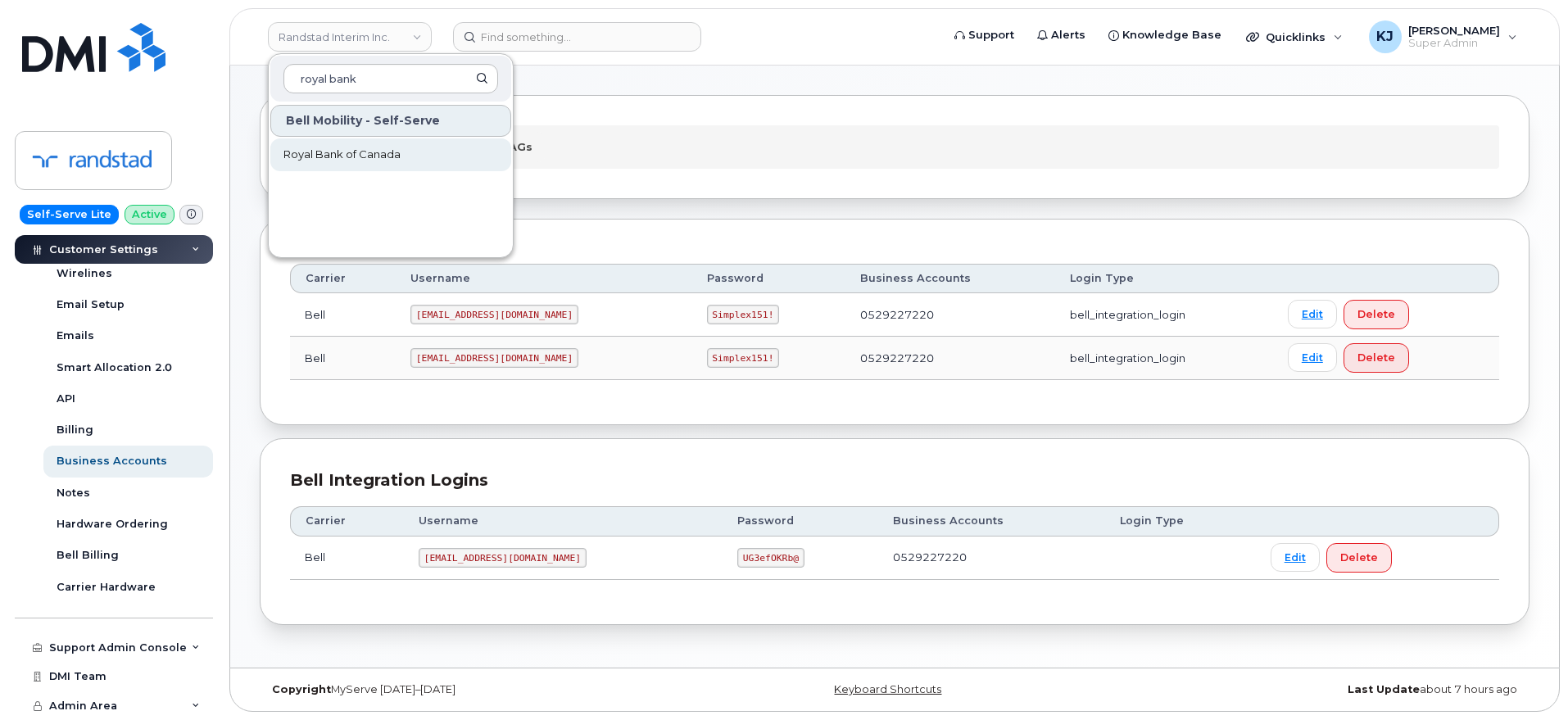
type input "royal bank"
click at [428, 151] on link "Royal Bank of Canada" at bounding box center [391, 155] width 241 height 32
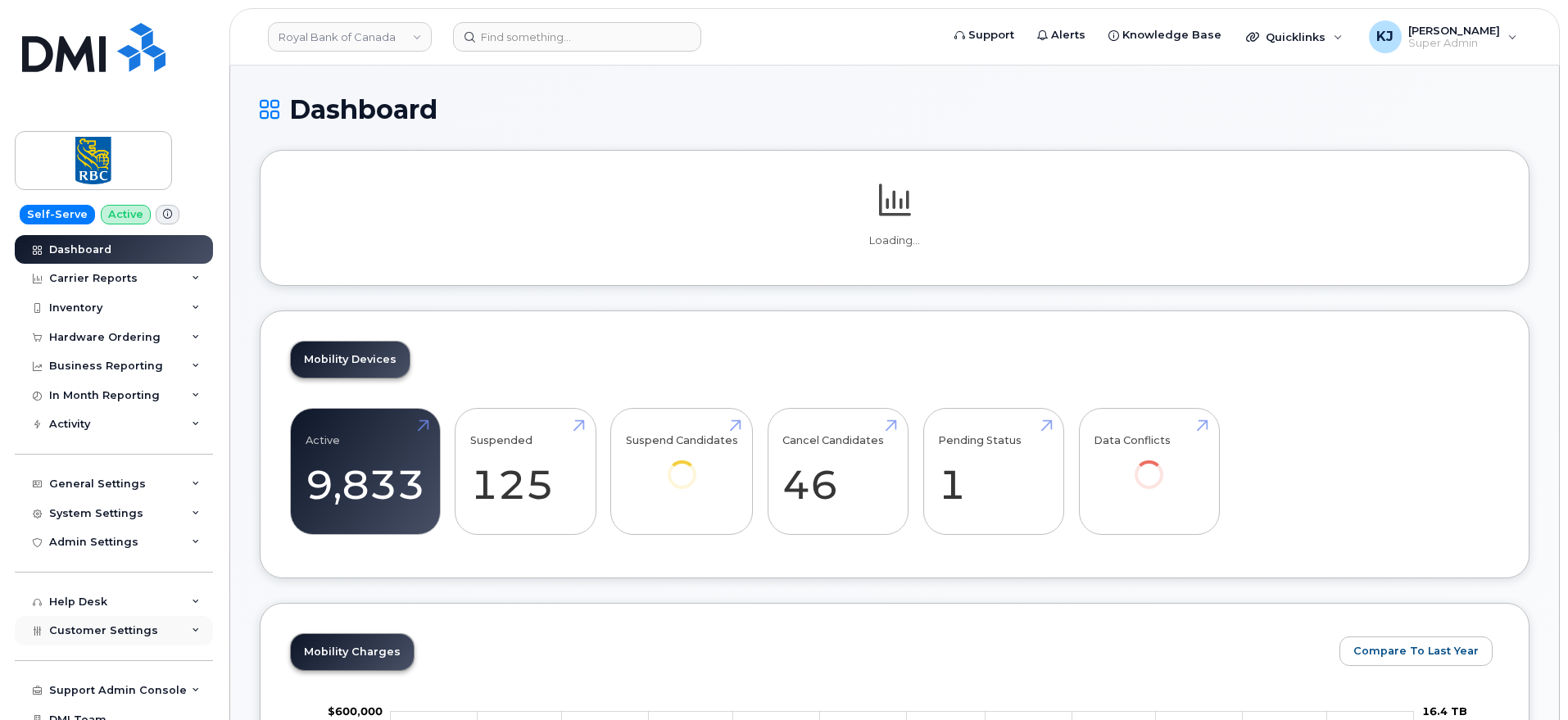
click at [125, 624] on span "Customer Settings" at bounding box center [103, 630] width 109 height 13
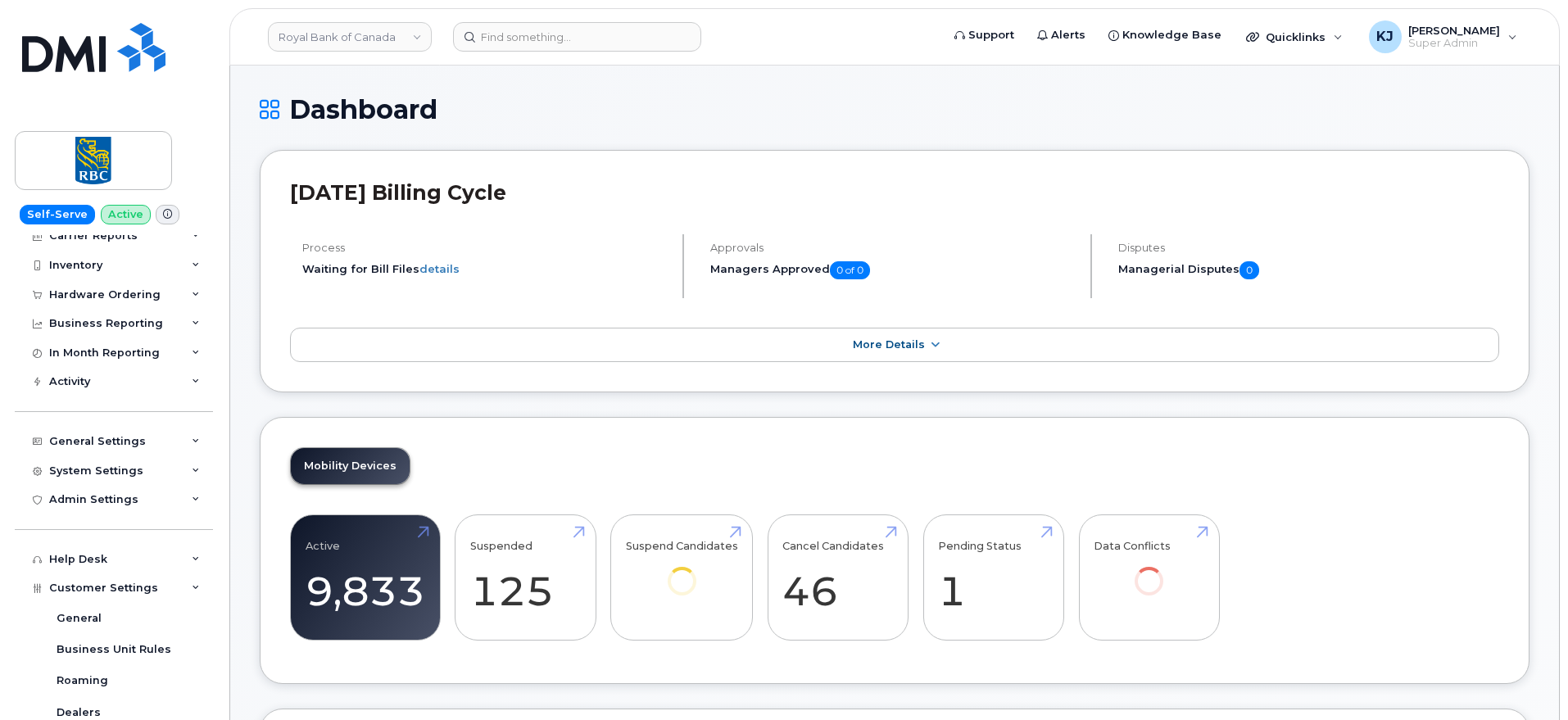
scroll to position [452, 0]
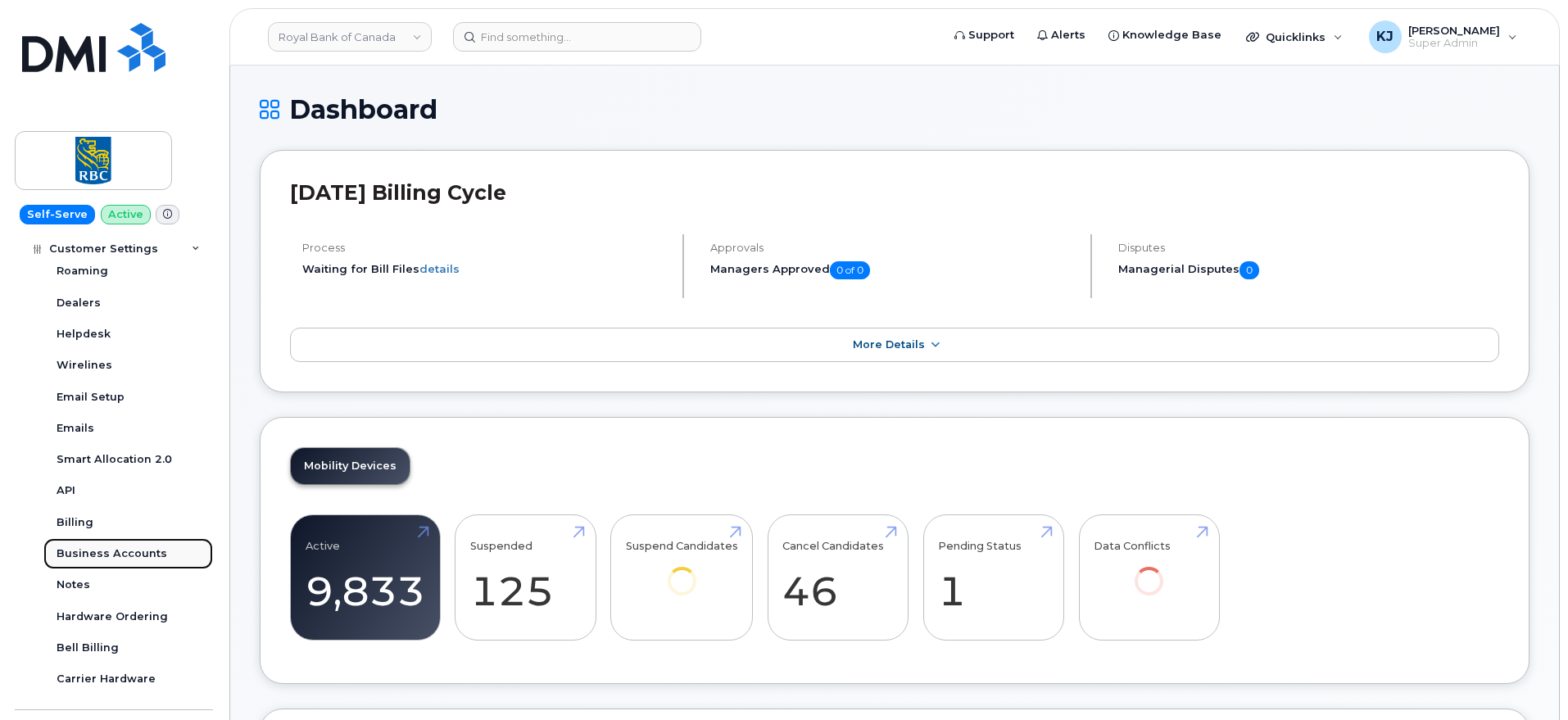
click at [128, 556] on div "Business Accounts" at bounding box center [111, 554] width 111 height 14
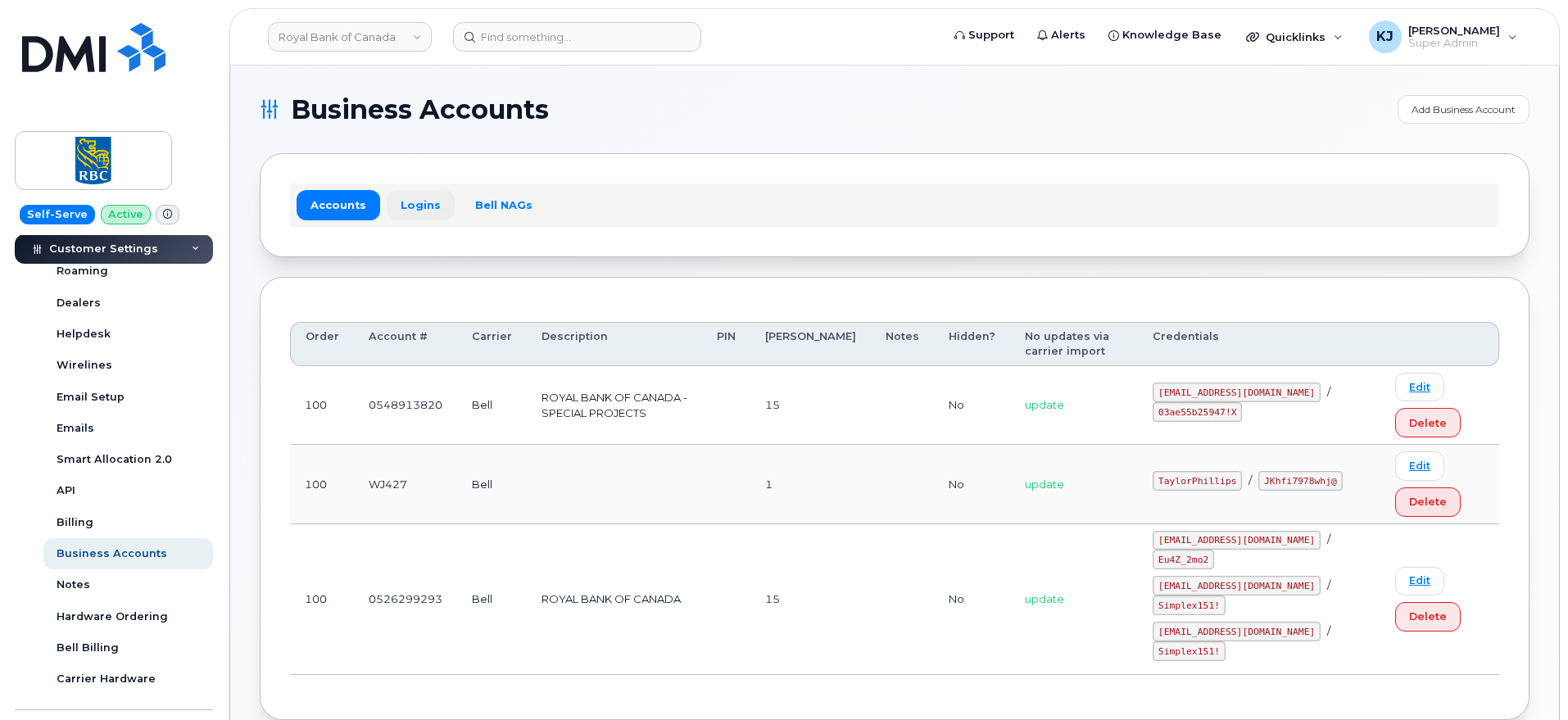
click at [409, 206] on link "Logins" at bounding box center [421, 204] width 68 height 30
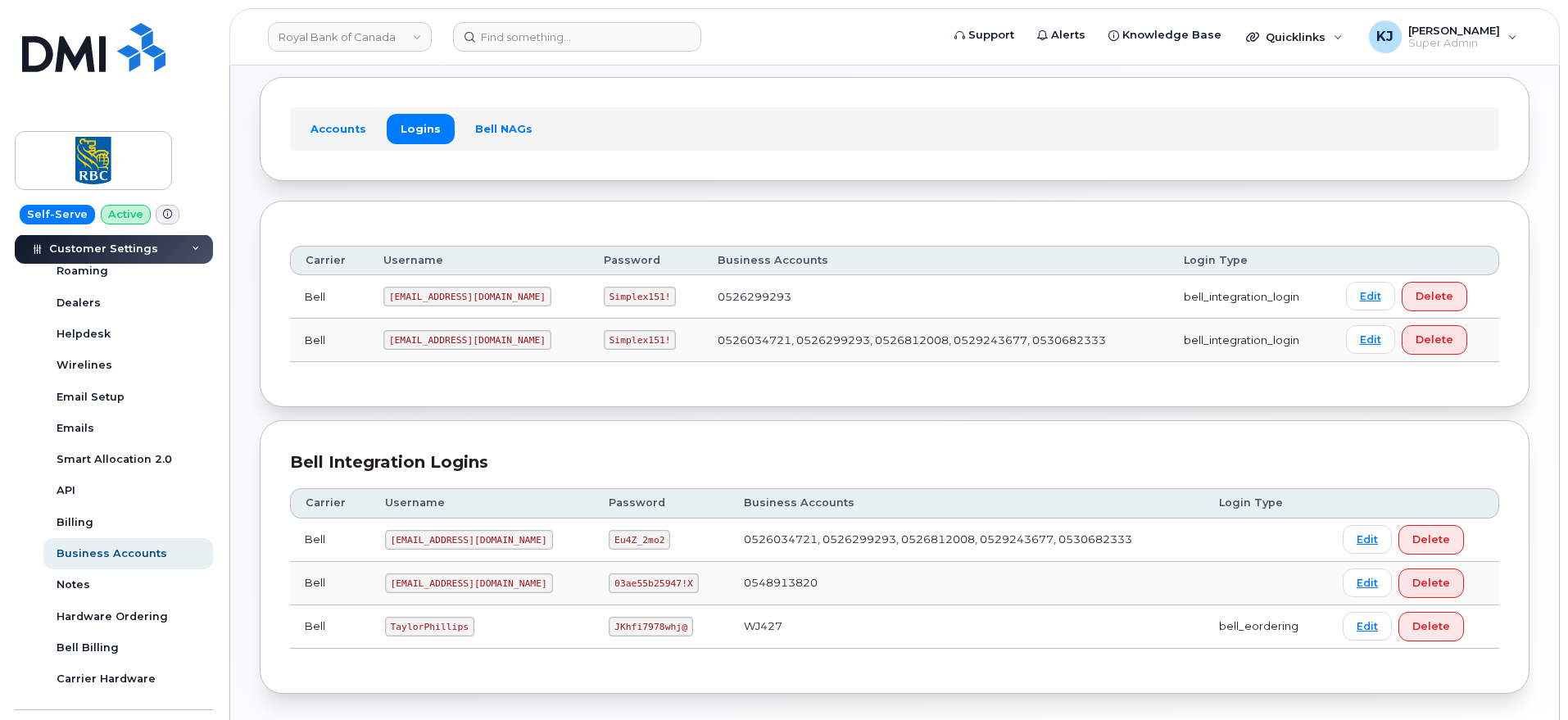
scroll to position [145, 0]
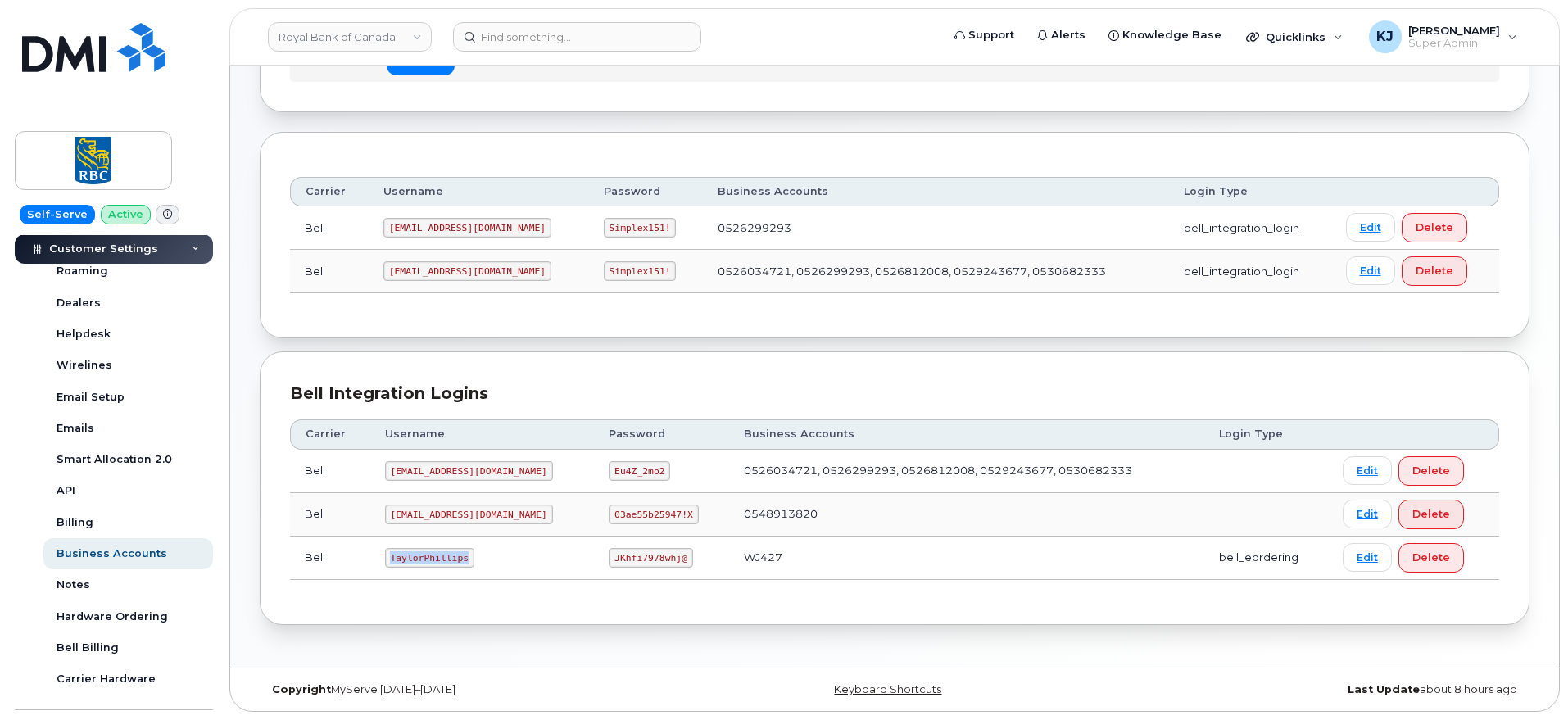
drag, startPoint x: 460, startPoint y: 553, endPoint x: 383, endPoint y: 548, distance: 77.2
click at [383, 548] on td "TaylorPhillips" at bounding box center [483, 558] width 225 height 43
copy code "TaylorPhillips"
drag, startPoint x: 576, startPoint y: 555, endPoint x: 638, endPoint y: 556, distance: 62.0
click at [638, 556] on code "JKhfi7978whj@" at bounding box center [650, 557] width 84 height 20
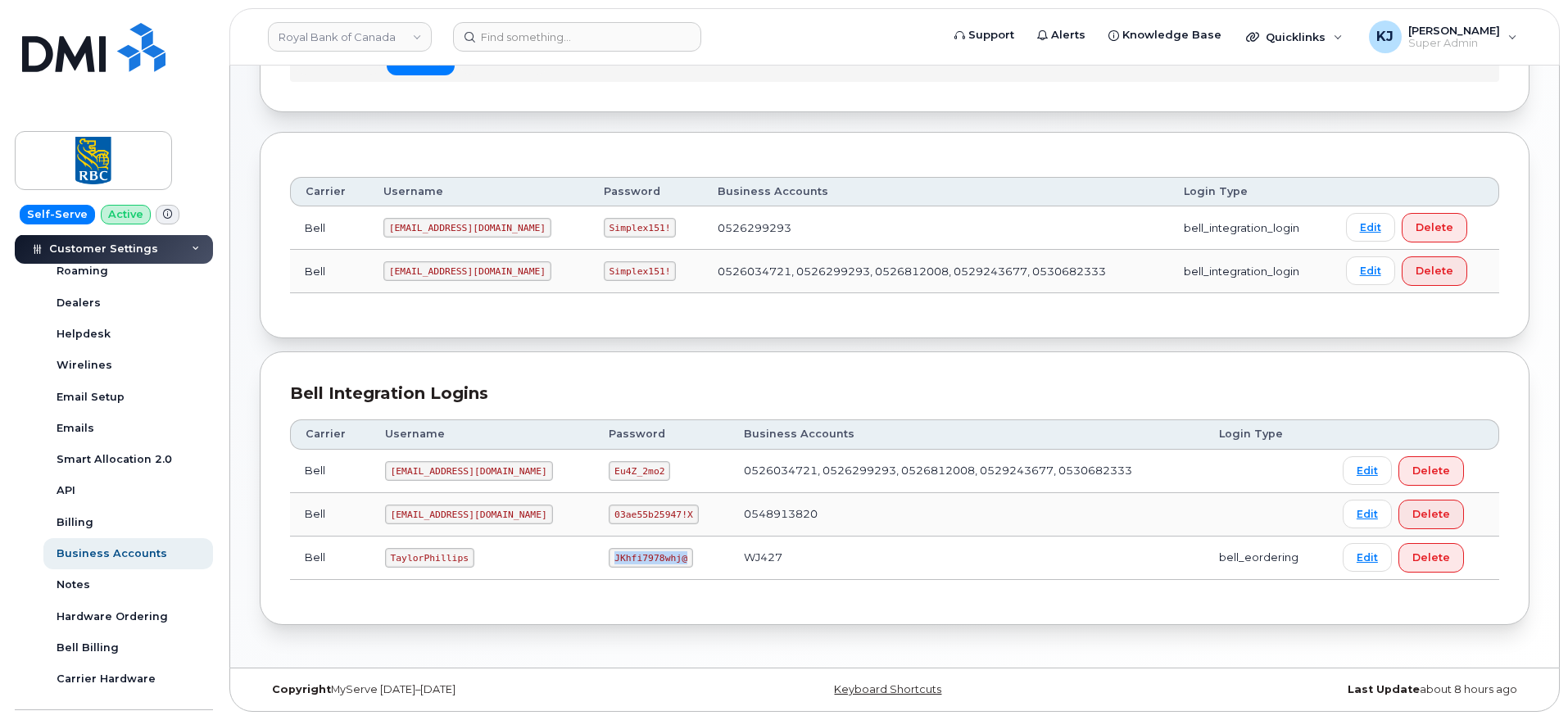
drag, startPoint x: 575, startPoint y: 555, endPoint x: 640, endPoint y: 555, distance: 65.0
click at [640, 555] on code "JKhfi7978whj@" at bounding box center [650, 557] width 84 height 20
copy code "JKhfi7978whj@"
click at [321, 22] on link "Royal Bank of Canada" at bounding box center [350, 37] width 164 height 30
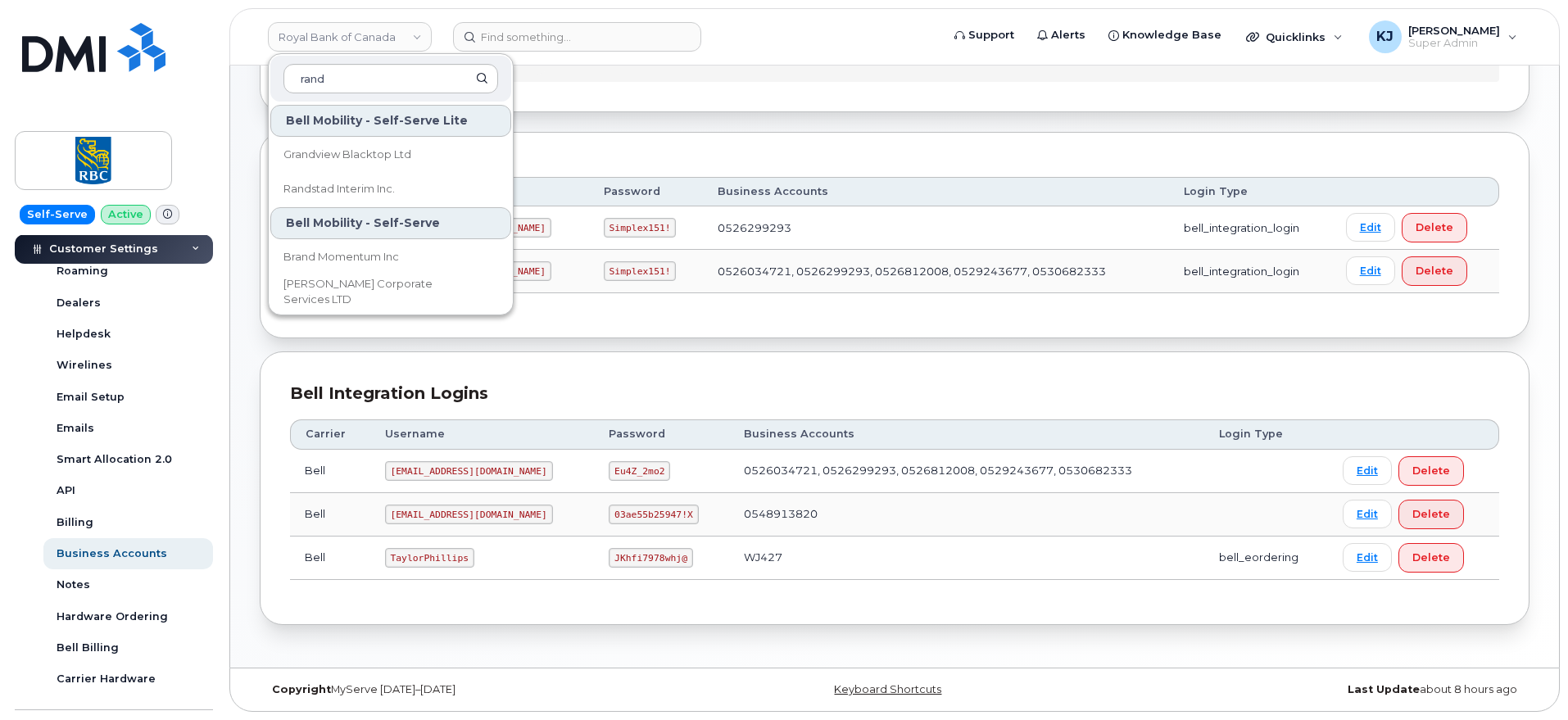
type input "rand"
click at [429, 192] on link "Randstad Interim Inc." at bounding box center [391, 189] width 241 height 32
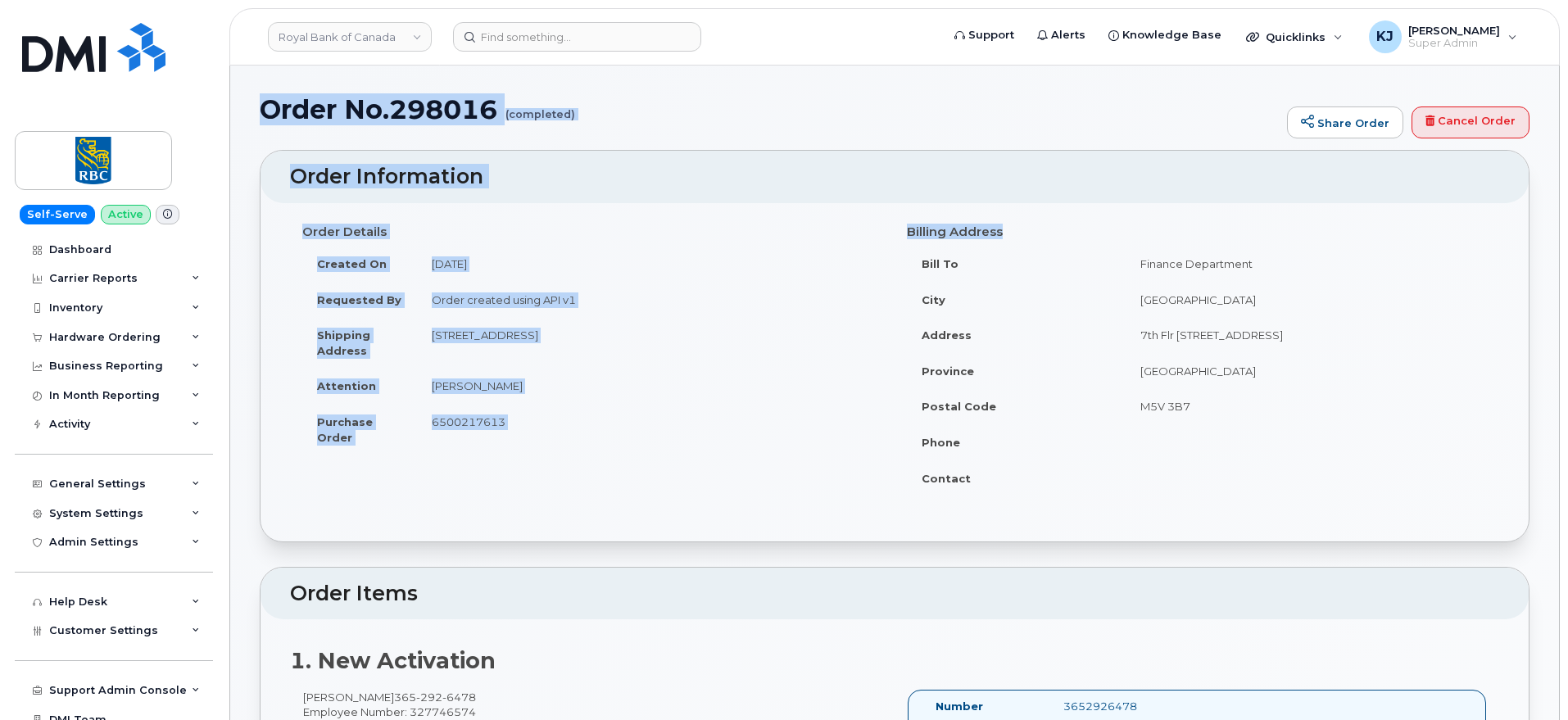
drag, startPoint x: 263, startPoint y: 107, endPoint x: 1236, endPoint y: 497, distance: 1048.3
copy div "Order No.298016 (completed) Share Order Cancel Order × Share This Order If you …"
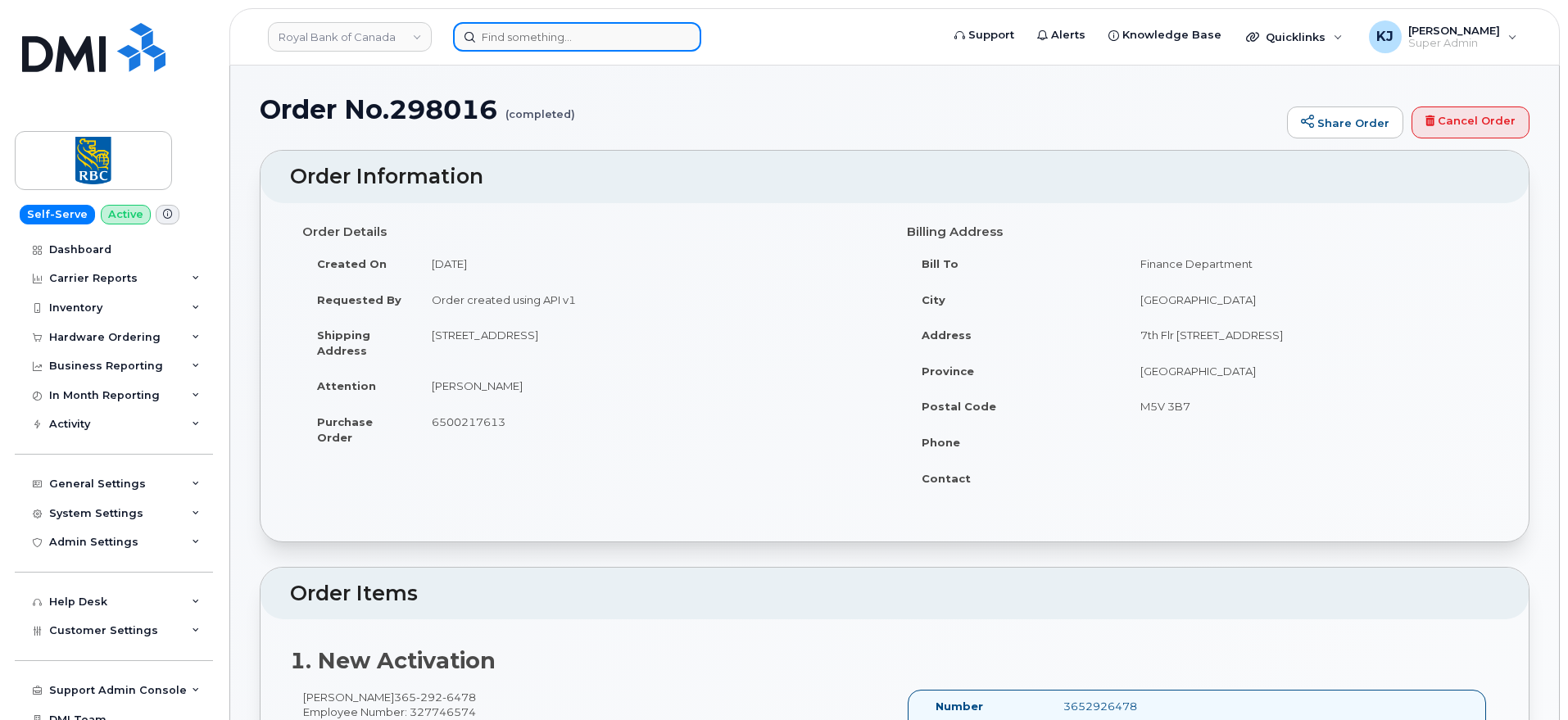
click at [605, 44] on input at bounding box center [577, 37] width 248 height 30
paste input "297633"
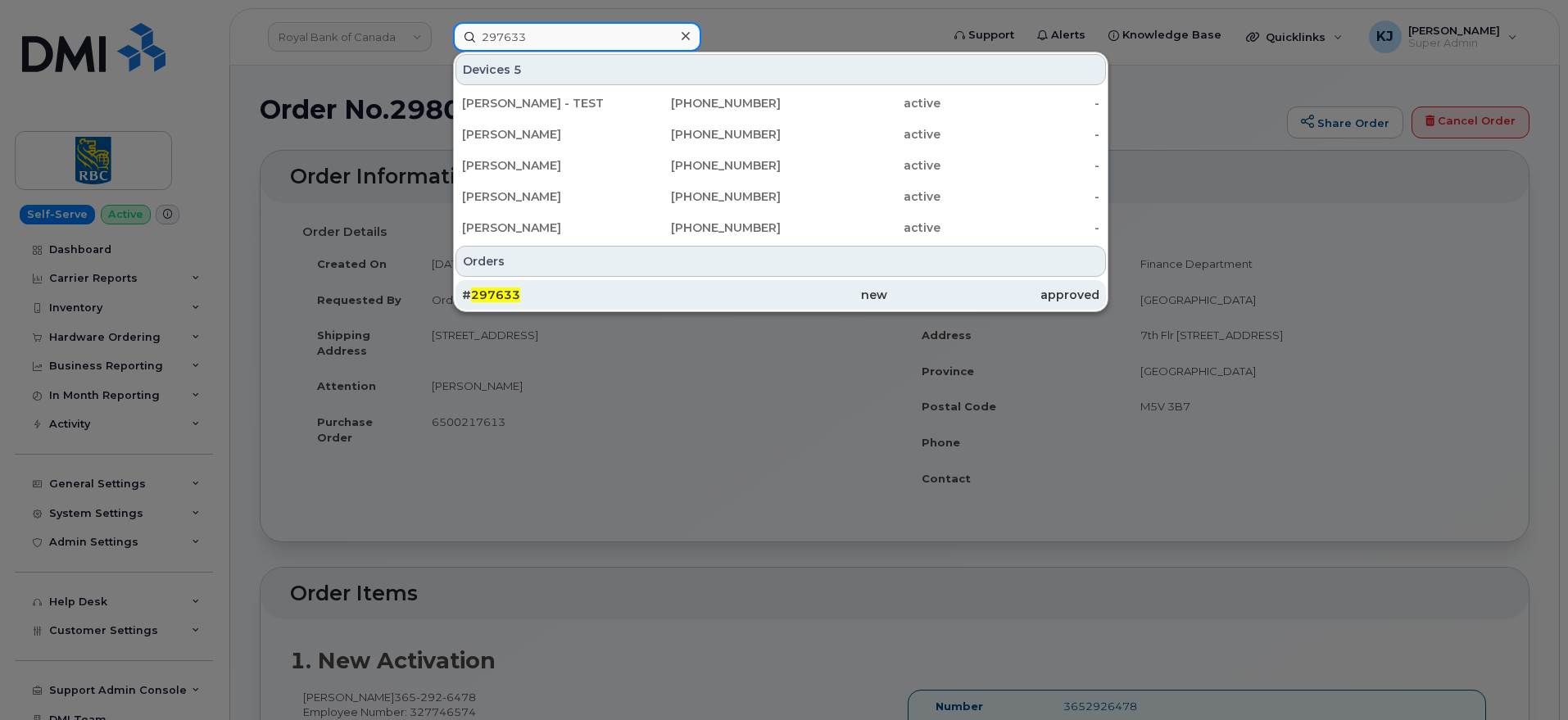
type input "297633"
click at [592, 297] on div "# 297633" at bounding box center [568, 295] width 212 height 16
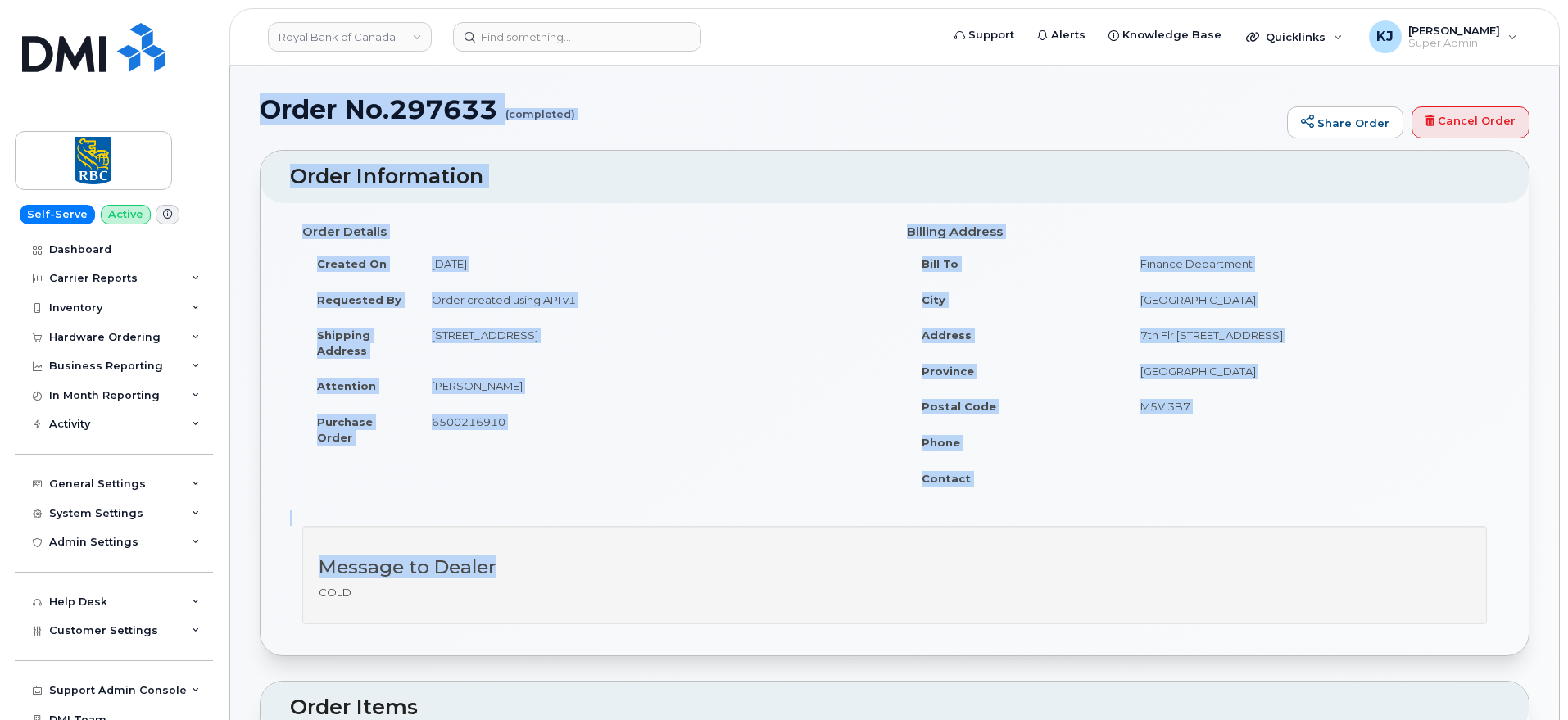
drag, startPoint x: 266, startPoint y: 113, endPoint x: 1388, endPoint y: 573, distance: 1212.6
copy div "Order No.297633 (completed) Share Order Cancel Order × Share This Order If you …"
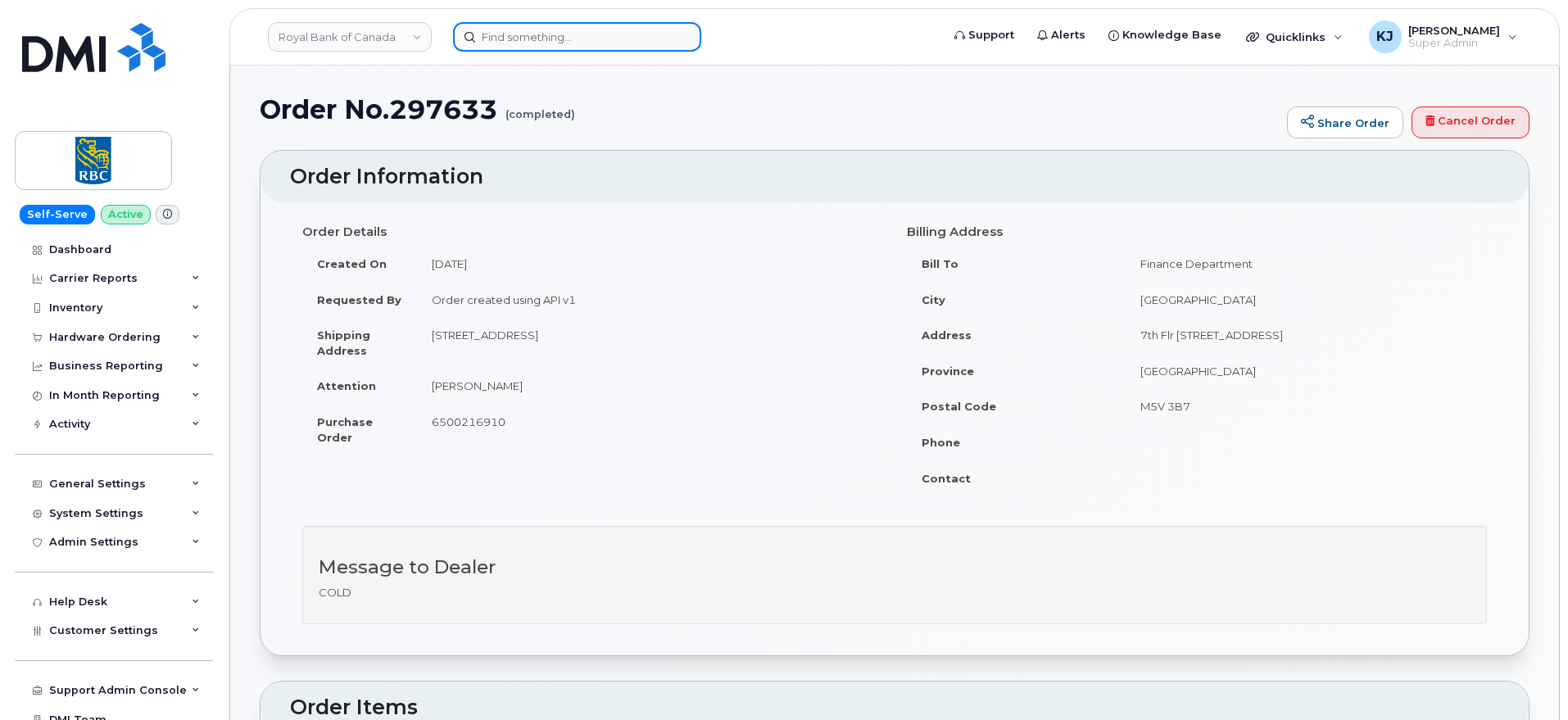
click at [536, 39] on input at bounding box center [577, 37] width 248 height 30
paste input "297593"
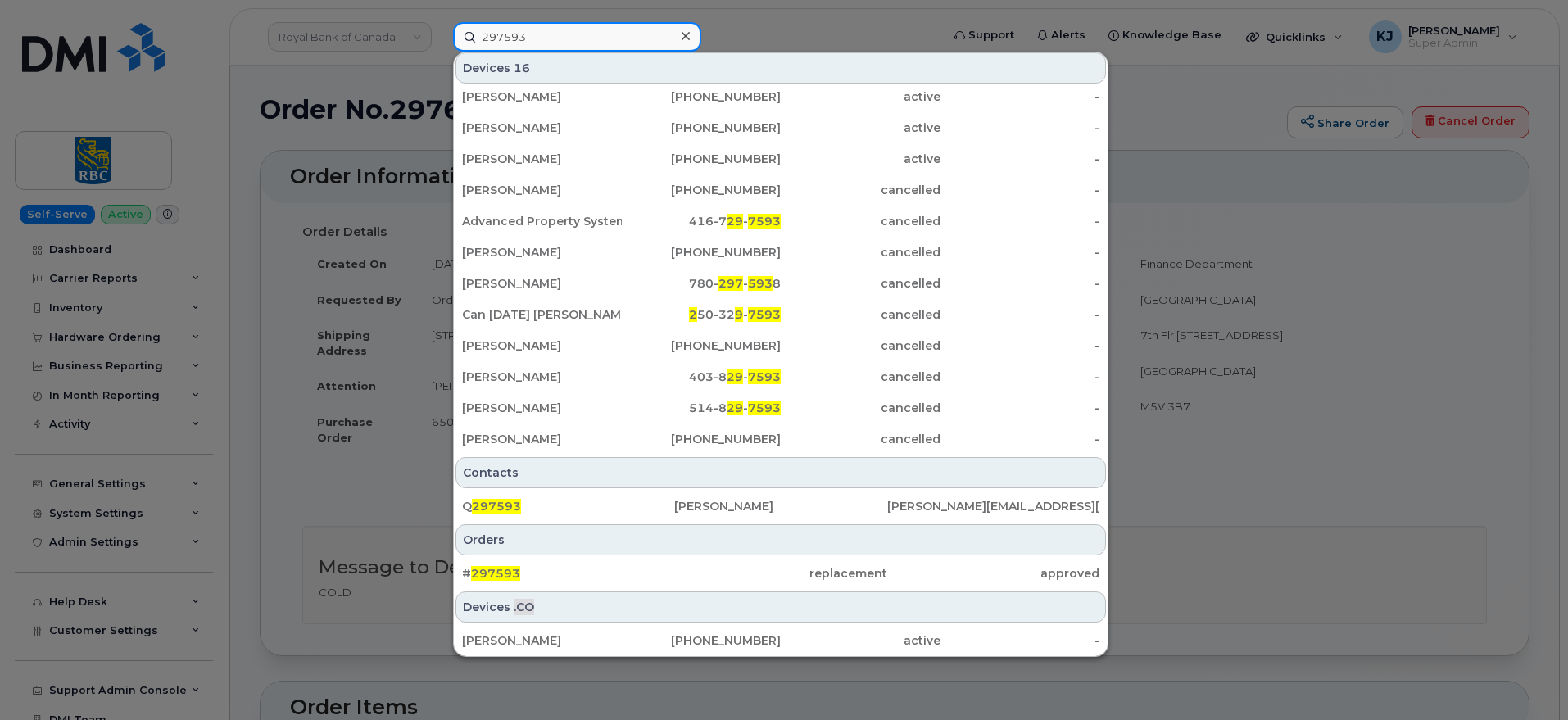
scroll to position [132, 0]
type input "297593"
click at [568, 576] on div "# 297593" at bounding box center [568, 573] width 212 height 16
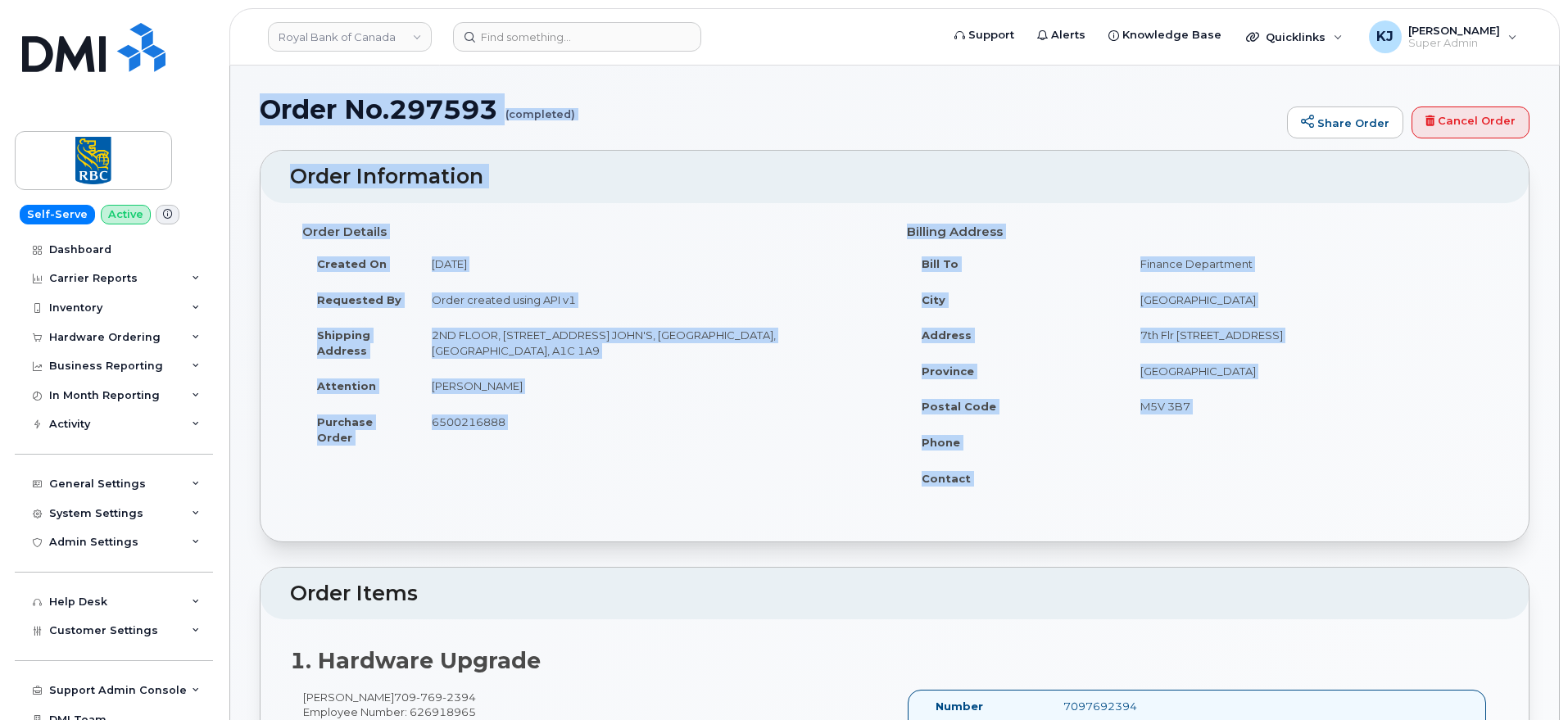
drag, startPoint x: 263, startPoint y: 108, endPoint x: 1269, endPoint y: 487, distance: 1075.0
copy div "Order No.297593 (completed) Share Order Cancel Order × Share This Order If you …"
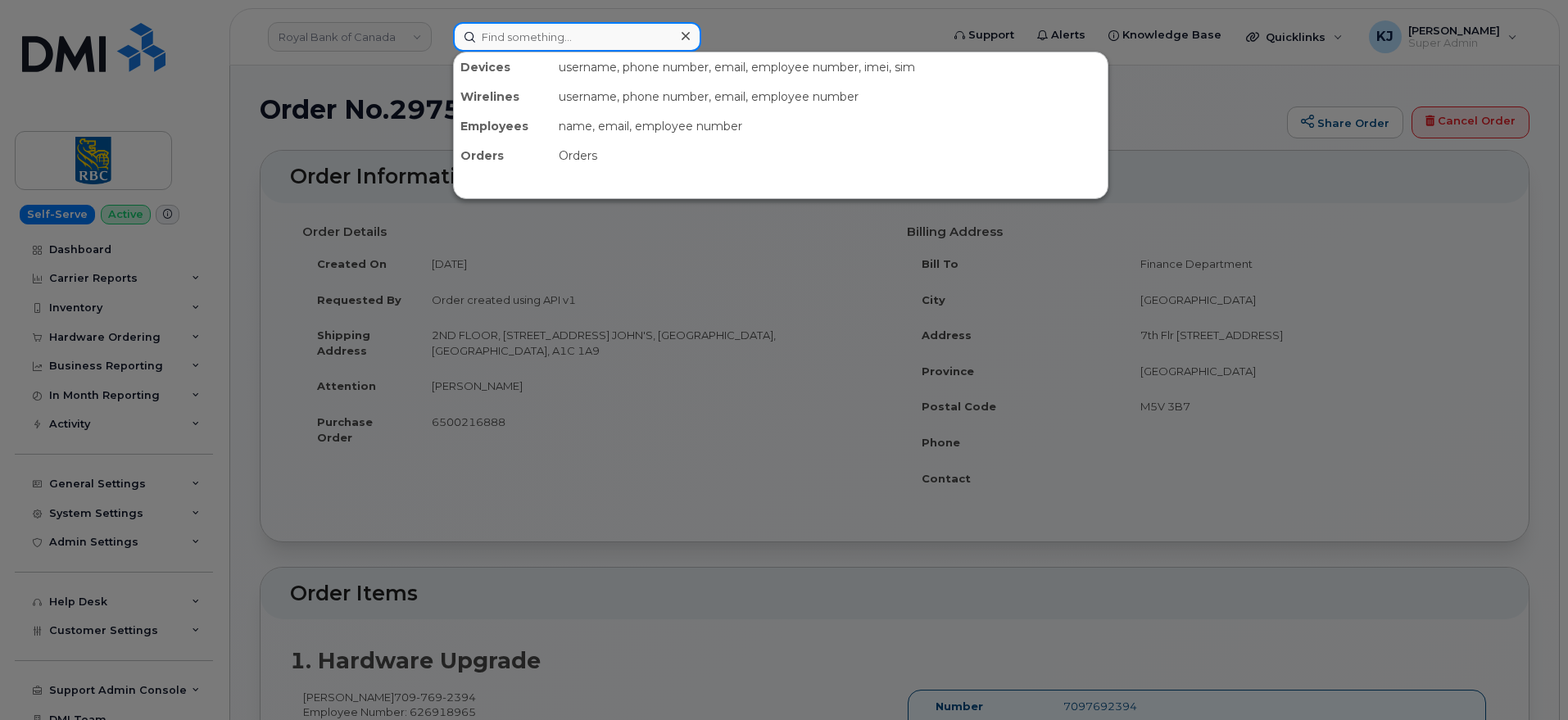
click at [589, 49] on input at bounding box center [577, 37] width 248 height 30
paste input "297575"
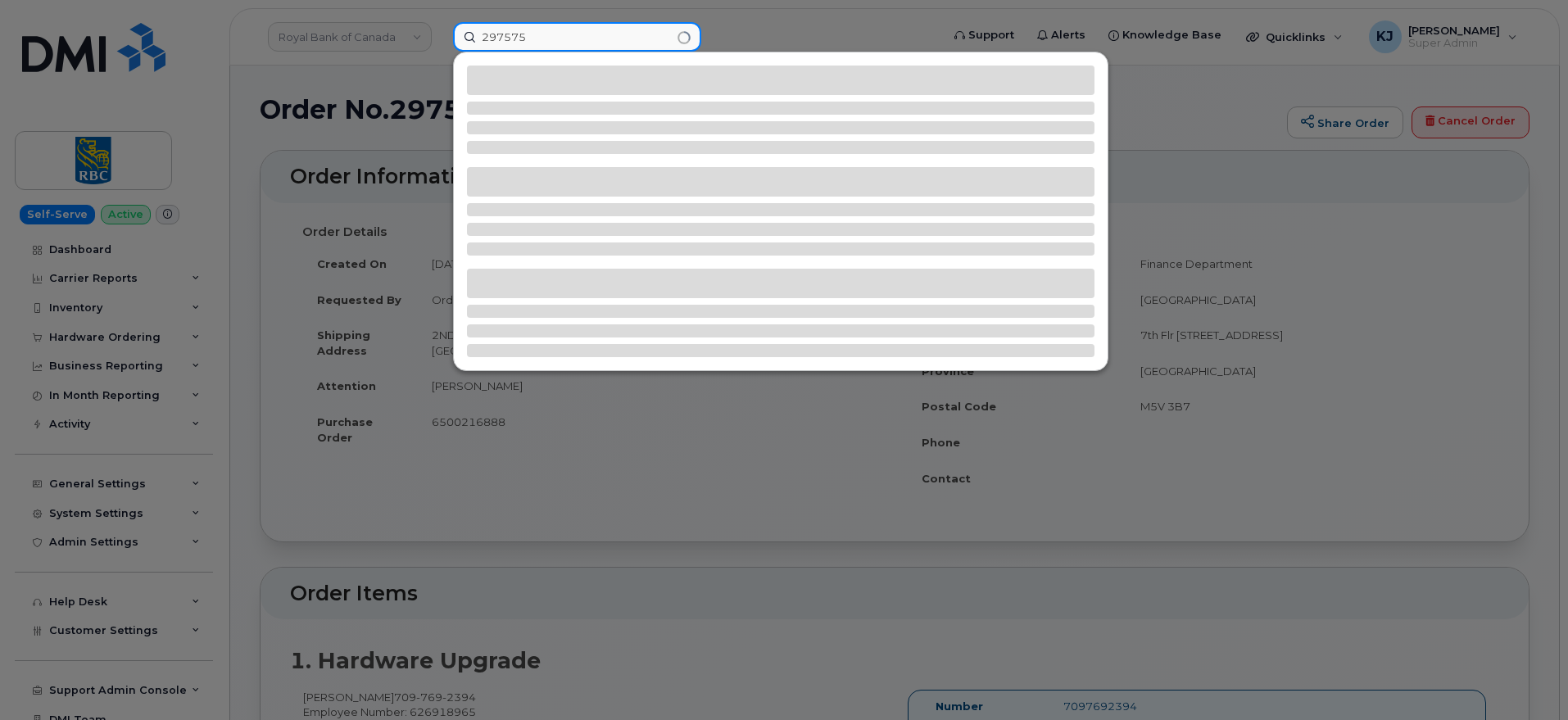
type input "297575"
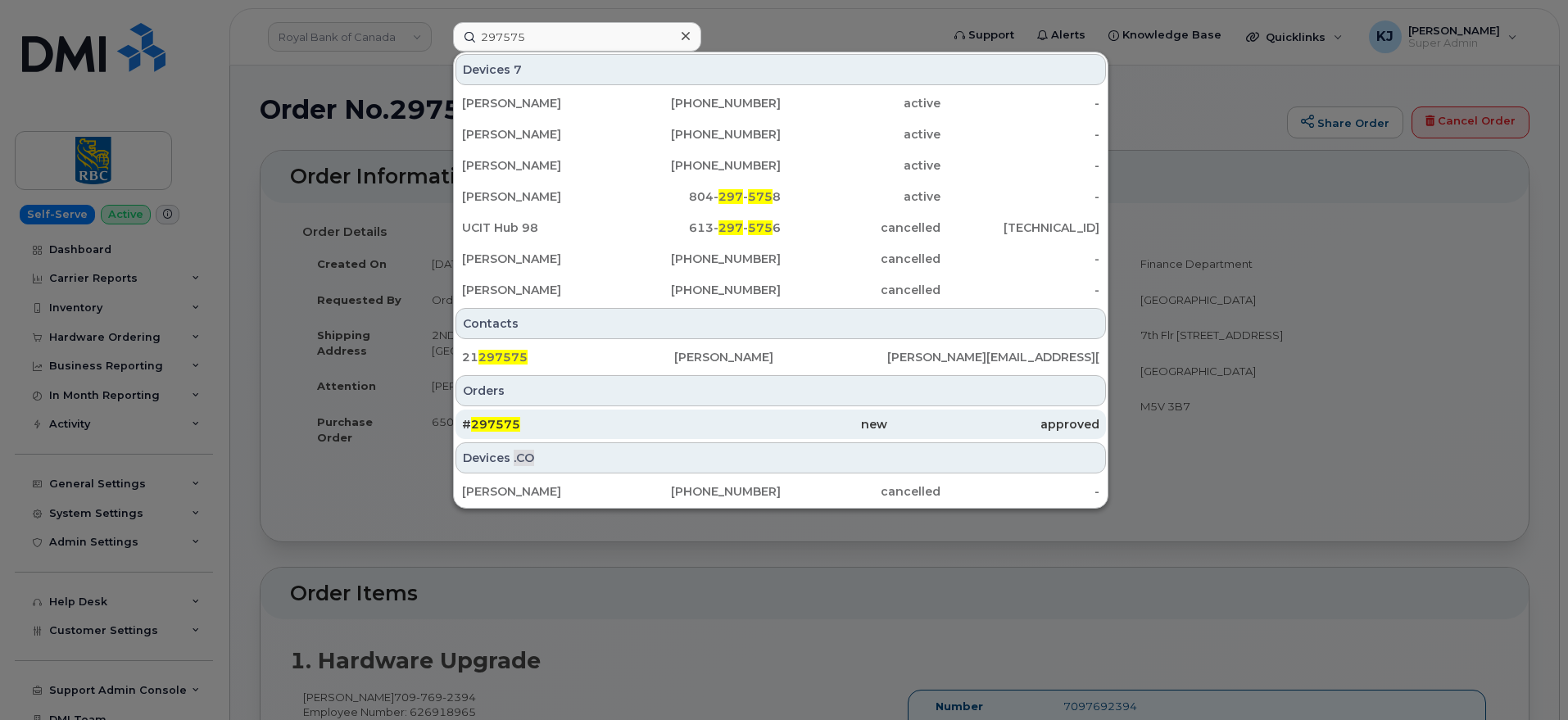
click at [592, 428] on div "# 297575" at bounding box center [568, 424] width 212 height 16
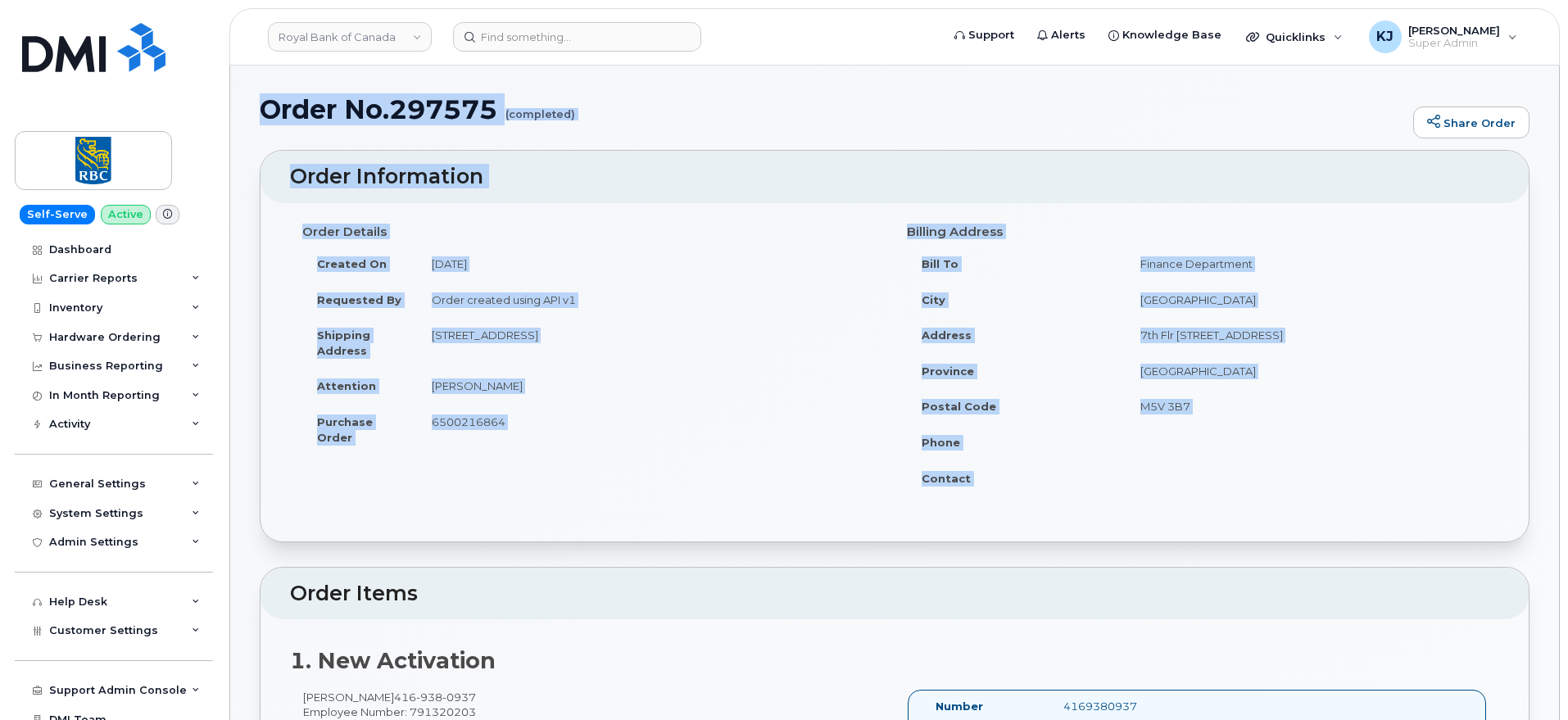
drag, startPoint x: 267, startPoint y: 106, endPoint x: 1211, endPoint y: 484, distance: 1016.9
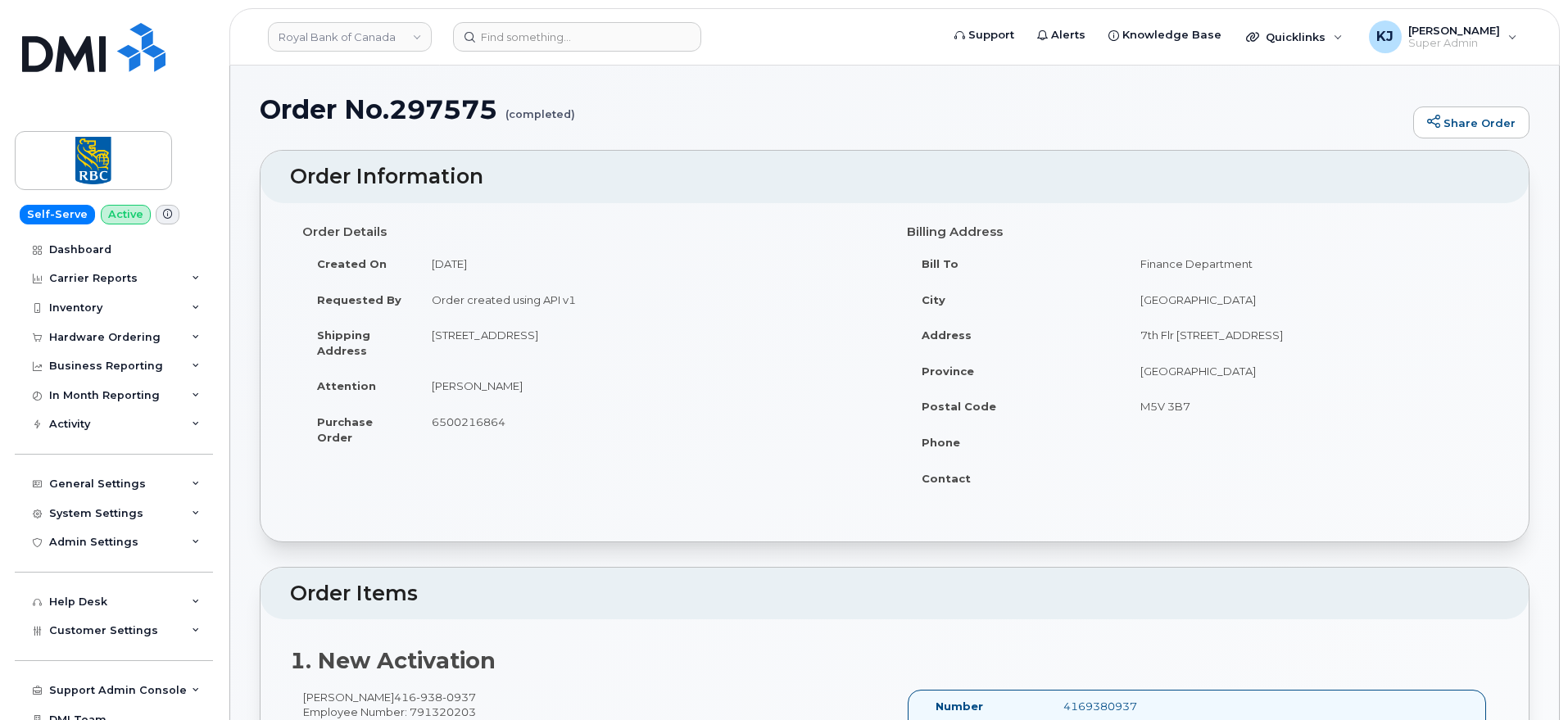
click at [550, 53] on header "Royal Bank of Canada Support Alerts Knowledge Base Quicklinks Suspend / Cancel …" at bounding box center [895, 37] width 1331 height 58
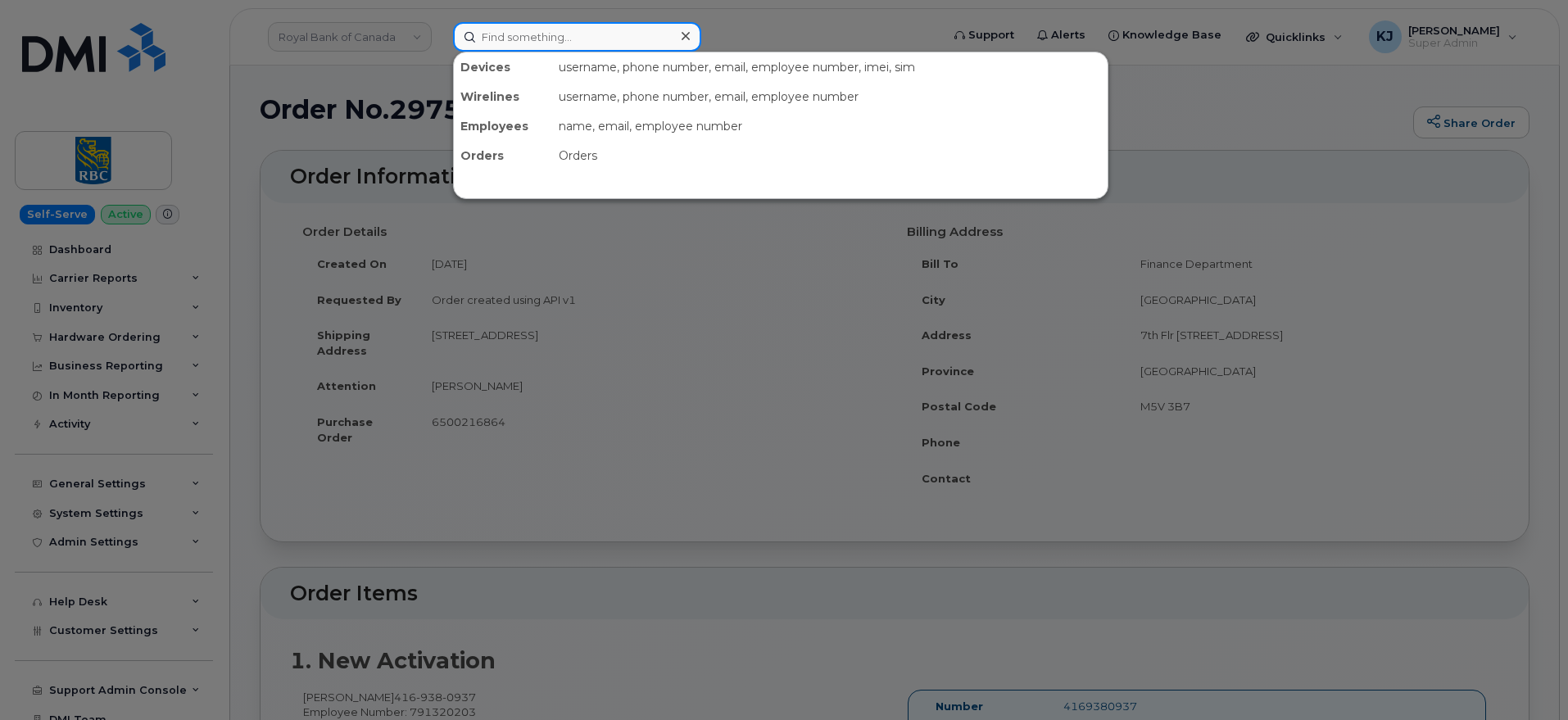
click at [564, 49] on input at bounding box center [577, 37] width 248 height 30
paste input "297650"
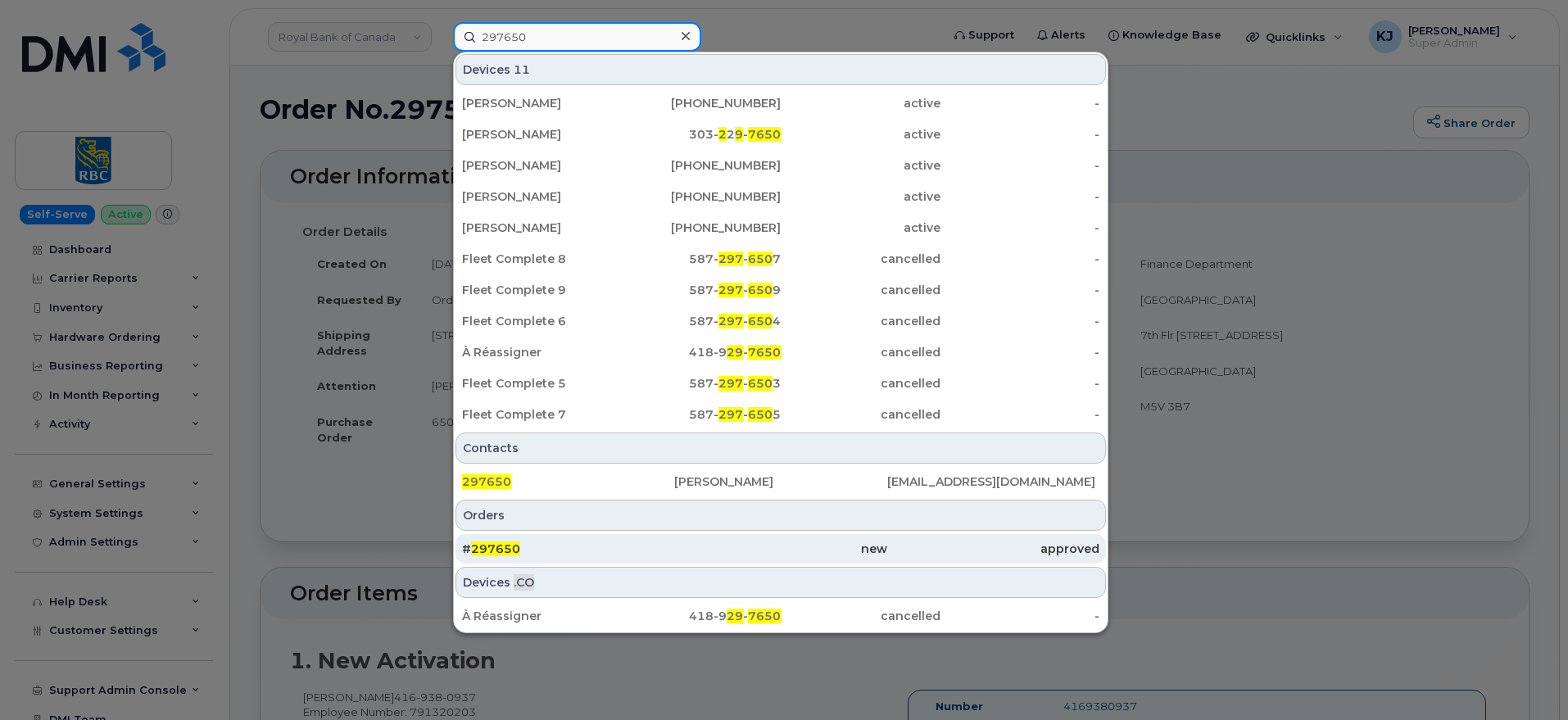
type input "297650"
click at [578, 556] on div "# 297650" at bounding box center [568, 548] width 212 height 16
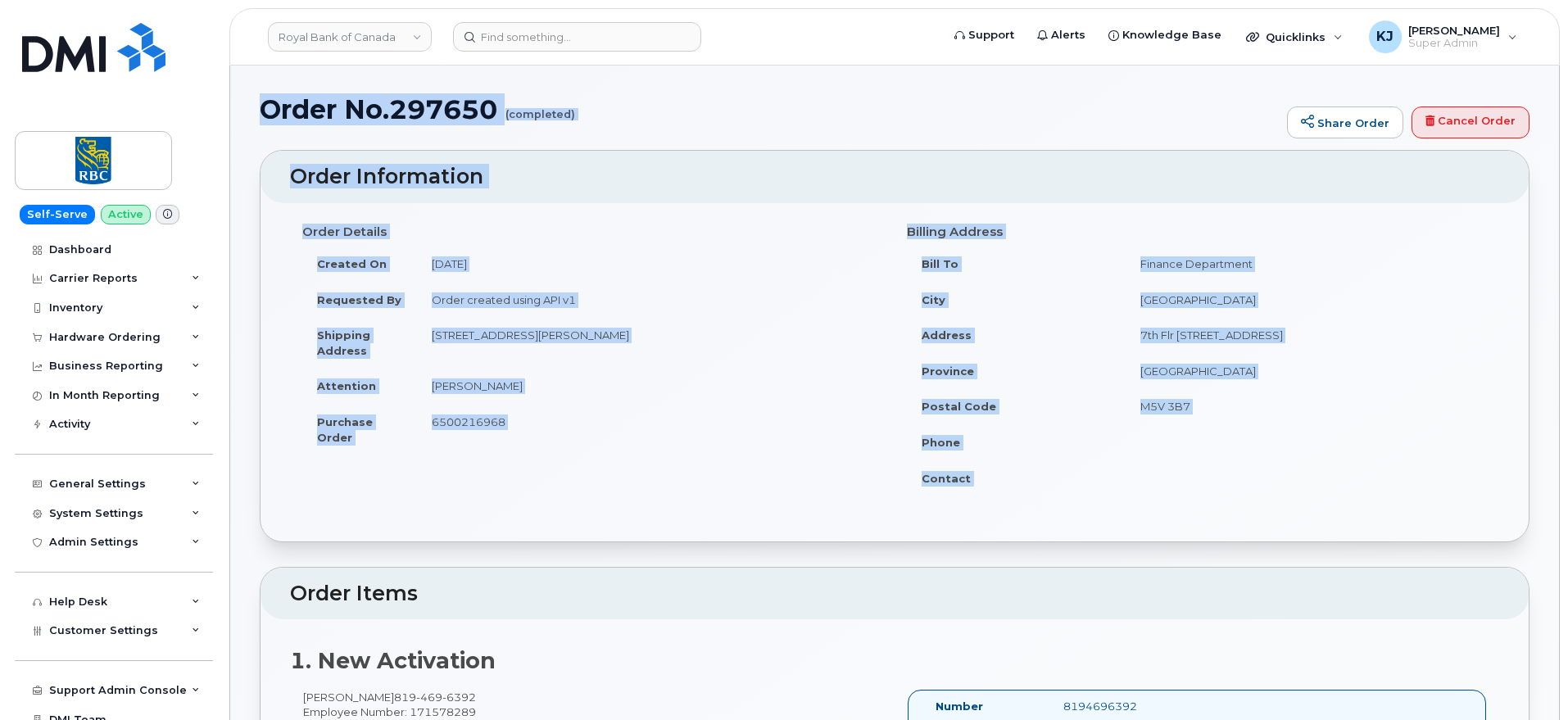
drag, startPoint x: 263, startPoint y: 111, endPoint x: 1275, endPoint y: 484, distance: 1078.6
copy div "Order No.297650 (completed) Share Order Cancel Order × Share This Order If you …"
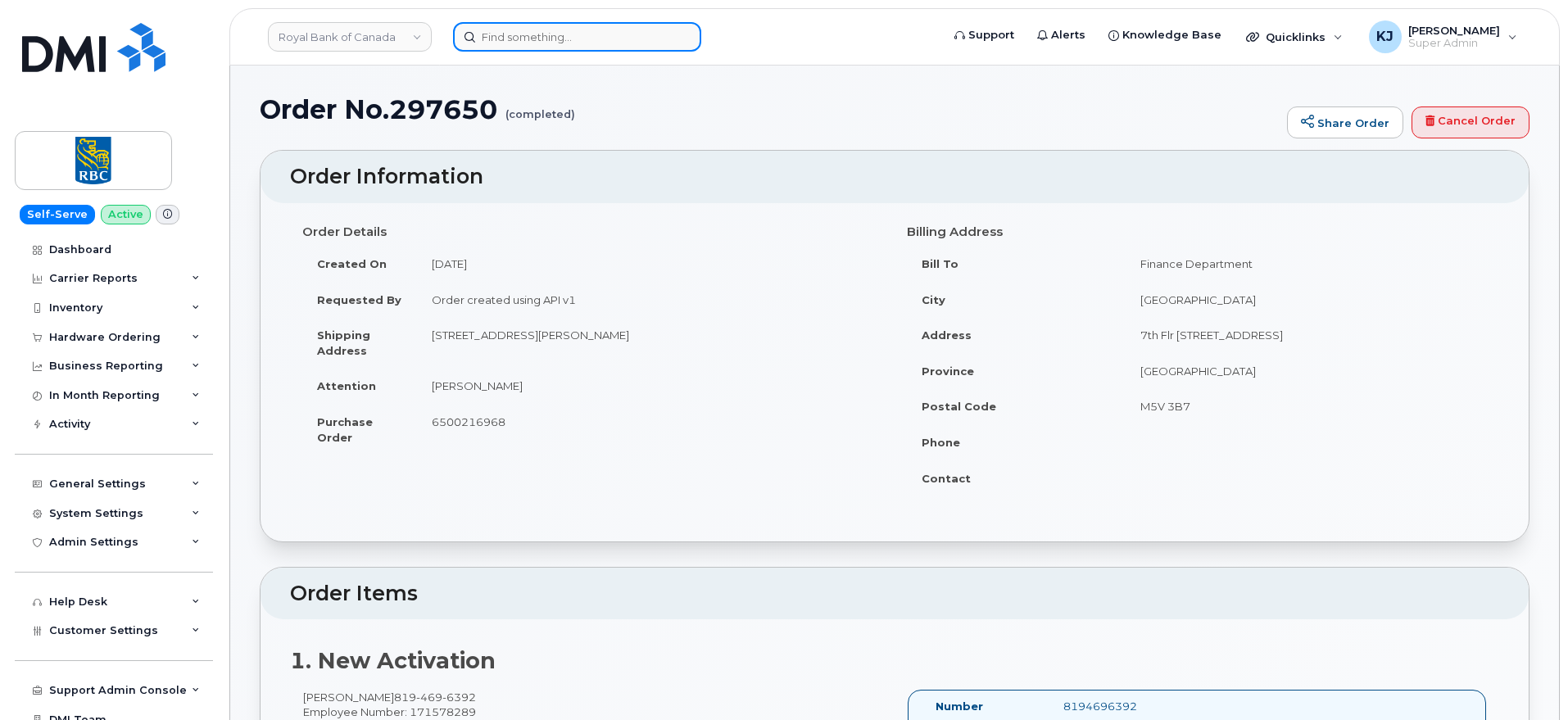
click at [524, 41] on input at bounding box center [577, 37] width 248 height 30
paste input "297661"
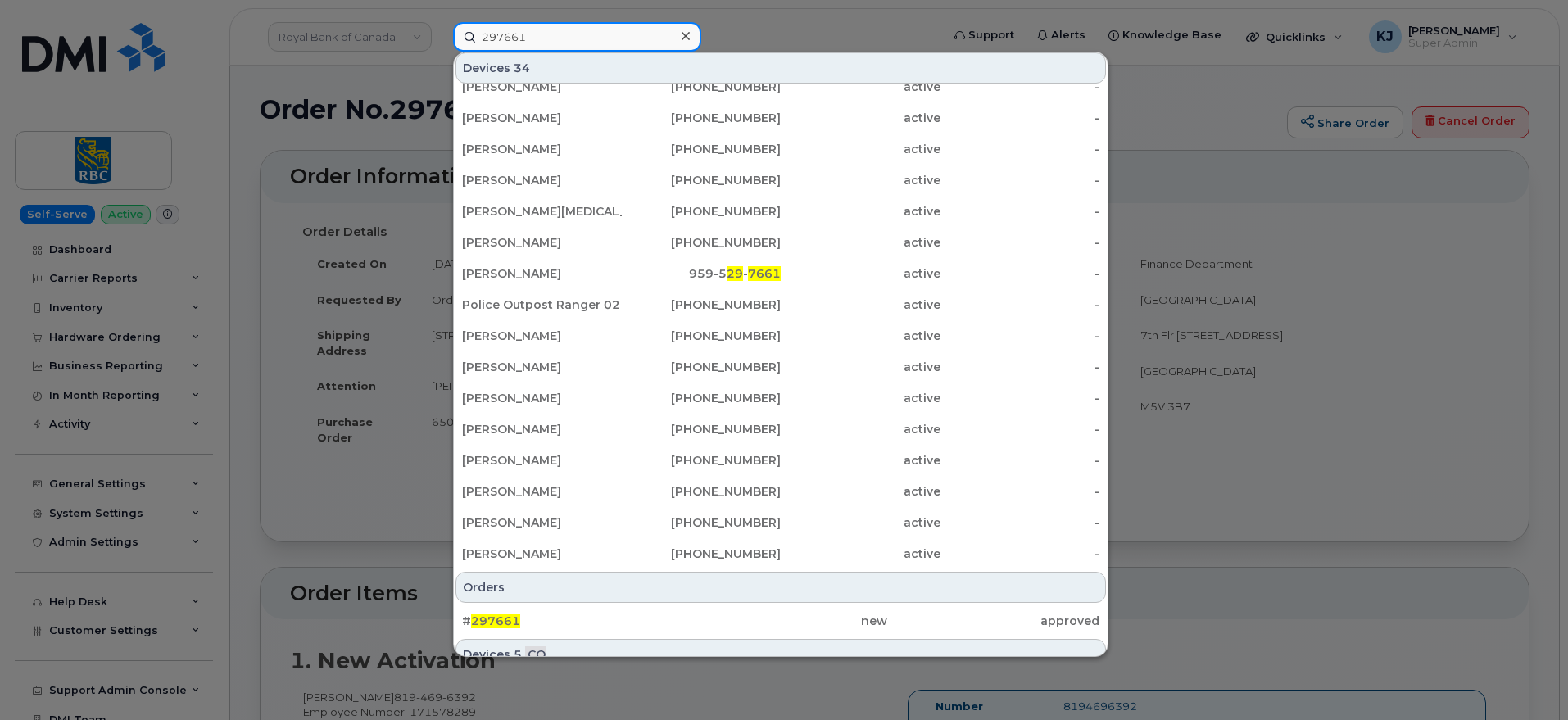
scroll to position [252, 0]
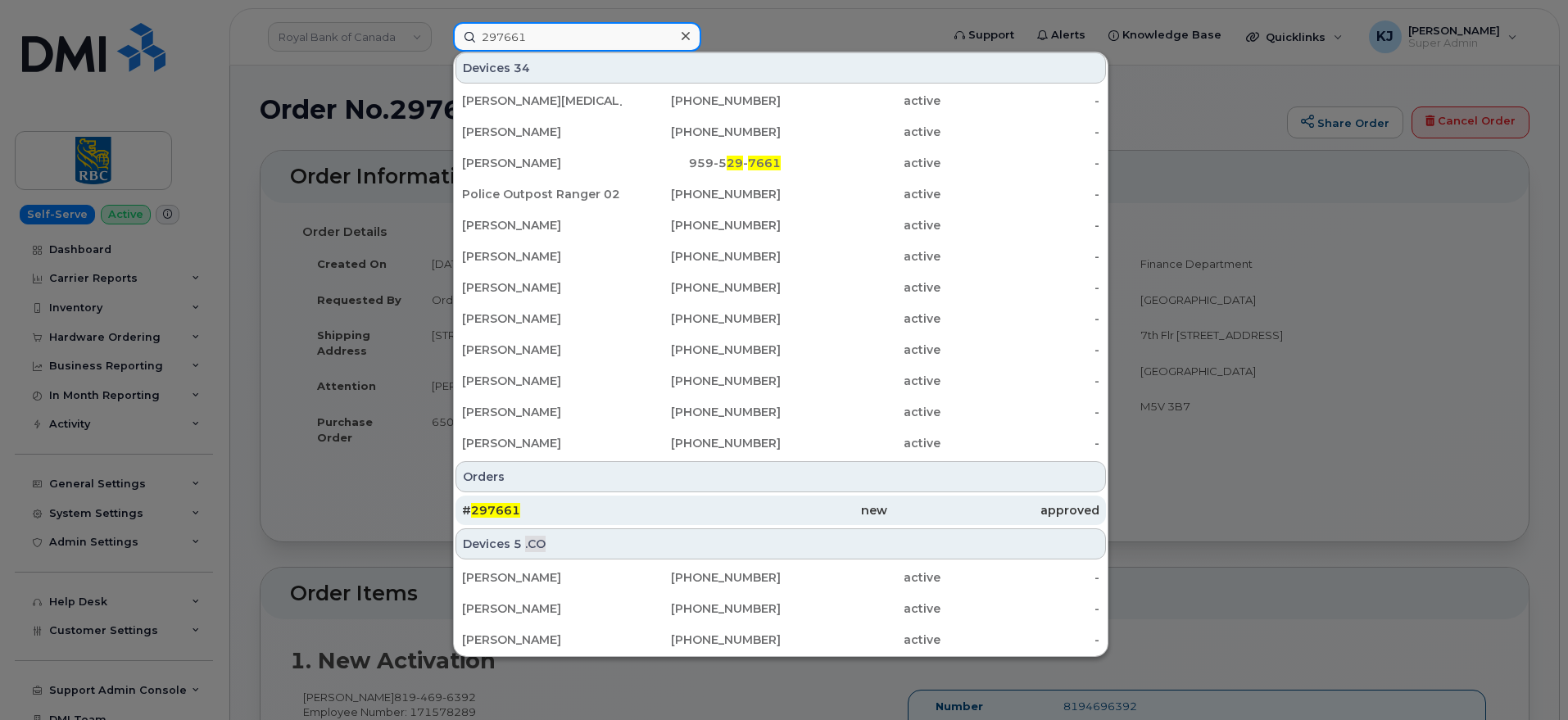
type input "297661"
click at [523, 515] on div "# 297661" at bounding box center [568, 510] width 212 height 16
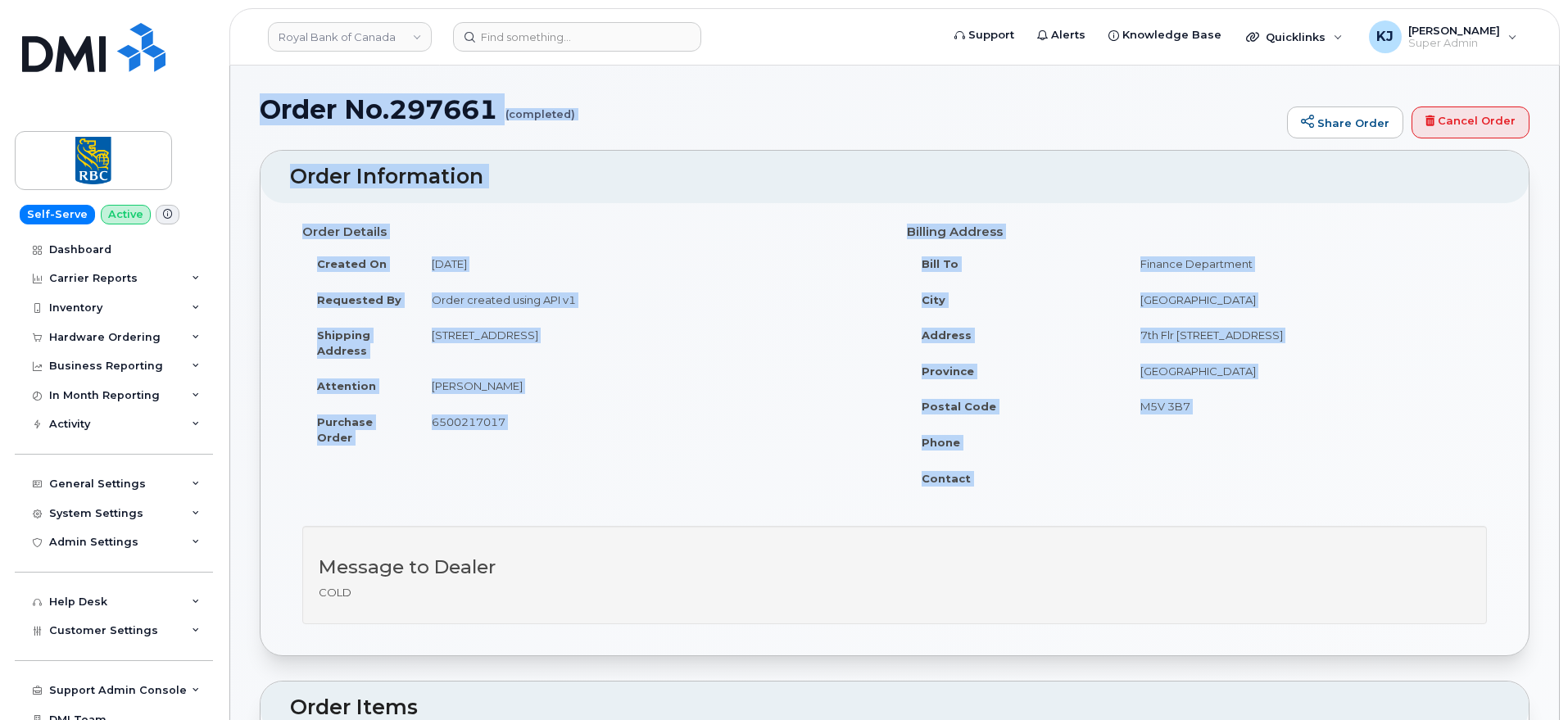
drag, startPoint x: 263, startPoint y: 114, endPoint x: 1225, endPoint y: 467, distance: 1024.7
copy div "Order No.297661 (completed) Share Order Cancel Order × Share This Order If you …"
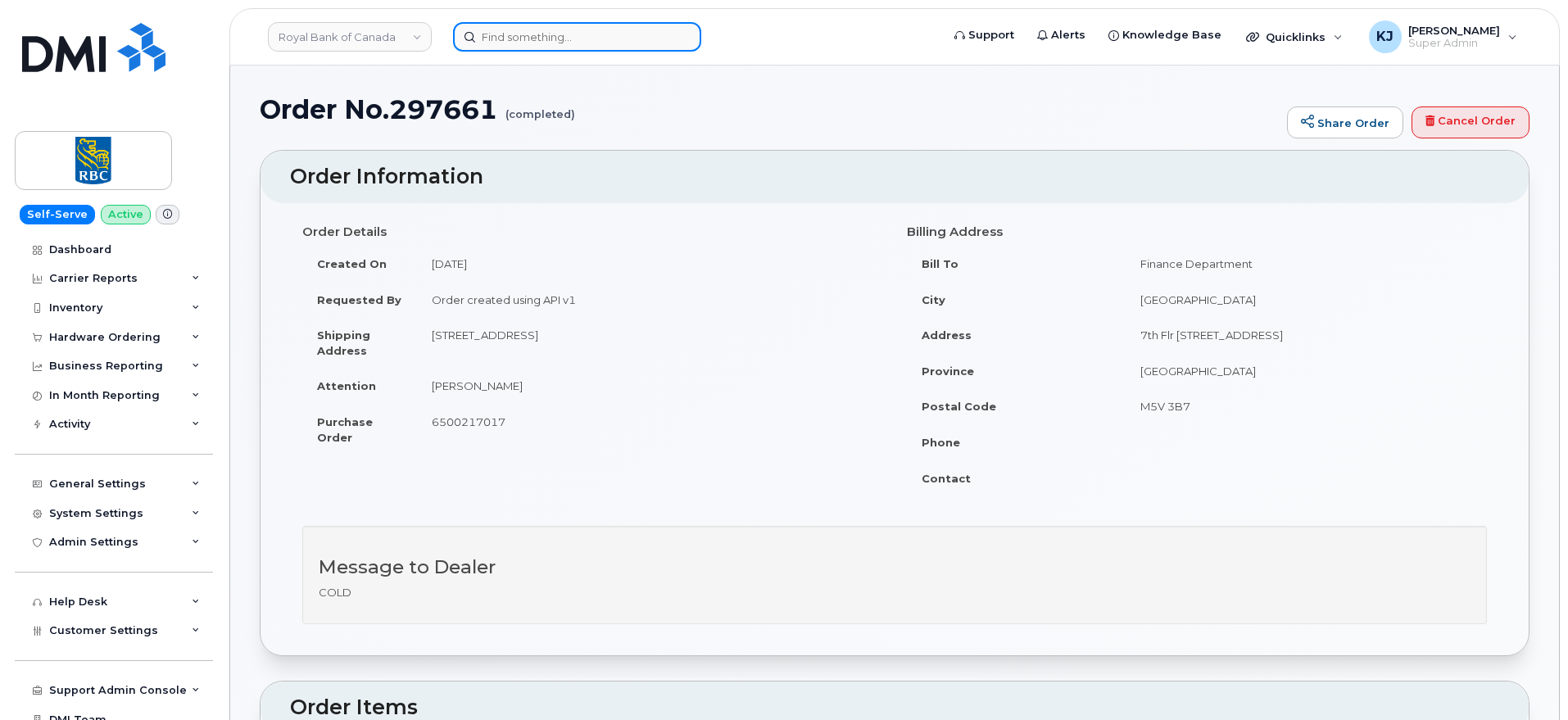
click at [522, 33] on input at bounding box center [577, 37] width 248 height 30
paste input "295720"
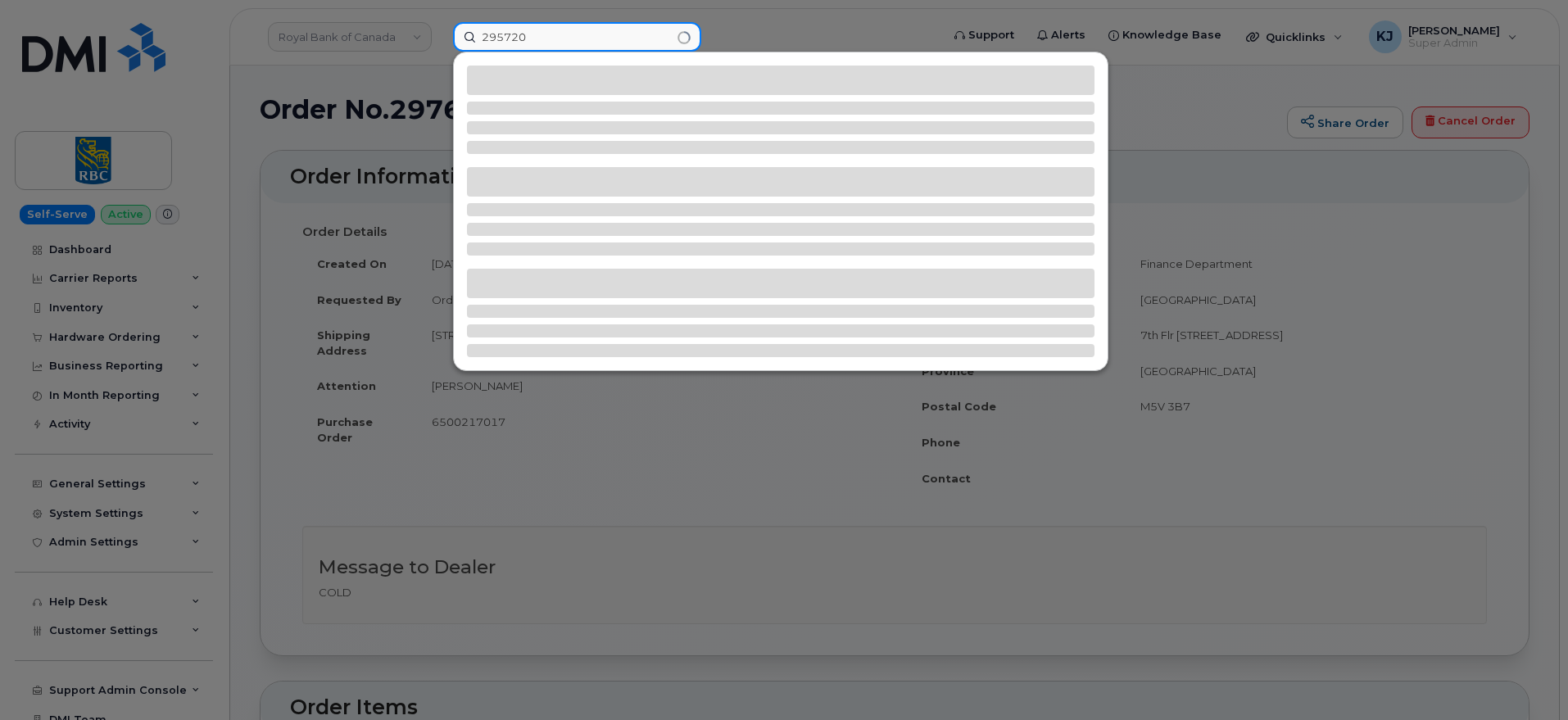
type input "295720"
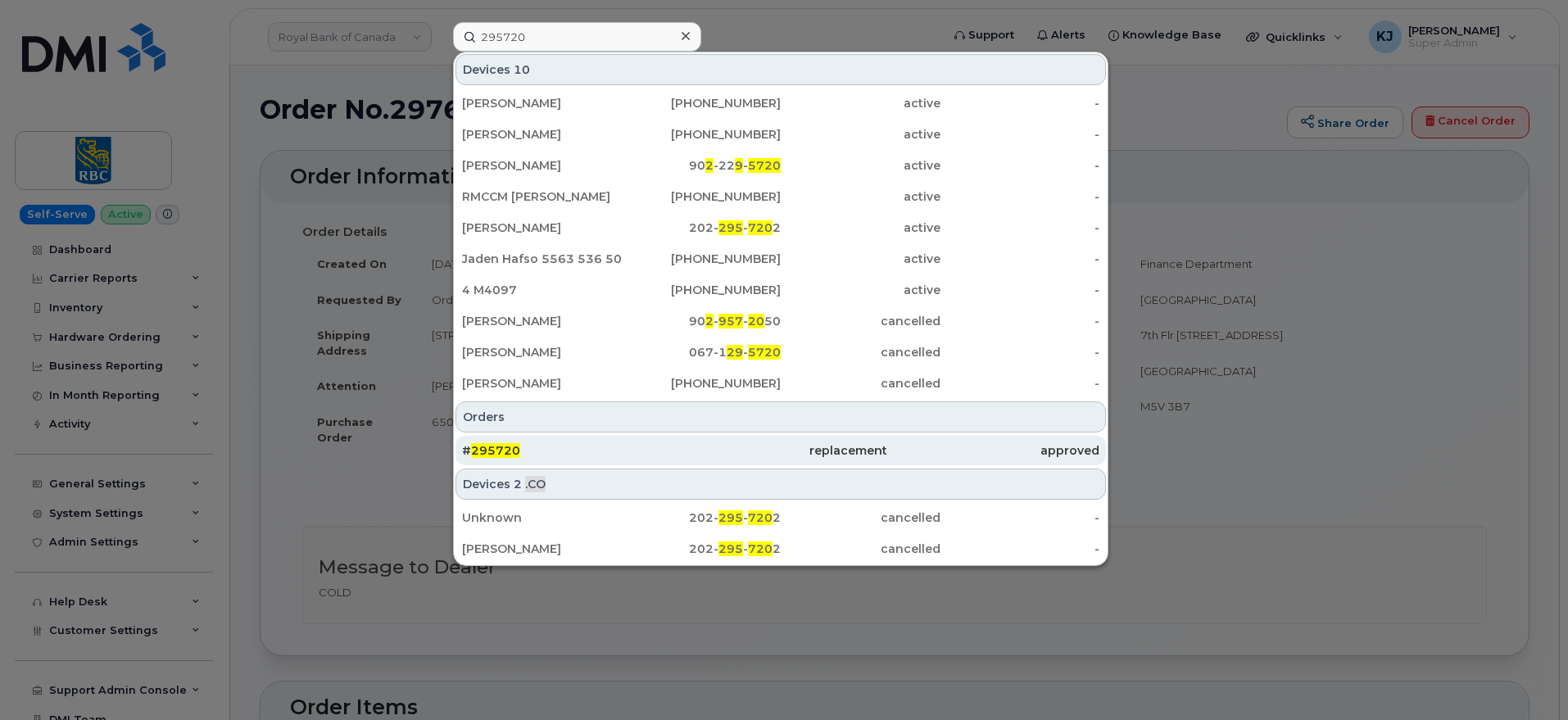
click at [593, 450] on div "# 295720" at bounding box center [568, 450] width 212 height 16
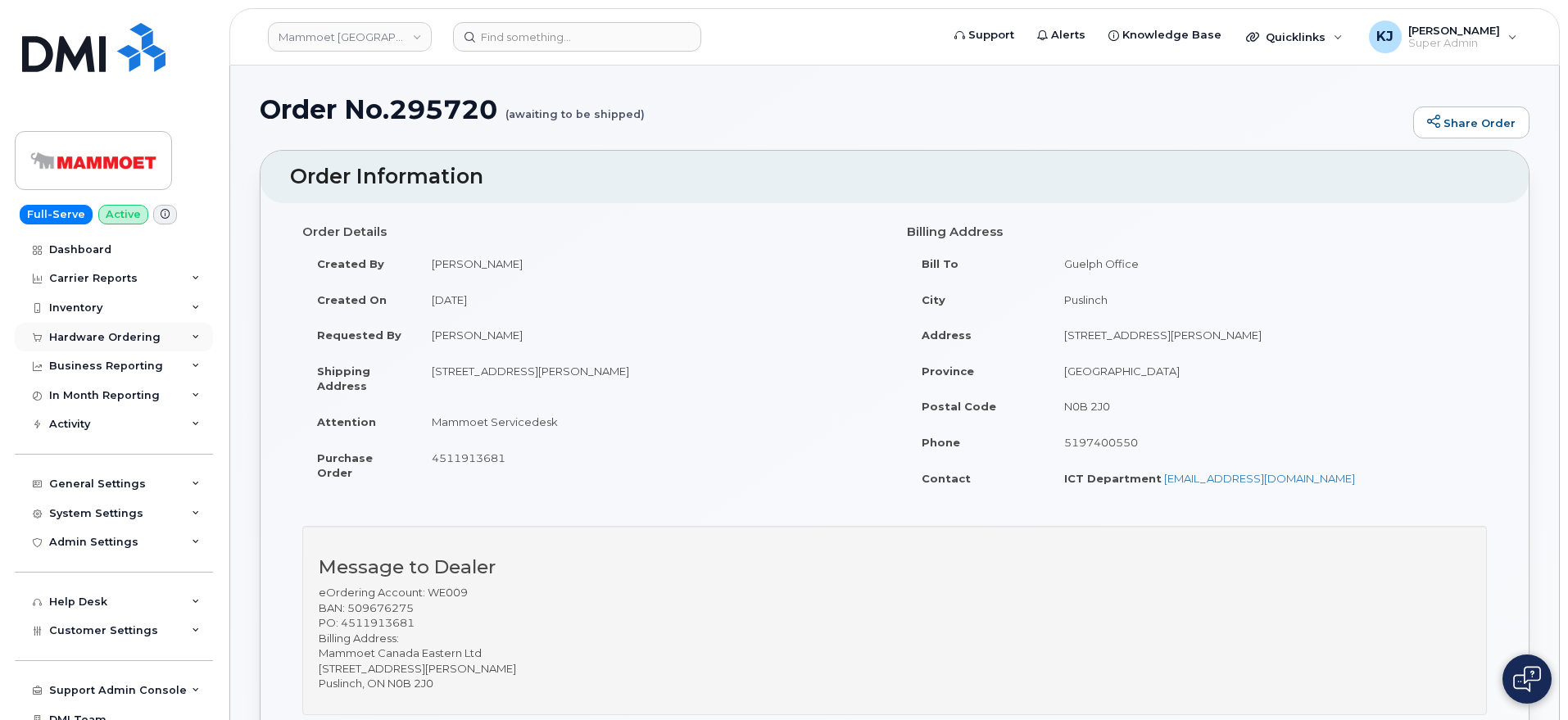
click at [102, 336] on div "Hardware Ordering" at bounding box center [105, 337] width 111 height 13
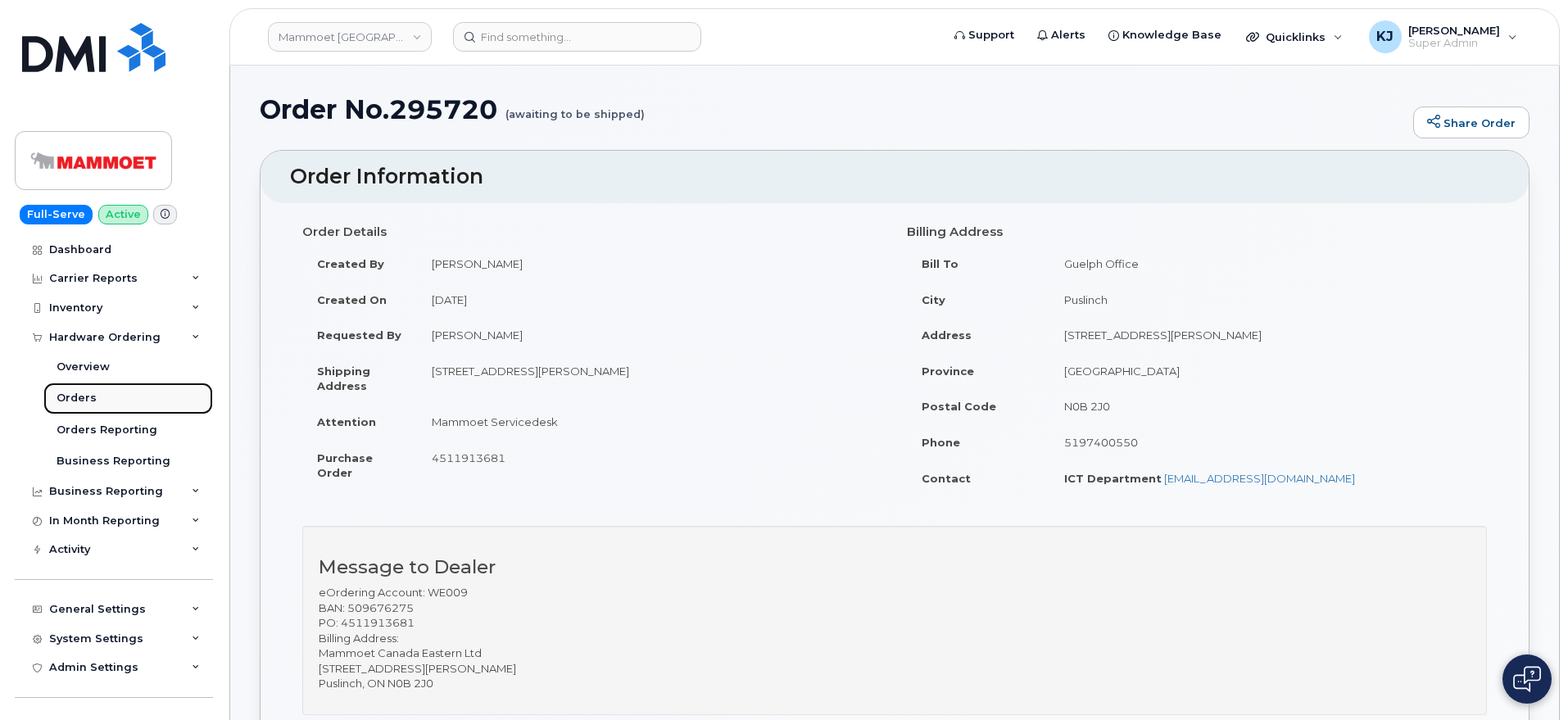
click at [98, 400] on link "Orders" at bounding box center [128, 397] width 170 height 31
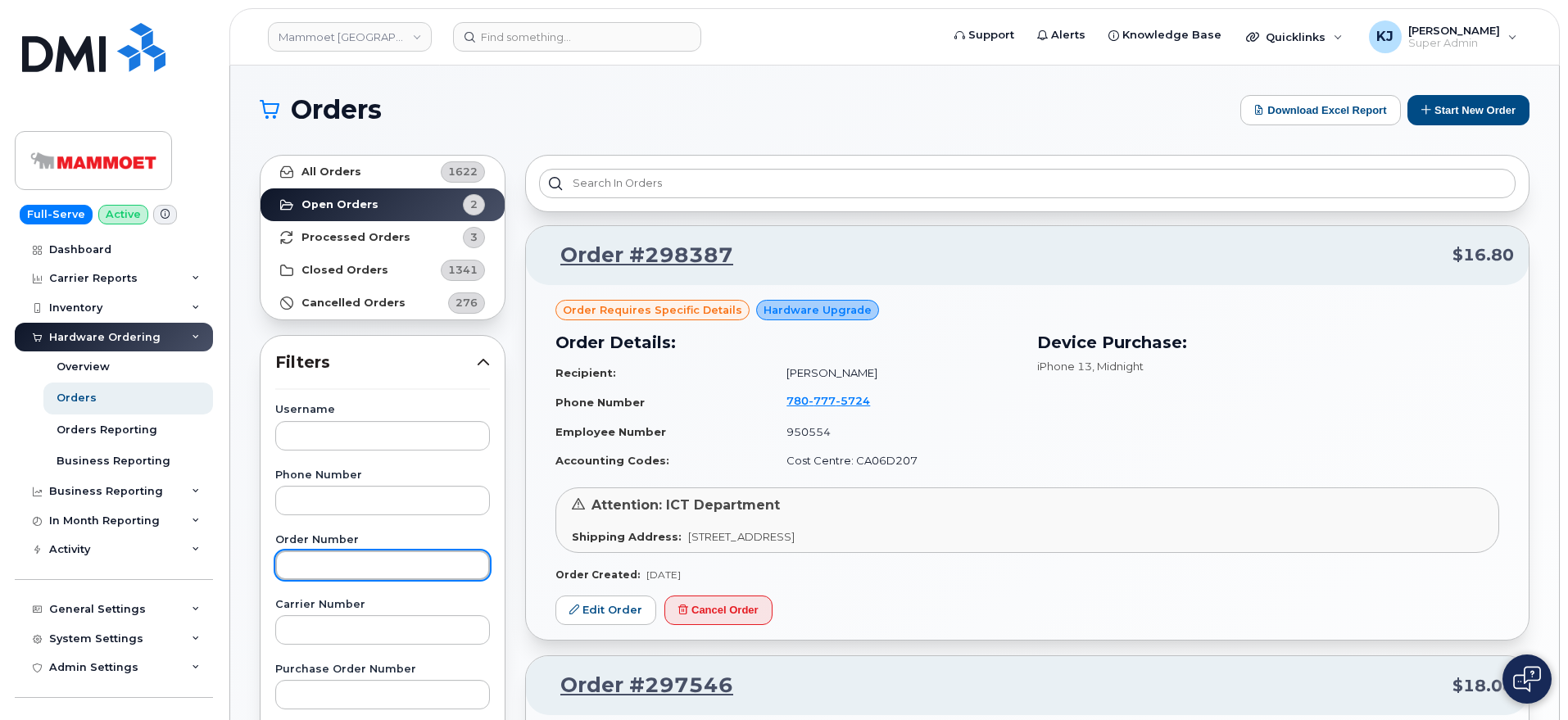
click at [343, 570] on input "text" at bounding box center [382, 564] width 215 height 30
paste input "295720"
type input "295720"
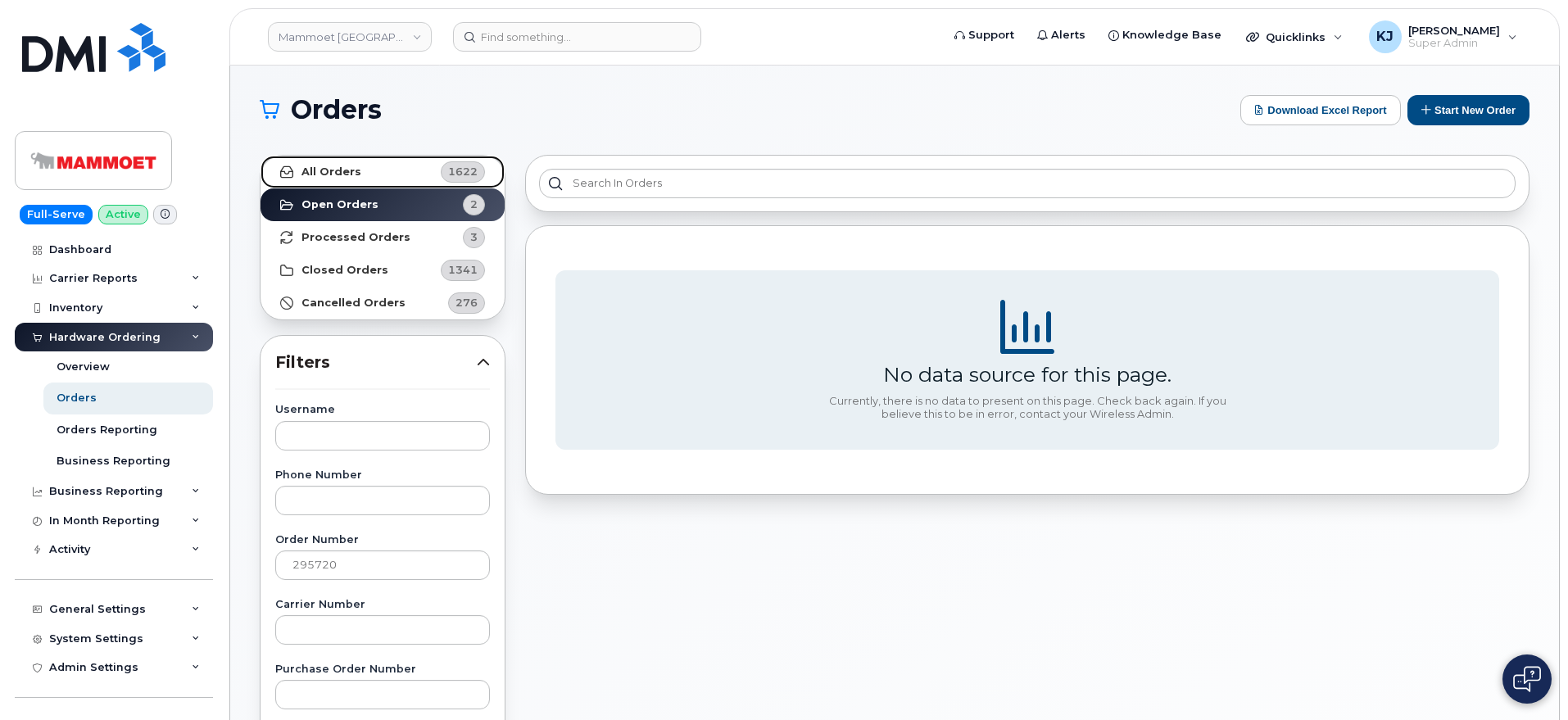
click at [359, 164] on link "All Orders 1622" at bounding box center [382, 172] width 244 height 32
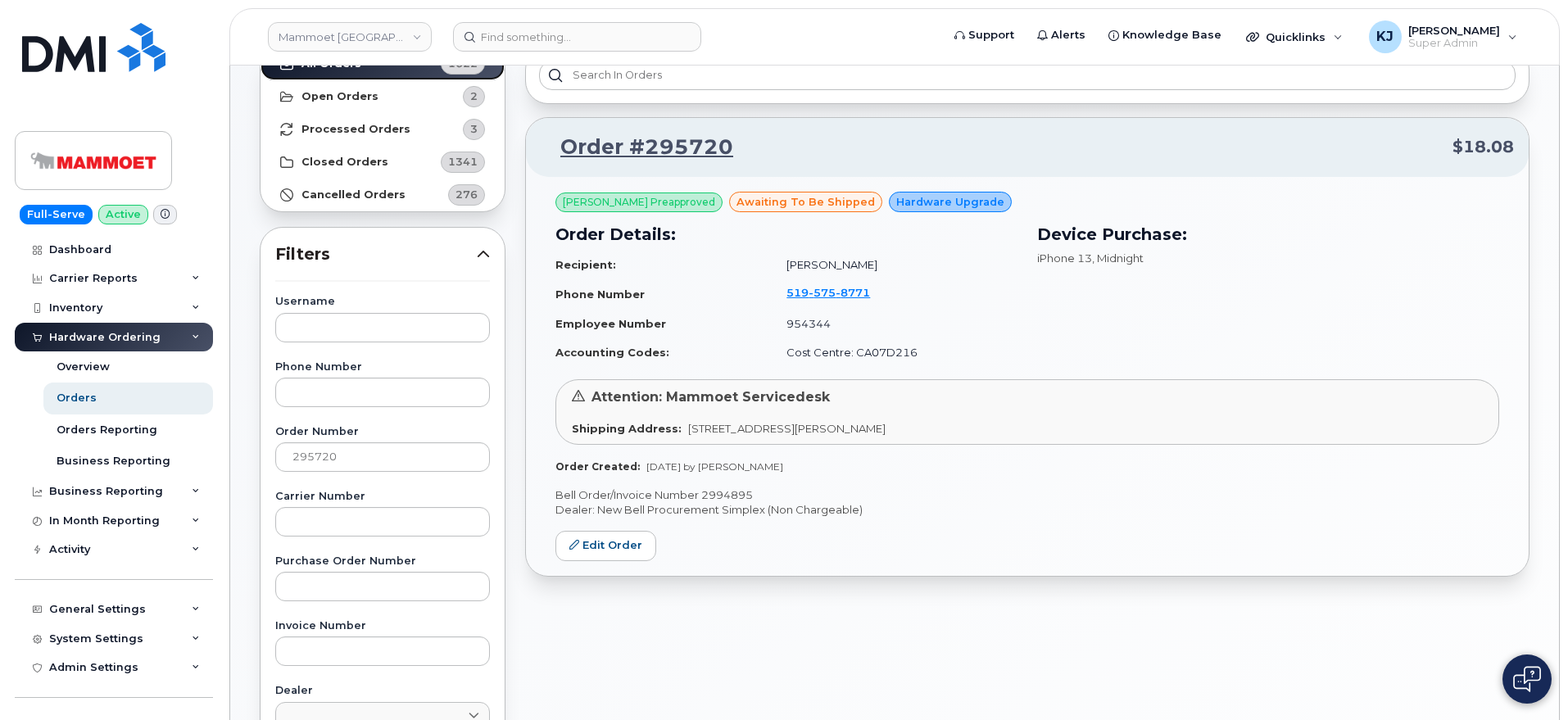
scroll to position [205, 0]
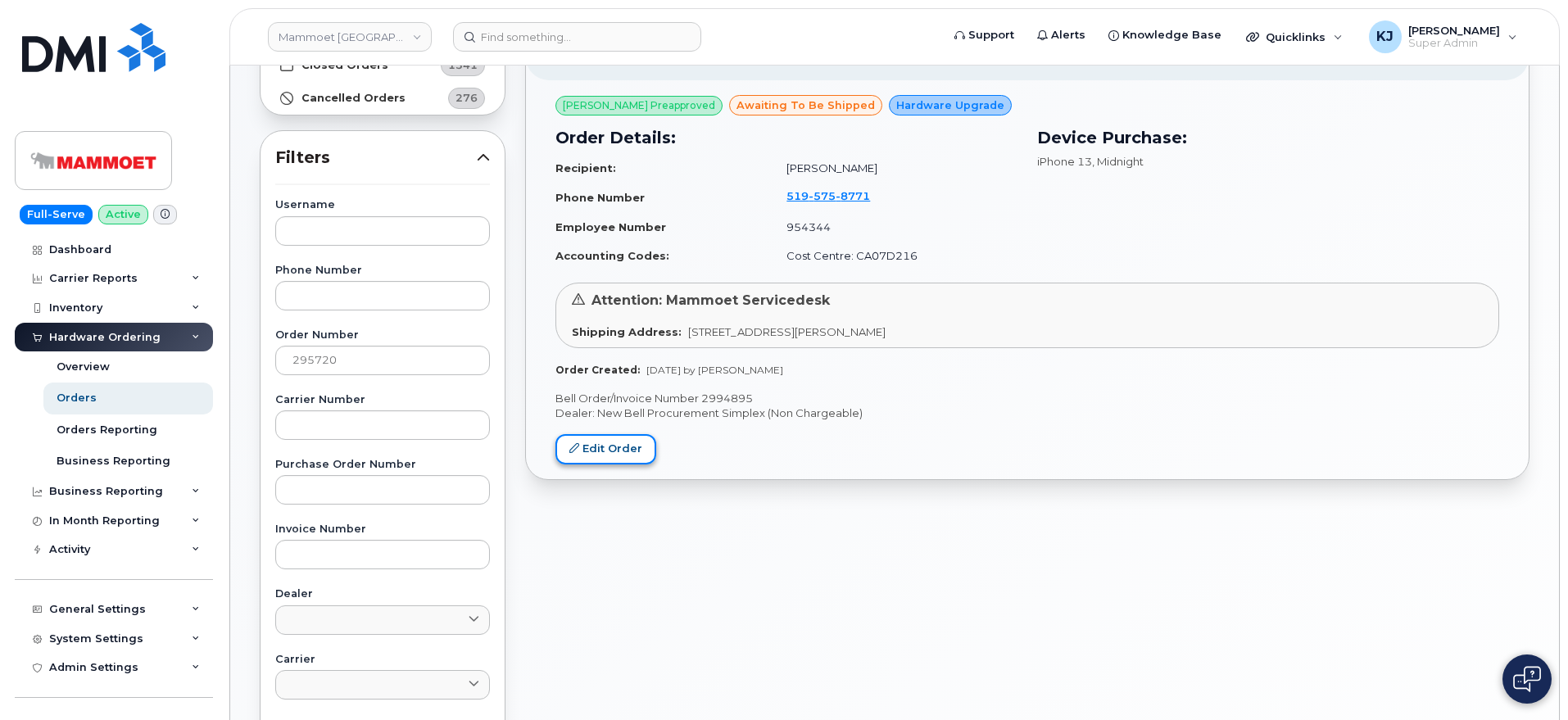
click at [602, 443] on link "Edit Order" at bounding box center [606, 449] width 101 height 31
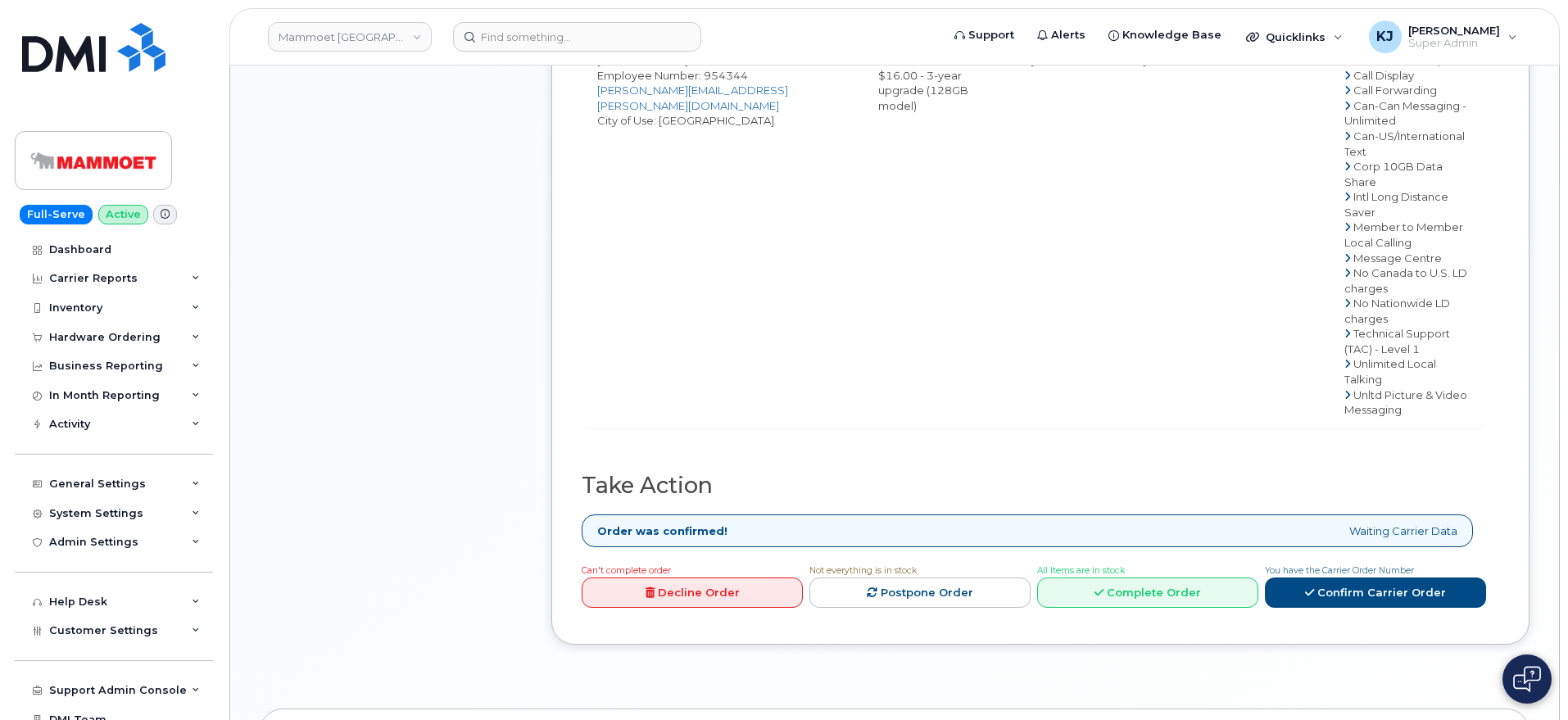
scroll to position [1024, 0]
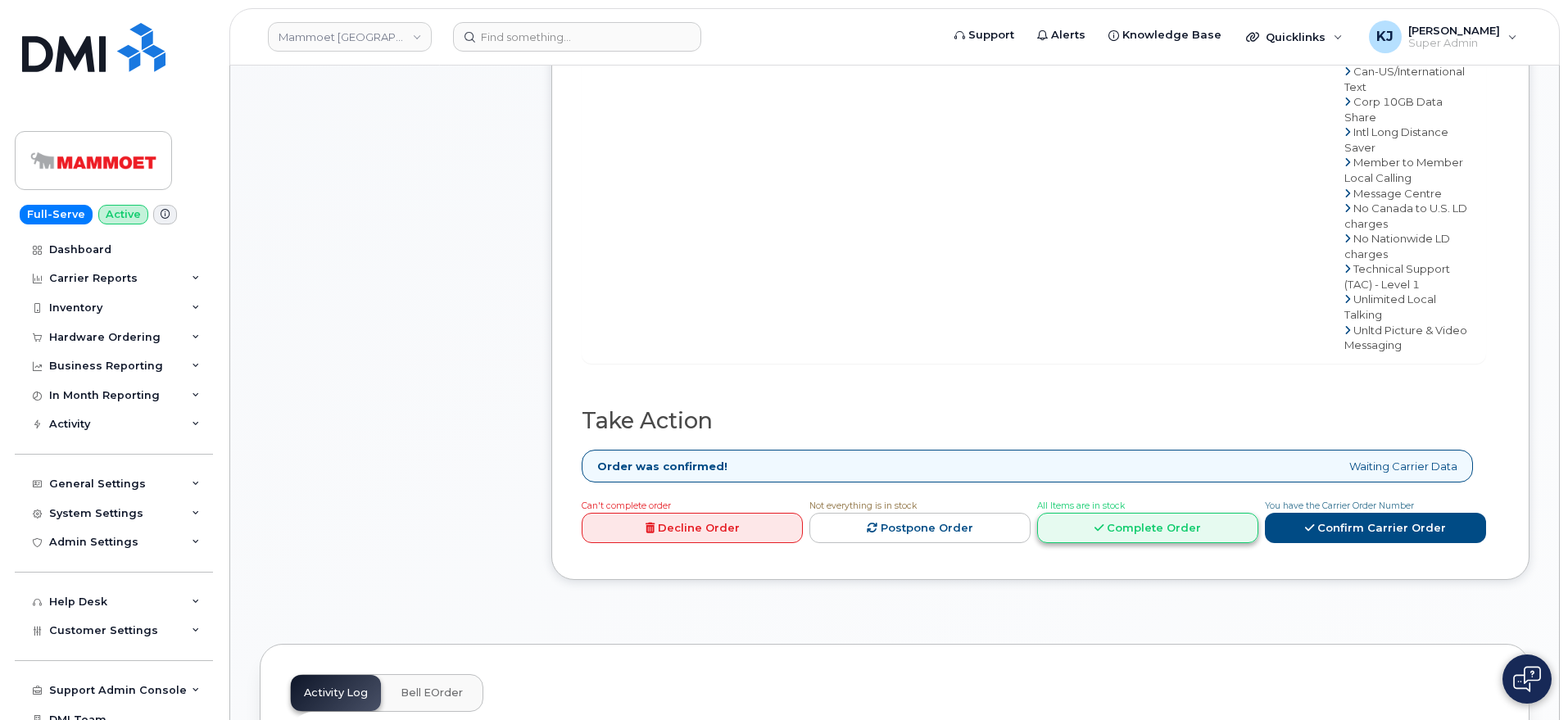
click at [1177, 512] on link "Complete Order" at bounding box center [1147, 528] width 221 height 31
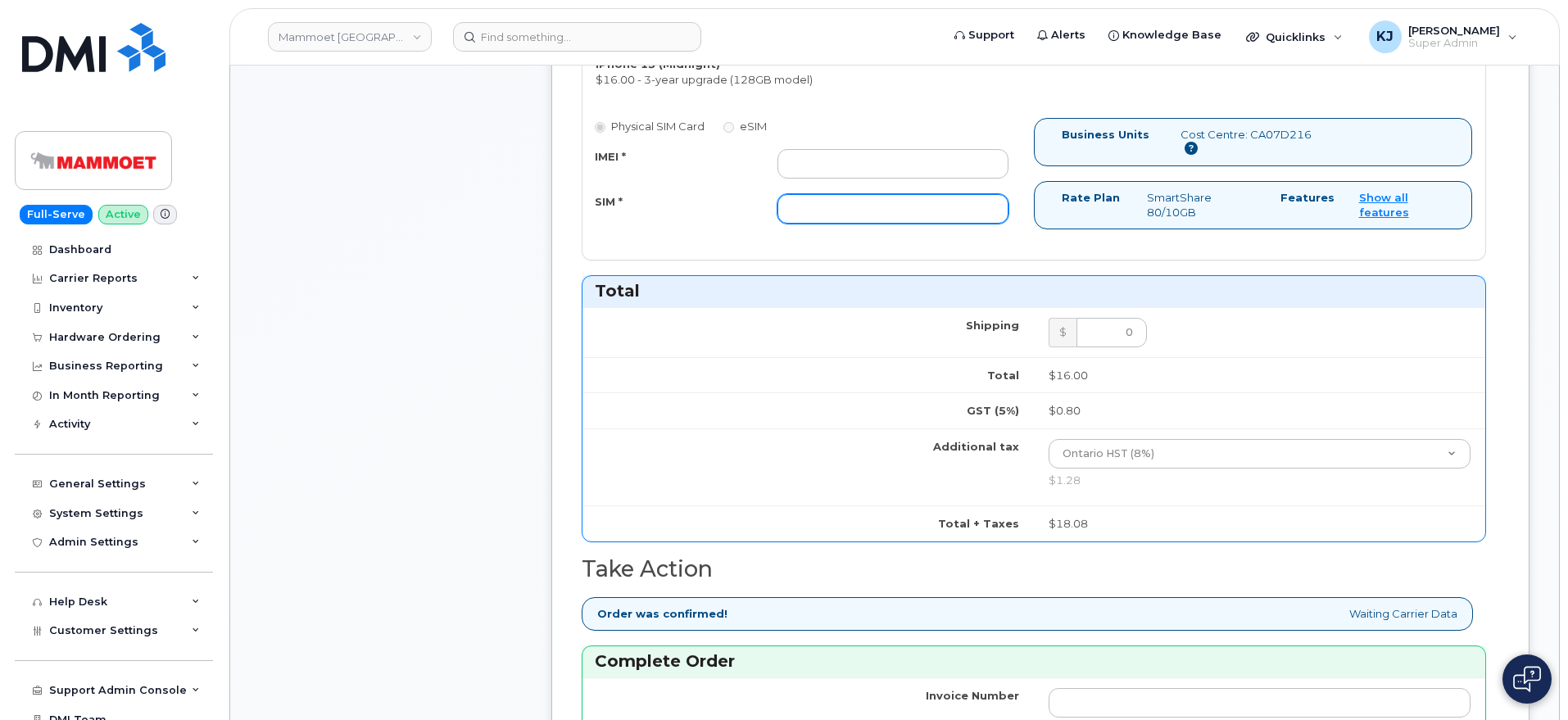
click at [822, 215] on input "SIM *" at bounding box center [893, 209] width 231 height 30
paste input "89302610207414753381"
type input "89302610207414753381"
click at [820, 169] on input "IMEI *" at bounding box center [893, 164] width 231 height 30
paste input "358719244784438"
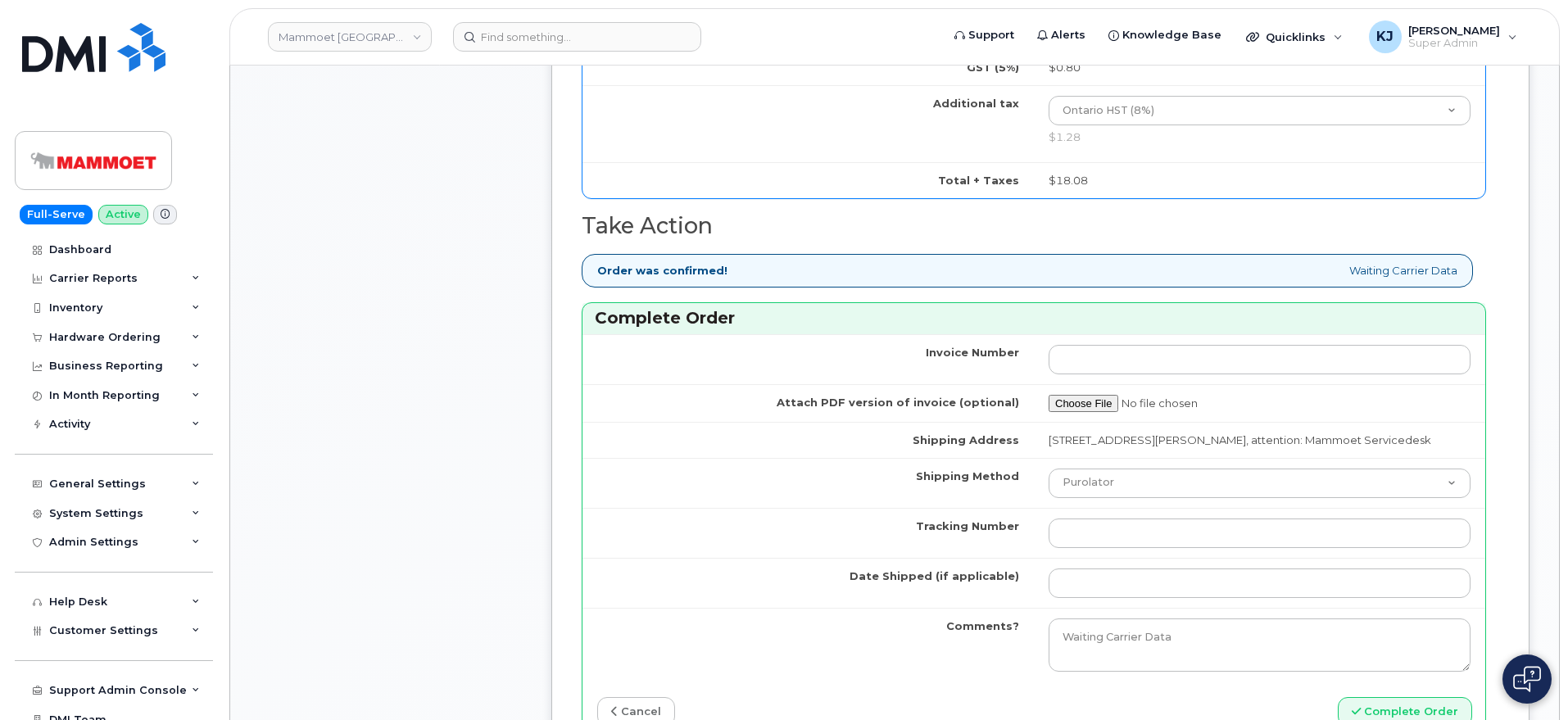
scroll to position [1535, 0]
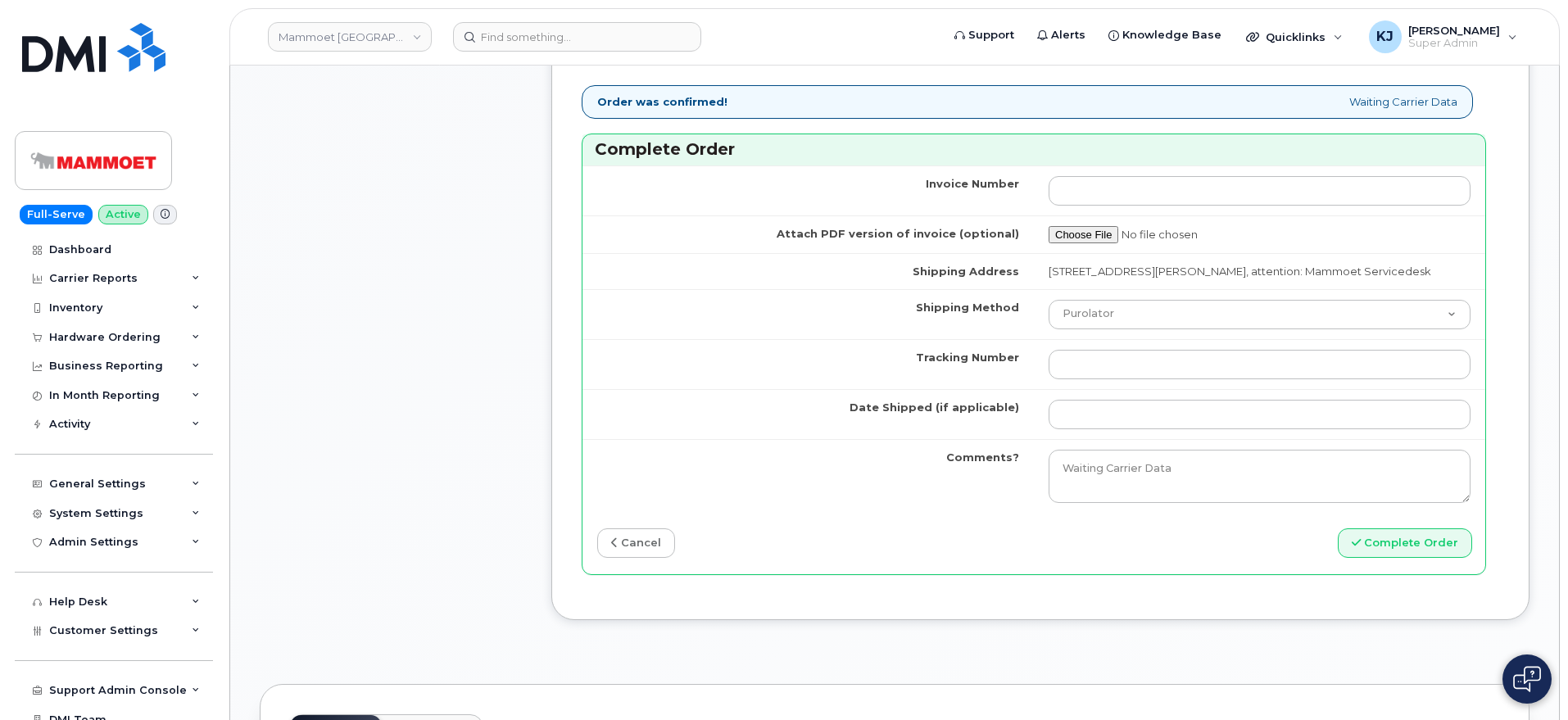
type input "358719244784438"
drag, startPoint x: 1091, startPoint y: 373, endPoint x: 1127, endPoint y: 370, distance: 36.1
click at [1092, 373] on input "Tracking Number" at bounding box center [1259, 364] width 422 height 30
paste input "466379458974"
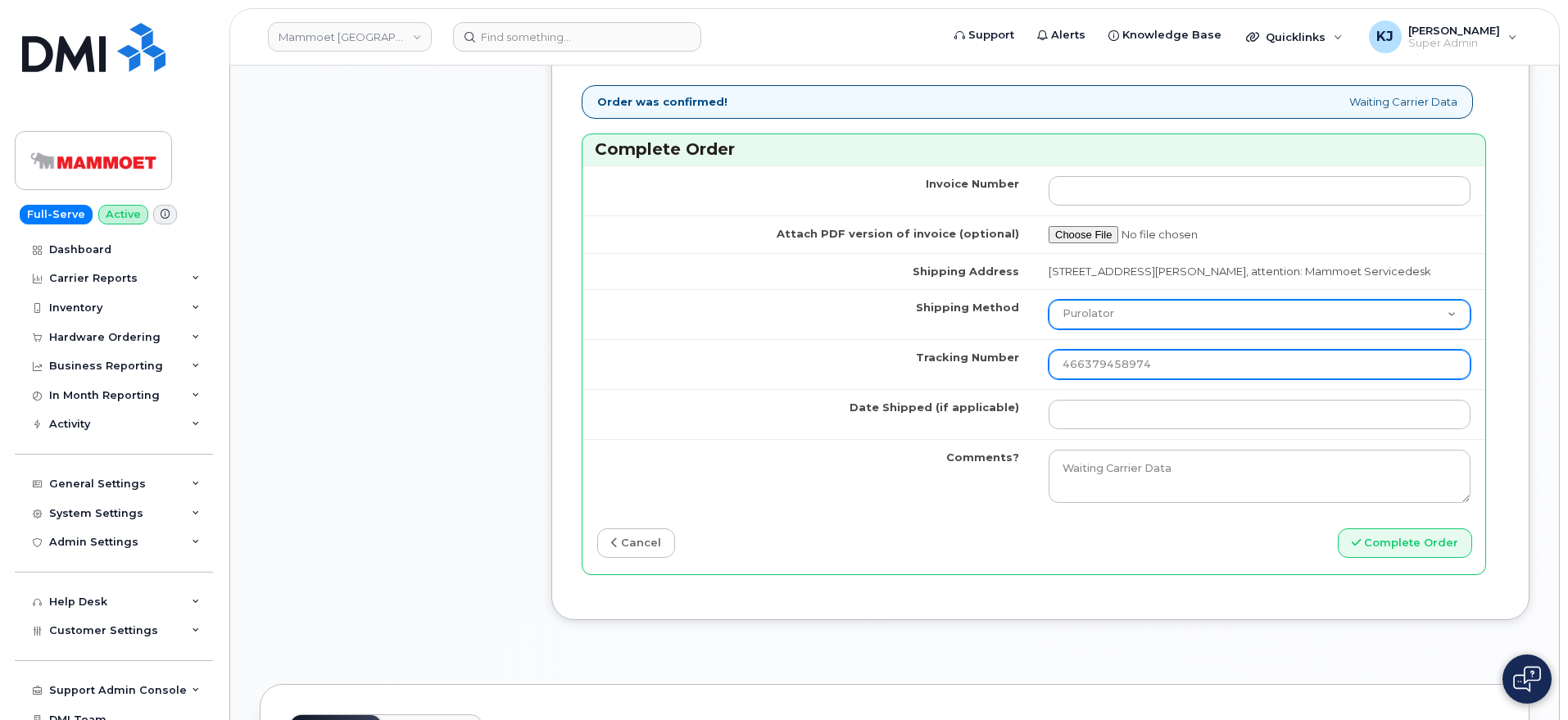
type input "466379458974"
click at [1132, 329] on select "Purolator UPS FedEx Canada Post Courier Other Drop Off Pick Up" at bounding box center [1259, 314] width 422 height 30
select select "FedEx"
click at [1048, 315] on select "Purolator UPS FedEx Canada Post Courier Other Drop Off Pick Up" at bounding box center [1259, 314] width 422 height 30
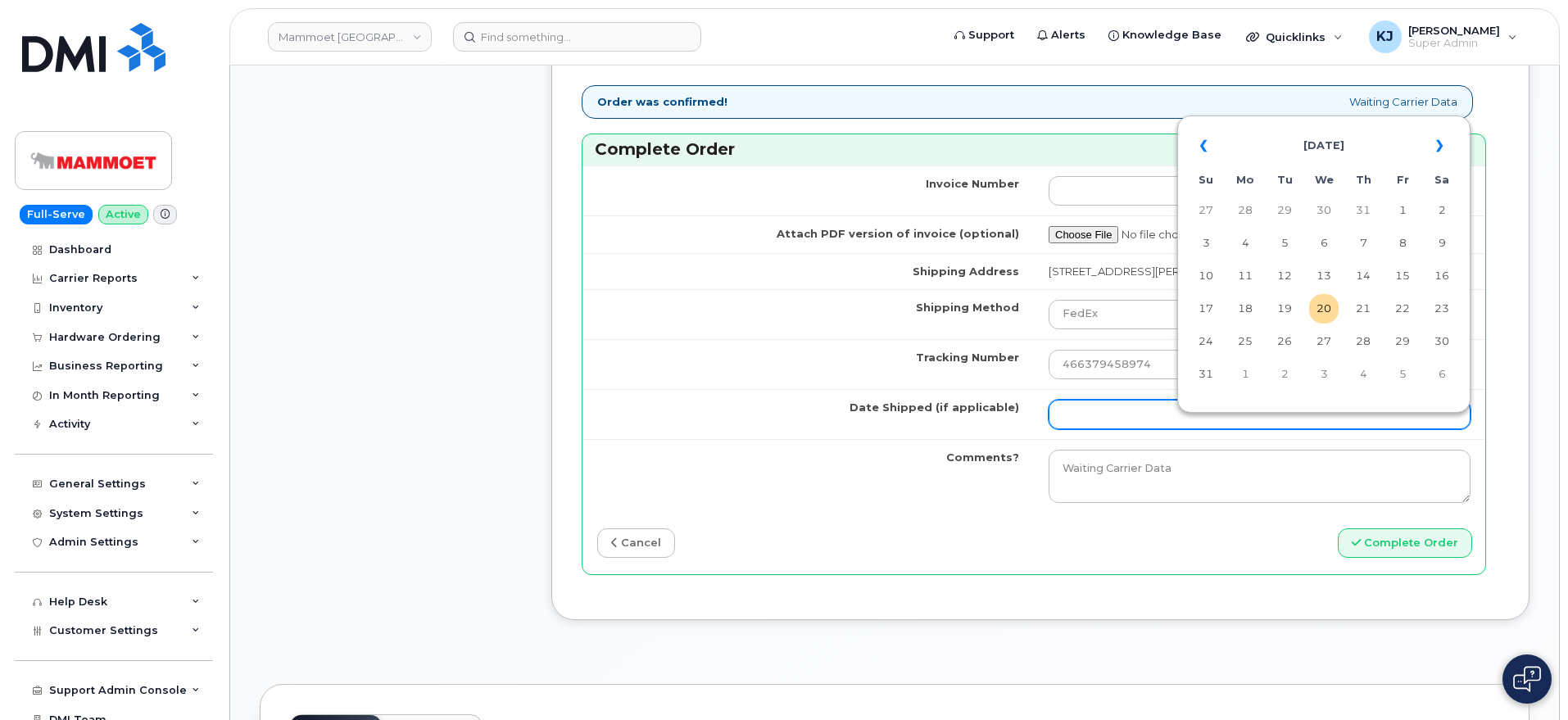
click at [1176, 419] on input "Date Shipped (if applicable)" at bounding box center [1259, 414] width 422 height 30
click at [1212, 149] on th "«" at bounding box center [1206, 146] width 30 height 40
click at [1357, 274] on td "17" at bounding box center [1363, 276] width 30 height 30
type input "2025-07-17"
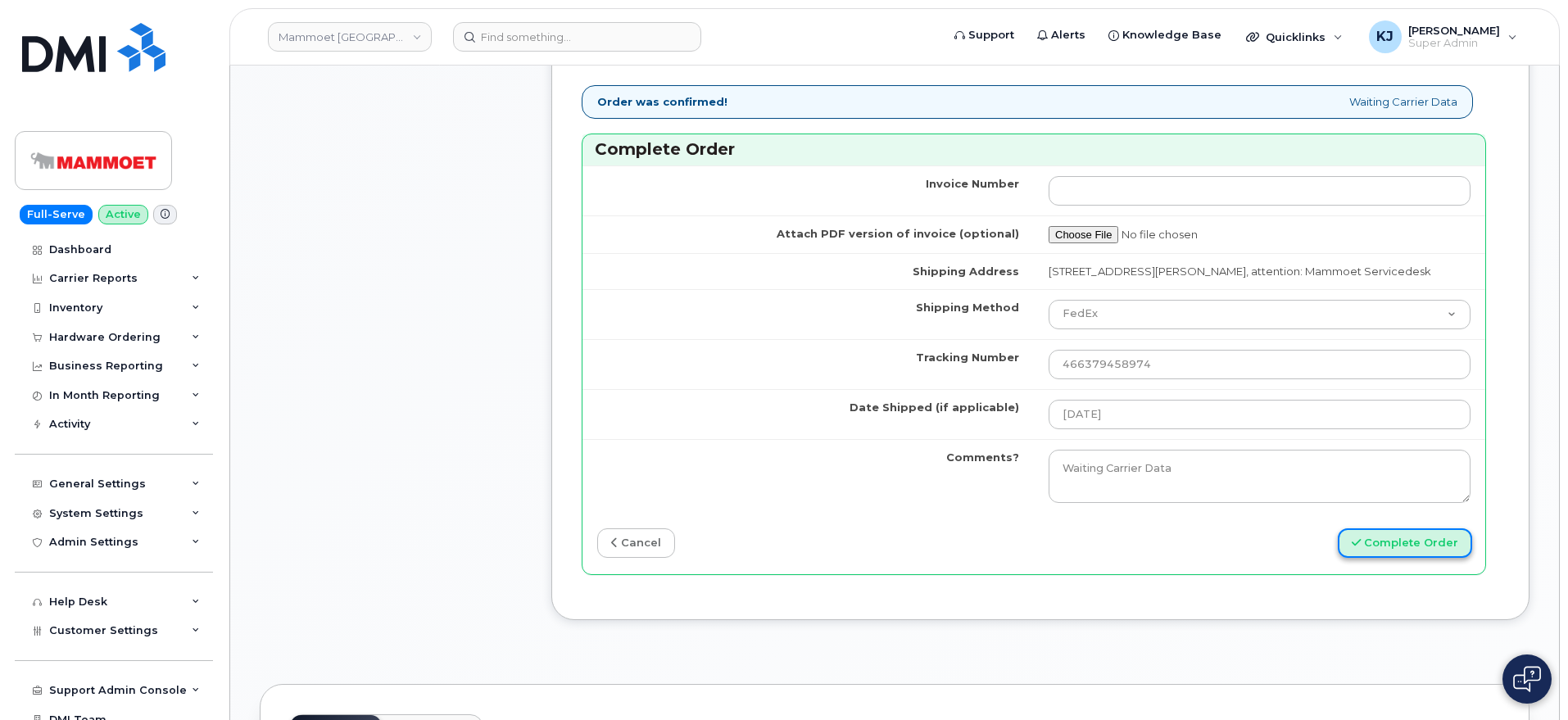
click at [1413, 557] on button "Complete Order" at bounding box center [1404, 544] width 134 height 31
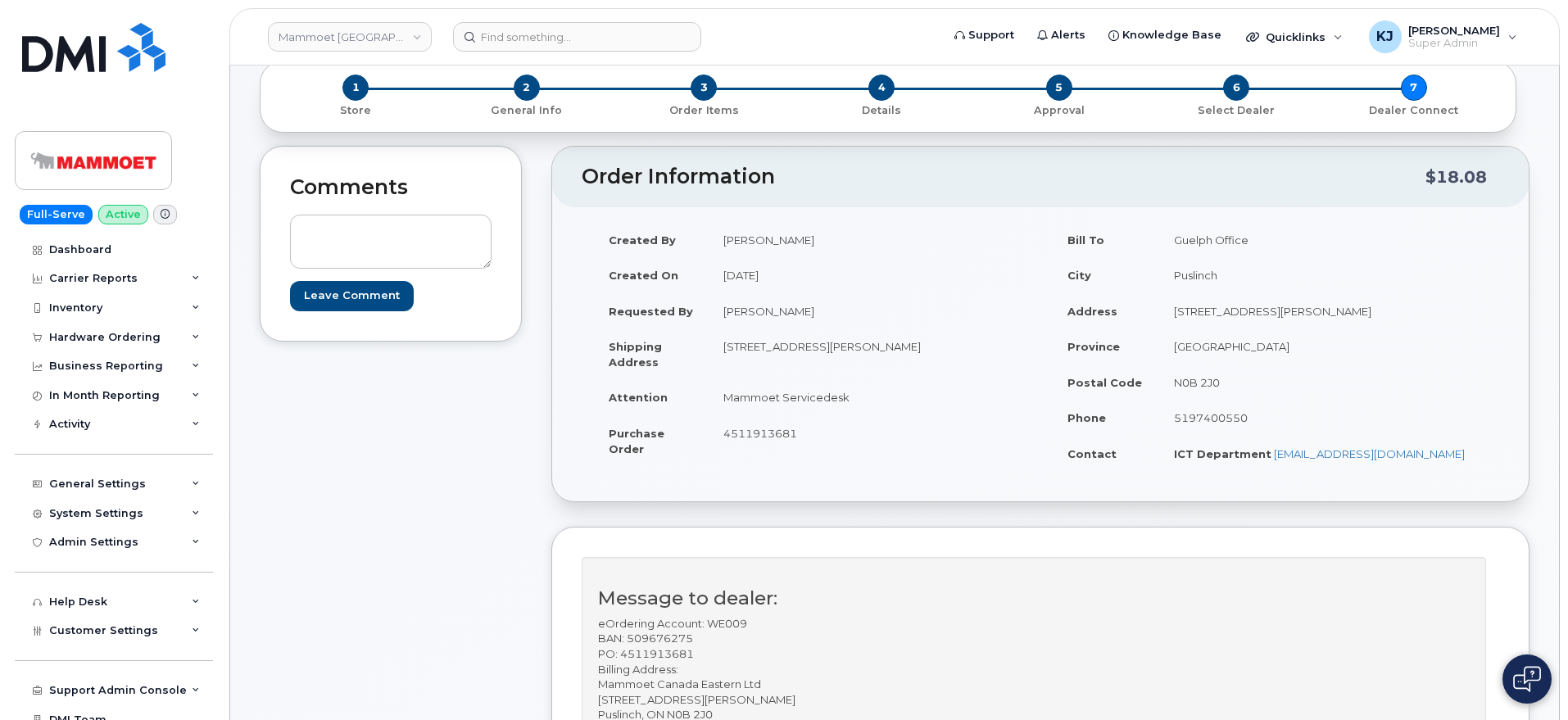
scroll to position [0, 0]
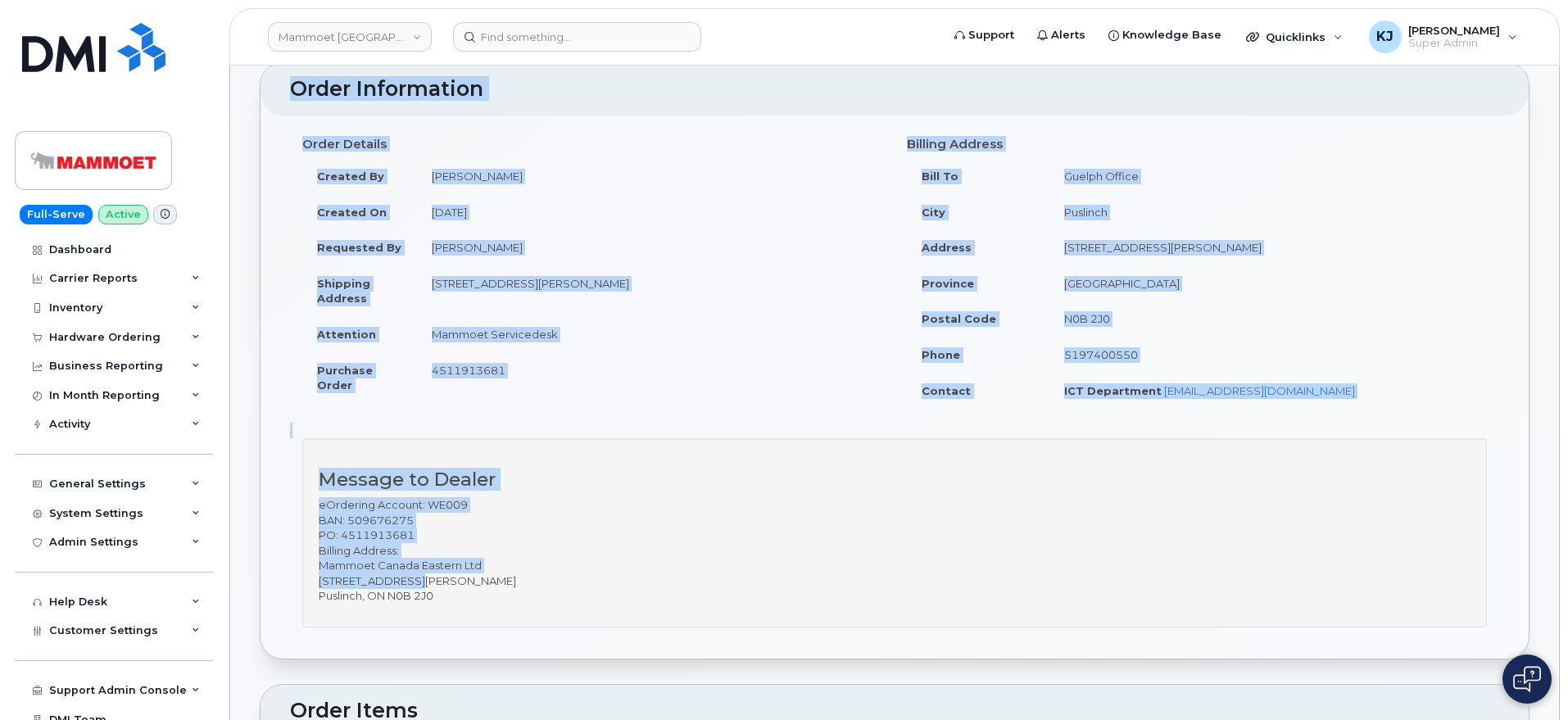
scroll to position [205, 0]
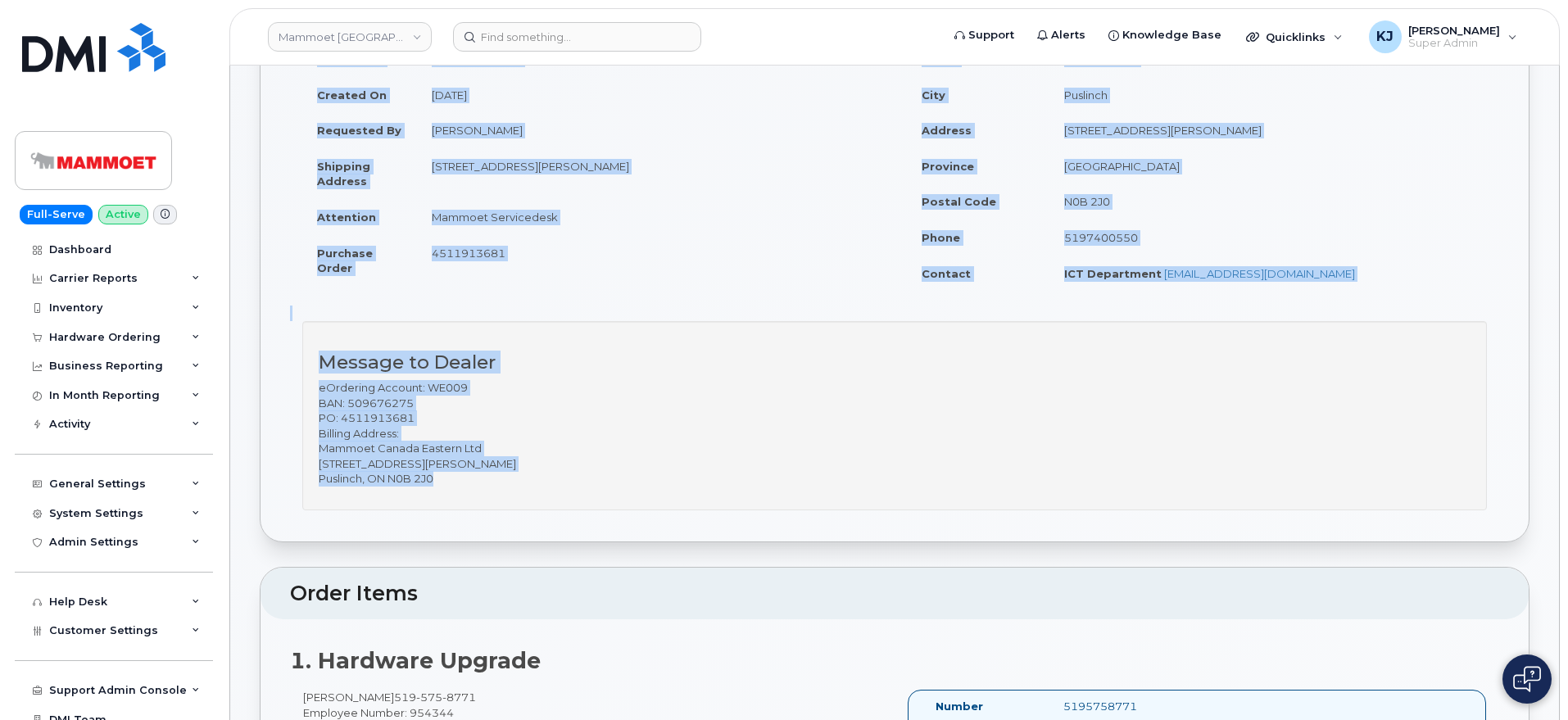
drag, startPoint x: 269, startPoint y: 111, endPoint x: 1338, endPoint y: 499, distance: 1137.2
copy div "Order No.295720 (completed) Share Order Cancel Order × Share This Order If you …"
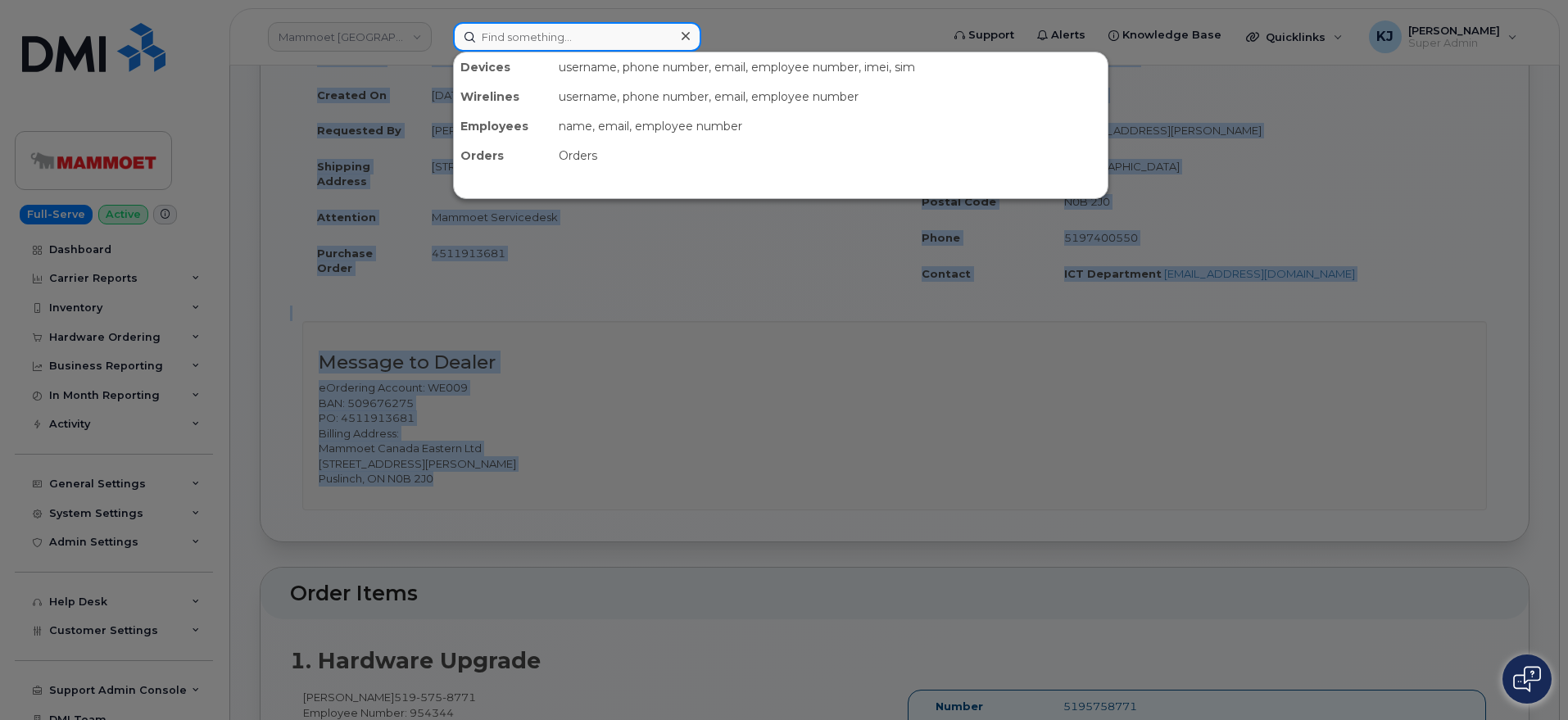
click at [521, 39] on input at bounding box center [577, 37] width 248 height 30
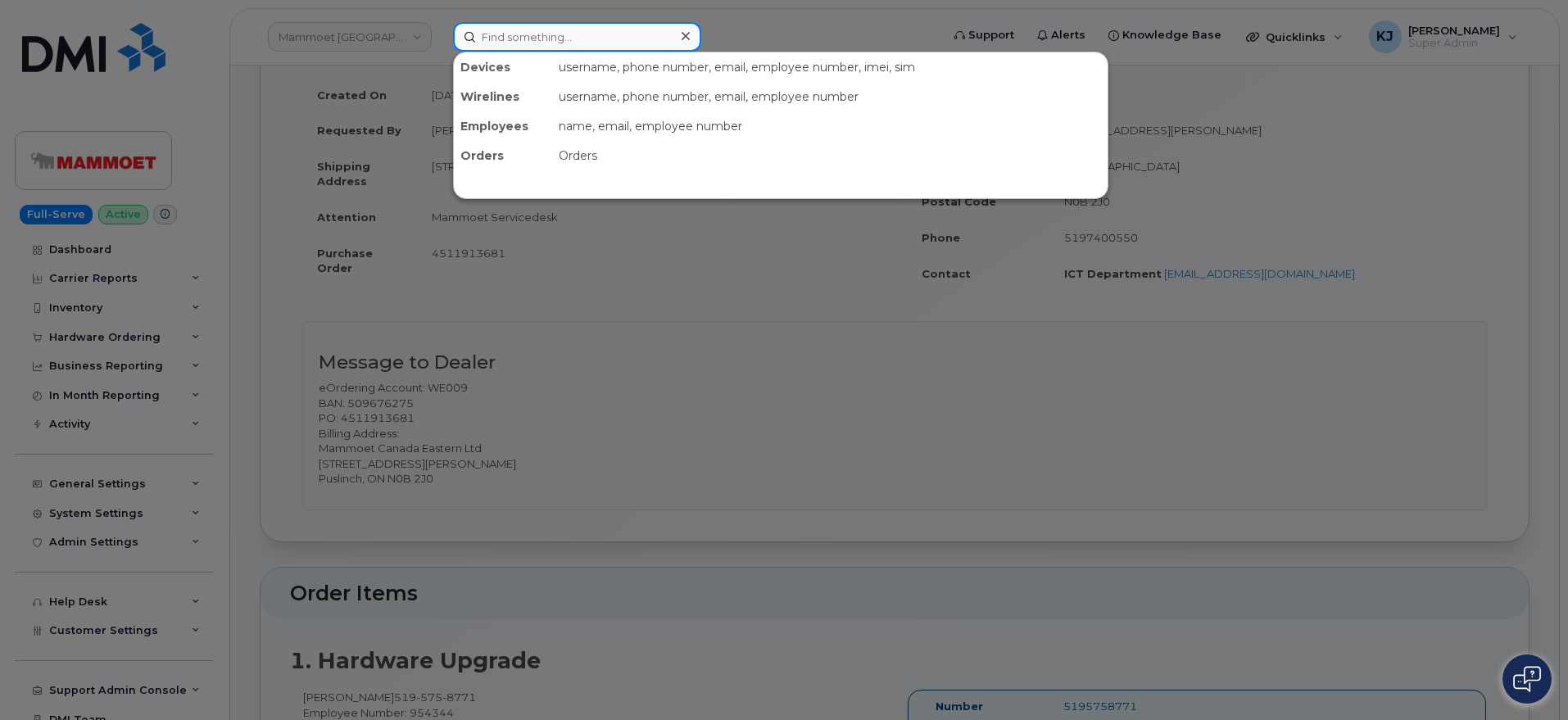
paste input "296112"
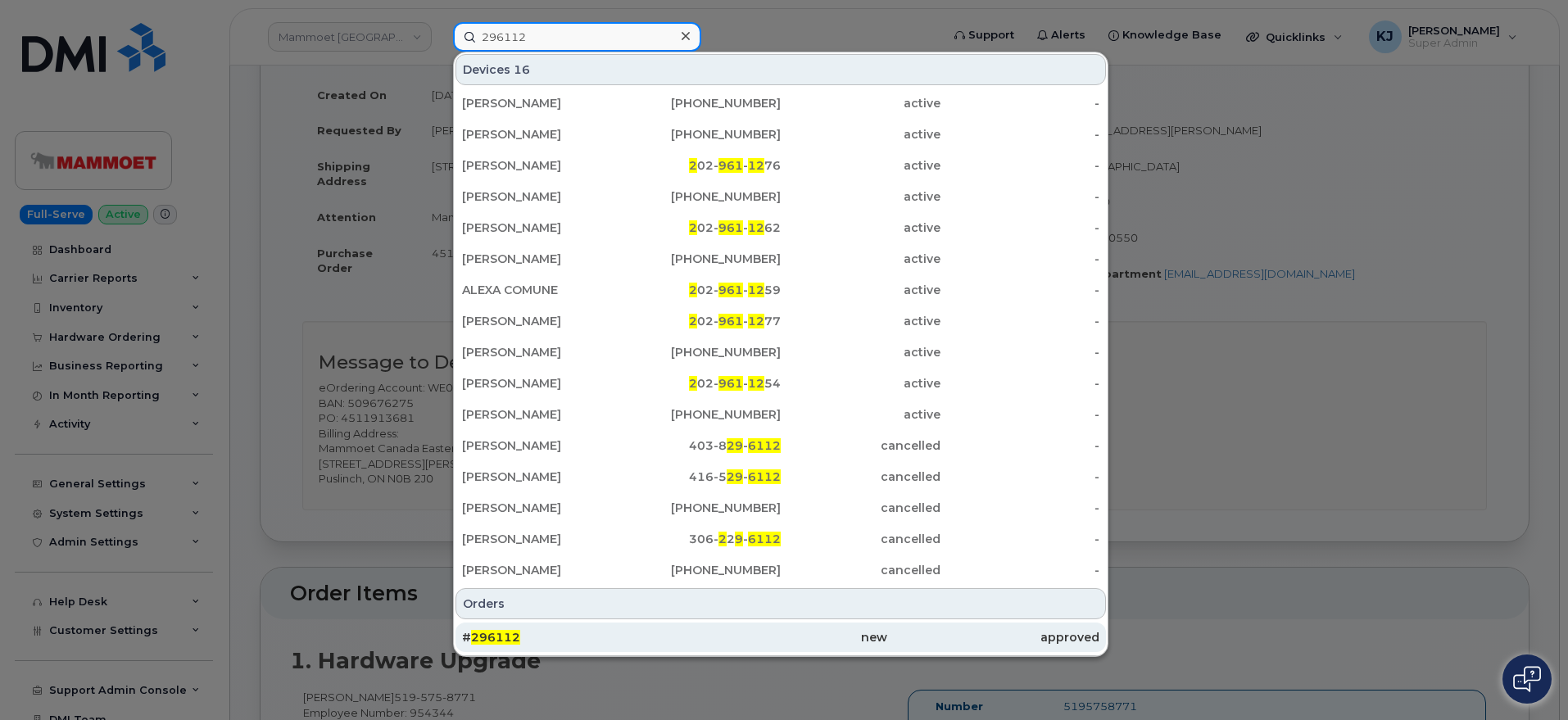
type input "296112"
click at [567, 644] on div "# 296112" at bounding box center [568, 637] width 212 height 16
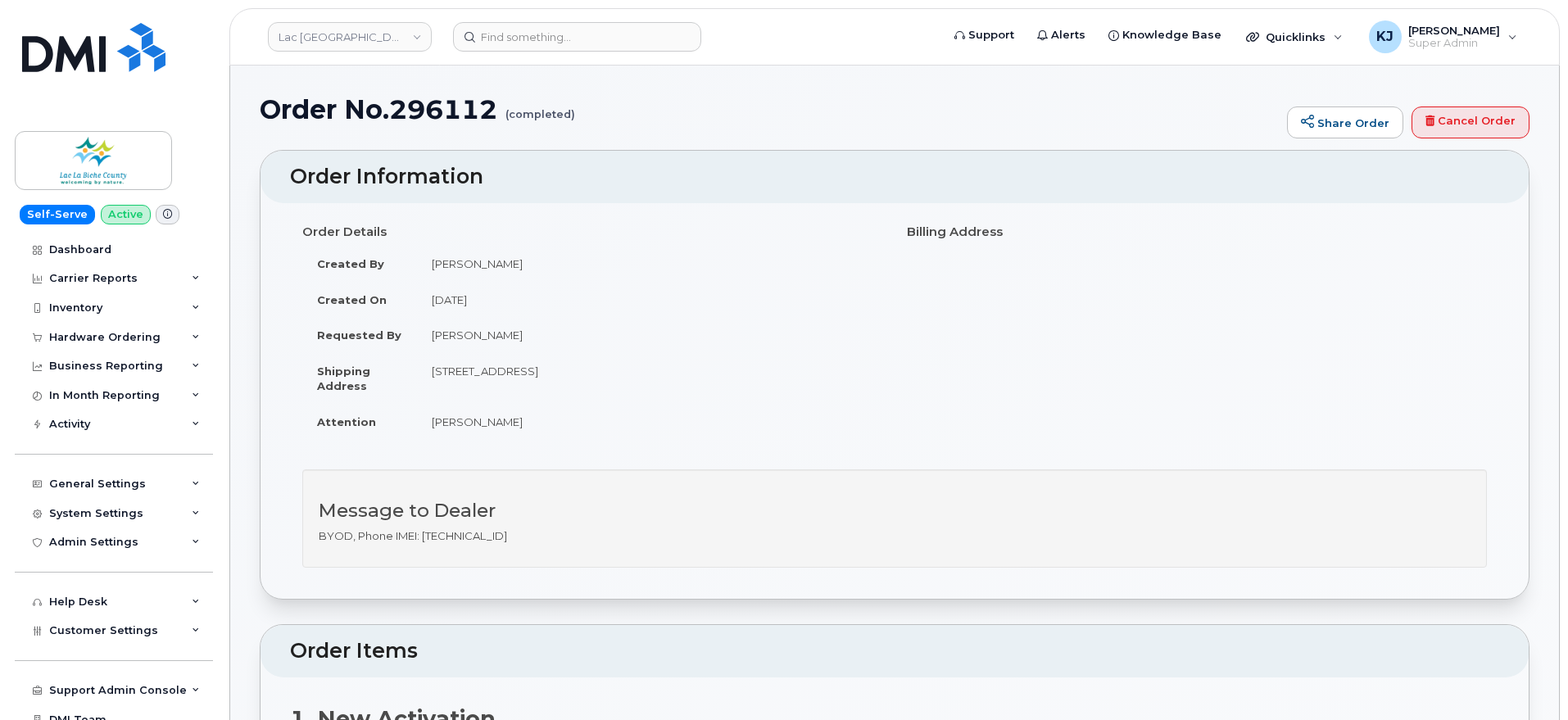
drag, startPoint x: 266, startPoint y: 113, endPoint x: 904, endPoint y: 561, distance: 779.6
copy div "Order No.296112 (completed) Share Order Cancel Order × Share This Order If you …"
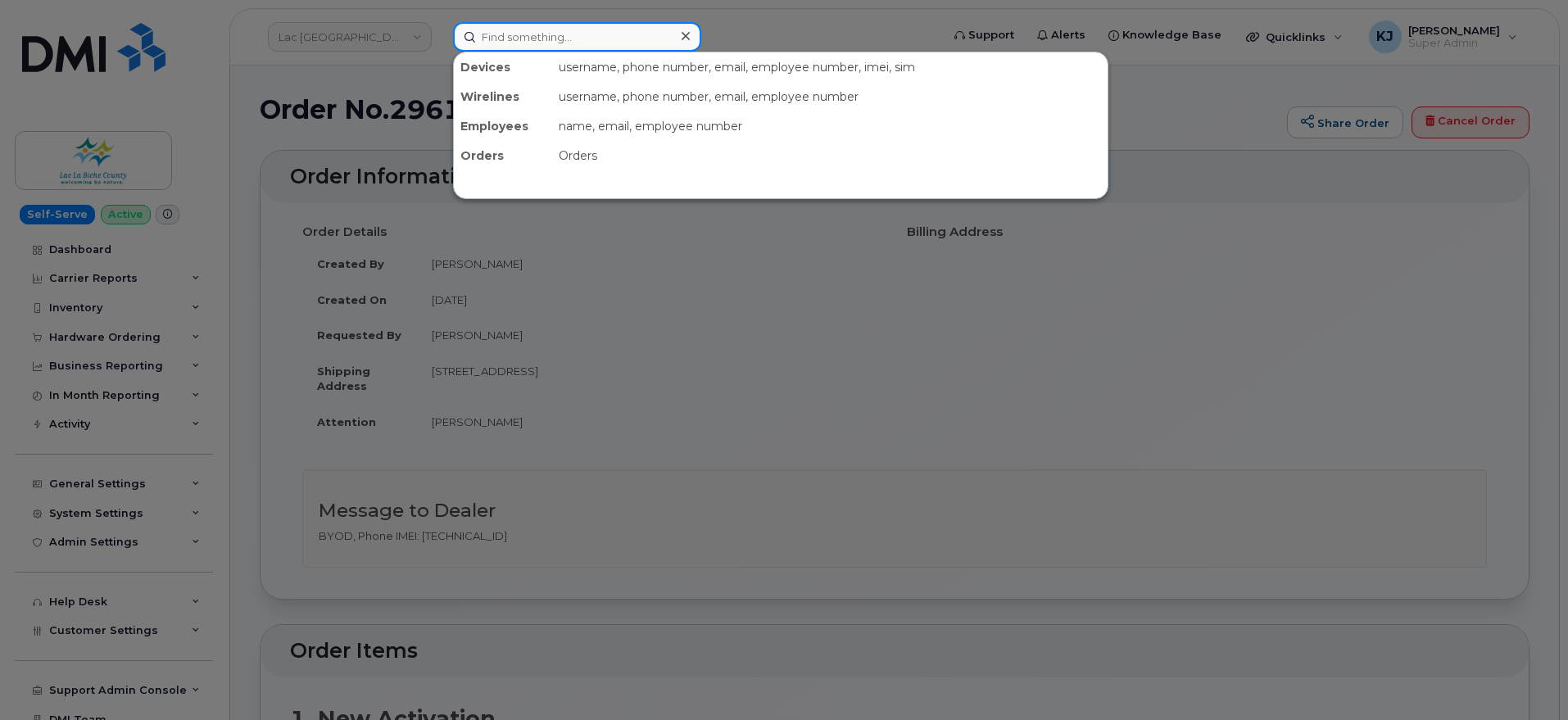
click at [643, 40] on input at bounding box center [577, 37] width 248 height 30
paste input "297854"
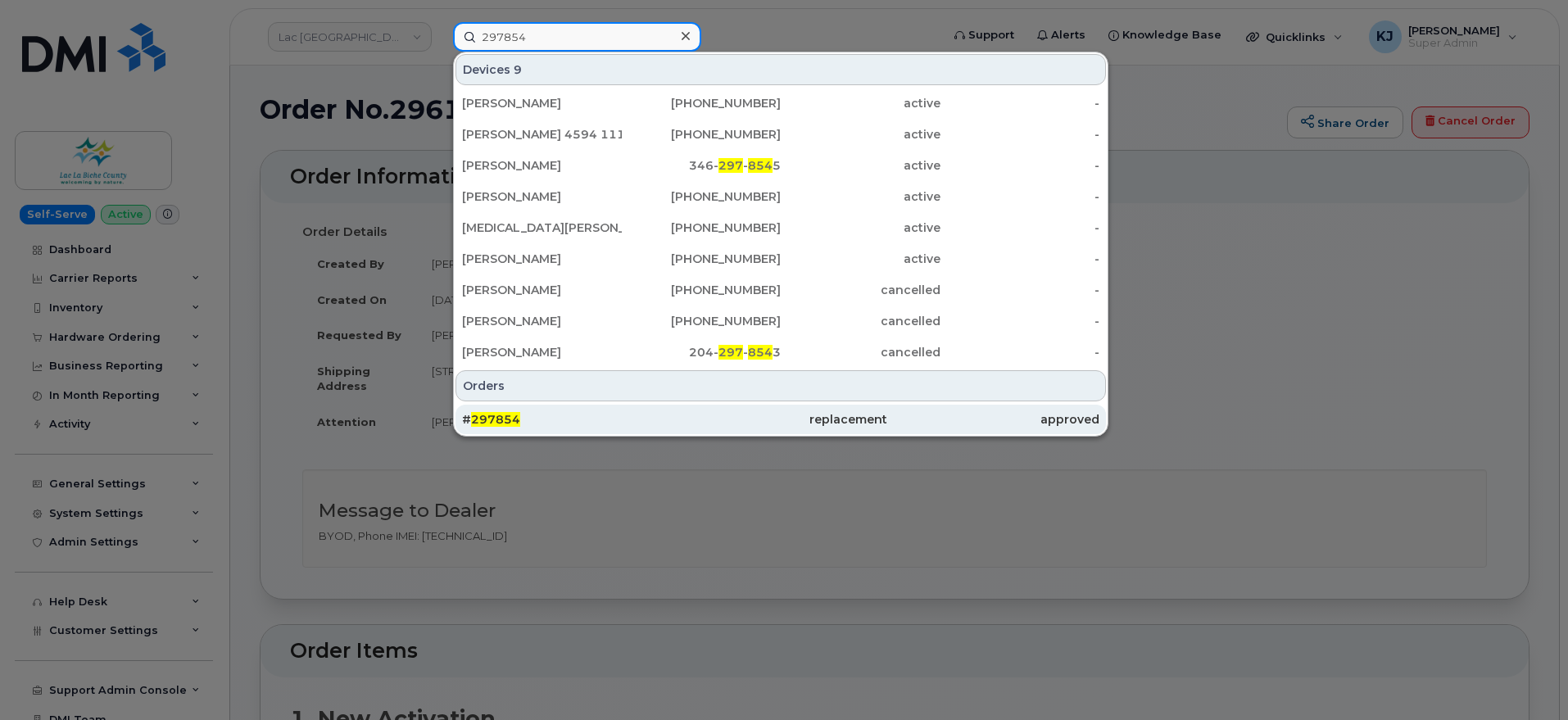
type input "297854"
click at [639, 422] on div "# 297854" at bounding box center [568, 419] width 212 height 16
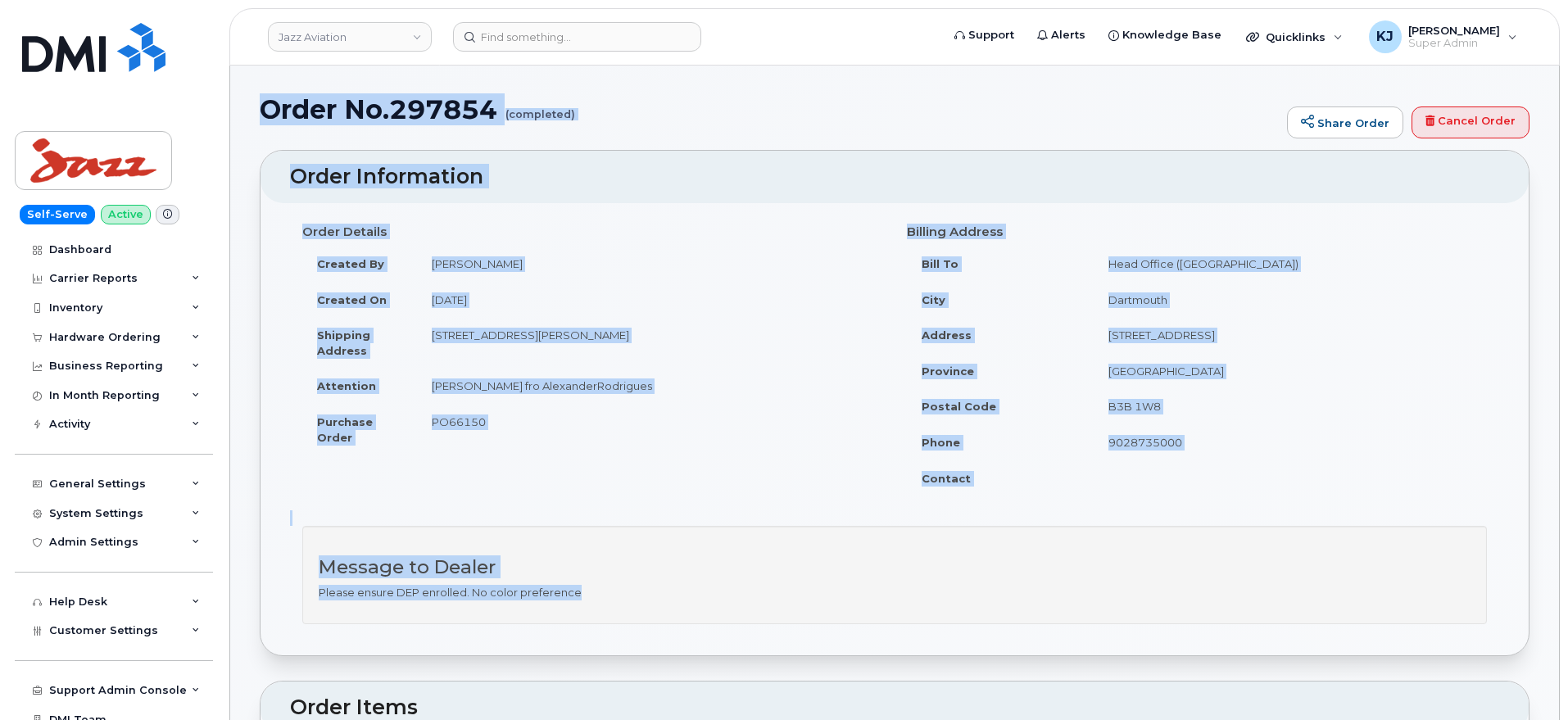
drag, startPoint x: 265, startPoint y: 111, endPoint x: 982, endPoint y: 609, distance: 873.0
copy div "Order No.297854 (completed) Share Order Cancel Order × Share This Order If you …"
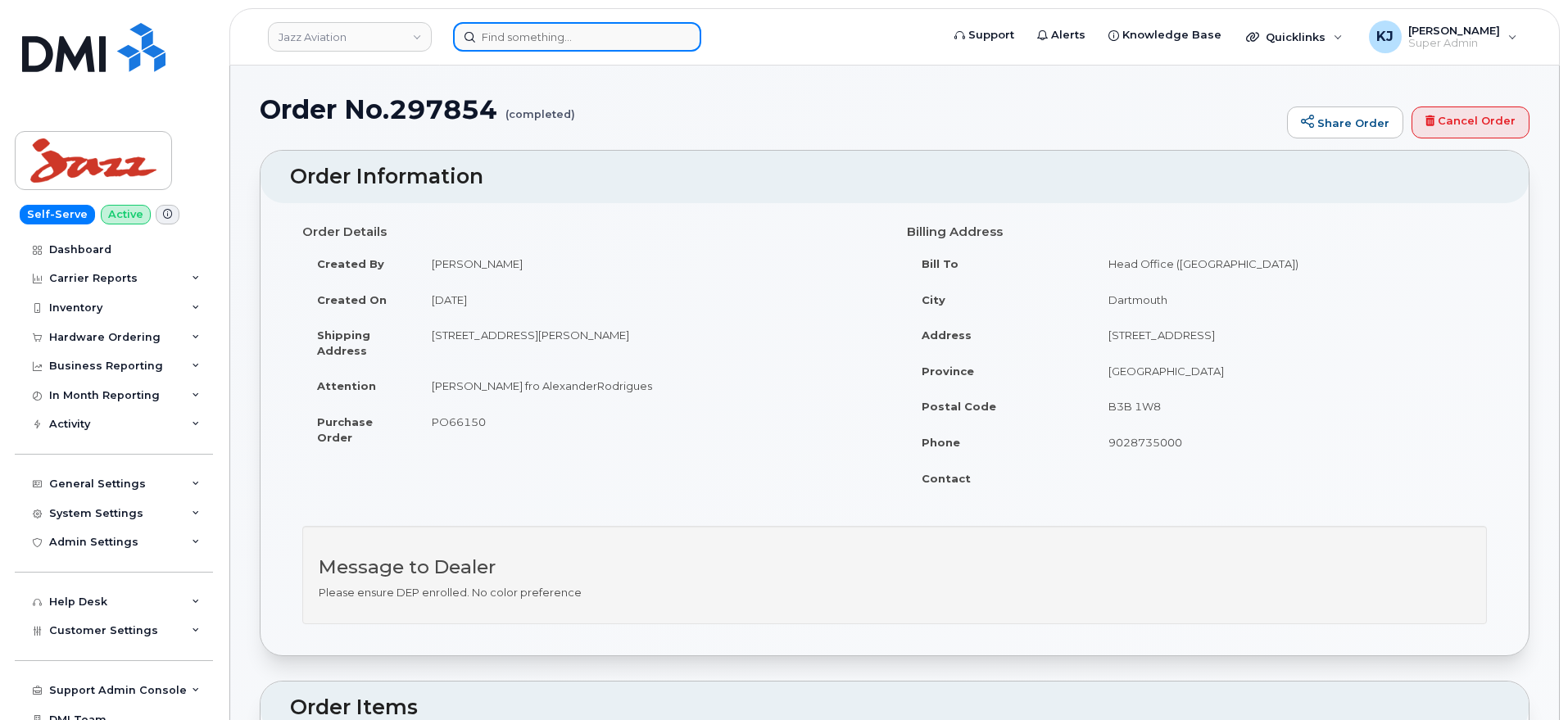
click at [612, 46] on input at bounding box center [577, 37] width 248 height 30
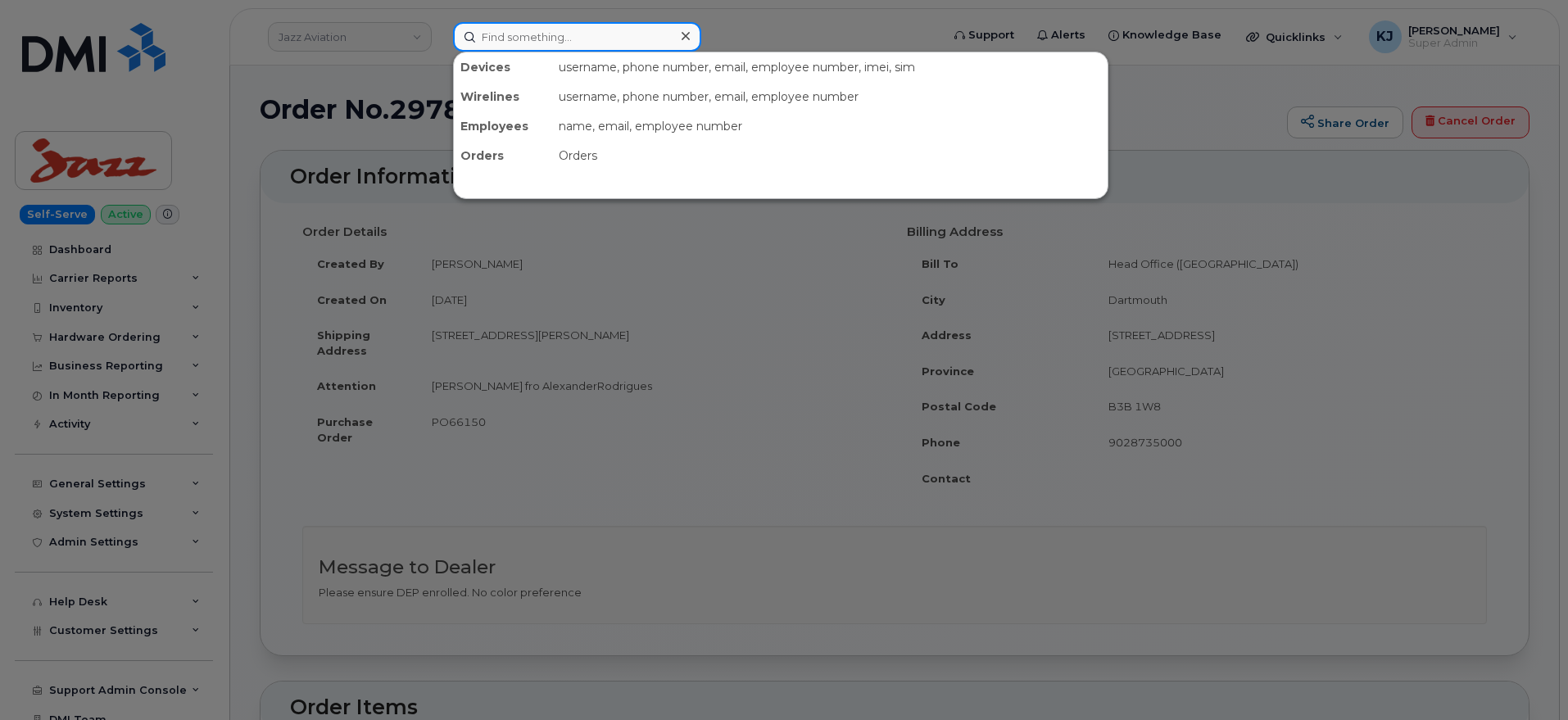
paste input "8077075752"
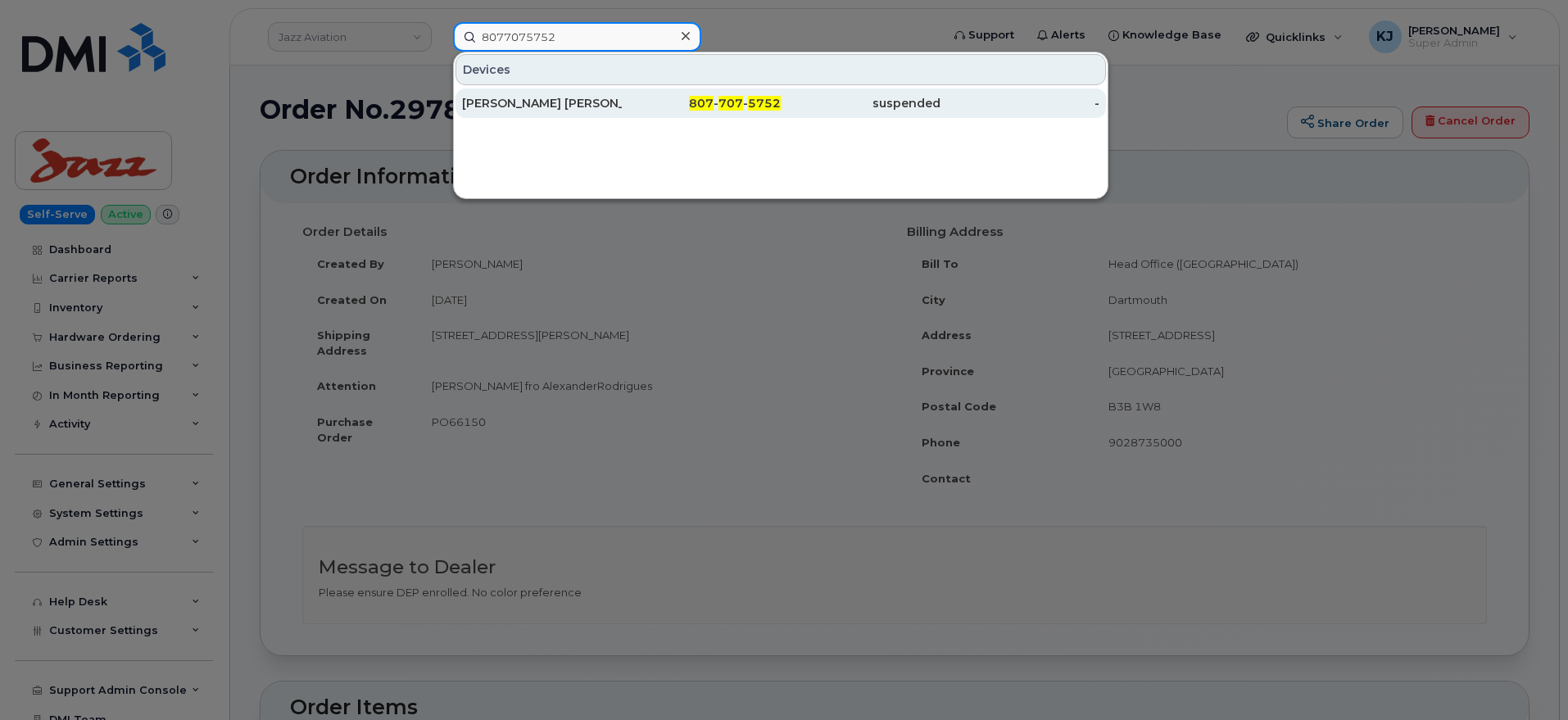
type input "8077075752"
click at [608, 103] on div "Erik Charlie" at bounding box center [542, 103] width 160 height 16
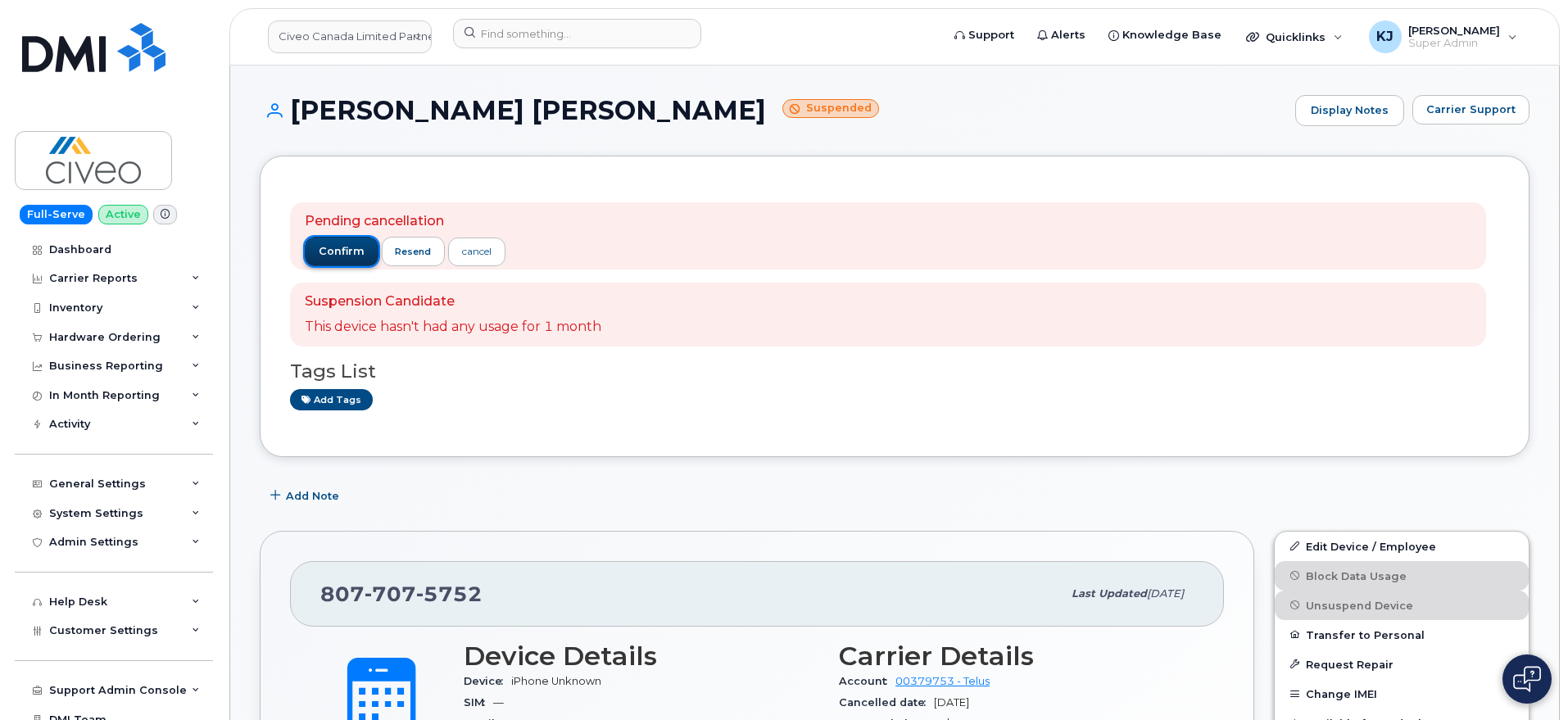
click at [354, 250] on span "confirm" at bounding box center [341, 251] width 46 height 14
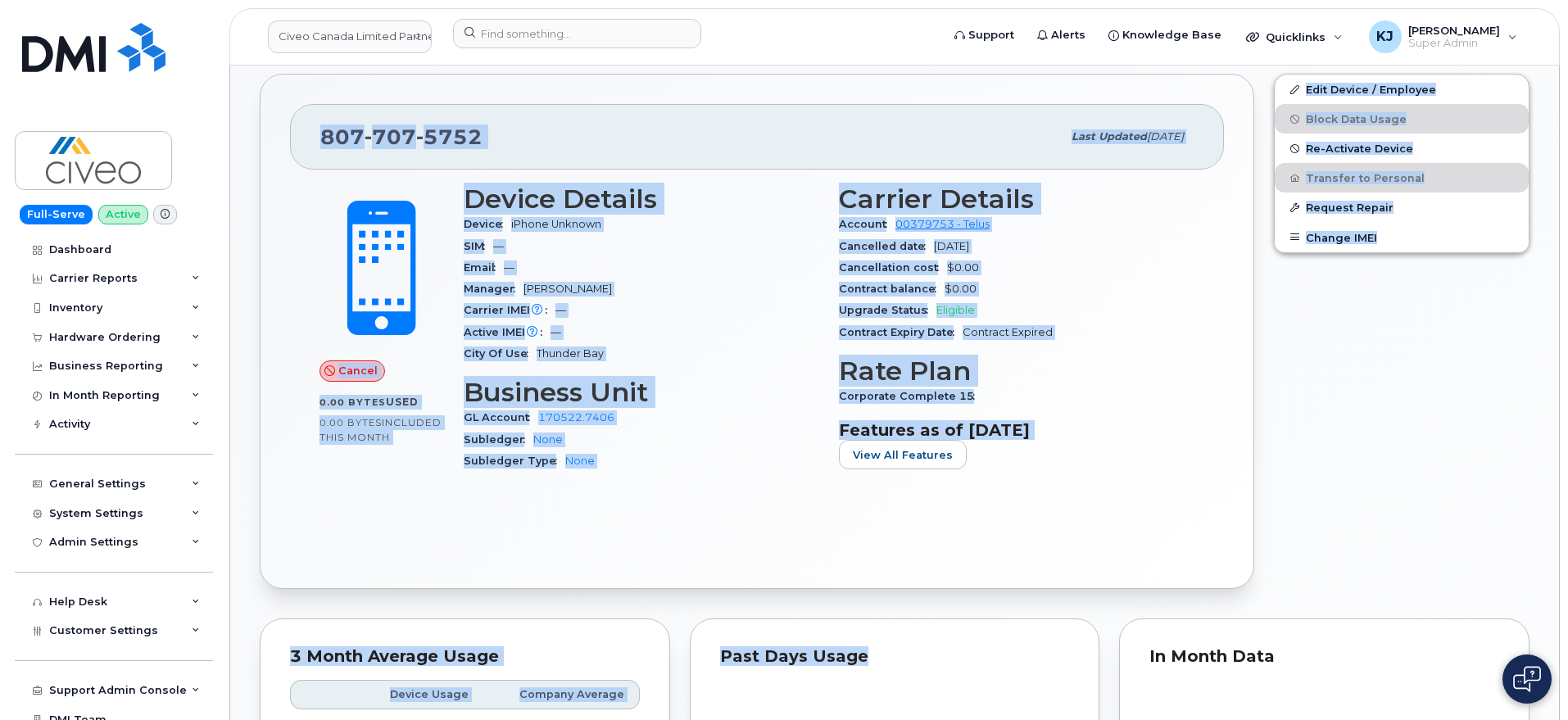
scroll to position [410, 0]
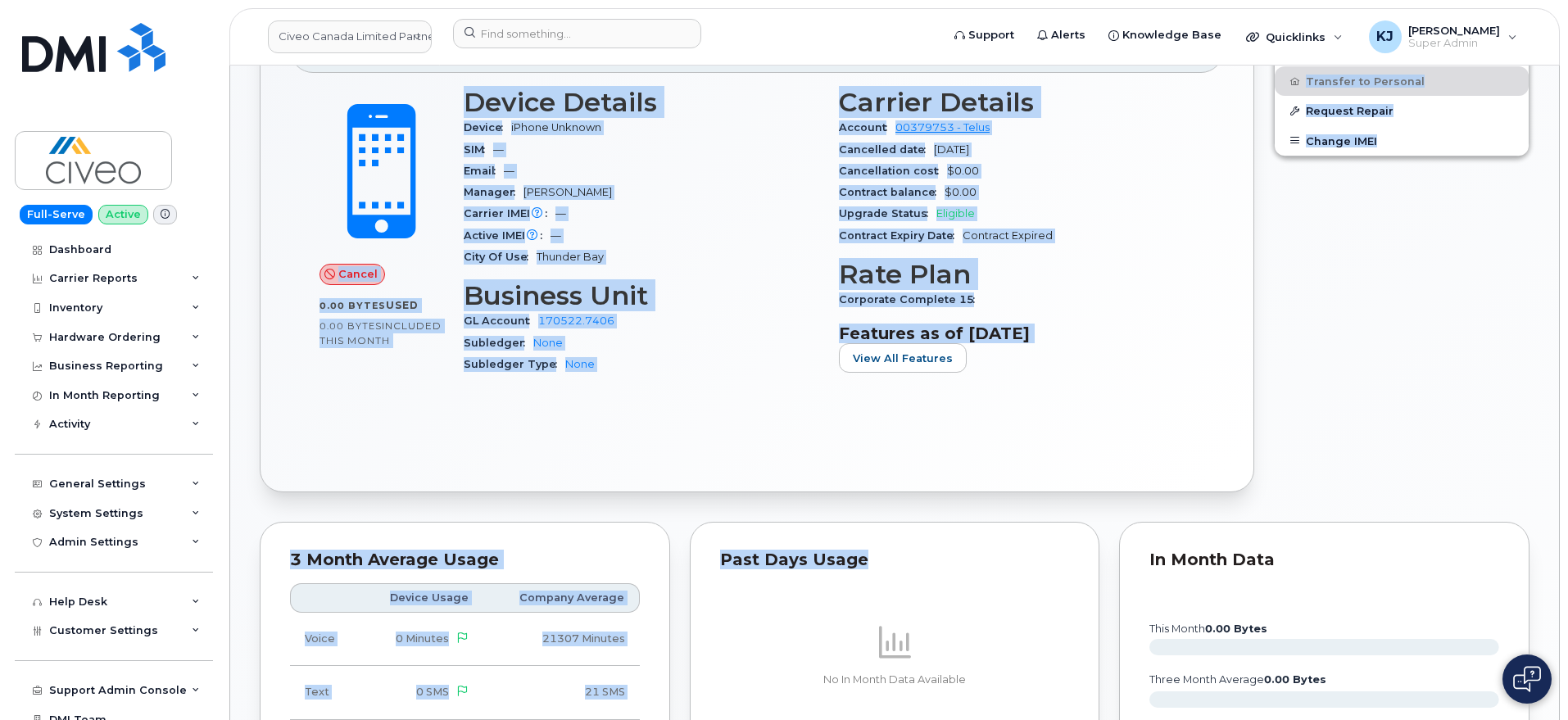
drag, startPoint x: 290, startPoint y: 102, endPoint x: 1065, endPoint y: 501, distance: 871.7
click at [1068, 502] on div "Erik Charlie Cancel Display Notes Carrier Support Tags List Add tags Add Note 8…" at bounding box center [895, 661] width 1329 height 2010
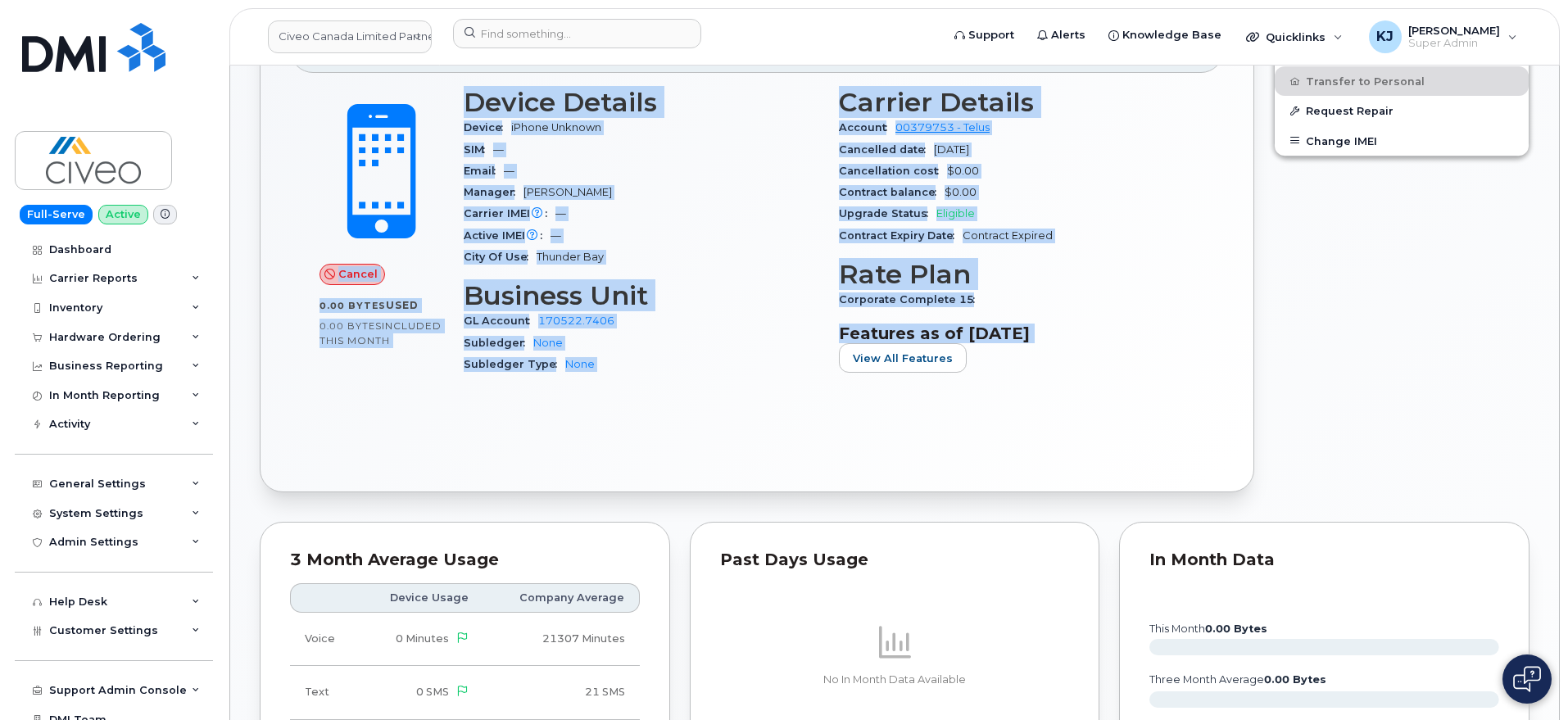
copy div "Erik Charlie Cancel Display Notes Carrier Support Tags List Add tags Add Note 8…"
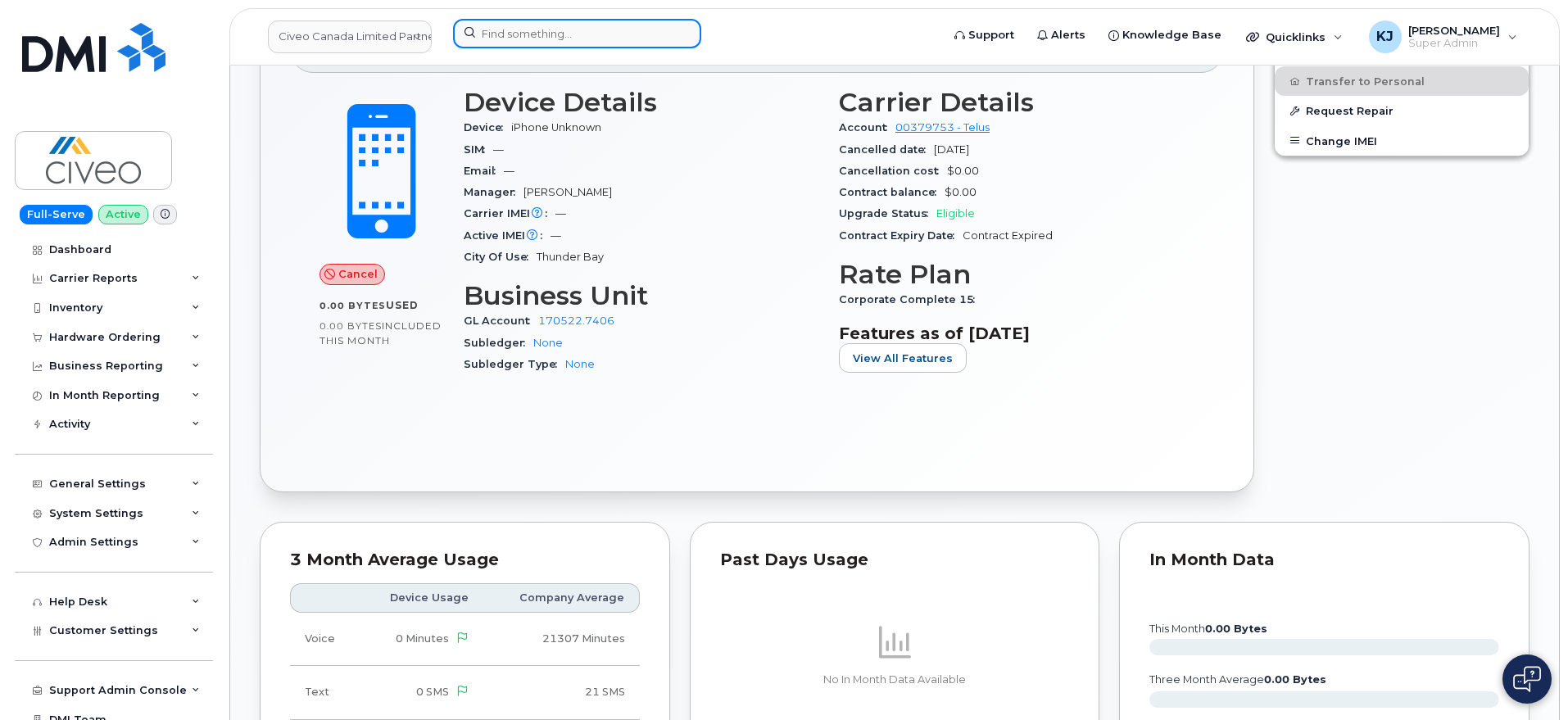
click at [610, 28] on input at bounding box center [577, 33] width 248 height 30
paste input "5876465452"
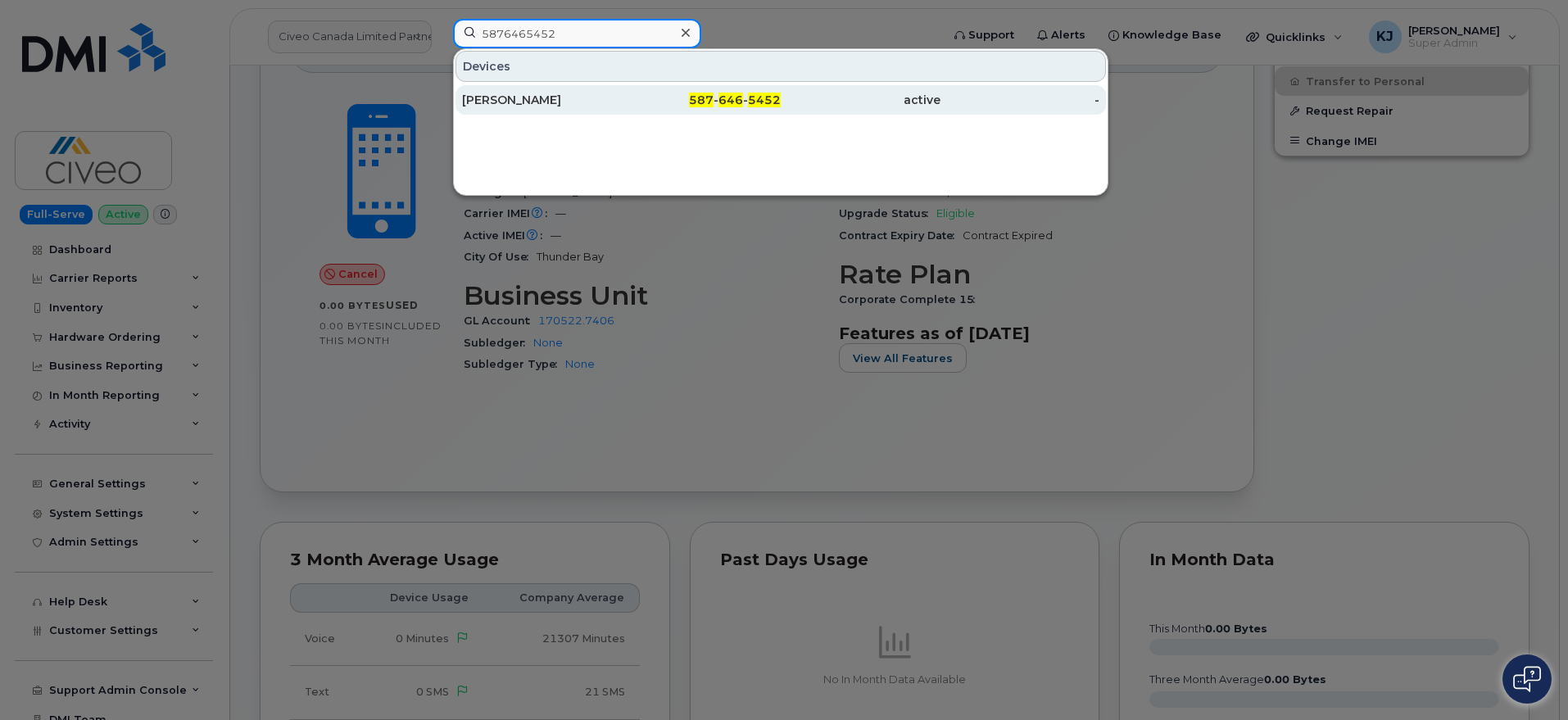
type input "5876465452"
click at [780, 113] on div "587 - 646 - 5452" at bounding box center [860, 100] width 160 height 30
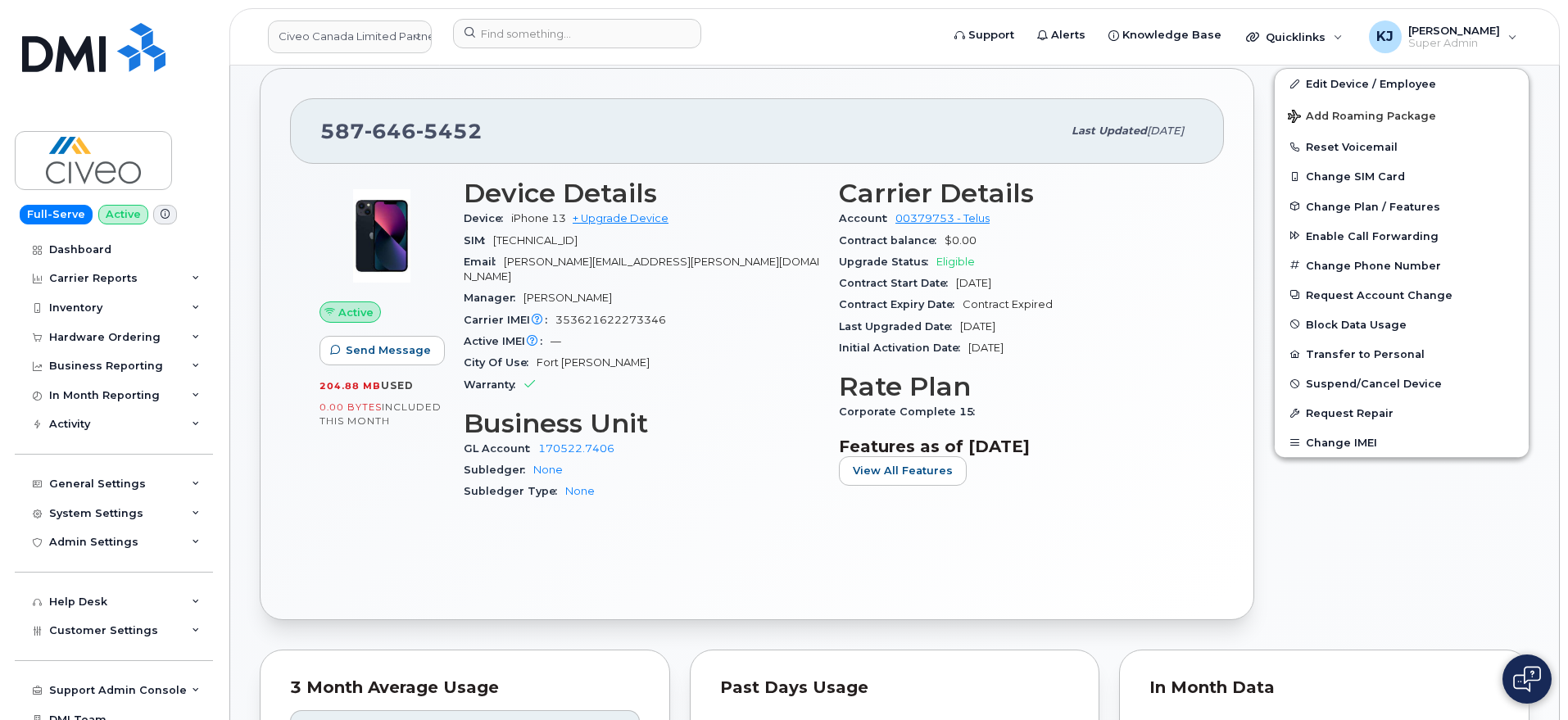
scroll to position [614, 0]
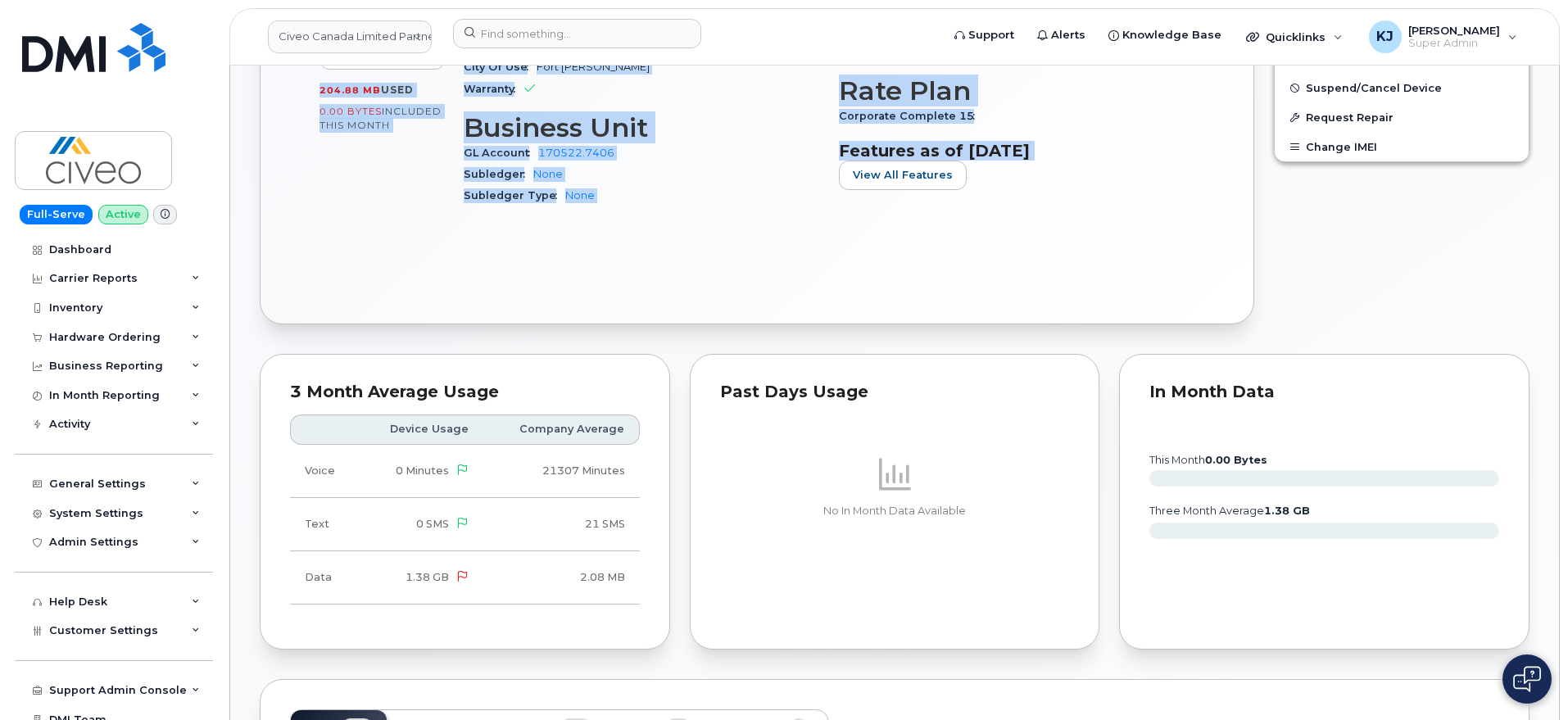
drag, startPoint x: 290, startPoint y: 107, endPoint x: 1117, endPoint y: 177, distance: 830.0
copy div "Bobbi Parsons Active Display Notes Carrier Support Tags List Add tags Add Note …"
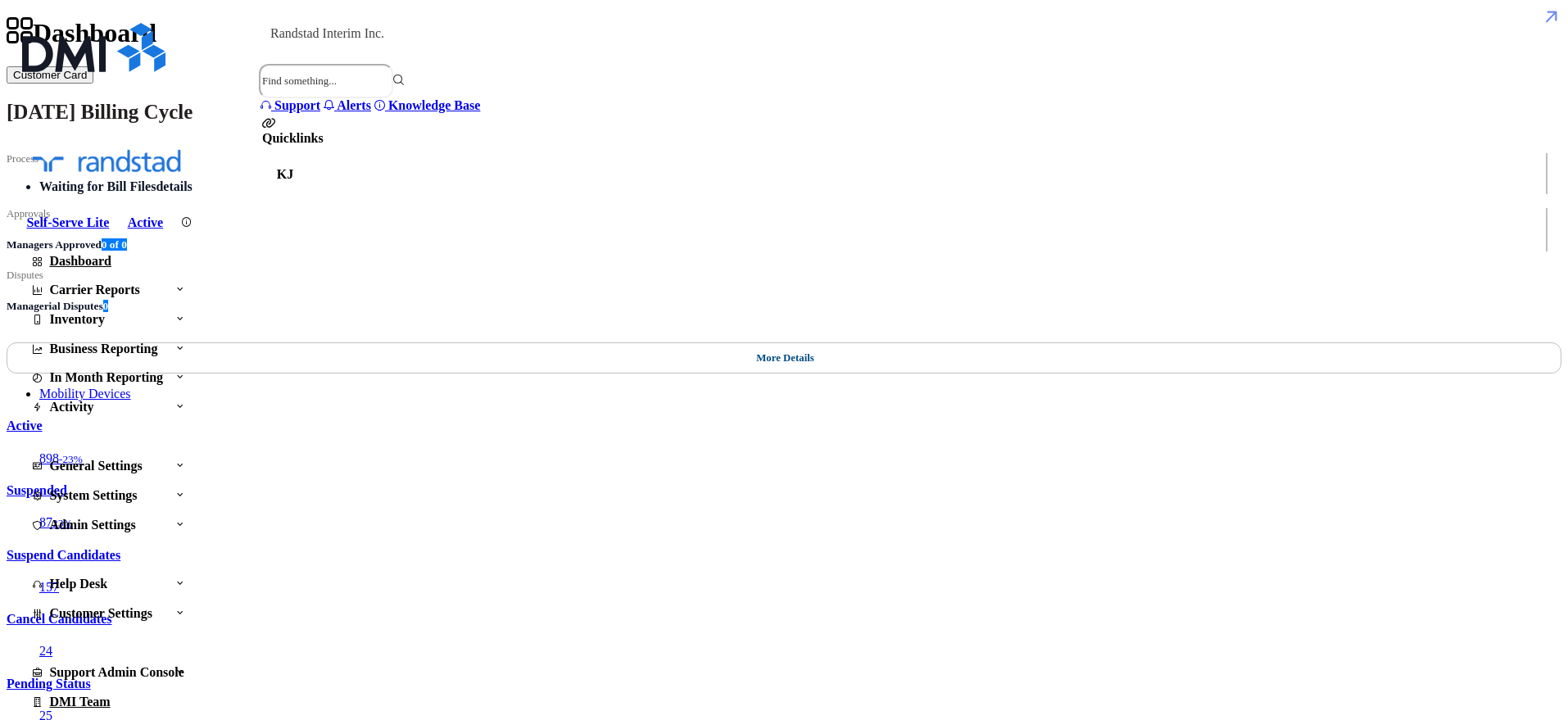
click at [125, 611] on div "Customer Settings" at bounding box center [105, 613] width 183 height 30
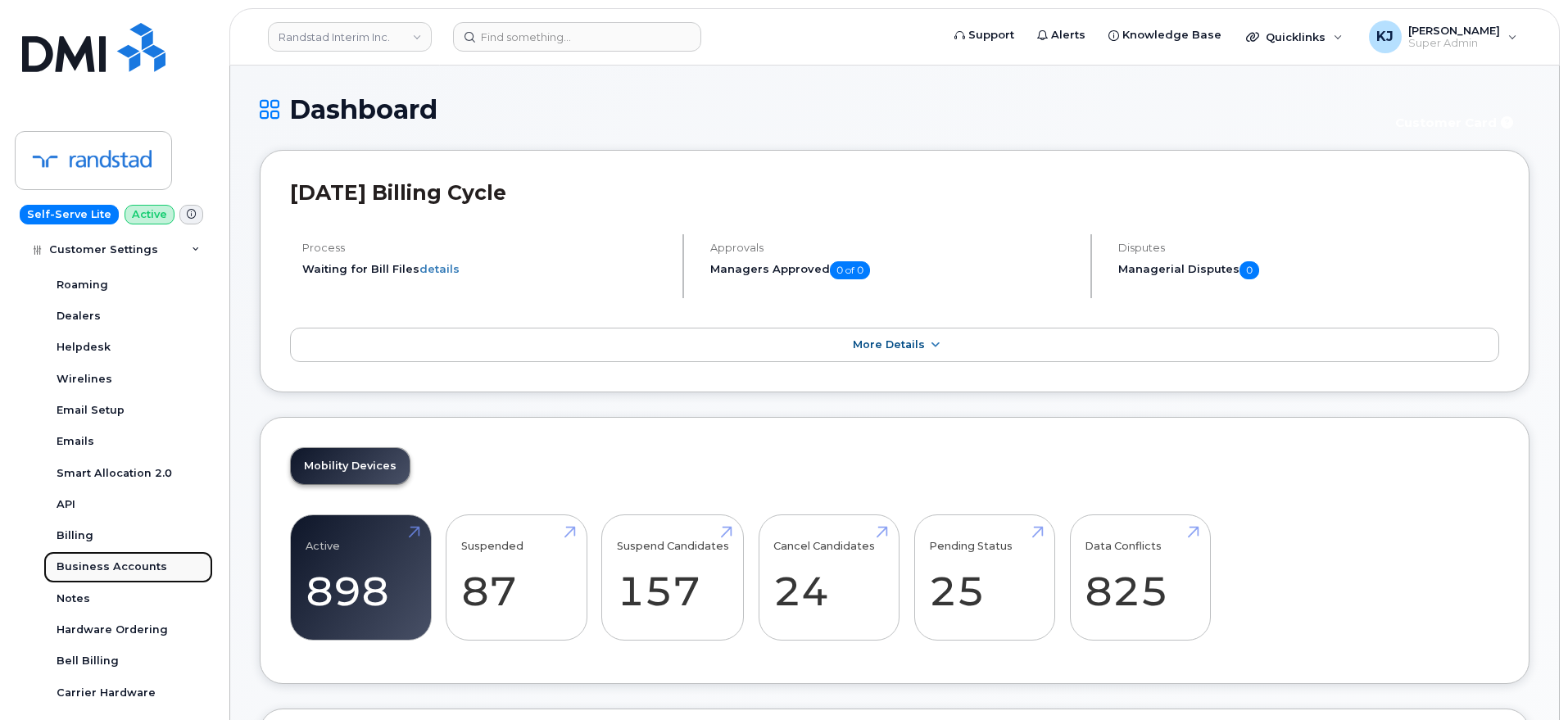
click at [129, 568] on div "Business Accounts" at bounding box center [111, 566] width 111 height 14
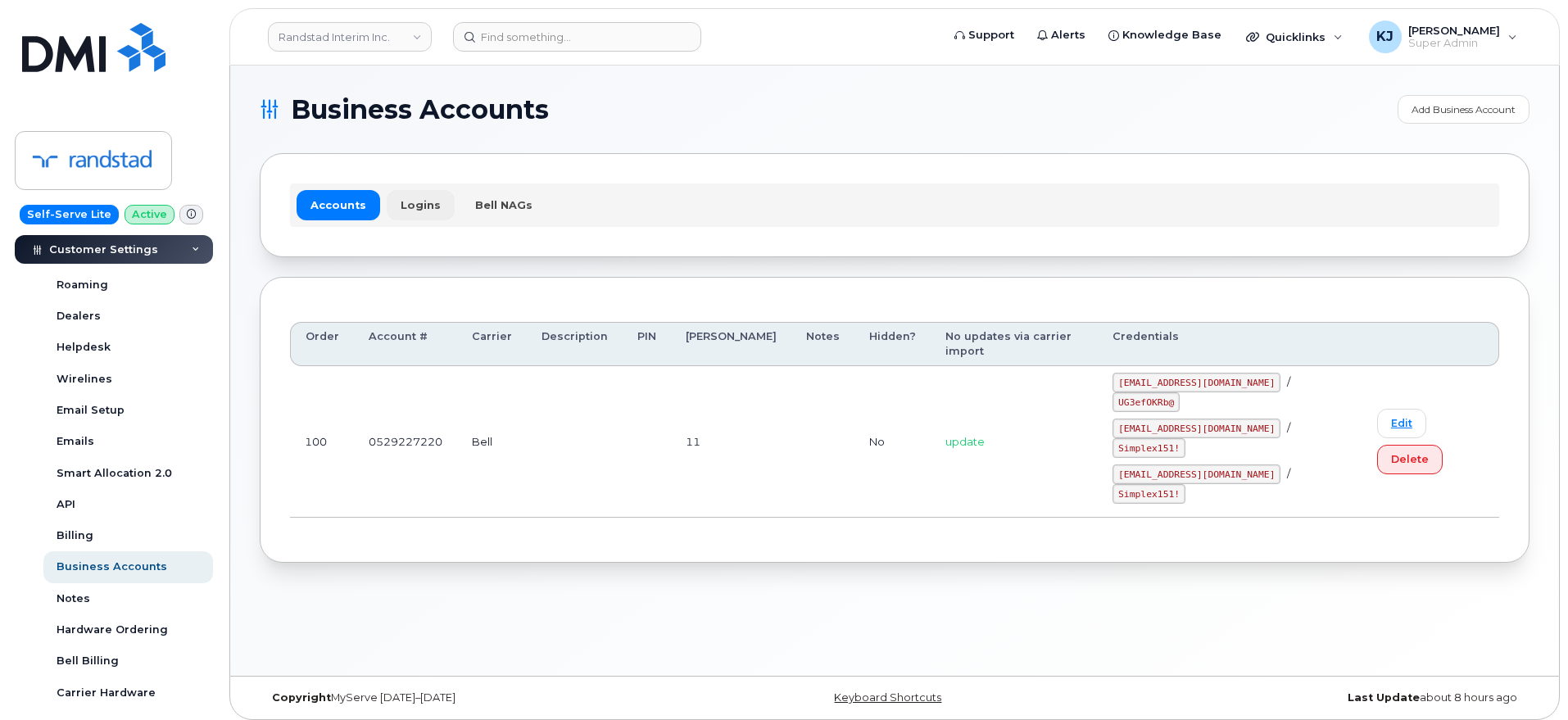
click at [425, 202] on link "Logins" at bounding box center [421, 204] width 68 height 30
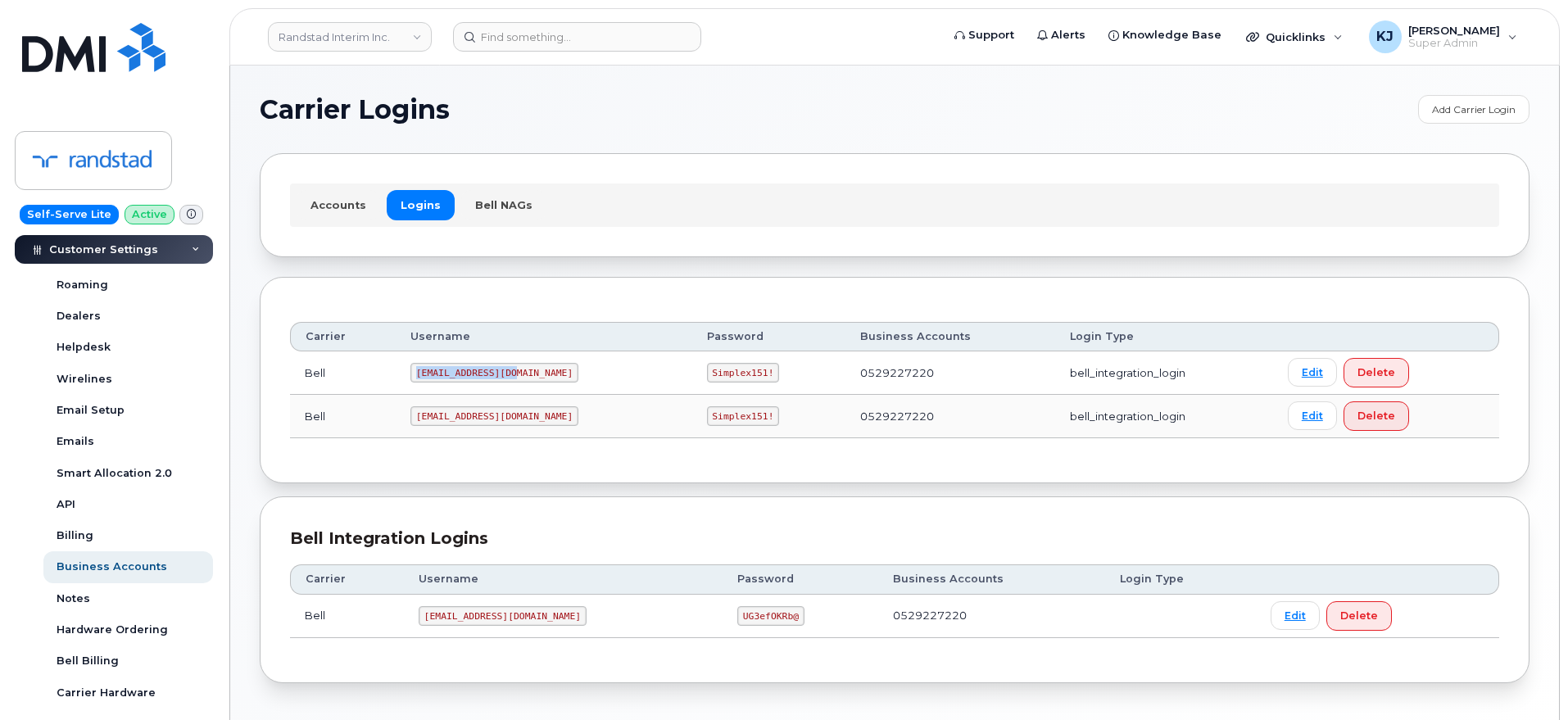
drag, startPoint x: 511, startPoint y: 369, endPoint x: 415, endPoint y: 373, distance: 96.1
click at [415, 373] on code "[EMAIL_ADDRESS][DOMAIN_NAME]" at bounding box center [494, 373] width 168 height 20
copy code "[EMAIL_ADDRESS][DOMAIN_NAME]"
drag, startPoint x: 655, startPoint y: 374, endPoint x: 719, endPoint y: 369, distance: 64.2
click at [719, 369] on td "Simplex151!" at bounding box center [769, 373] width 153 height 43
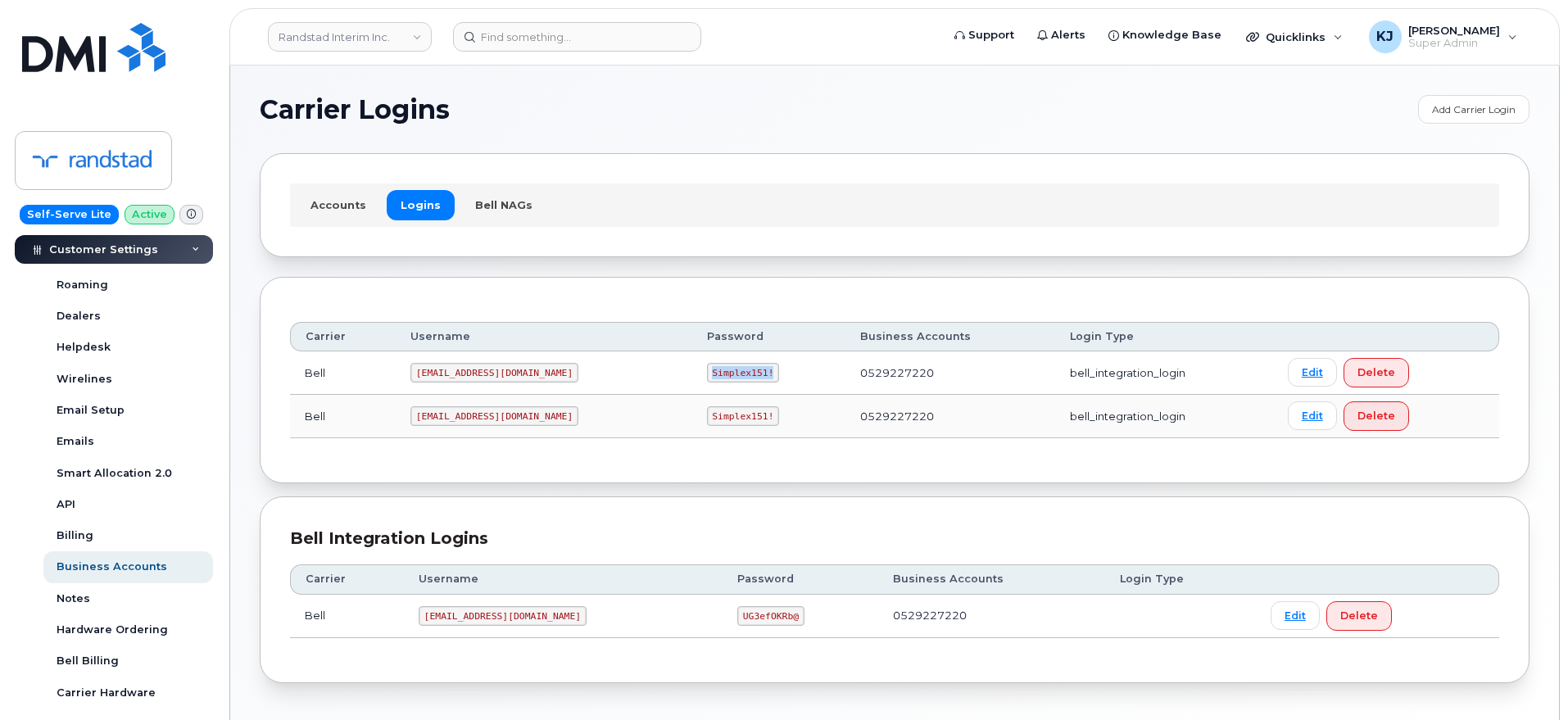
copy code "Simplex151!"
click at [545, 32] on input at bounding box center [577, 37] width 248 height 30
paste input "2894426651"
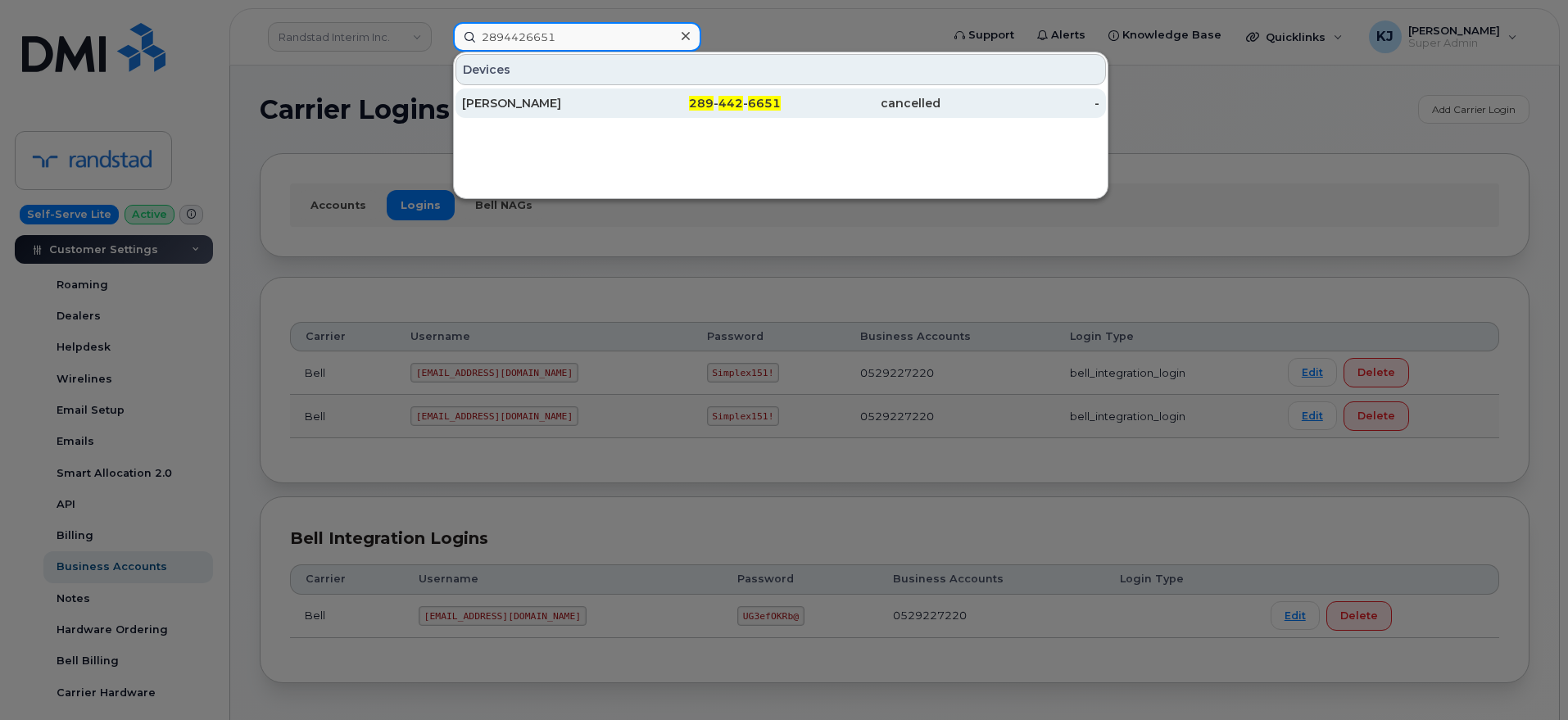
type input "2894426651"
click at [780, 112] on div "289 - 442 - 6651" at bounding box center [860, 102] width 160 height 30
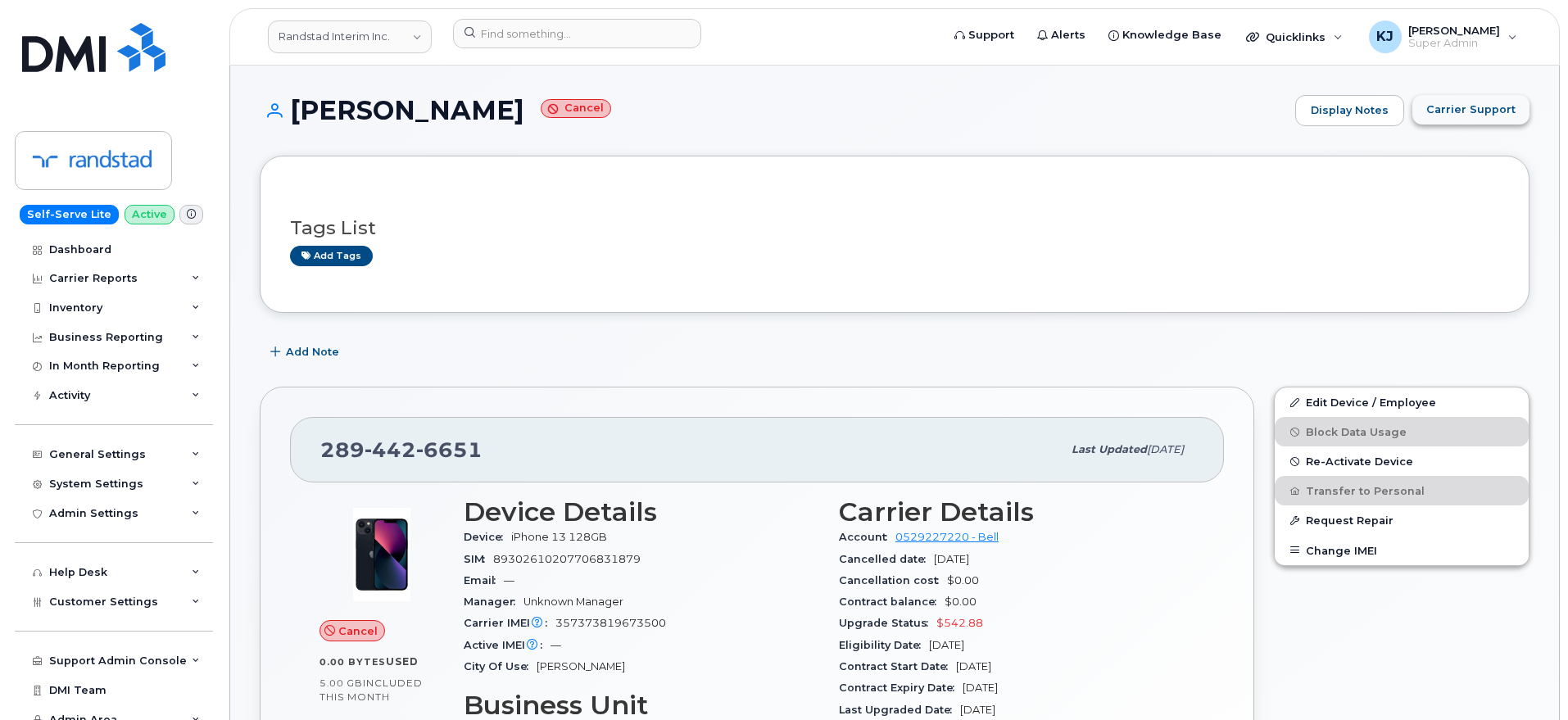
click at [1459, 111] on span "Carrier Support" at bounding box center [1470, 109] width 89 height 15
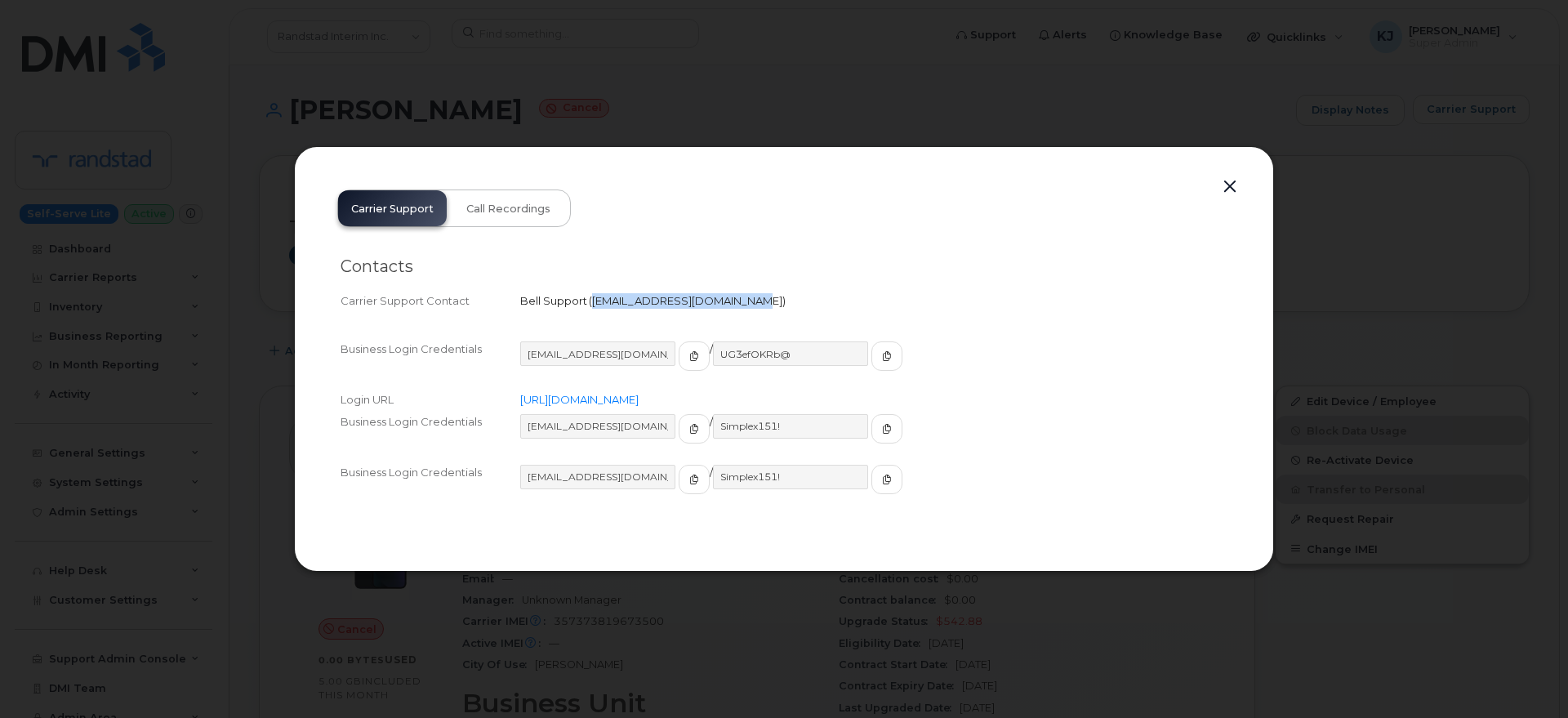
drag, startPoint x: 594, startPoint y: 298, endPoint x: 729, endPoint y: 301, distance: 135.0
click at [729, 301] on span "[EMAIL_ADDRESS][DOMAIN_NAME]" at bounding box center [687, 300] width 190 height 13
copy span "[EMAIL_ADDRESS][DOMAIN_NAME]"
click at [1316, 188] on div at bounding box center [784, 359] width 1568 height 718
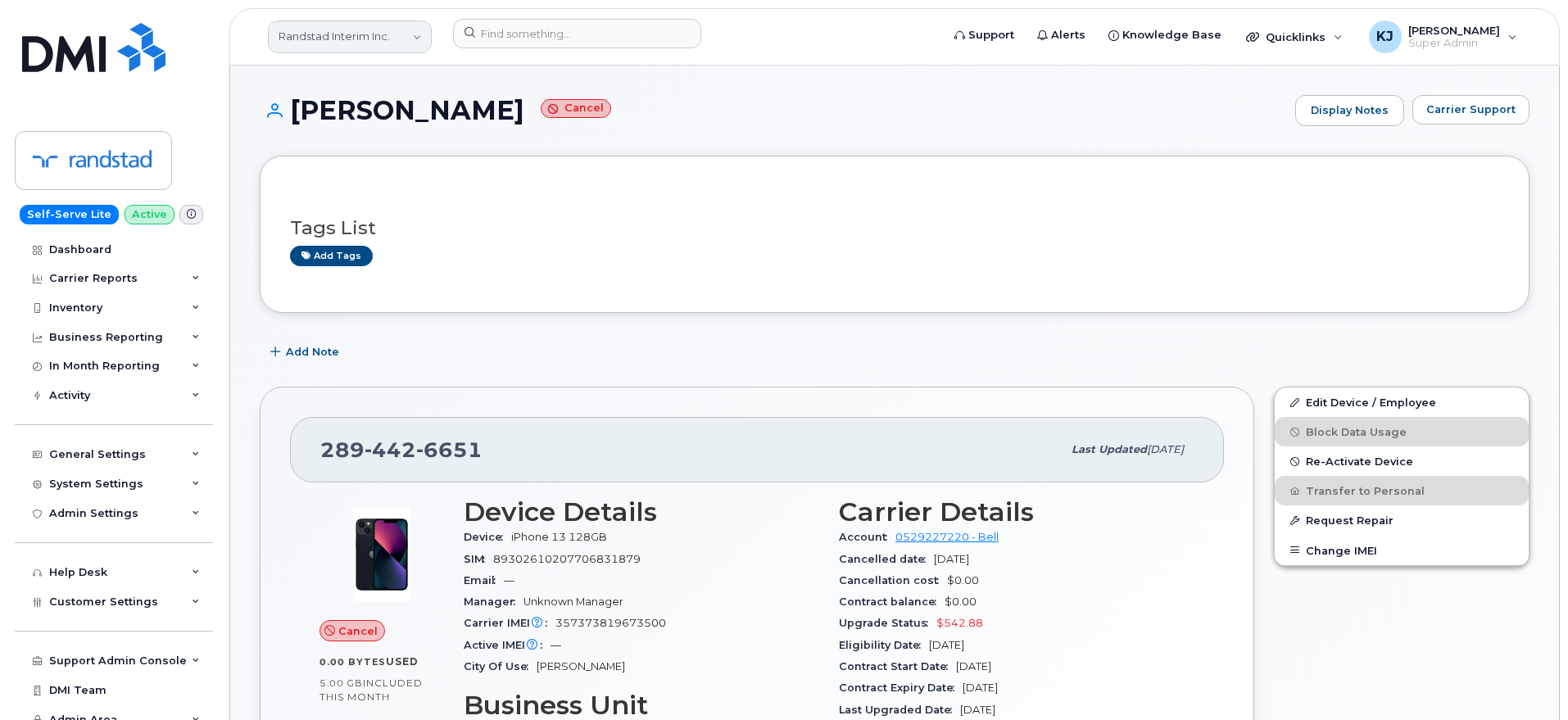
click at [358, 26] on link "Randstad Interim Inc." at bounding box center [350, 37] width 164 height 32
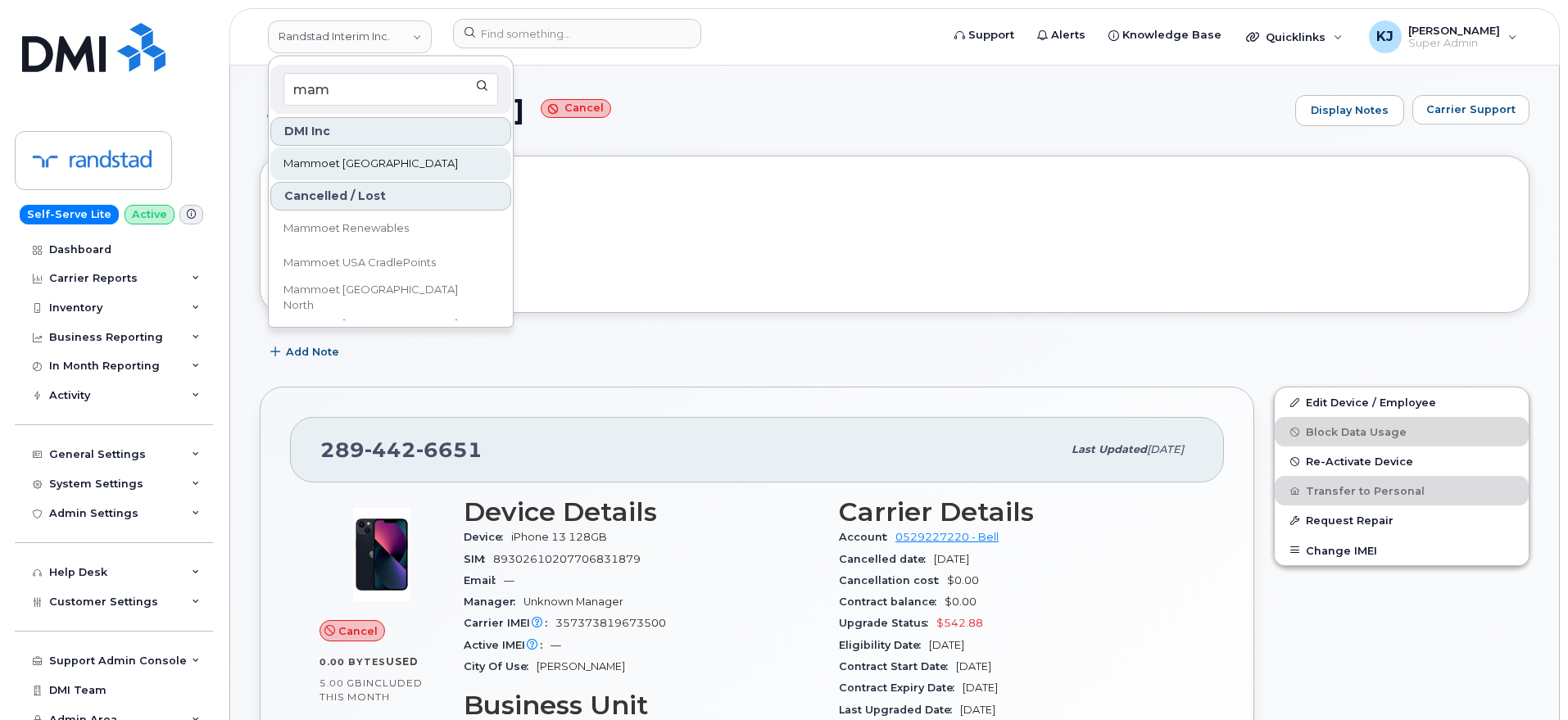
type input "mam"
click at [388, 159] on link "Mammoet [GEOGRAPHIC_DATA]" at bounding box center [391, 164] width 241 height 32
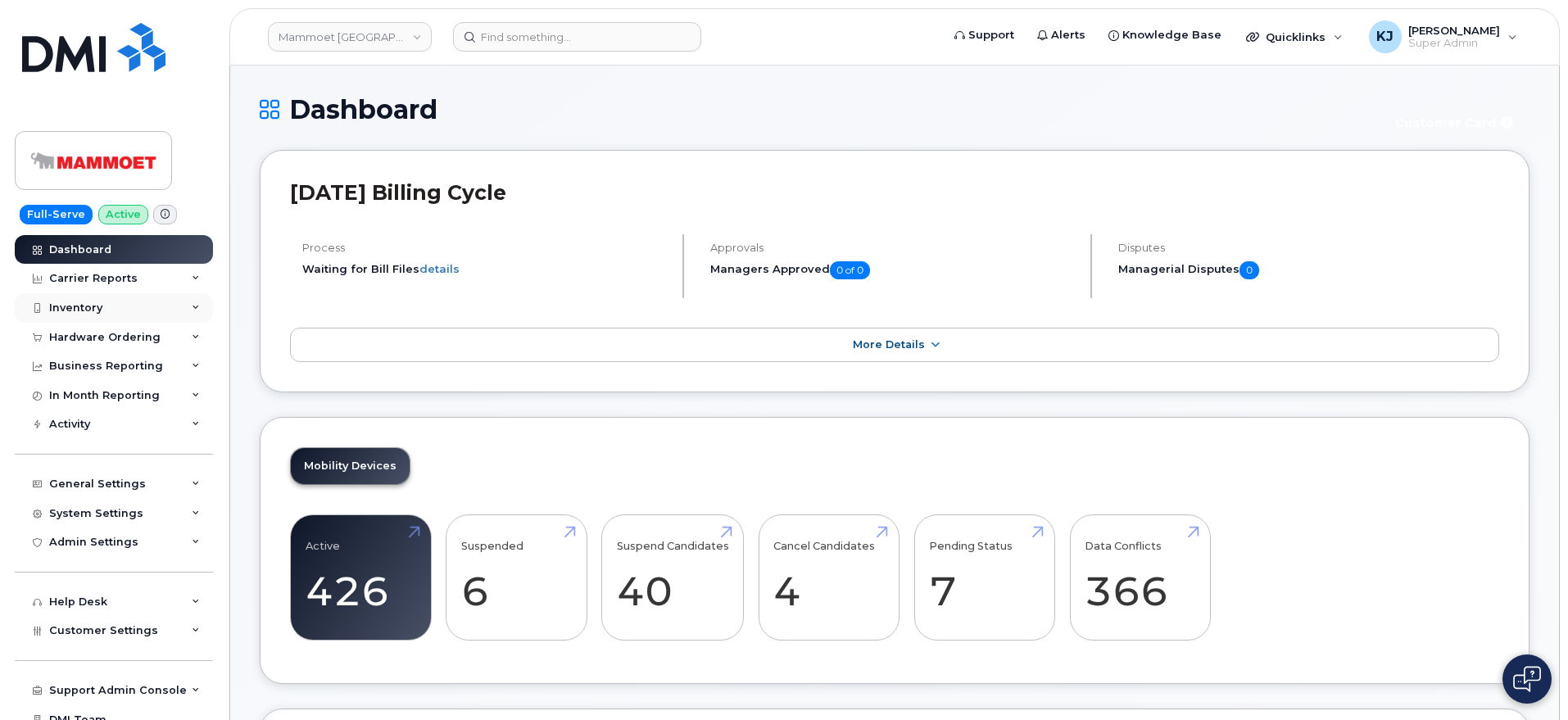
click at [171, 298] on div "Inventory" at bounding box center [113, 307] width 198 height 30
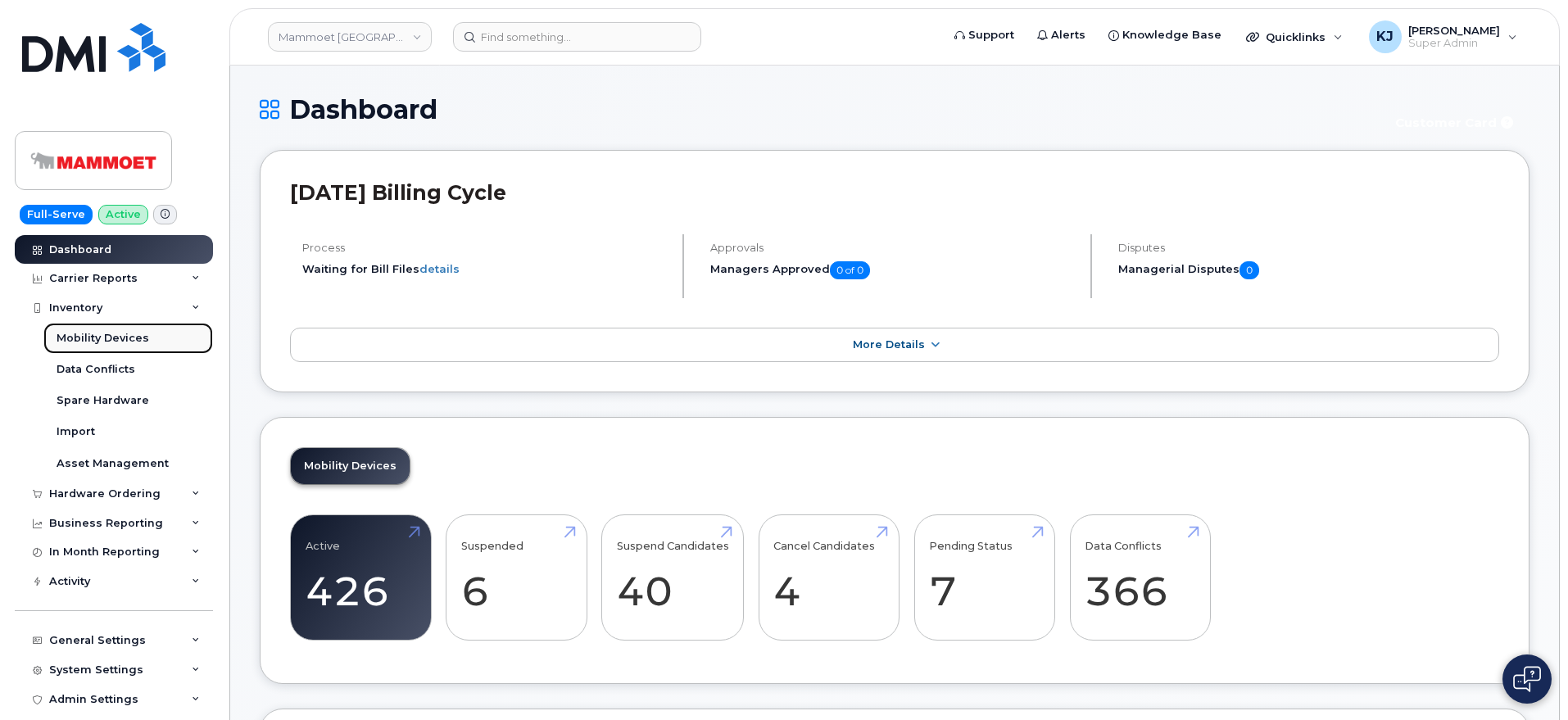
click at [86, 335] on div "Mobility Devices" at bounding box center [102, 338] width 93 height 14
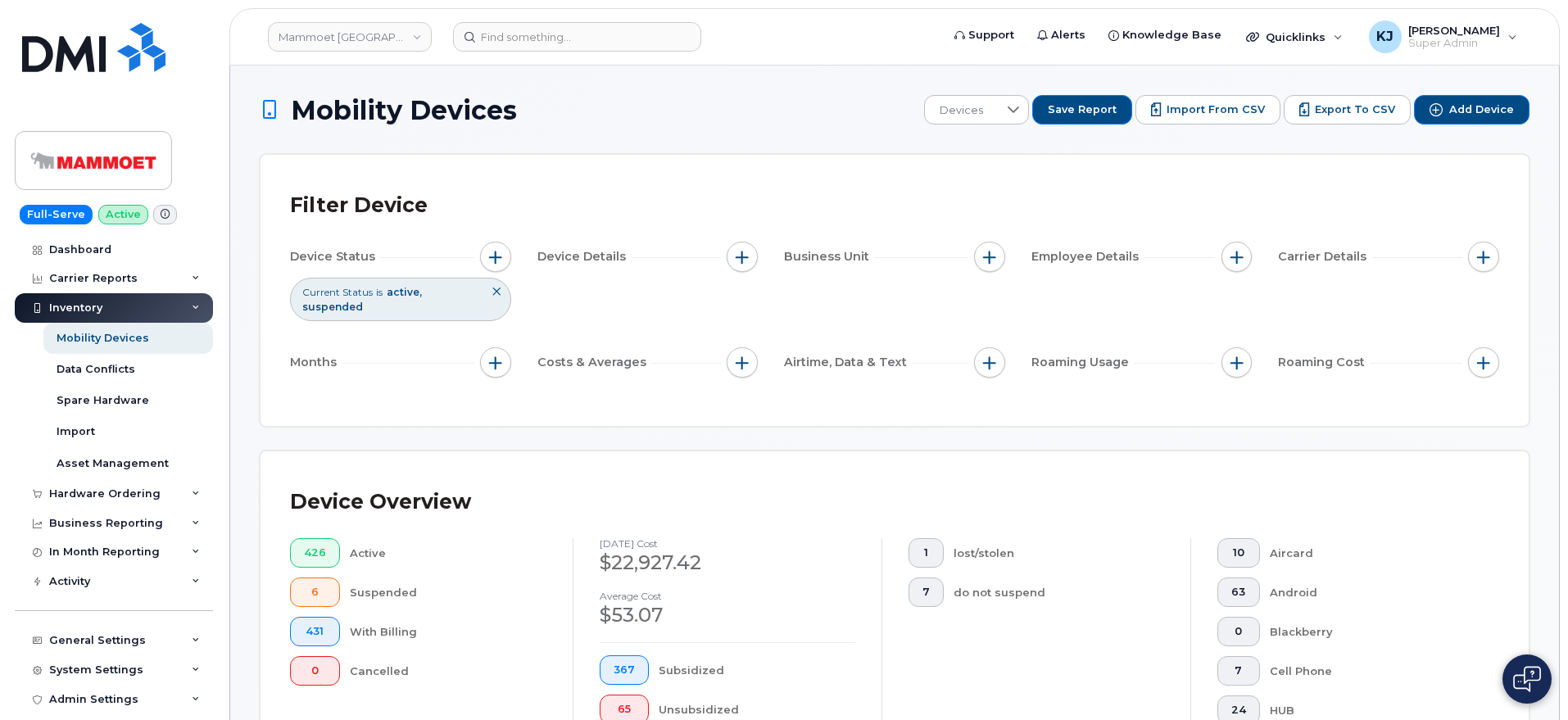
click at [1209, 109] on span "Import from CSV" at bounding box center [1215, 110] width 98 height 14
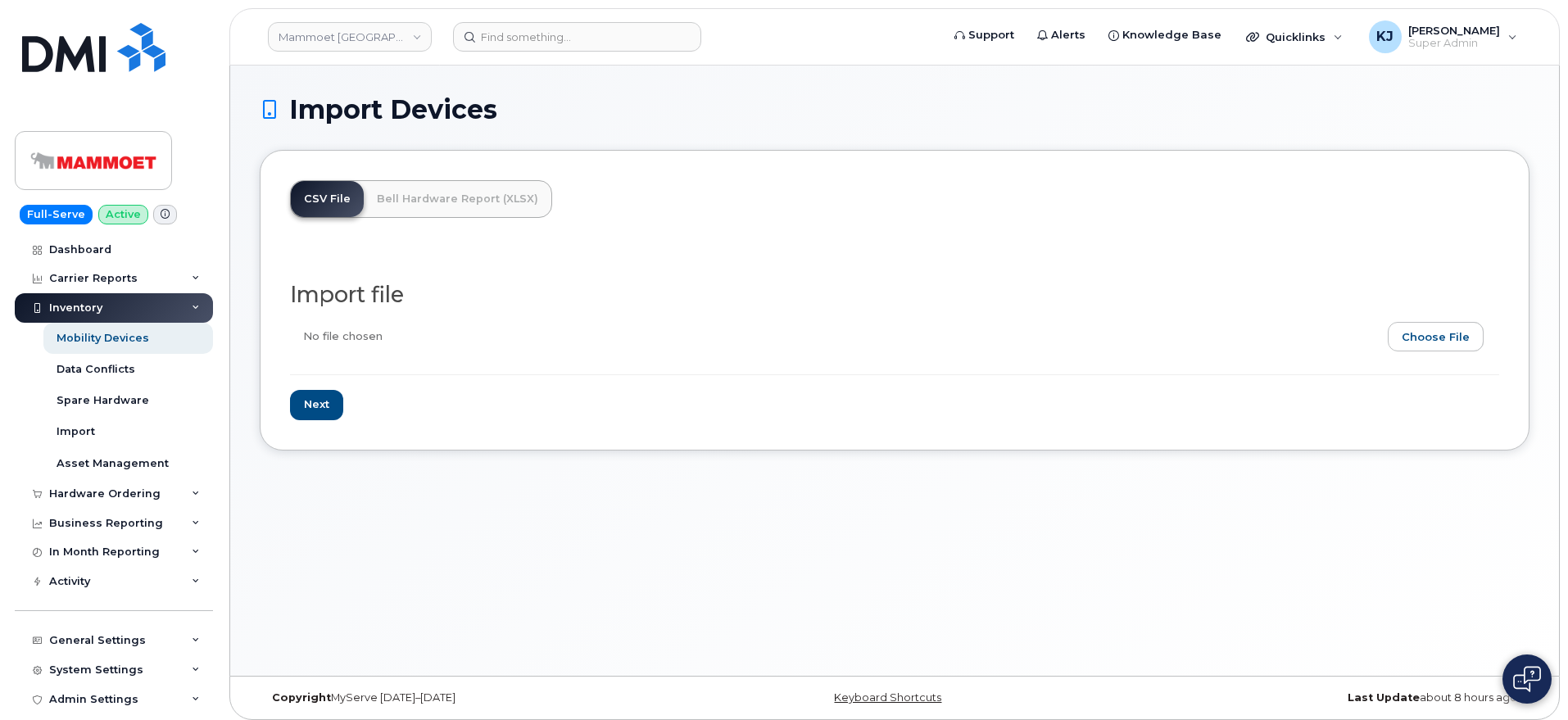
scroll to position [8, 0]
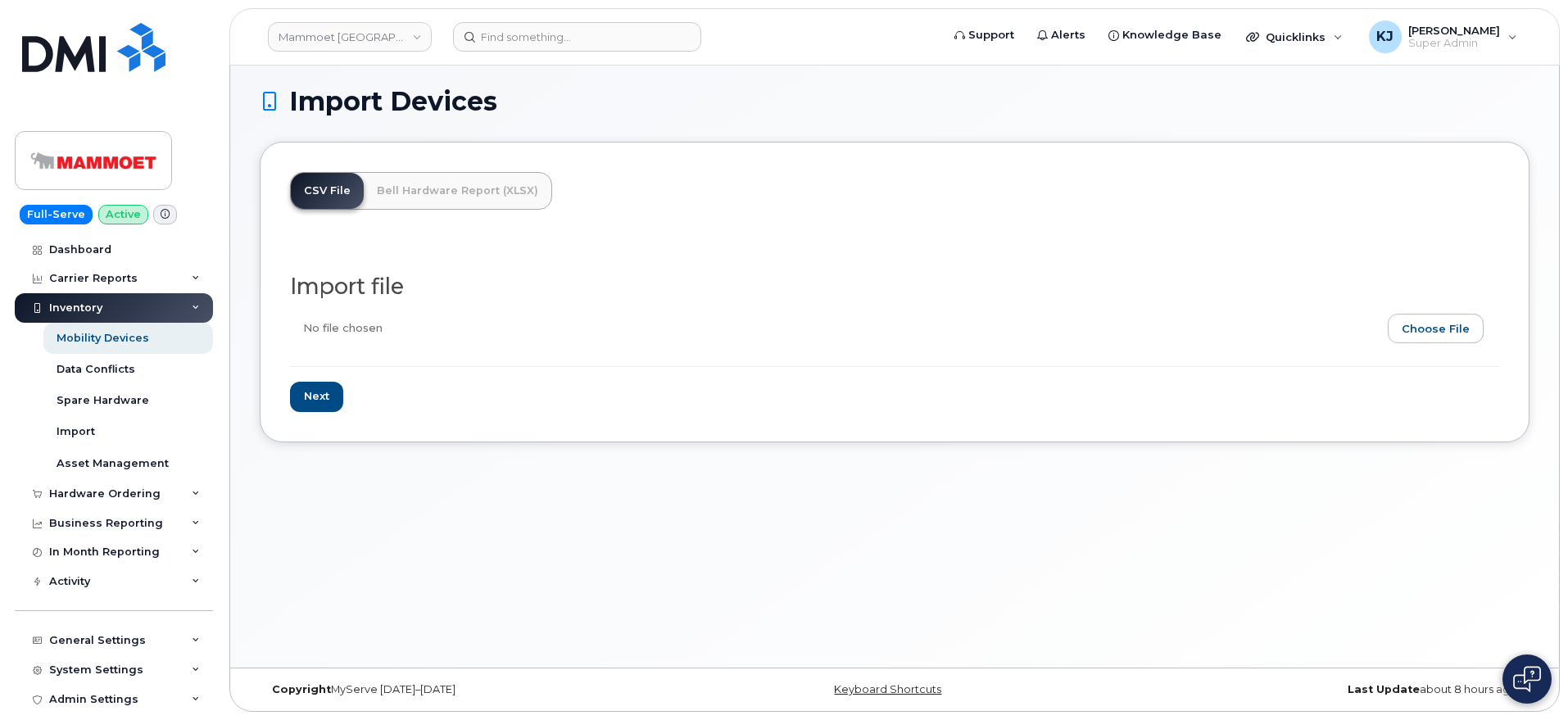
click at [1430, 332] on input "file" at bounding box center [888, 333] width 1196 height 38
type input "C:\fakepath\CC List 08.08.2025.csv"
click at [308, 396] on input "Next" at bounding box center [316, 397] width 53 height 31
type input "Loading..."
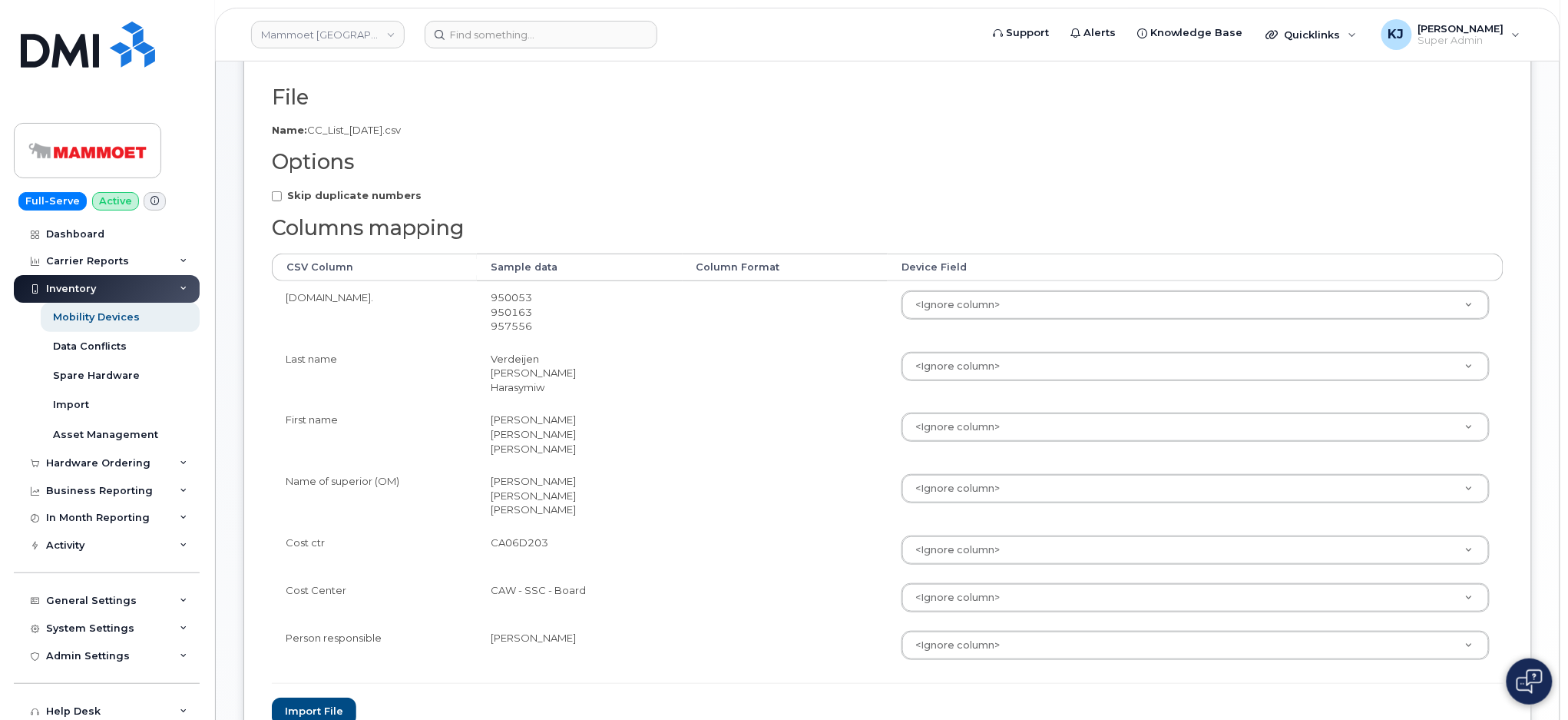
scroll to position [281, 0]
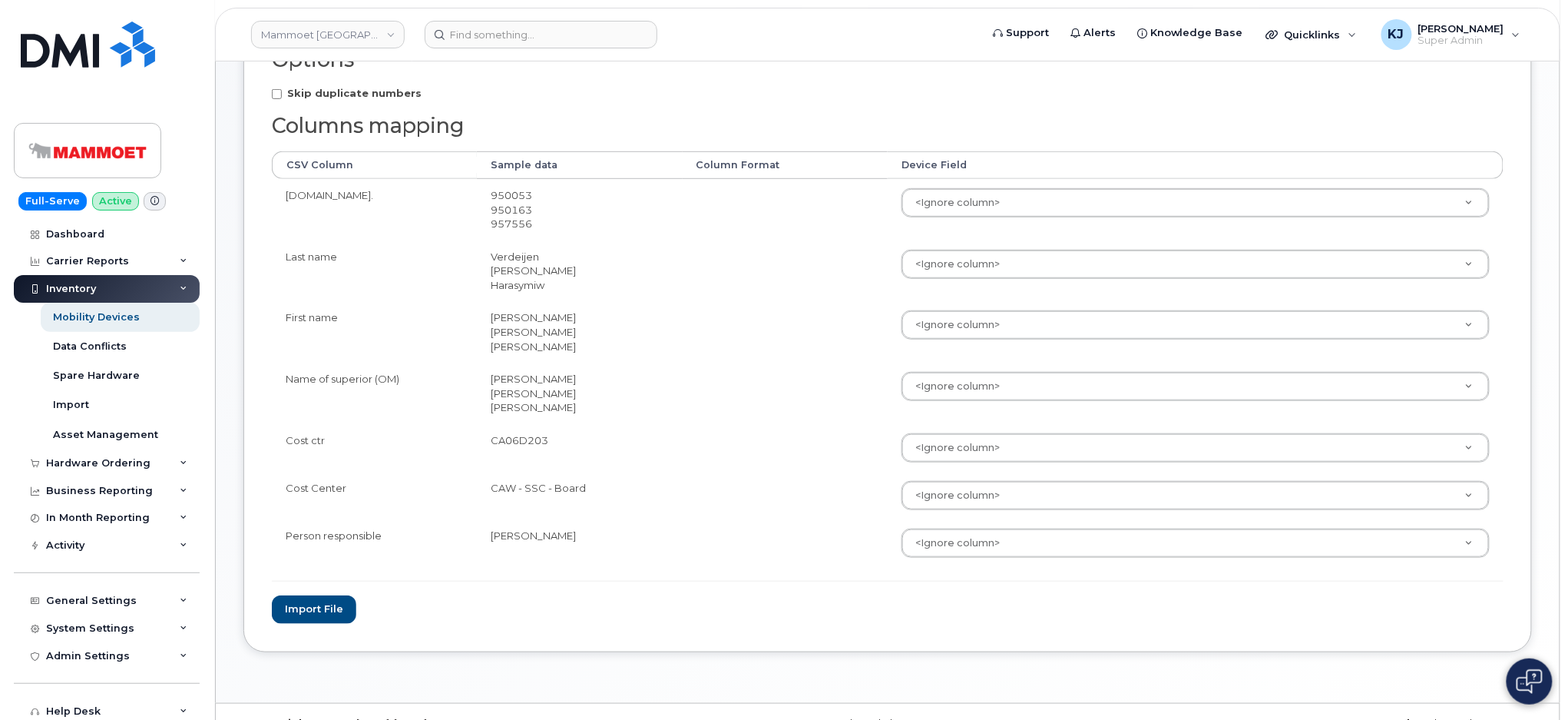
click at [1303, 99] on form "File Filename cache Name: CC_List_08.08.2025.csv Options Skip duplicate numbers…" at bounding box center [888, 304] width 1232 height 639
click at [82, 406] on div "Import" at bounding box center [71, 405] width 36 height 13
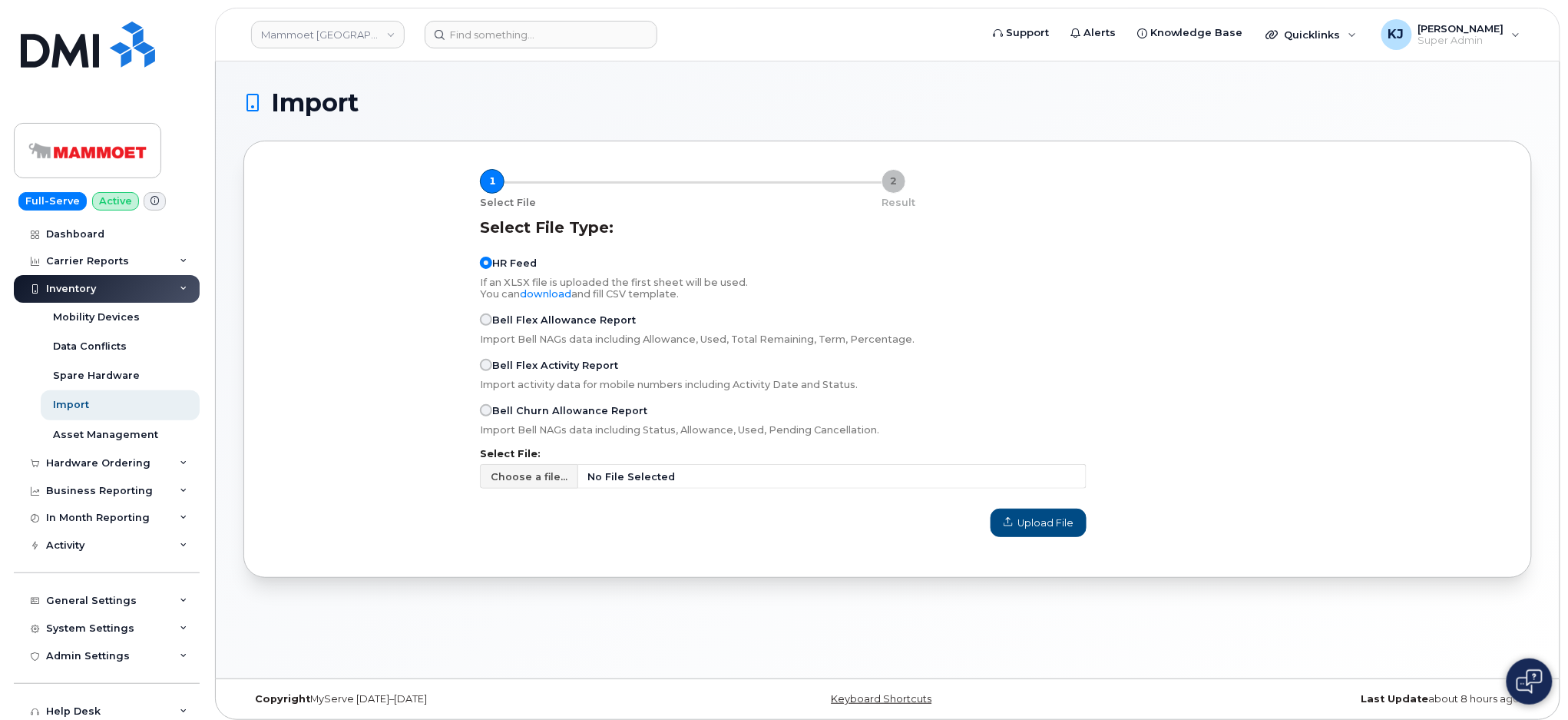
click at [1308, 311] on div "Select File Type: HR Feed If an XLSX file is uploaded the first sheet will be u…" at bounding box center [888, 378] width 1250 height 337
drag, startPoint x: 1430, startPoint y: 344, endPoint x: 1426, endPoint y: 352, distance: 8.9
click at [1429, 345] on div "Select File Type: HR Feed If an XLSX file is uploaded the first sheet will be u…" at bounding box center [888, 378] width 1250 height 337
drag, startPoint x: 1383, startPoint y: 311, endPoint x: 1327, endPoint y: 325, distance: 57.7
click at [1383, 311] on div "Select File Type: HR Feed If an XLSX file is uploaded the first sheet will be u…" at bounding box center [888, 378] width 1250 height 337
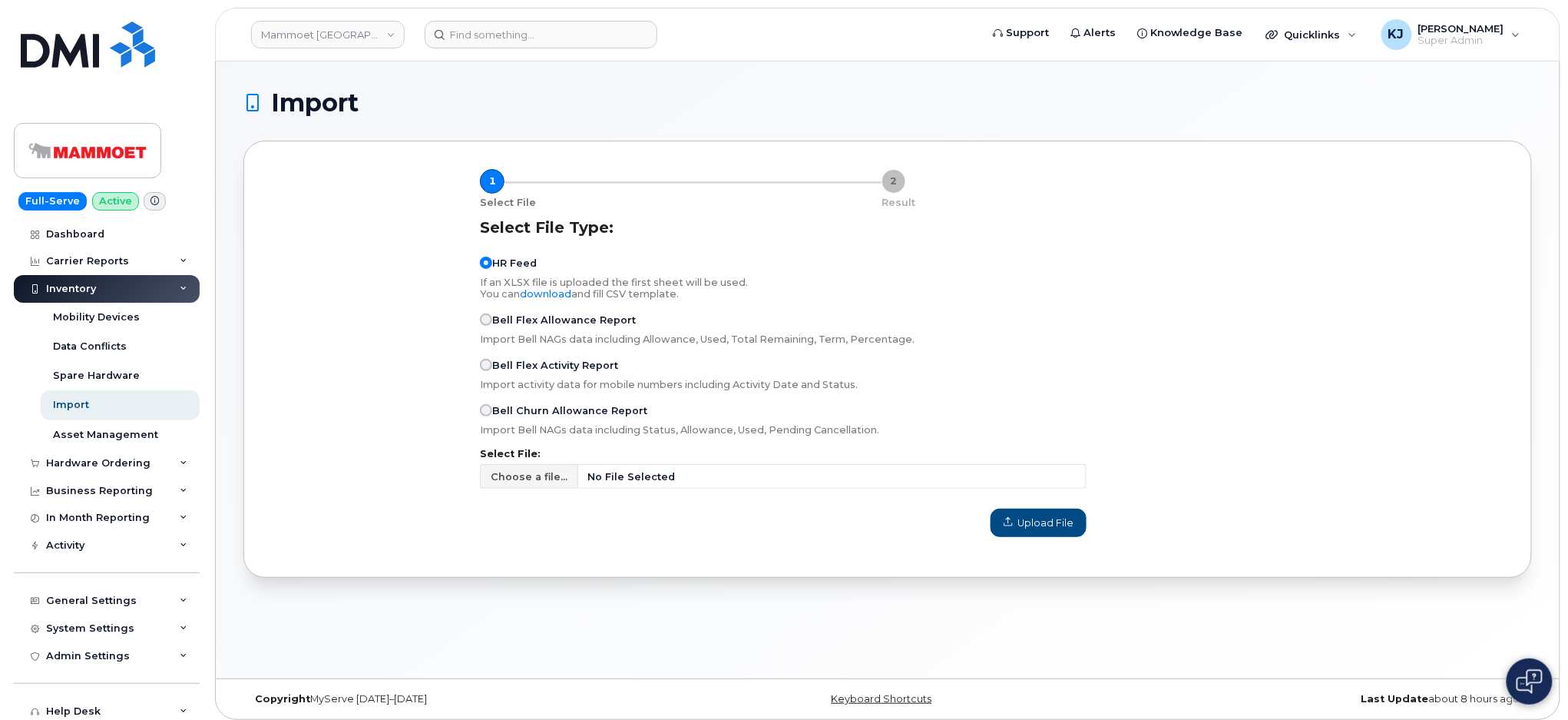
drag, startPoint x: 1459, startPoint y: 399, endPoint x: 1374, endPoint y: 394, distance: 85.1
click at [1459, 399] on div "Select File Type: HR Feed If an XLSX file is uploaded the first sheet will be u…" at bounding box center [888, 378] width 1250 height 337
click at [1055, 521] on span "Upload File" at bounding box center [1039, 522] width 70 height 14
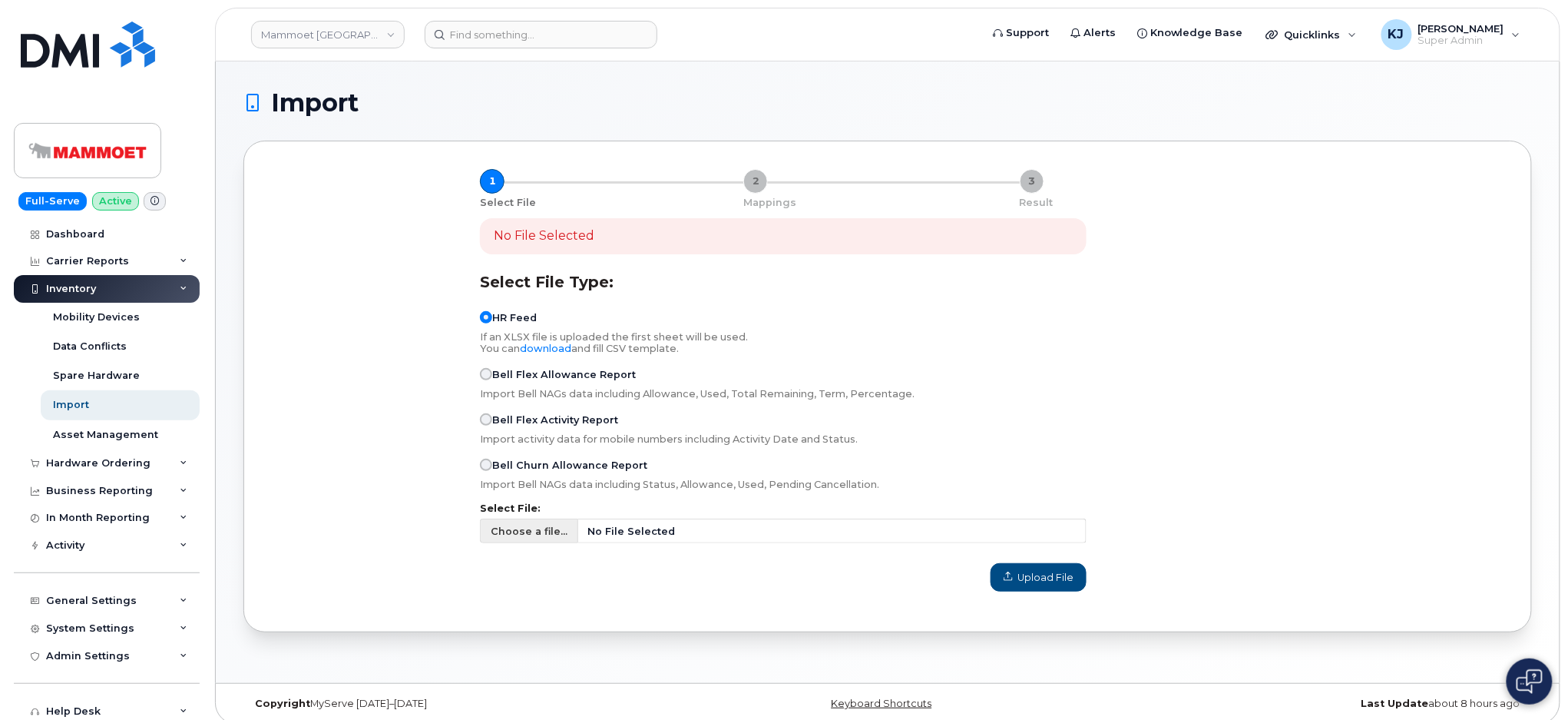
click at [542, 533] on span "Choose a file..." at bounding box center [529, 530] width 77 height 14
click at [542, 533] on input "Choose a file... No File Selected" at bounding box center [783, 530] width 607 height 24
type input "C:\fakepath\CC List 08.08.2025.csv"
click at [1044, 584] on span "Upload File" at bounding box center [1039, 577] width 70 height 14
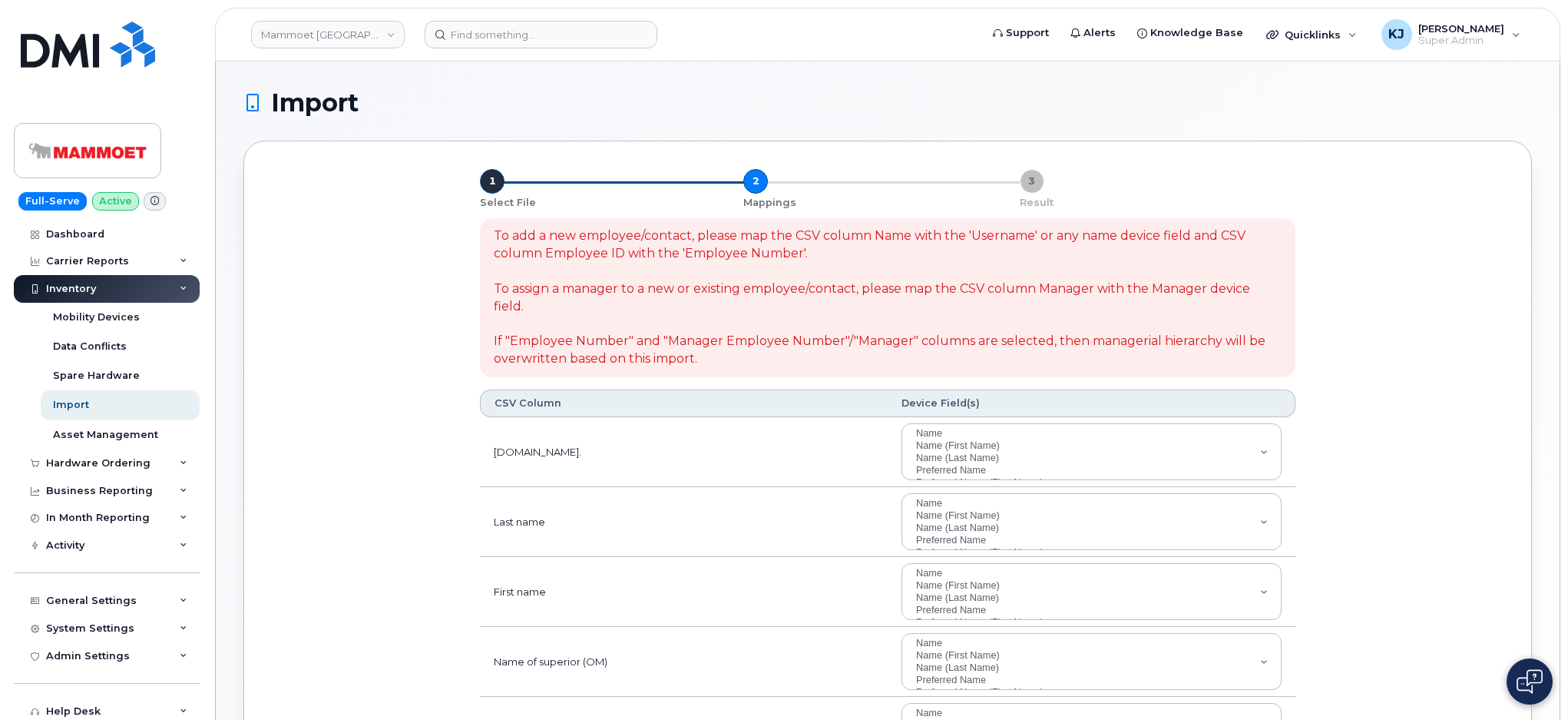
select select
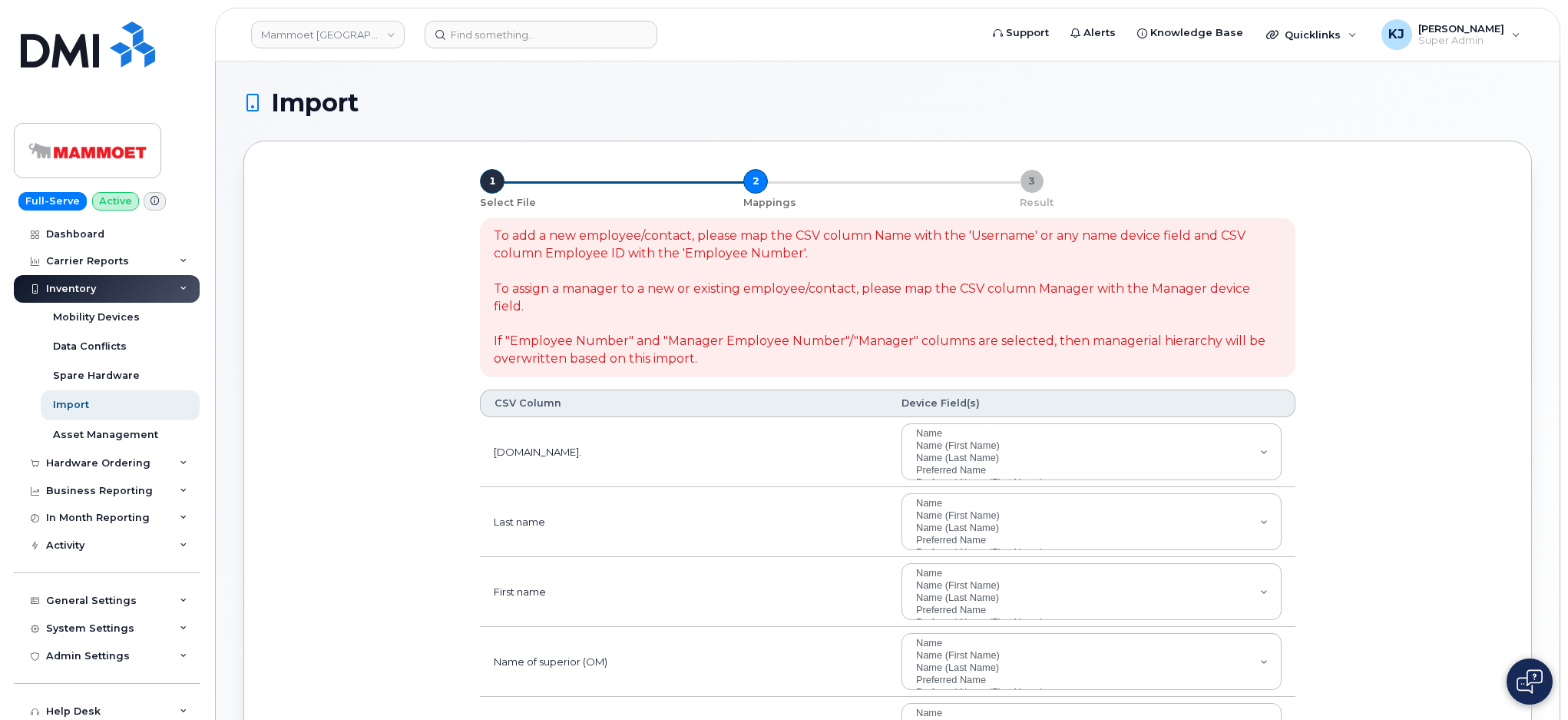
select select
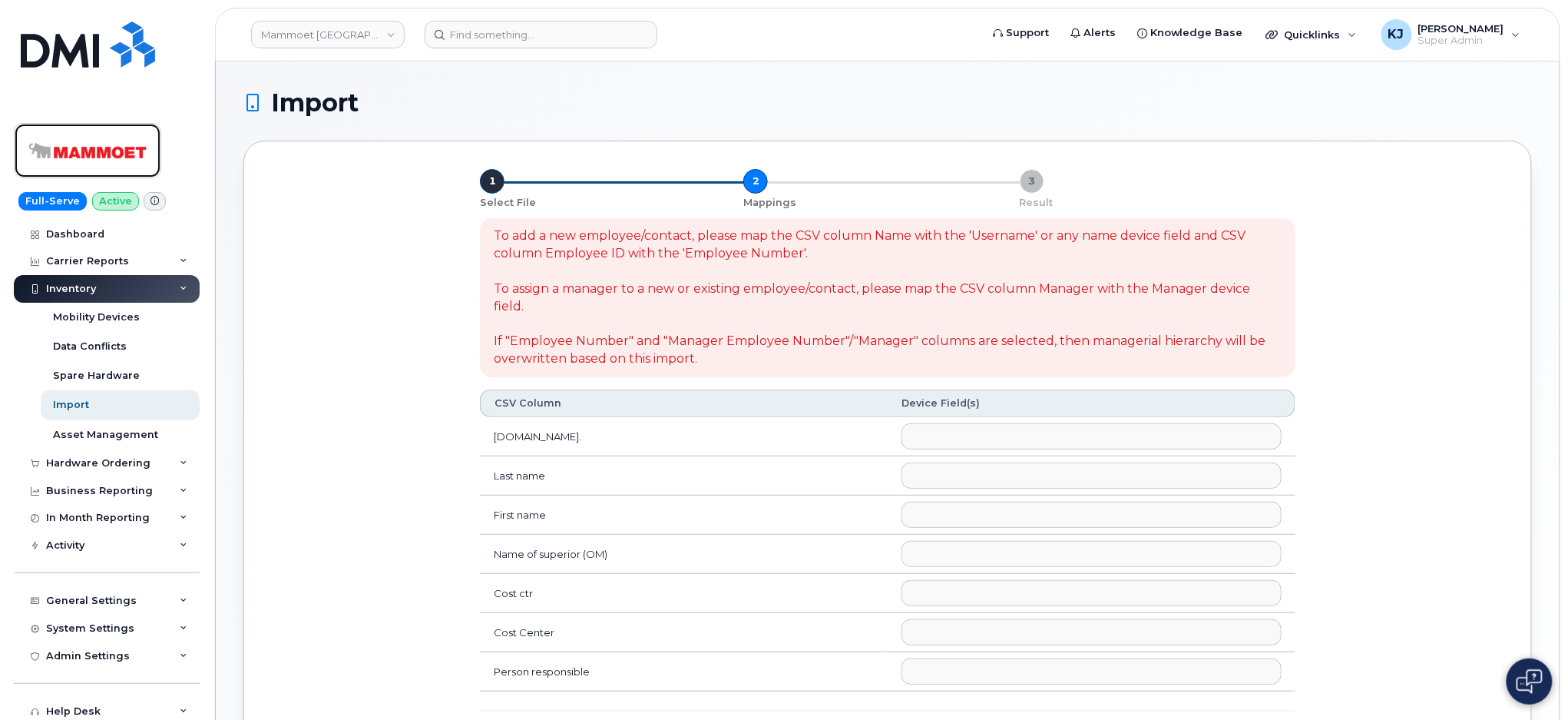
click at [105, 143] on img at bounding box center [88, 150] width 118 height 45
